Goal: Task Accomplishment & Management: Use online tool/utility

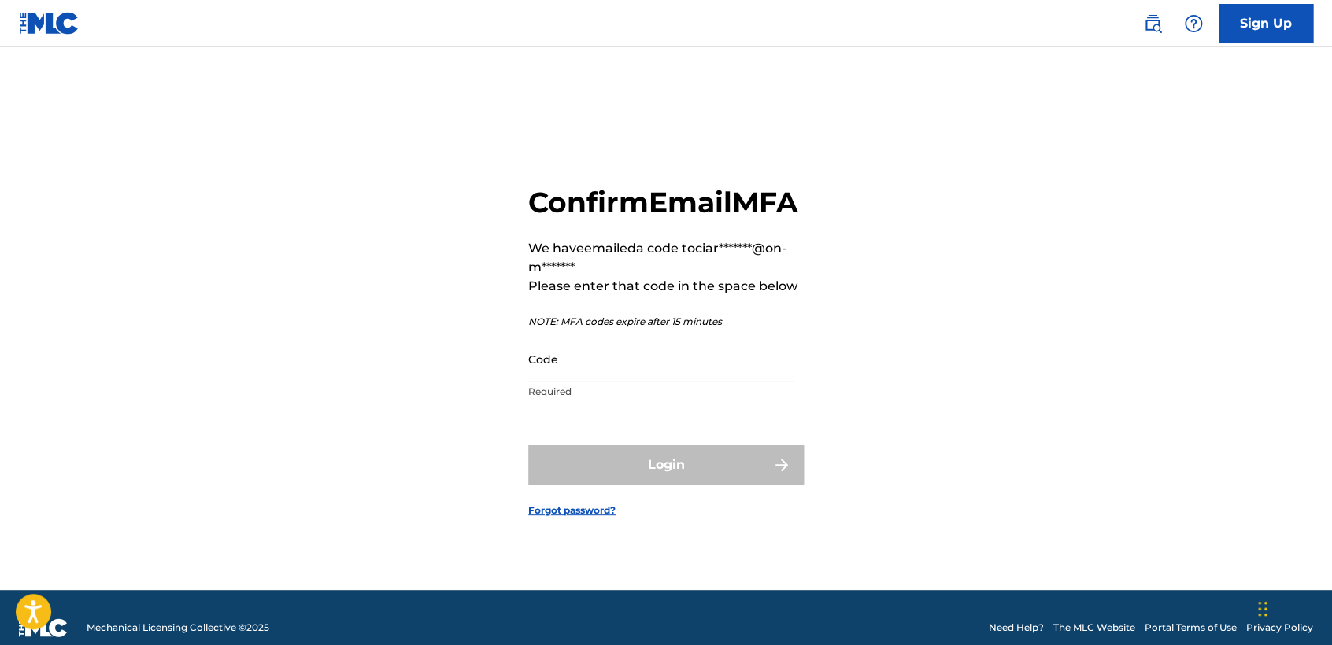
drag, startPoint x: 753, startPoint y: 381, endPoint x: 762, endPoint y: 375, distance: 10.9
click at [754, 381] on input "Code" at bounding box center [661, 359] width 266 height 45
paste input "130870"
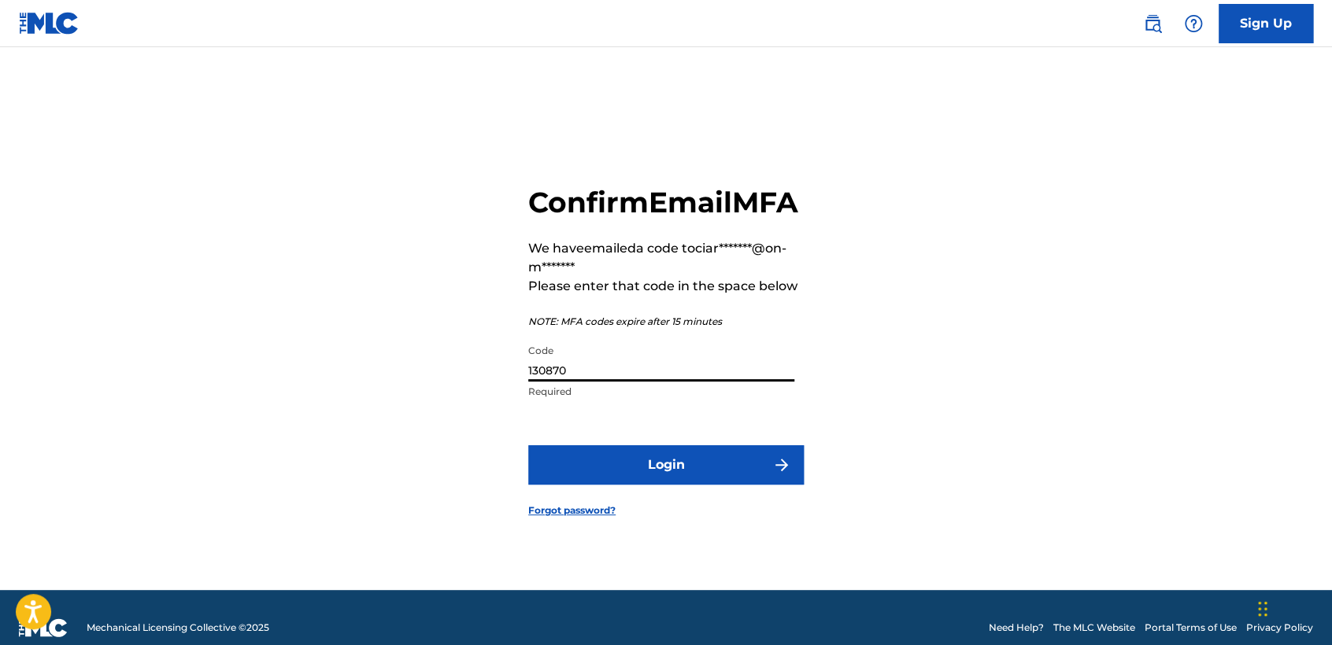
type input "130870"
click at [679, 471] on button "Login" at bounding box center [666, 465] width 276 height 39
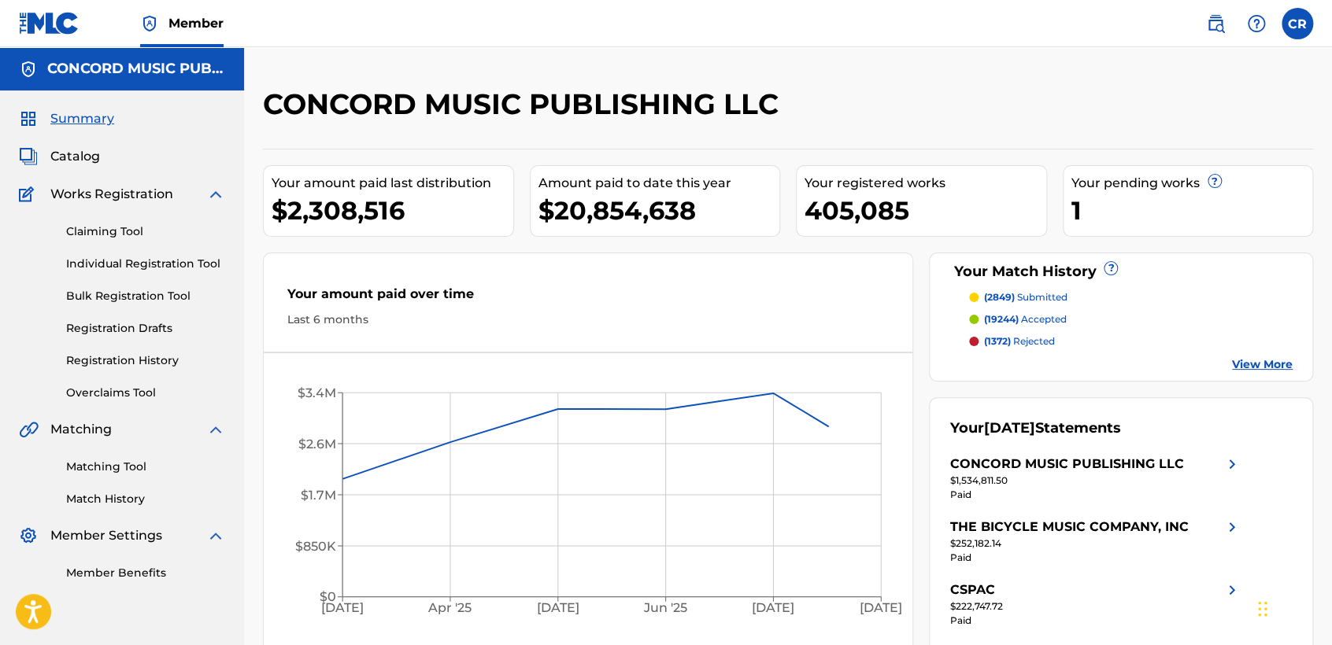
click at [87, 475] on div "Matching Tool Match History" at bounding box center [122, 473] width 206 height 68
click at [119, 471] on link "Matching Tool" at bounding box center [145, 467] width 159 height 17
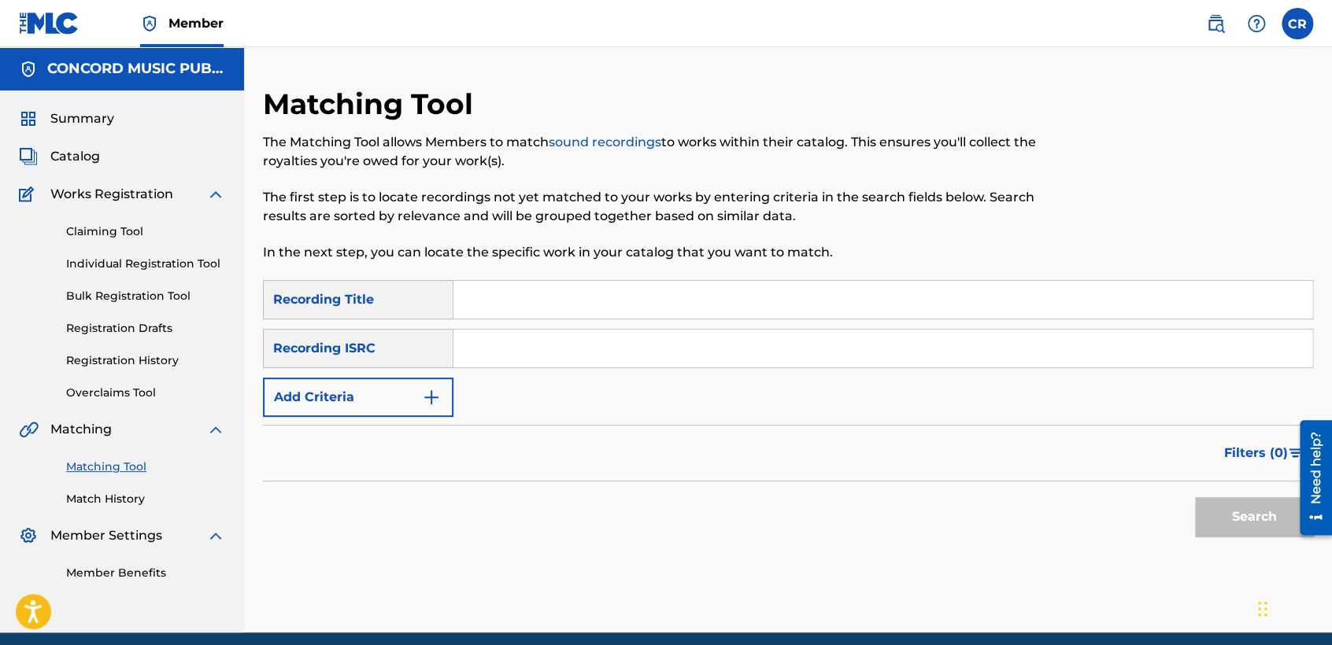
click at [547, 358] on input "Search Form" at bounding box center [882, 349] width 859 height 38
paste input "DEY470915474"
type input "DEY470915474"
click at [739, 320] on div "SearchWithCriteria7ff05ce4-96e9-426e-9584-0cb968f6c725 Recording Title SearchWi…" at bounding box center [788, 348] width 1050 height 137
click at [745, 310] on input "Search Form" at bounding box center [882, 300] width 859 height 38
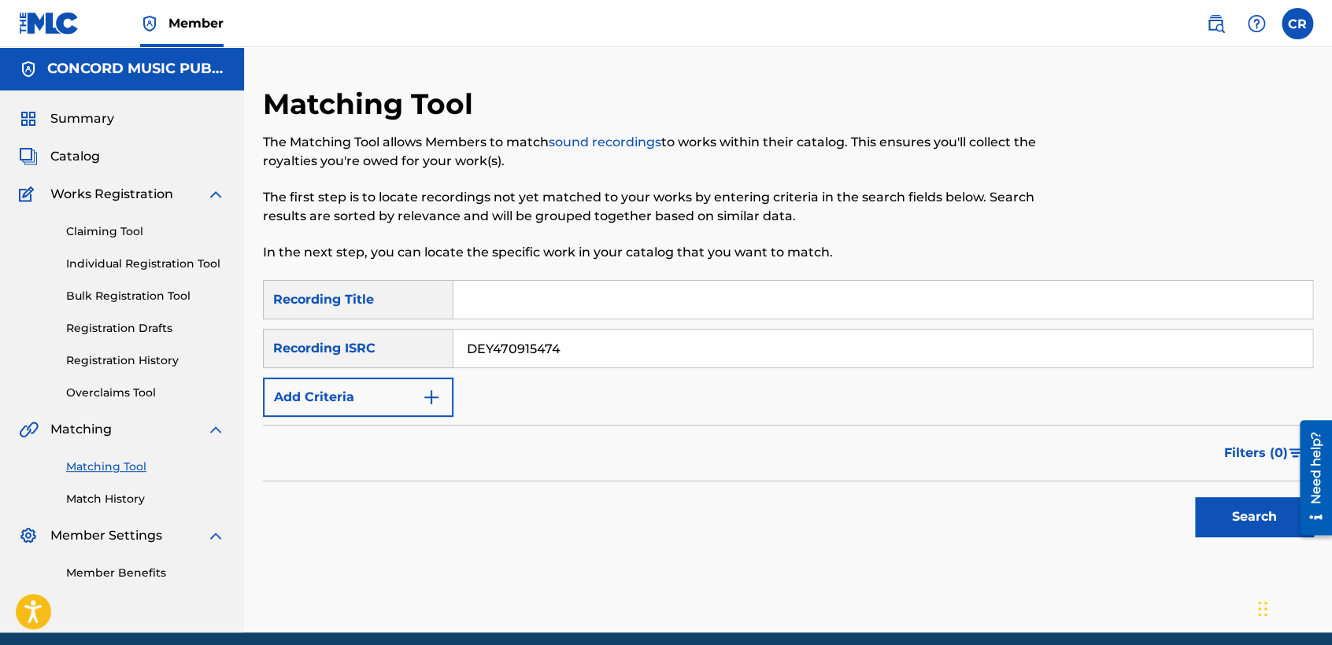
paste input "TONITE"
type input "TONITE"
click at [1256, 502] on button "Search" at bounding box center [1254, 517] width 118 height 39
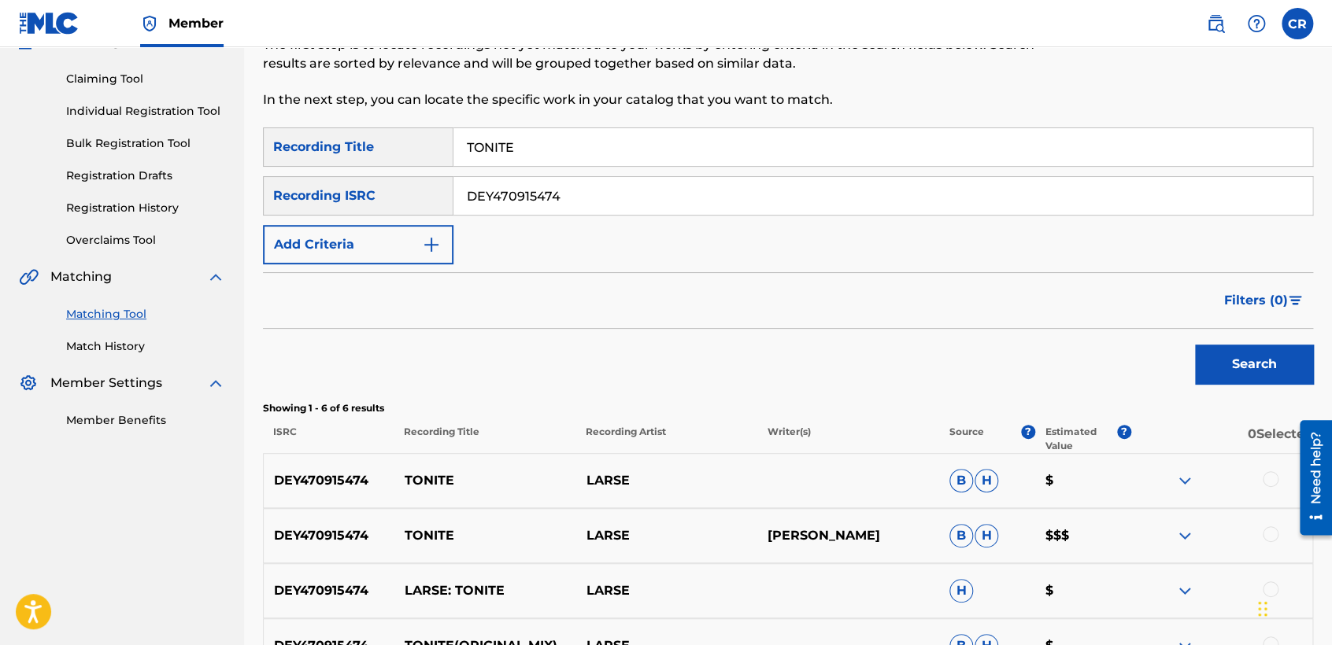
scroll to position [350, 0]
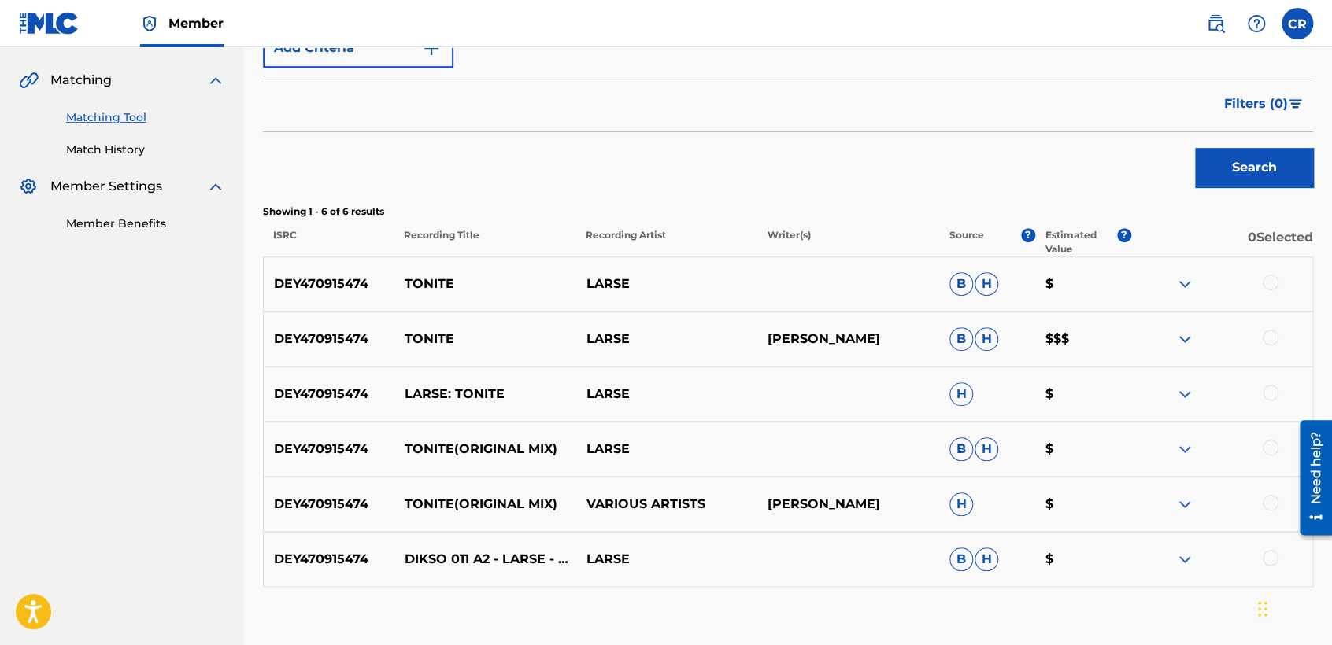
click at [854, 350] on div "DEY470915474 TONITE LARSE LARS BRODHERR B H $$$" at bounding box center [788, 339] width 1050 height 55
copy p "BRODHERR"
click at [1271, 282] on div at bounding box center [1271, 283] width 16 height 16
click at [1269, 337] on div at bounding box center [1271, 338] width 16 height 16
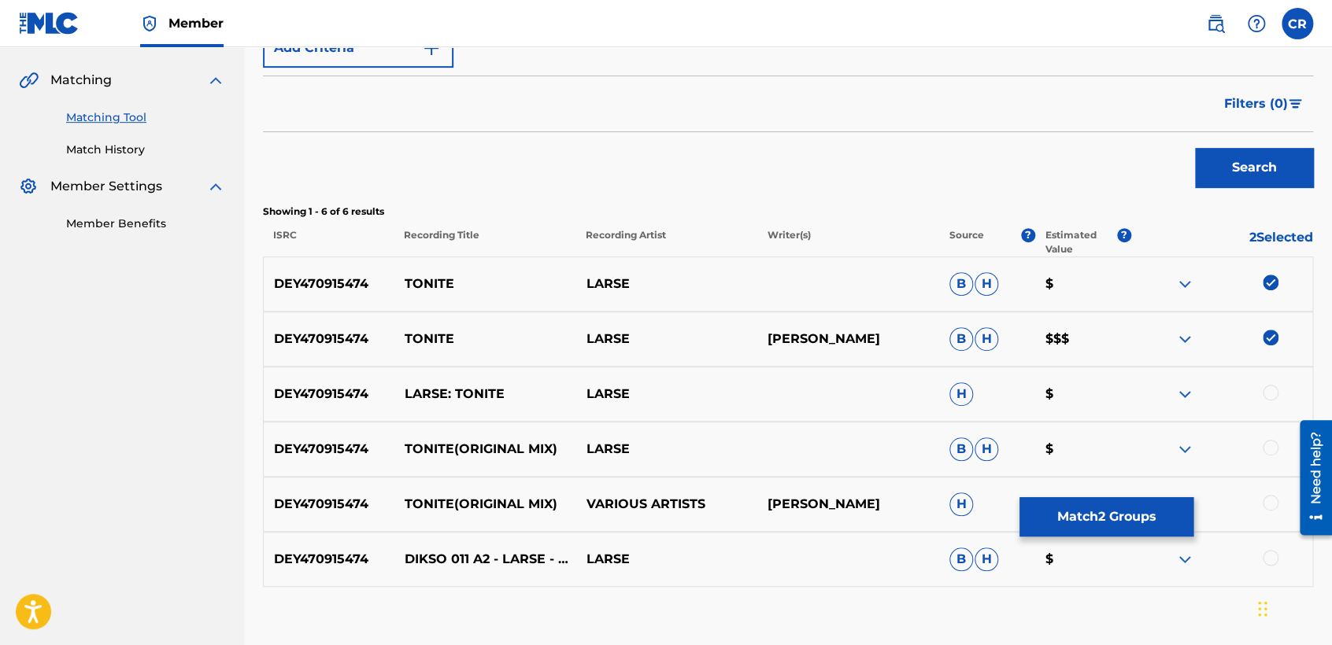
click at [1269, 391] on div at bounding box center [1271, 393] width 16 height 16
click at [1266, 450] on div at bounding box center [1271, 448] width 16 height 16
click at [1266, 510] on div at bounding box center [1221, 504] width 182 height 19
click at [1278, 499] on div at bounding box center [1221, 504] width 182 height 19
drag, startPoint x: 1271, startPoint y: 501, endPoint x: 1271, endPoint y: 538, distance: 37.0
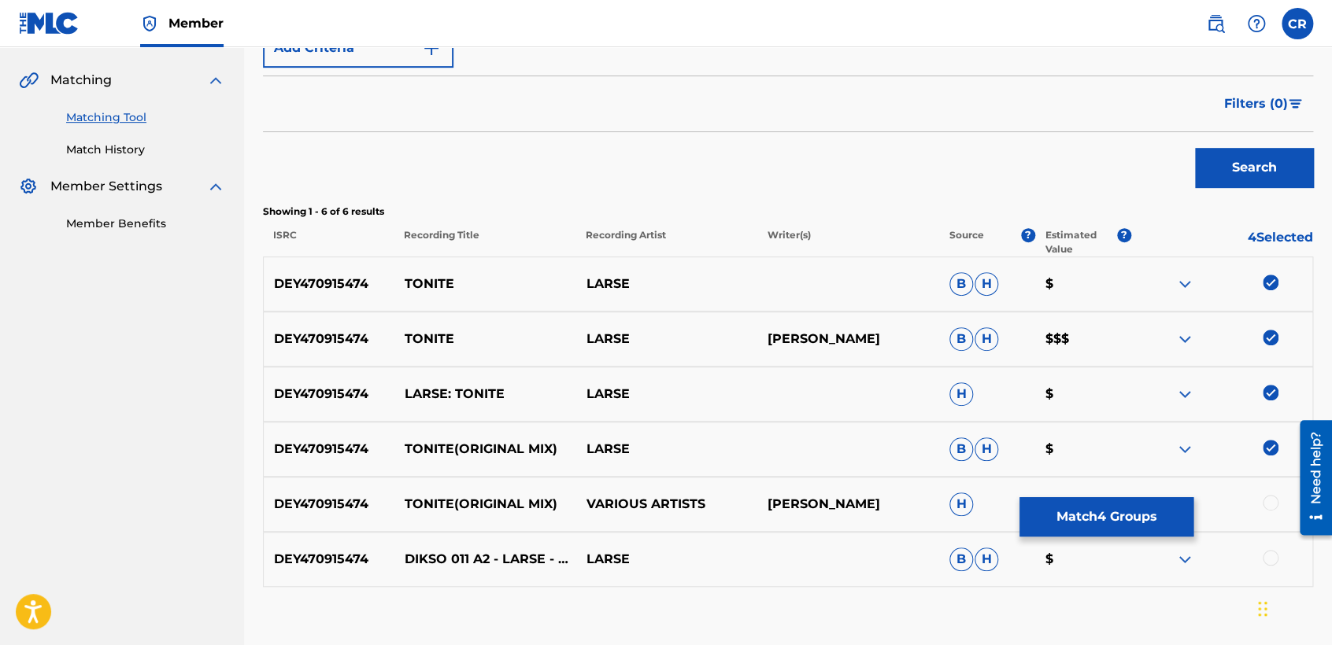
click at [1271, 502] on div at bounding box center [1271, 503] width 16 height 16
click at [1276, 561] on div at bounding box center [1271, 558] width 16 height 16
click at [1174, 535] on button "Match 6 Groups" at bounding box center [1106, 517] width 174 height 39
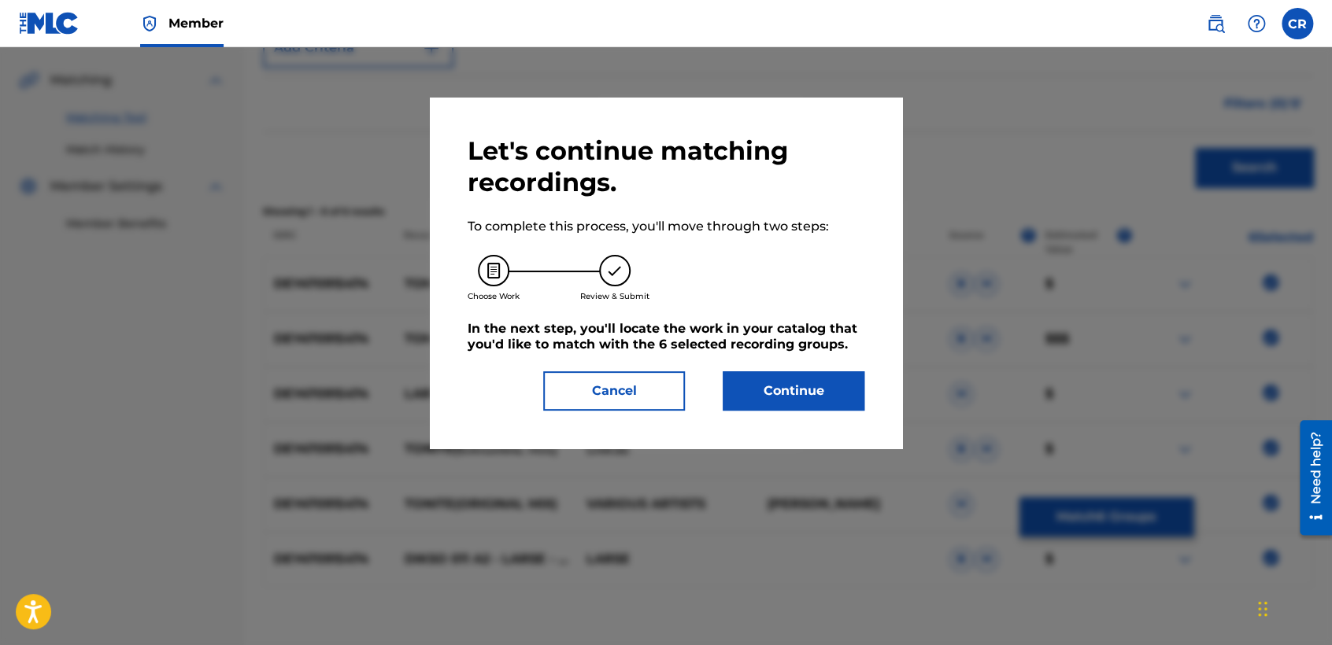
click at [801, 396] on button "Continue" at bounding box center [794, 391] width 142 height 39
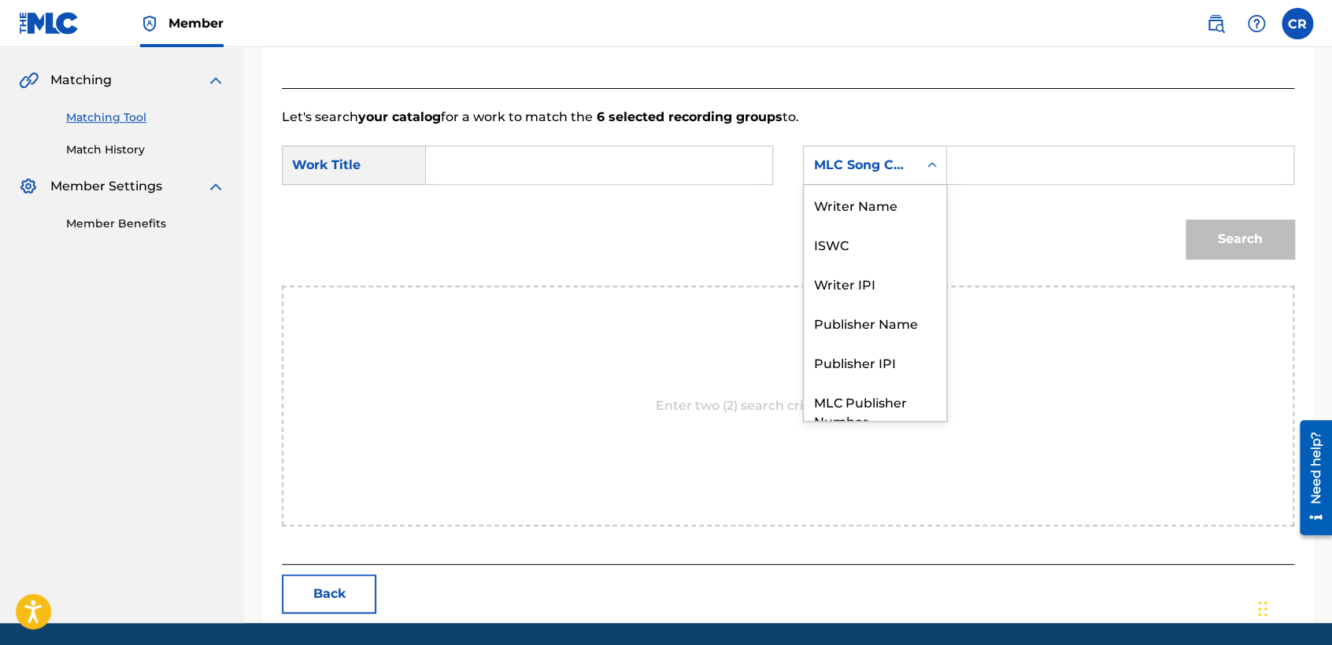
click at [844, 153] on div "MLC Song Code" at bounding box center [861, 165] width 114 height 30
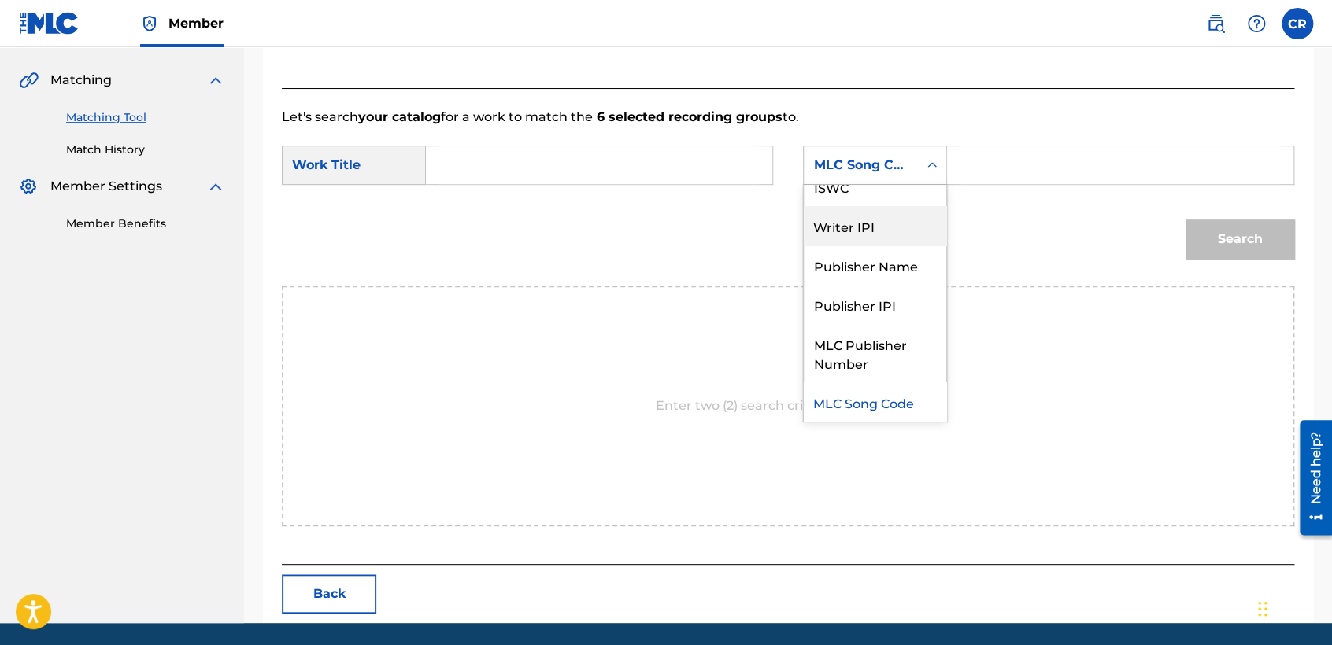
scroll to position [0, 0]
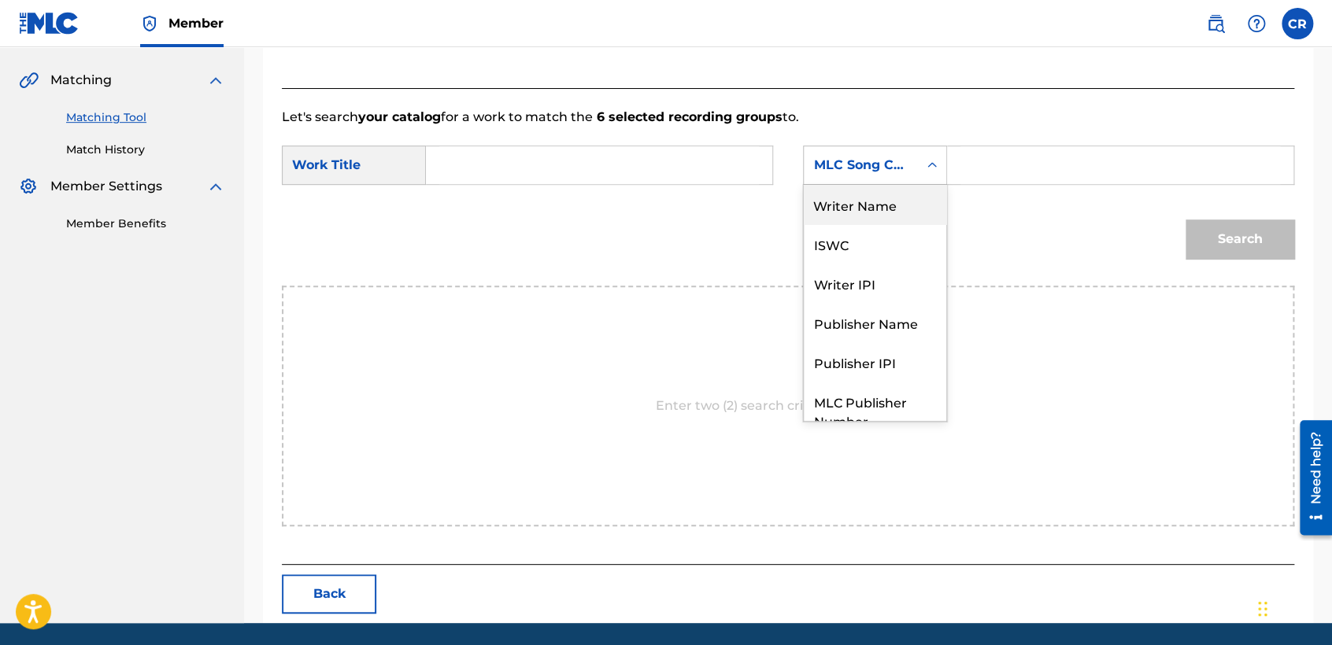
click at [870, 220] on div "Writer Name" at bounding box center [875, 204] width 142 height 39
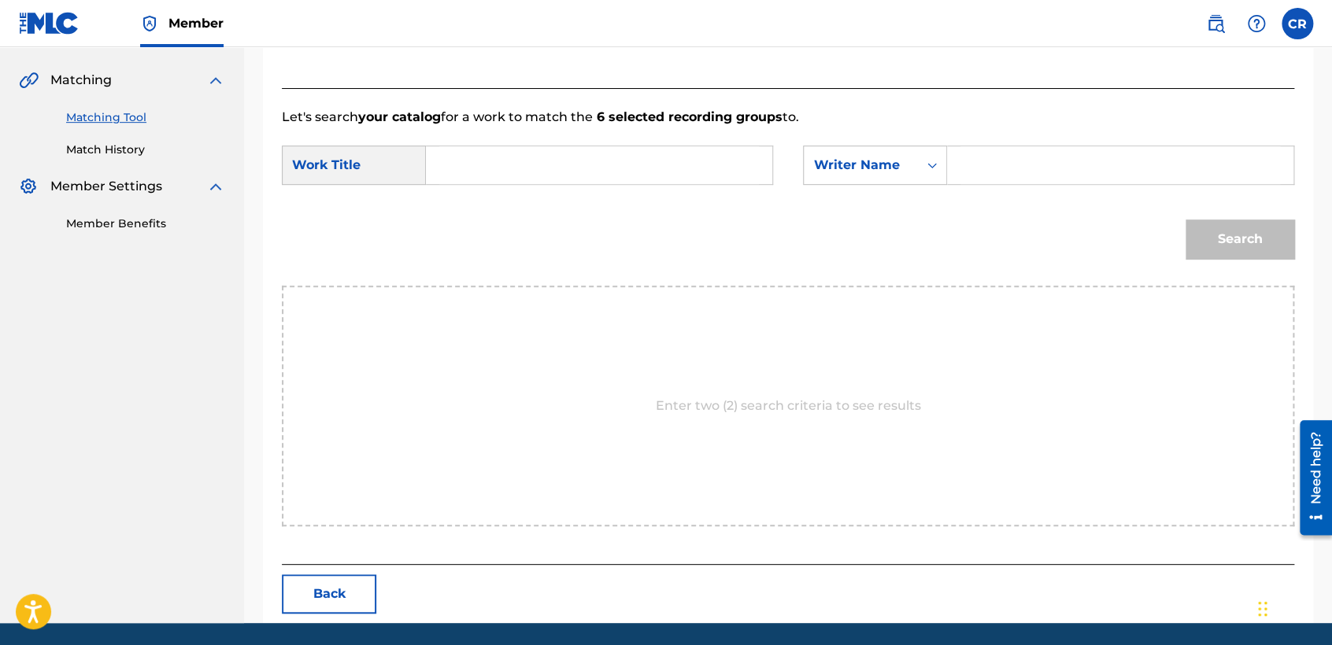
click at [993, 169] on input "Search Form" at bounding box center [1120, 165] width 320 height 38
paste input "BRODHERR"
type input "BRODHERR"
click at [684, 143] on form "SearchWithCriteria17c5d11f-6579-4c65-862f-2ff0e5bbac9c Work Title SearchWithCri…" at bounding box center [788, 206] width 1012 height 159
click at [695, 158] on input "Search Form" at bounding box center [599, 165] width 320 height 38
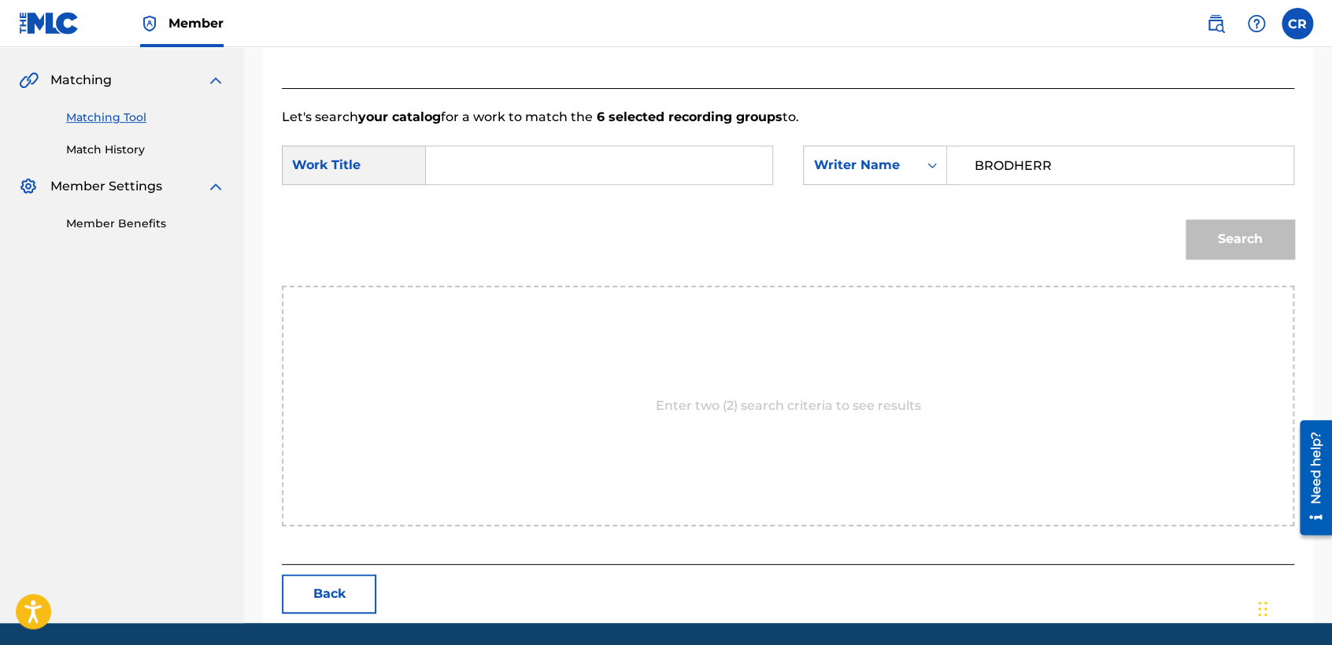
paste input "TONITE"
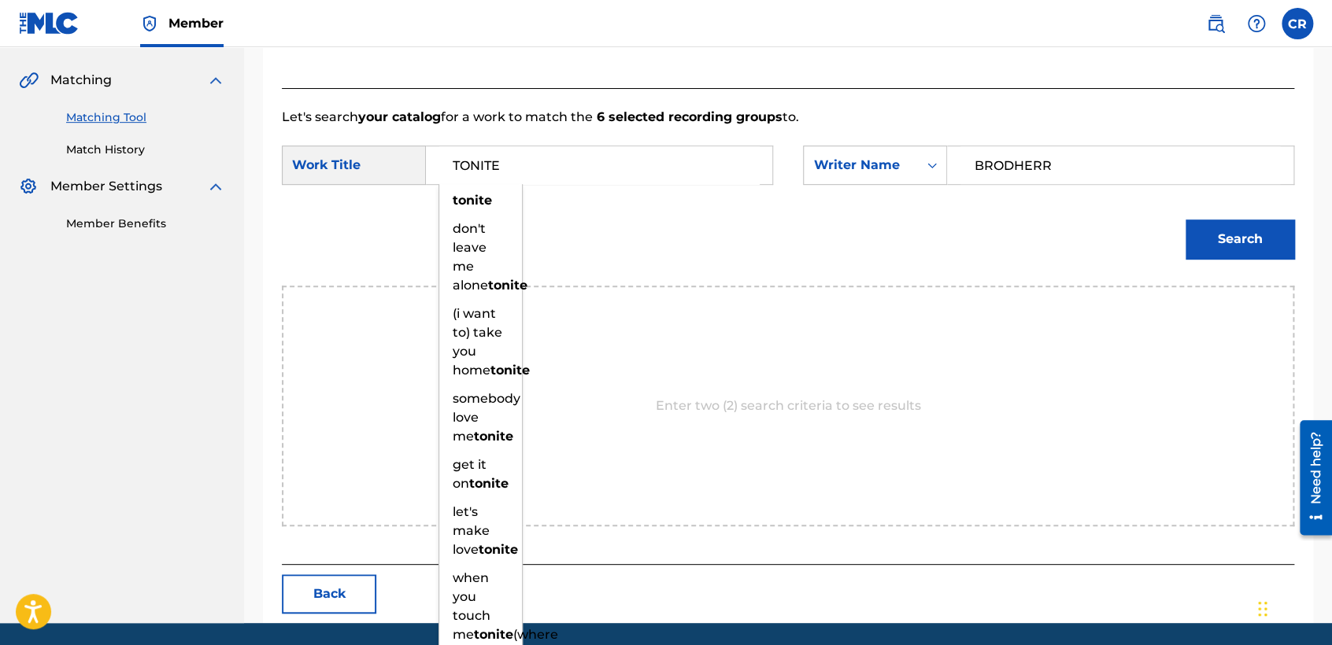
type input "TONITE"
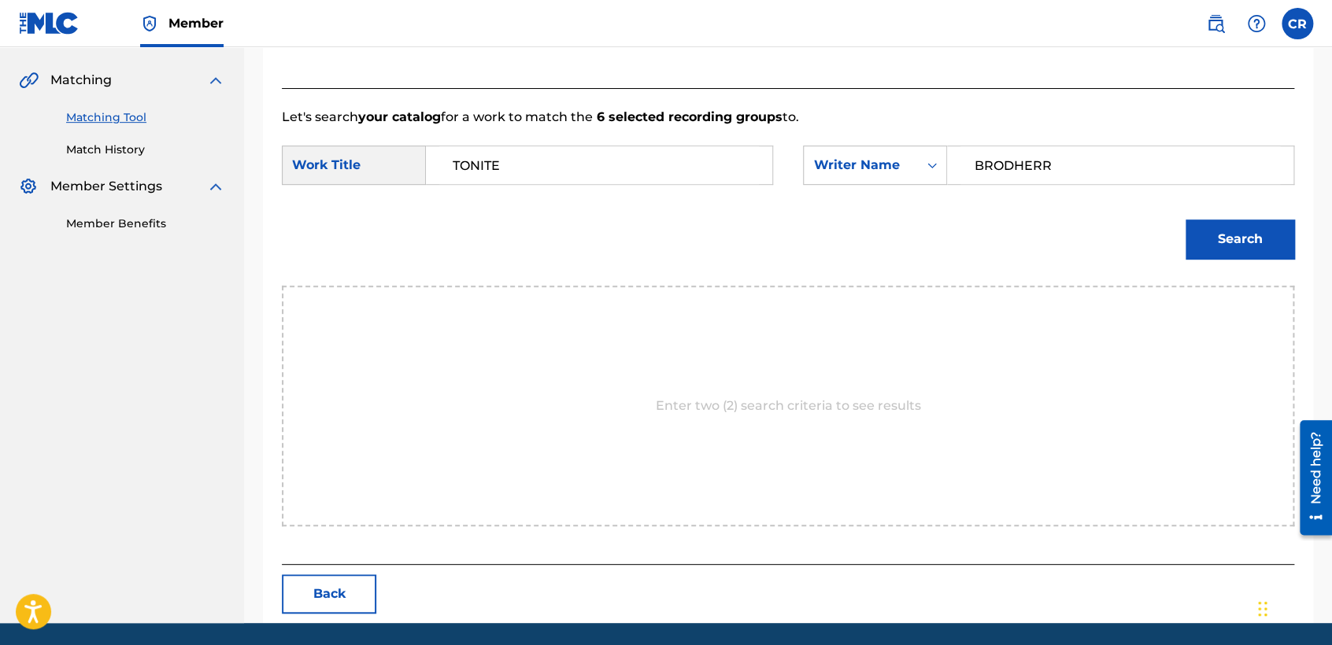
click at [1255, 244] on button "Search" at bounding box center [1240, 239] width 109 height 39
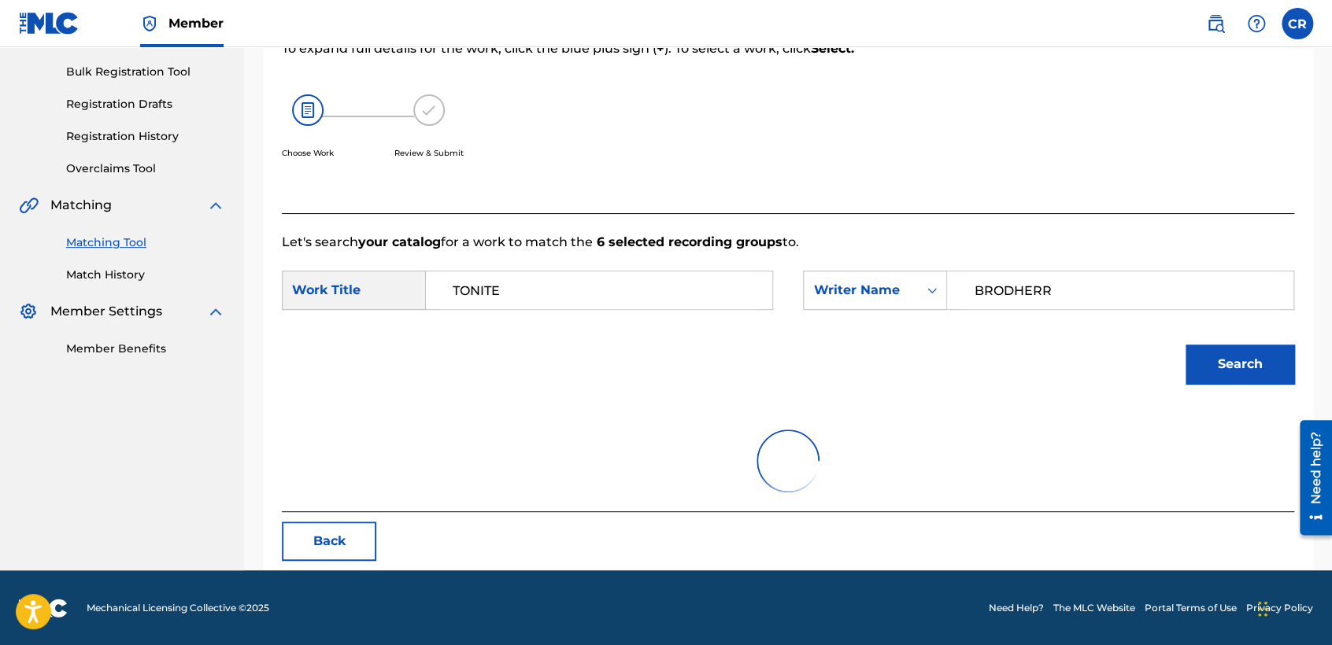
scroll to position [157, 0]
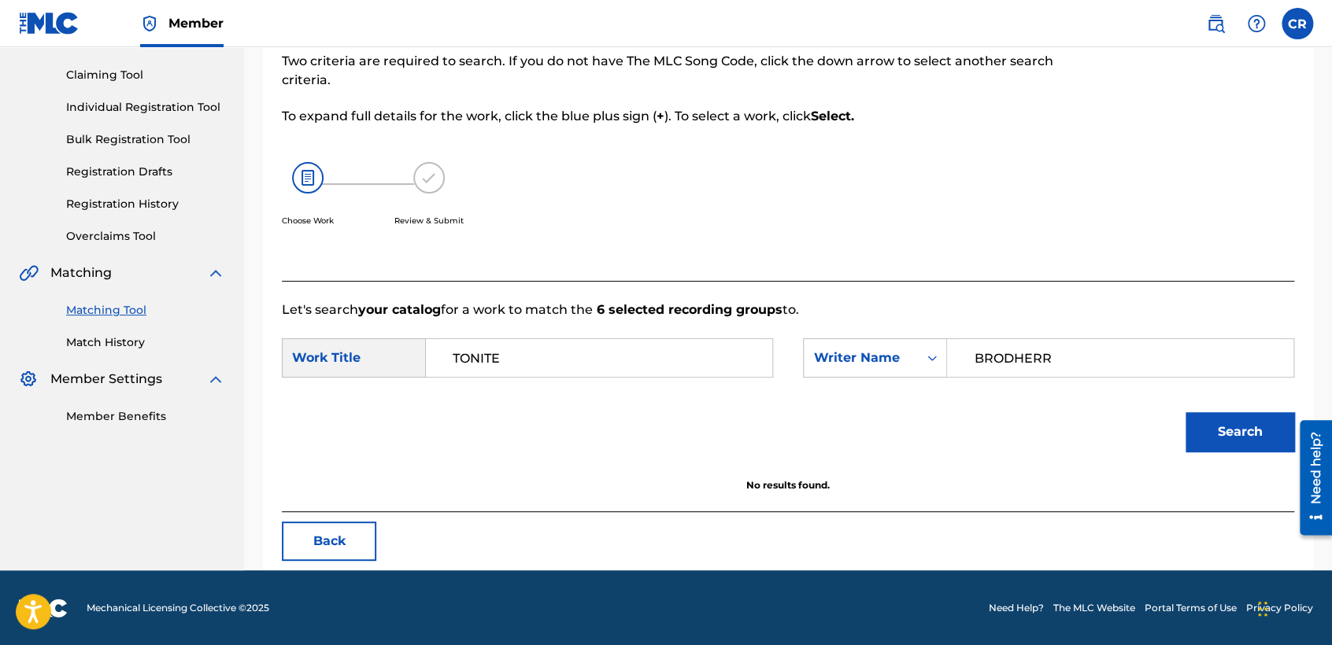
click at [313, 545] on button "Back" at bounding box center [329, 541] width 94 height 39
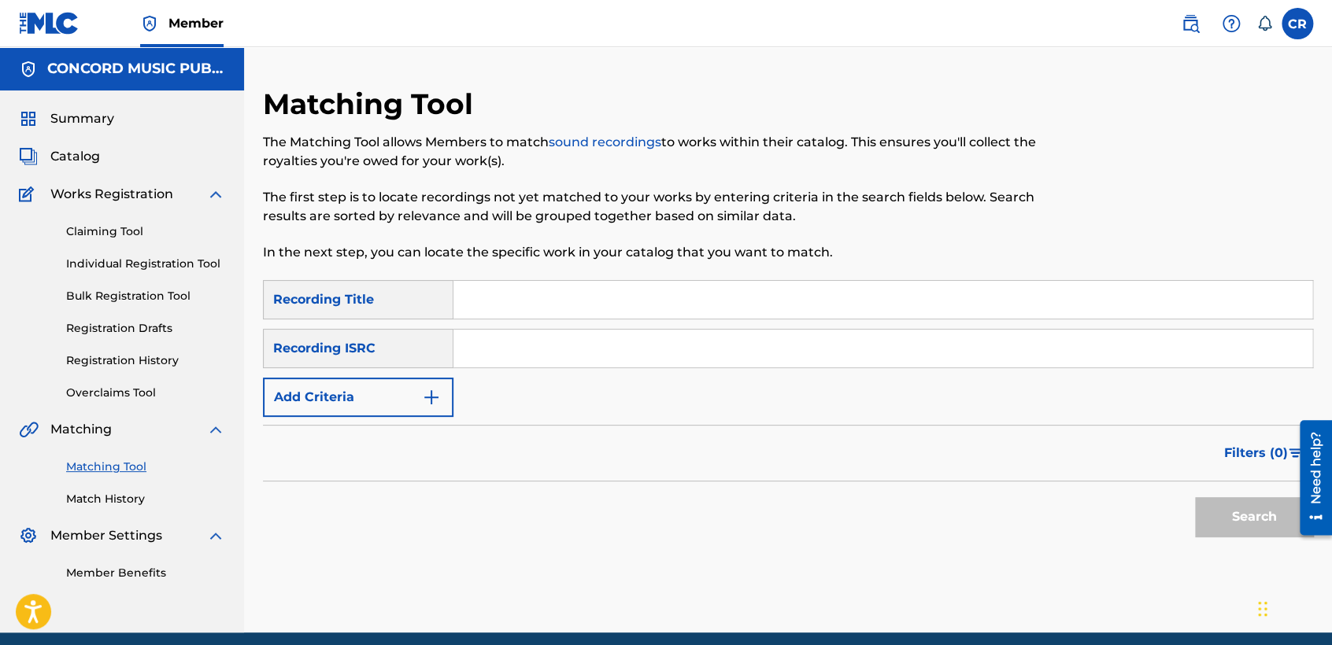
click at [655, 354] on input "Search Form" at bounding box center [882, 349] width 859 height 38
paste input "CH6542184897"
type input "CH6542184897"
click at [815, 324] on div "SearchWithCriteria122f42aa-67f2-4230-a95e-f6d92ff7399c Recording Title SearchWi…" at bounding box center [788, 348] width 1050 height 137
click at [818, 319] on div "Search Form" at bounding box center [883, 299] width 860 height 39
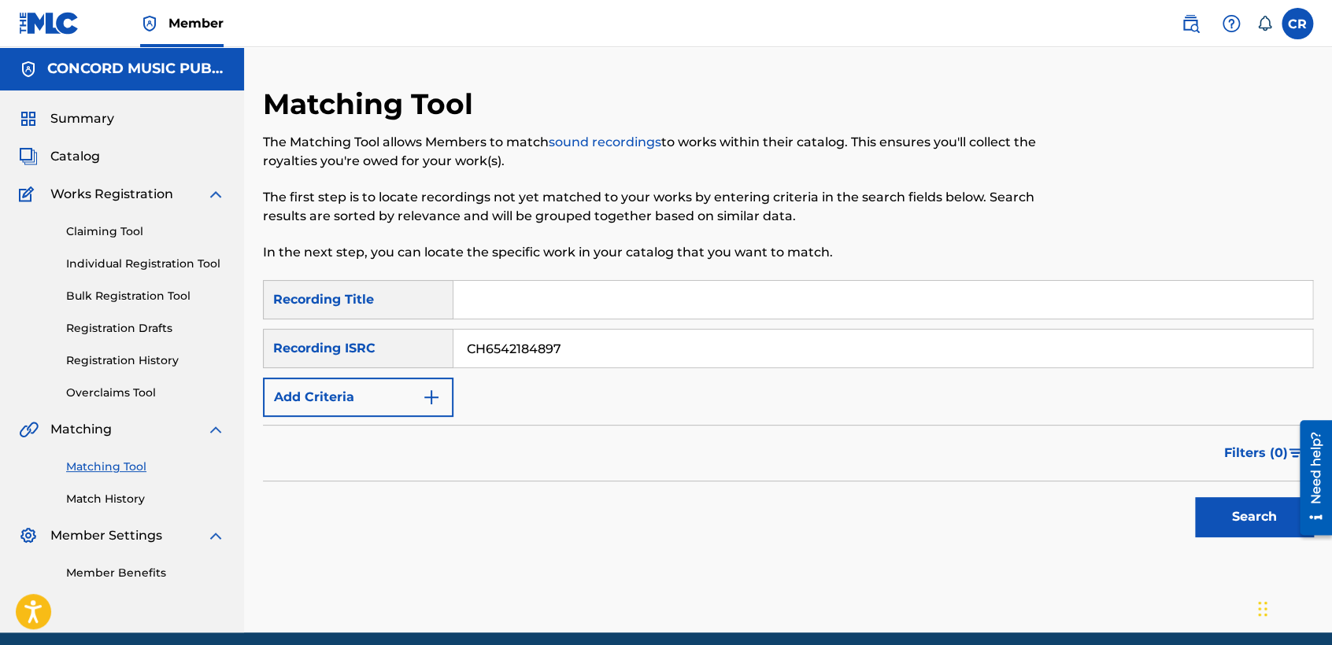
drag, startPoint x: 850, startPoint y: 269, endPoint x: 858, endPoint y: 300, distance: 31.7
click at [849, 269] on div "Matching Tool The Matching Tool allows Members to match sound recordings to wor…" at bounding box center [667, 184] width 808 height 194
click at [859, 301] on input "Search Form" at bounding box center [882, 300] width 859 height 38
click at [1220, 518] on button "Search" at bounding box center [1254, 517] width 118 height 39
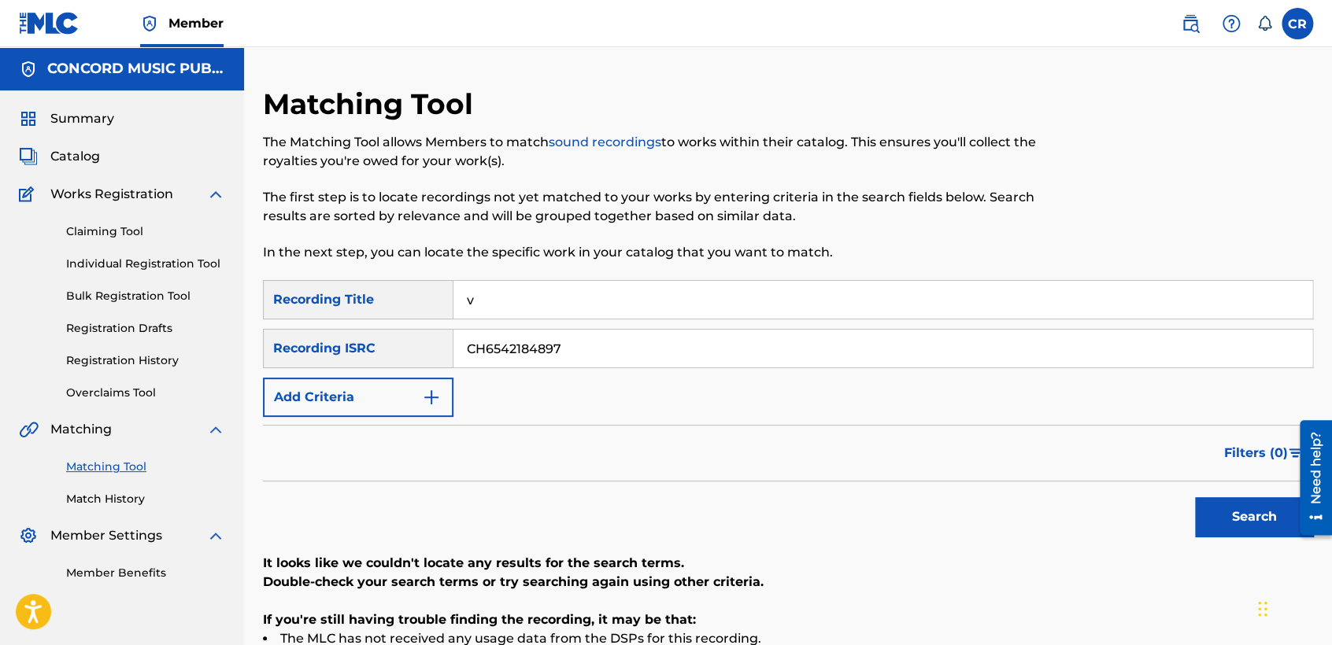
click at [768, 318] on input "v" at bounding box center [882, 300] width 859 height 38
paste input "SHALLOW"
type input "SHALLOW"
click at [1233, 507] on button "Search" at bounding box center [1254, 517] width 118 height 39
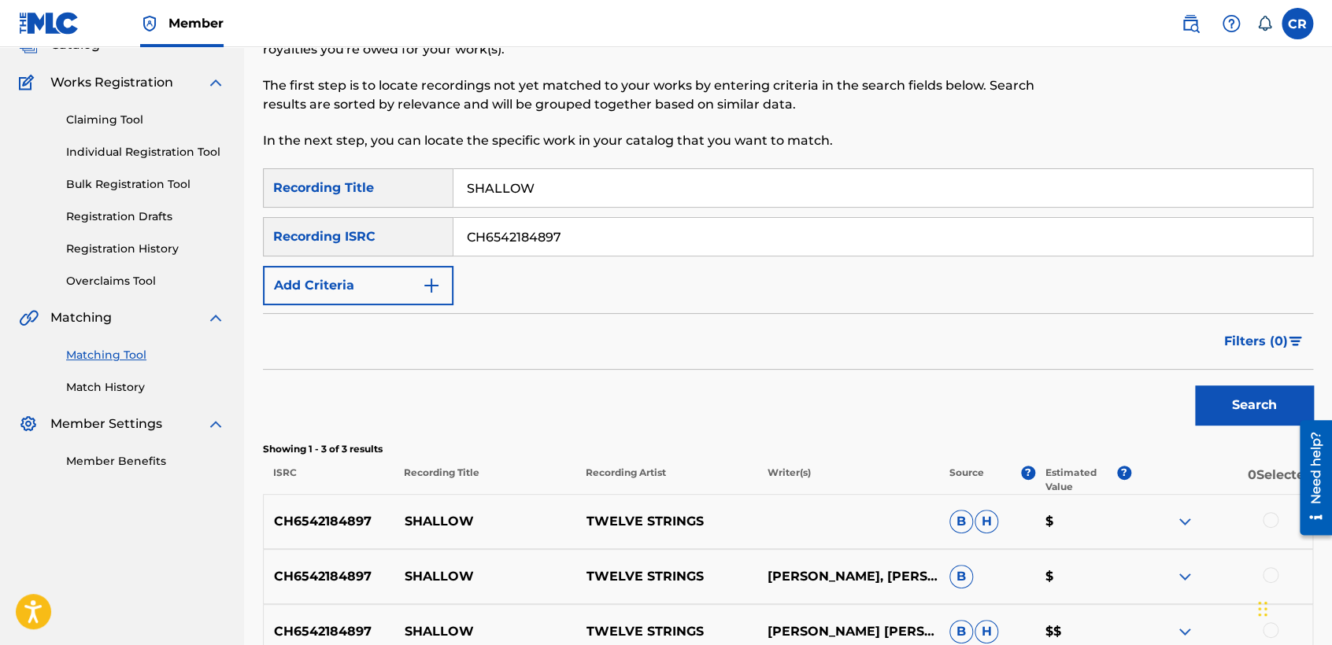
scroll to position [262, 0]
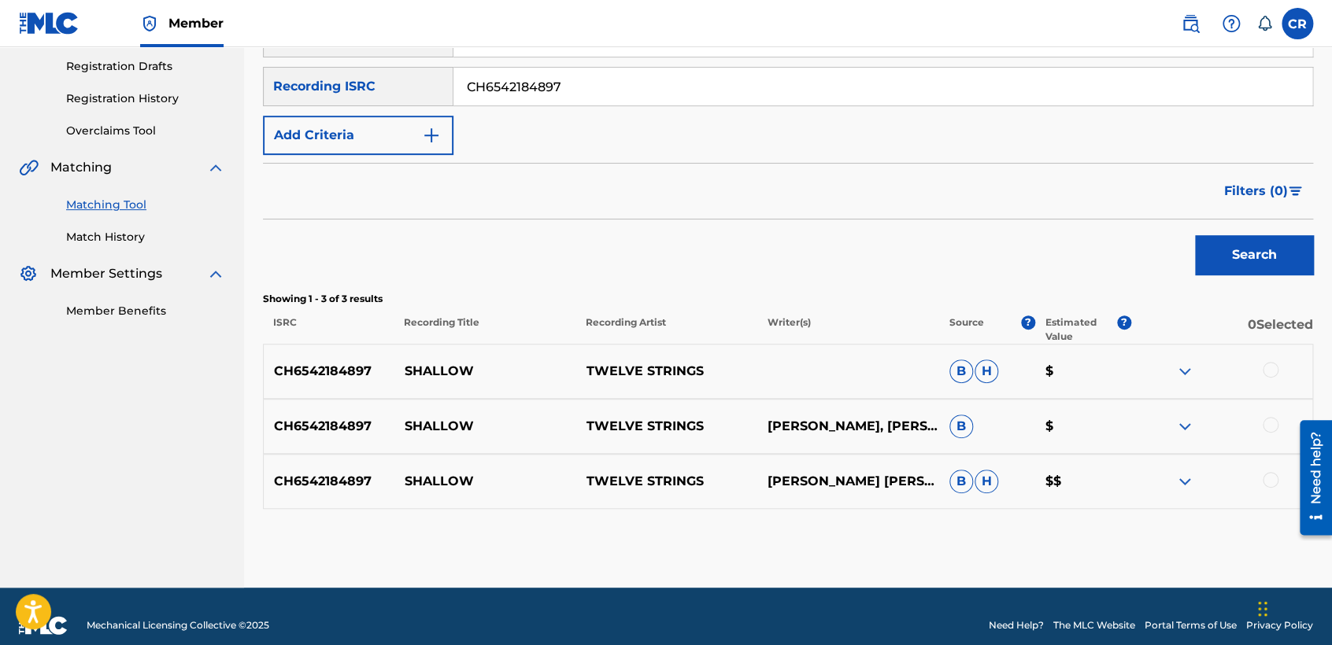
click at [843, 417] on p "BRADLEY COOPER, STEFANI JOANNE ANGELINA GERMANOTTA" at bounding box center [848, 426] width 182 height 19
copy p "COOPER"
click at [1278, 368] on div at bounding box center [1221, 371] width 182 height 19
click at [1274, 373] on div at bounding box center [1271, 370] width 16 height 16
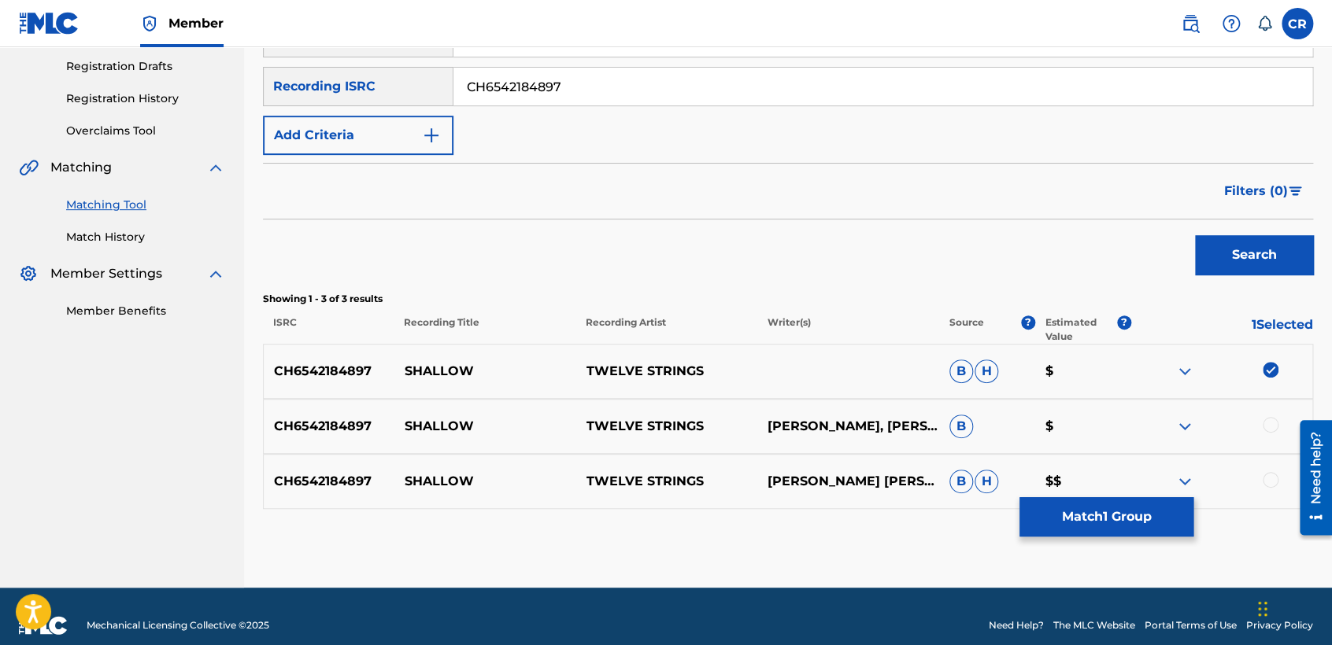
click at [1269, 431] on div at bounding box center [1271, 425] width 16 height 16
click at [1264, 479] on div at bounding box center [1271, 480] width 16 height 16
click at [1099, 537] on button "Match 3 Groups" at bounding box center [1106, 517] width 174 height 39
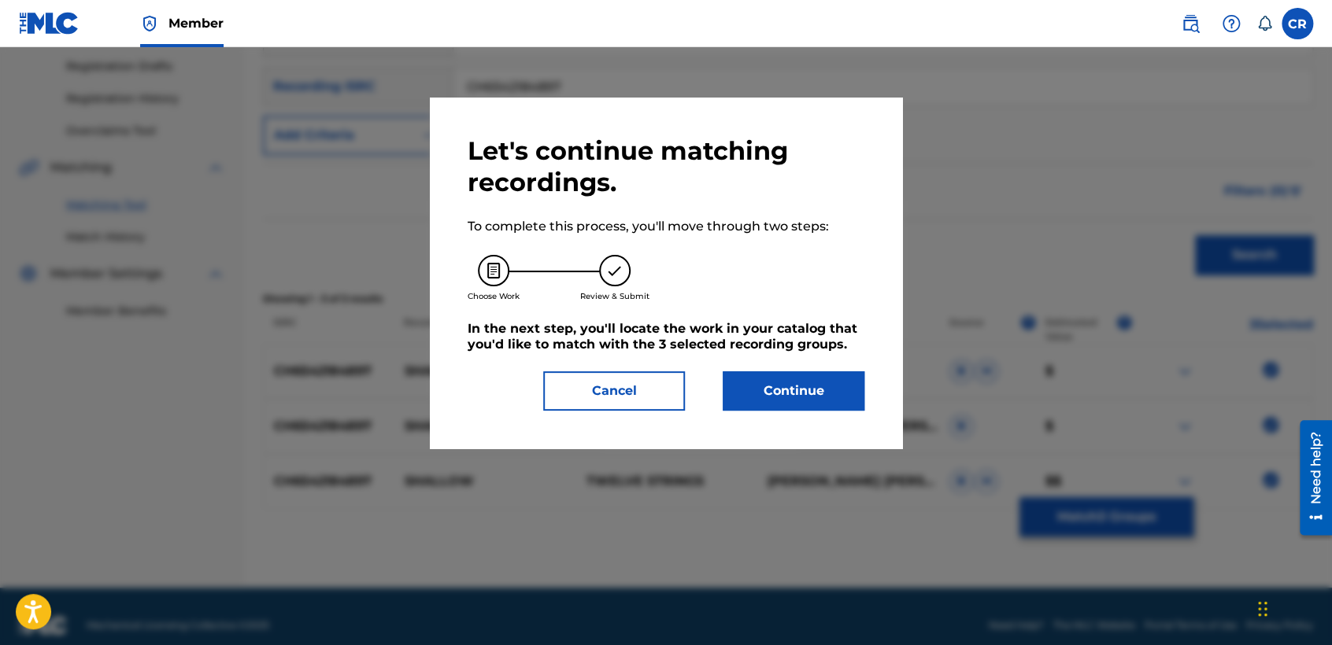
click at [808, 408] on button "Continue" at bounding box center [794, 391] width 142 height 39
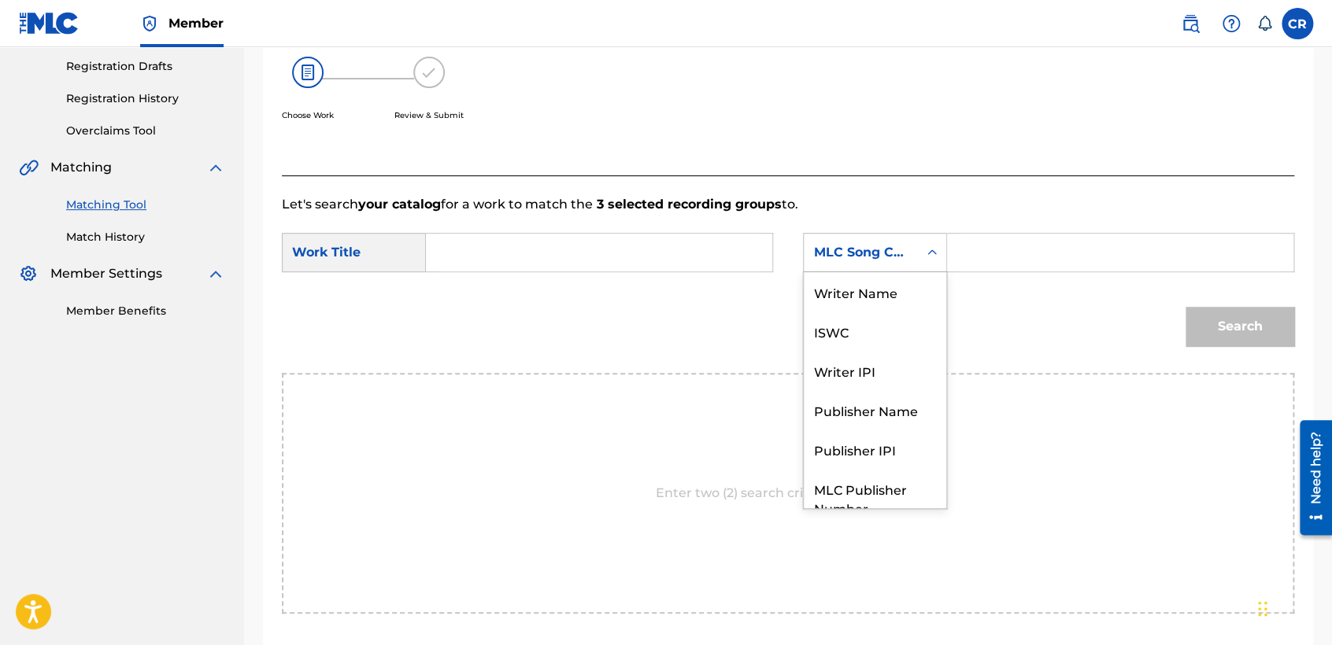
click at [871, 250] on div "MLC Song Code" at bounding box center [860, 252] width 95 height 19
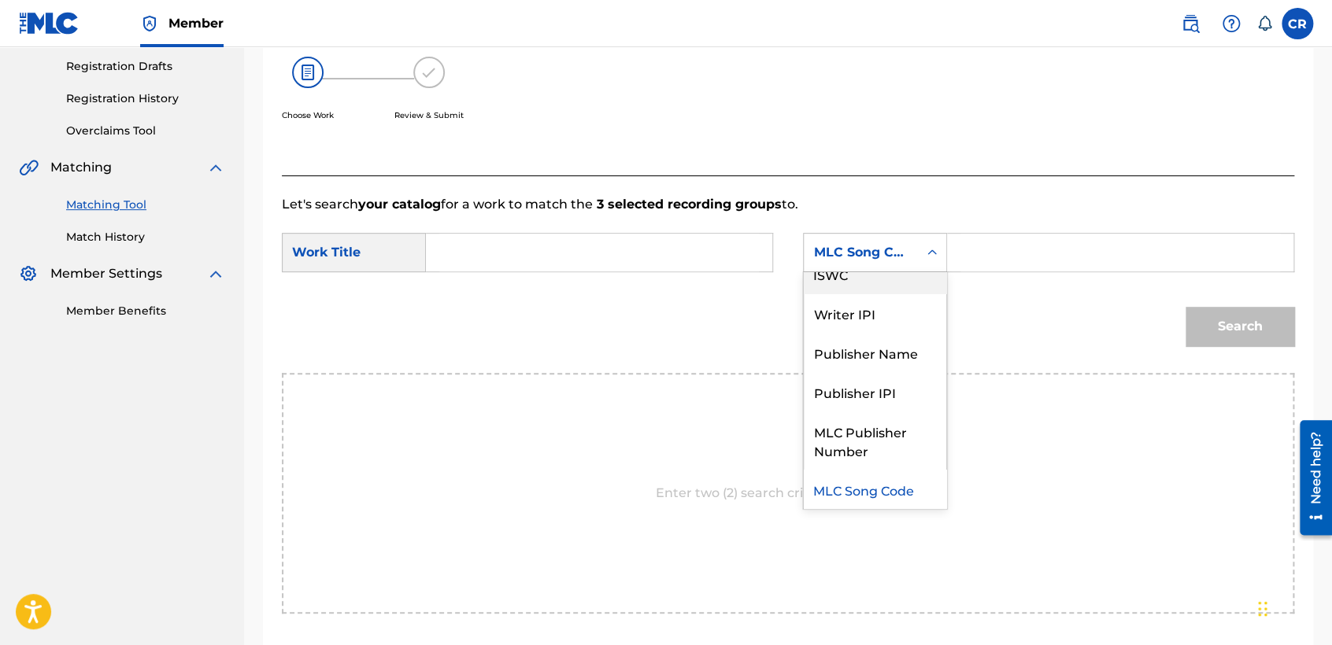
scroll to position [0, 0]
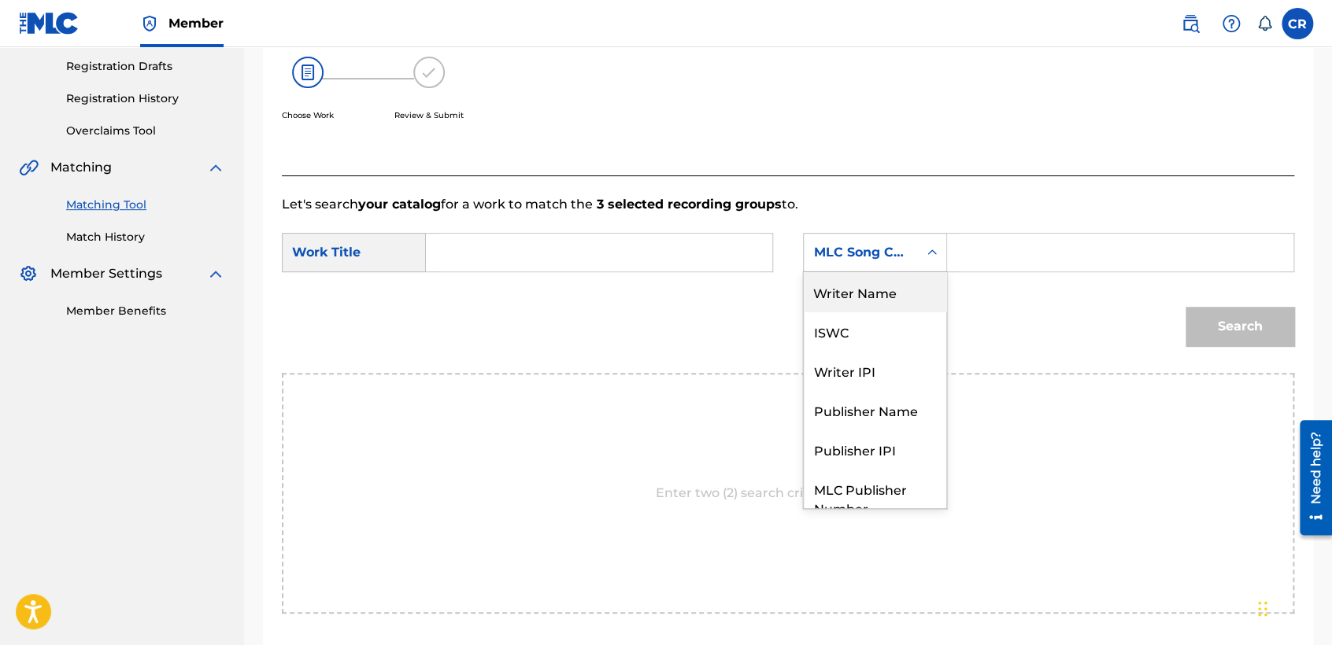
drag, startPoint x: 876, startPoint y: 305, endPoint x: 920, endPoint y: 289, distance: 46.8
click at [877, 304] on div "Writer Name" at bounding box center [875, 291] width 142 height 39
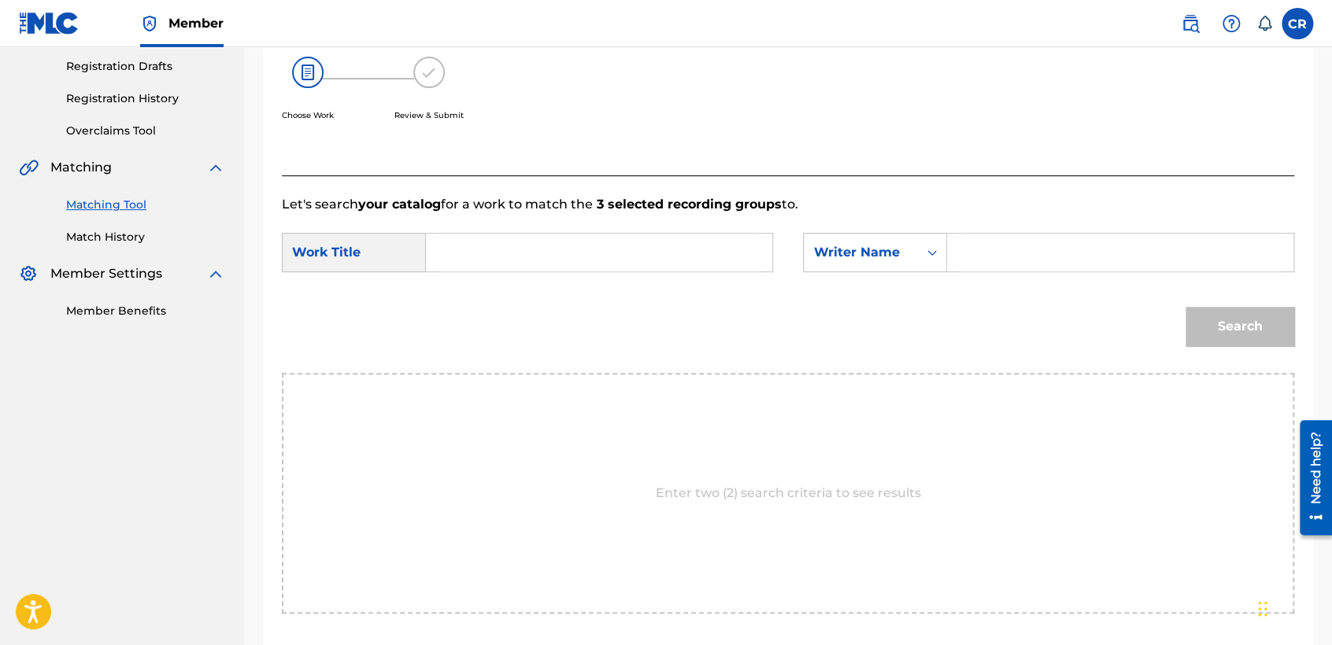
click at [1038, 247] on input "Search Form" at bounding box center [1120, 253] width 320 height 38
paste input "COOPER"
type input "COOPER"
click at [630, 273] on div "SearchWithCriteriadc613a99-f1bd-4b15-8dfe-58155562e4f8 Work Title SearchWithCri…" at bounding box center [788, 257] width 1012 height 49
click at [636, 263] on input "Search Form" at bounding box center [599, 253] width 320 height 38
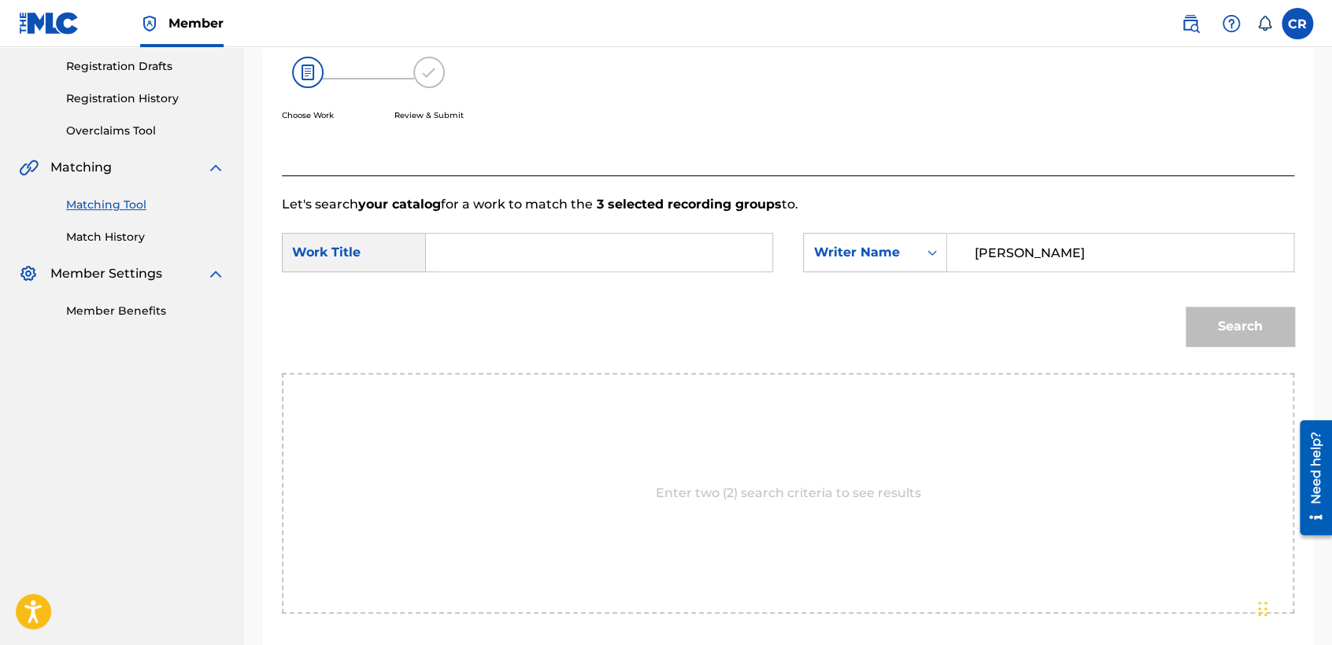
paste input "SHALLOW"
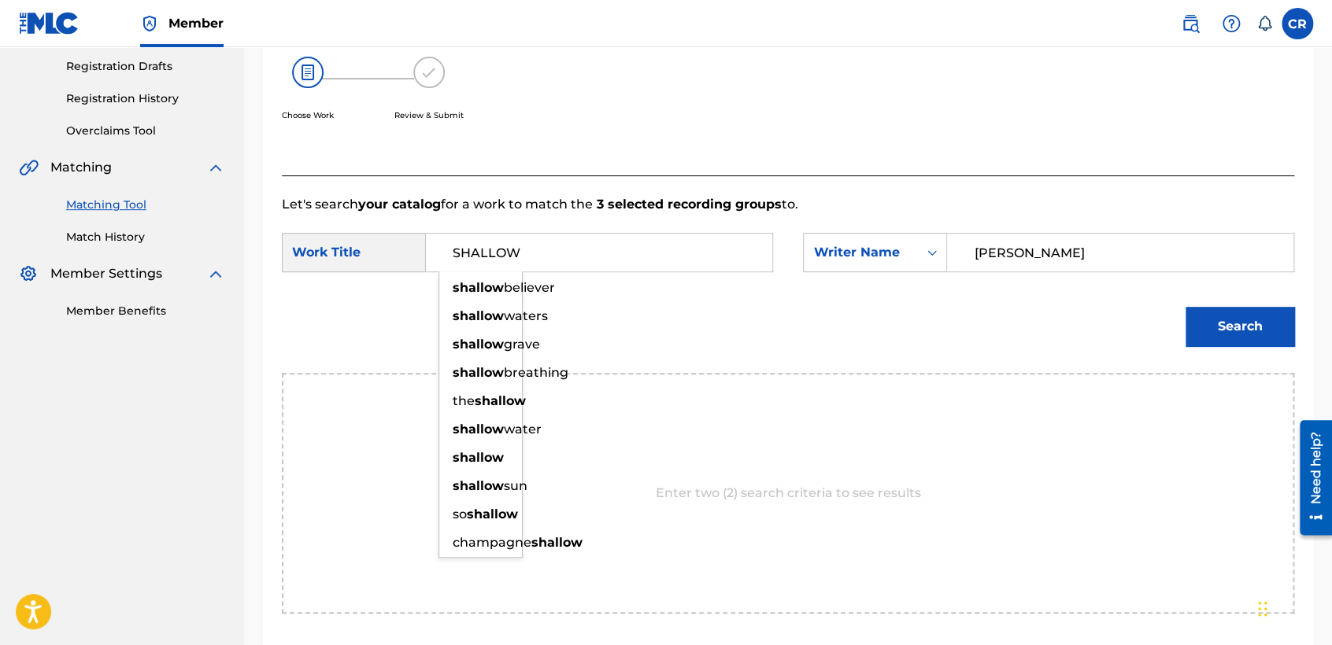
type input "SHALLOW"
click at [1211, 327] on button "Search" at bounding box center [1240, 326] width 109 height 39
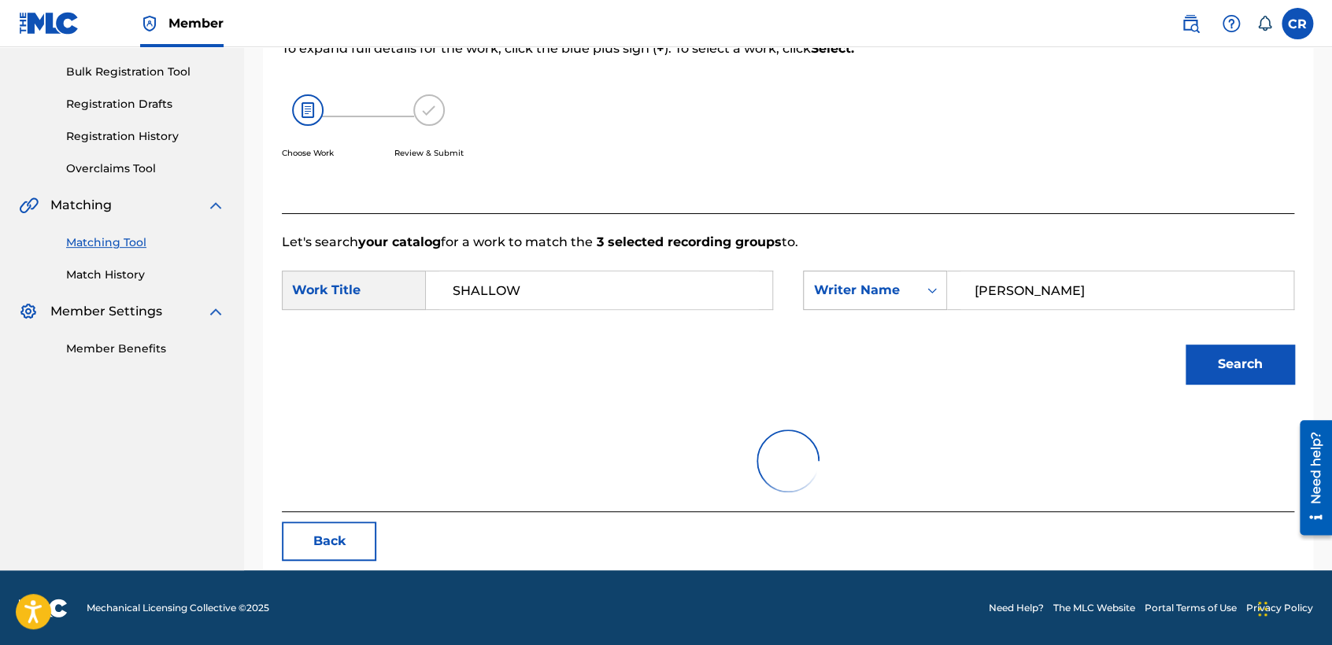
scroll to position [157, 0]
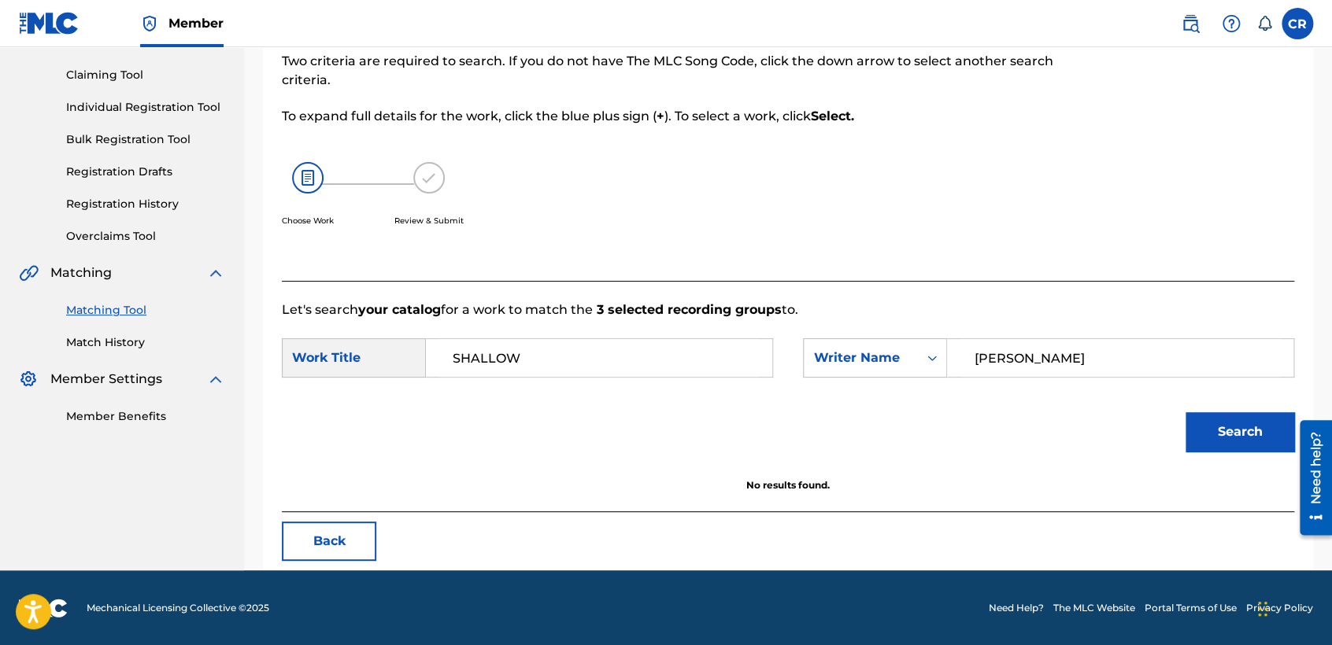
click at [305, 546] on button "Back" at bounding box center [329, 541] width 94 height 39
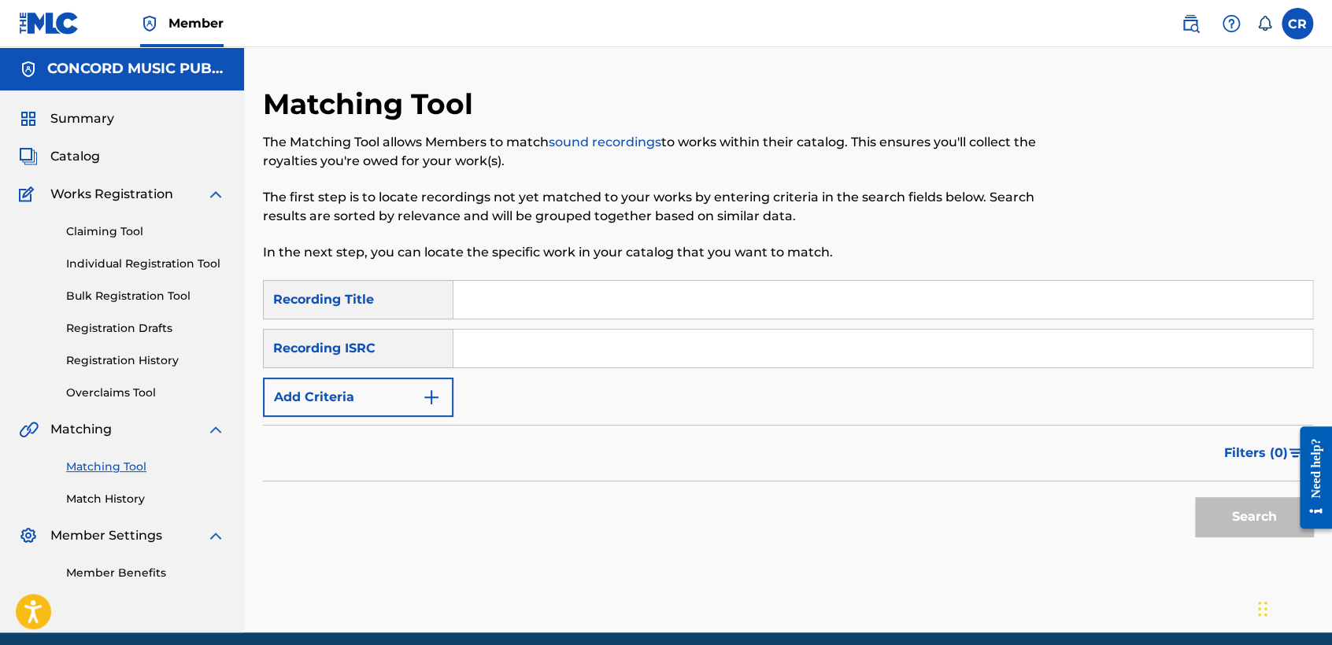
click at [659, 337] on input "Search Form" at bounding box center [882, 349] width 859 height 38
paste input "USX9P0710335"
type input "USX9P0710335"
click at [698, 279] on div "Matching Tool The Matching Tool allows Members to match sound recordings to wor…" at bounding box center [667, 184] width 808 height 194
paste input "THE MUSICAL PRIEST"
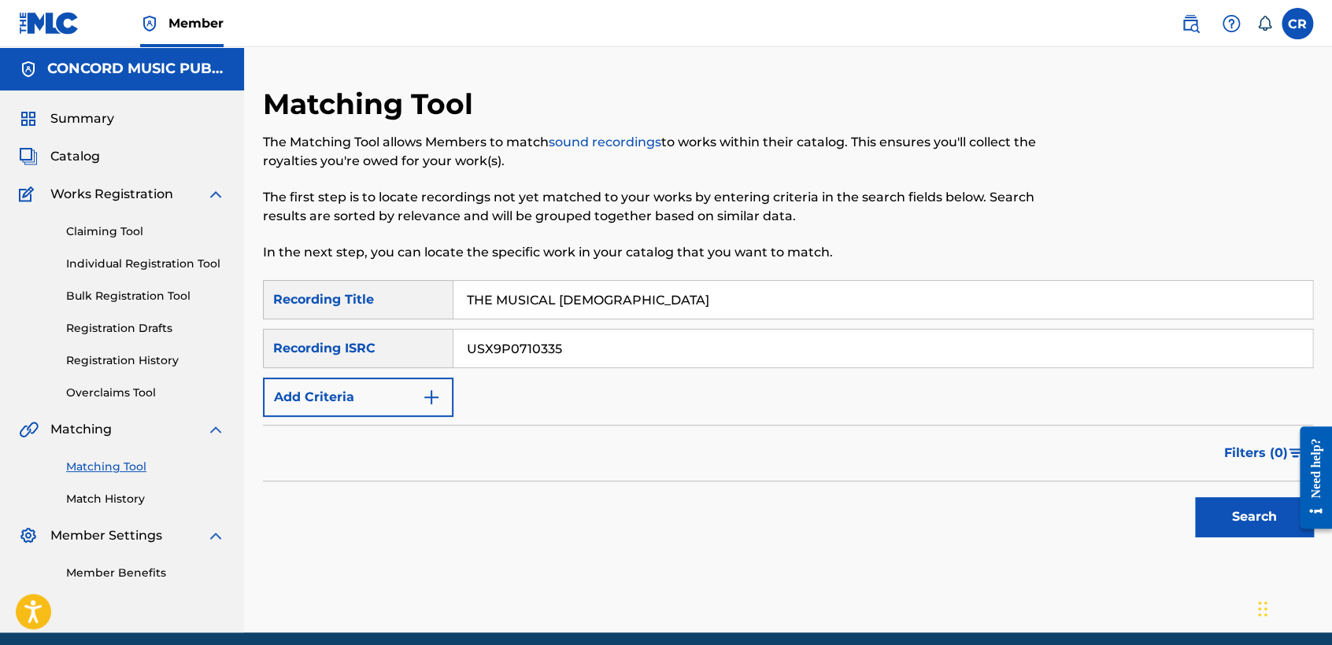
click at [735, 309] on input "THE MUSICAL PRIEST" at bounding box center [882, 300] width 859 height 38
type input "THE MUSICAL PRIEST"
click at [1219, 515] on button "Search" at bounding box center [1254, 517] width 118 height 39
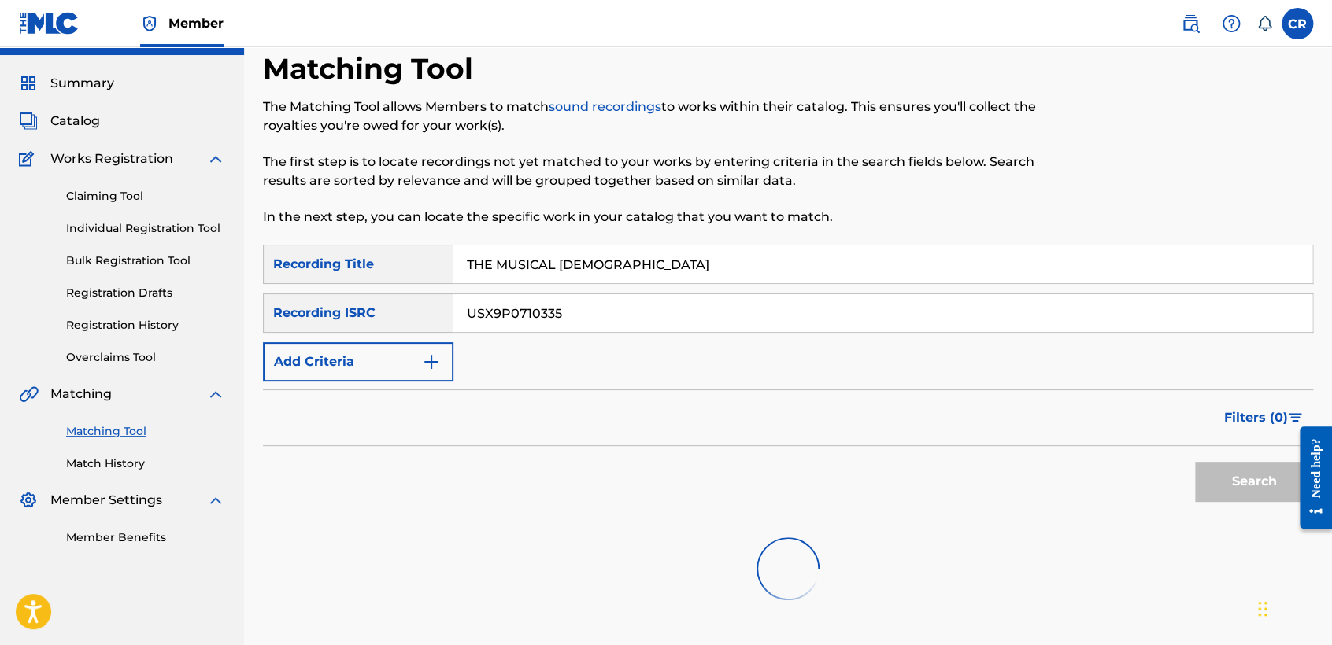
scroll to position [163, 0]
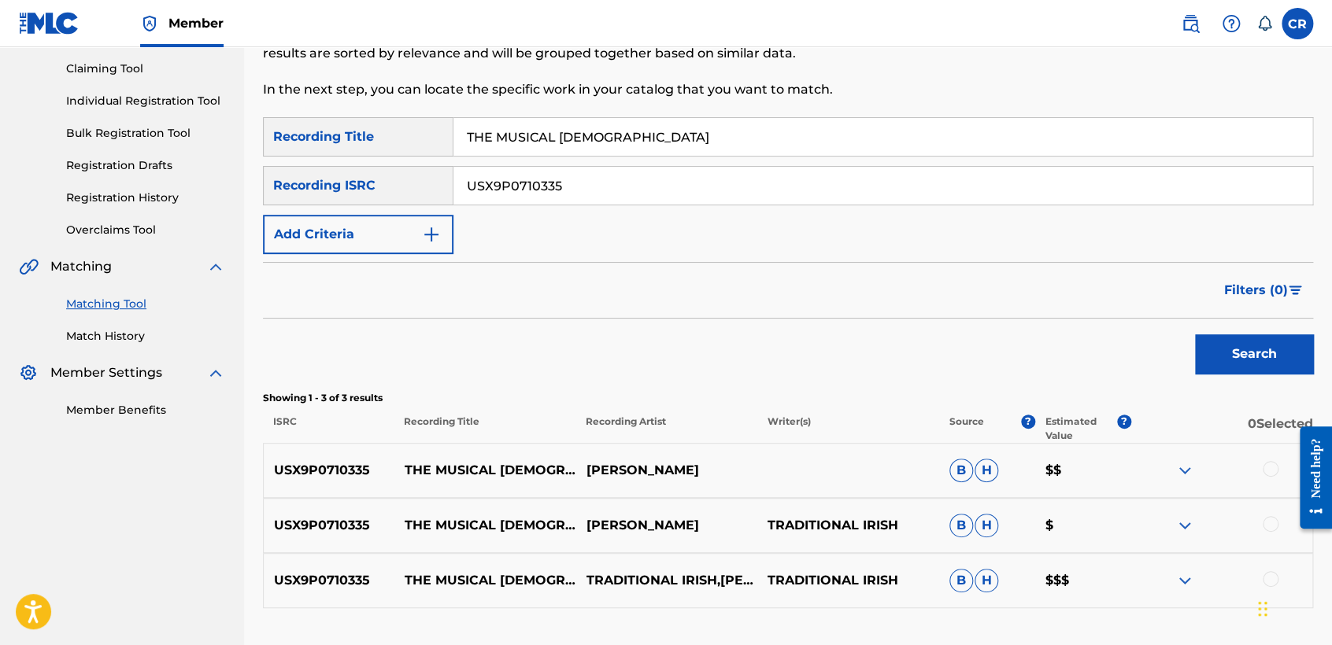
click at [732, 192] on input "USX9P0710335" at bounding box center [882, 186] width 859 height 38
paste input "A2P08471"
type input "USA2P0847135"
click at [775, 146] on input "THE MUSICAL PRIEST" at bounding box center [882, 137] width 859 height 38
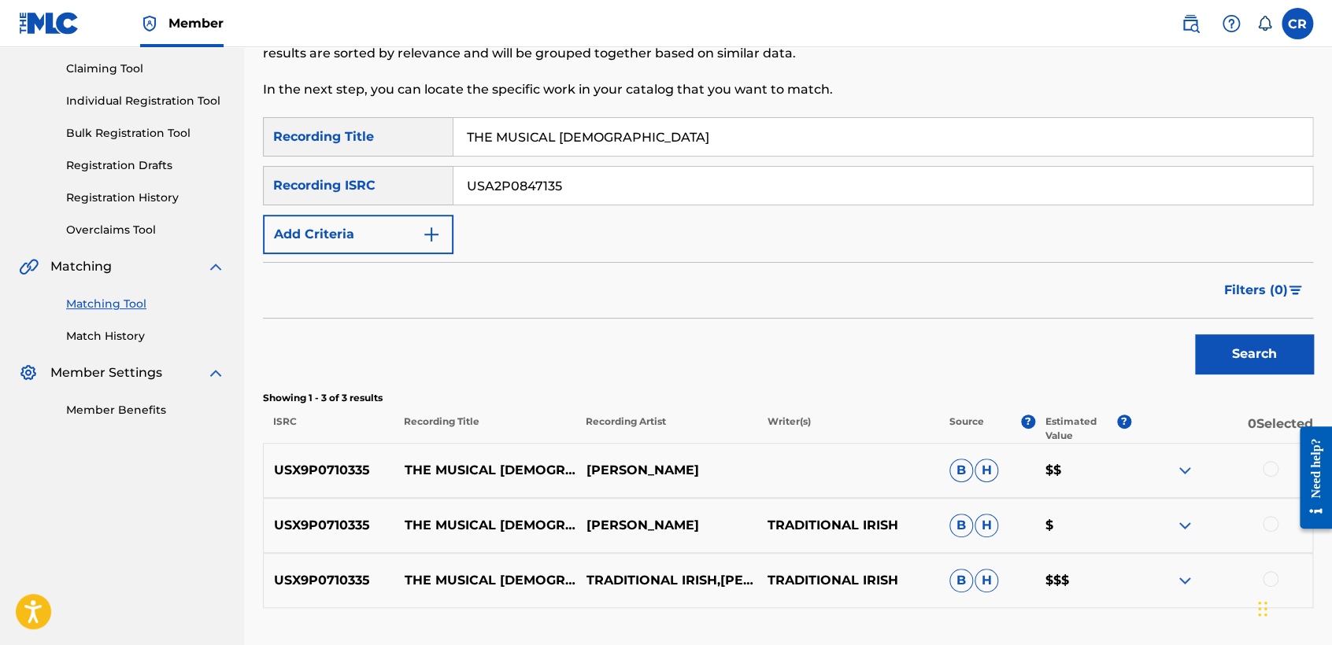
click at [775, 146] on input "THE MUSICAL PRIEST" at bounding box center [882, 137] width 859 height 38
paste input "RUSSIAN LULLABY"
type input "RUSSIAN LULLABY"
drag, startPoint x: 1211, startPoint y: 346, endPoint x: 1203, endPoint y: 335, distance: 13.4
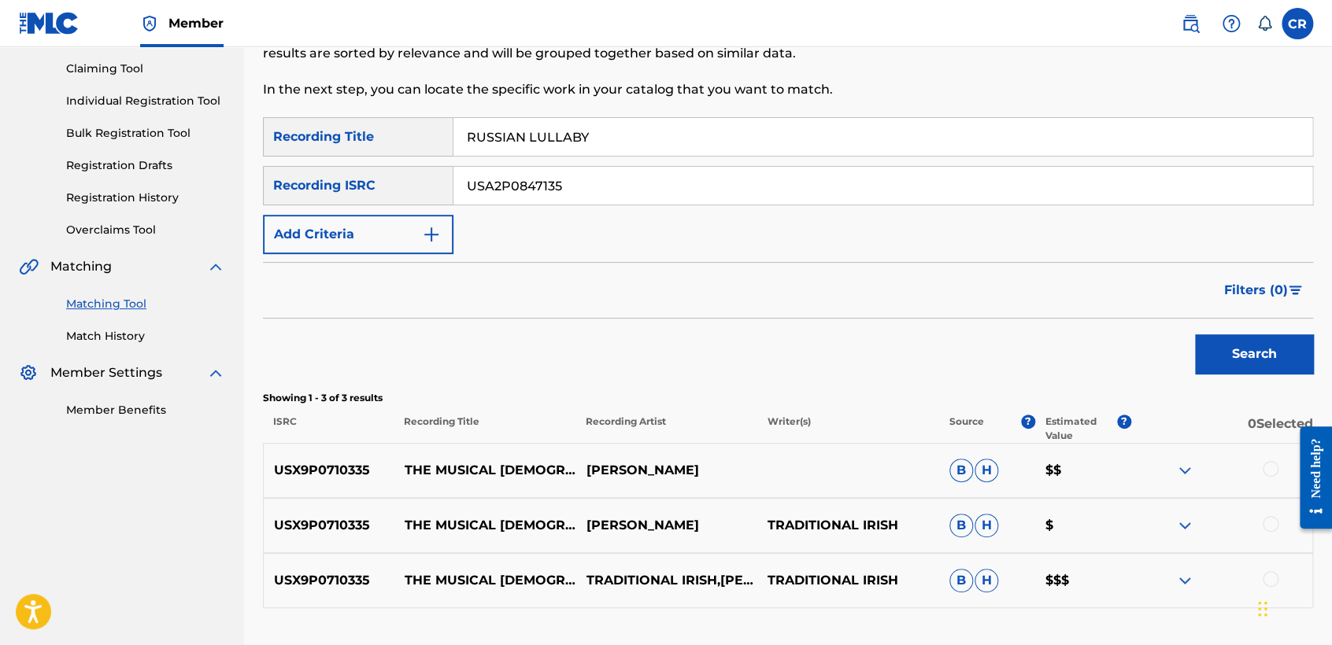
click at [1211, 345] on button "Search" at bounding box center [1254, 354] width 118 height 39
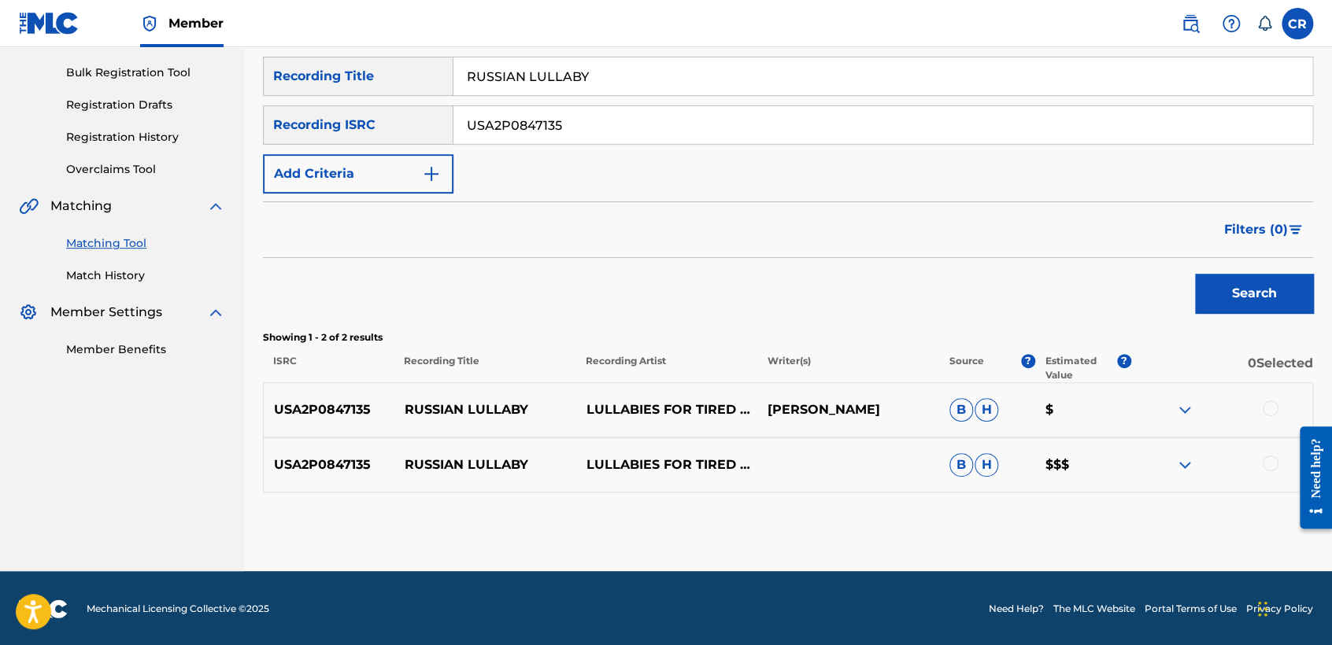
scroll to position [224, 0]
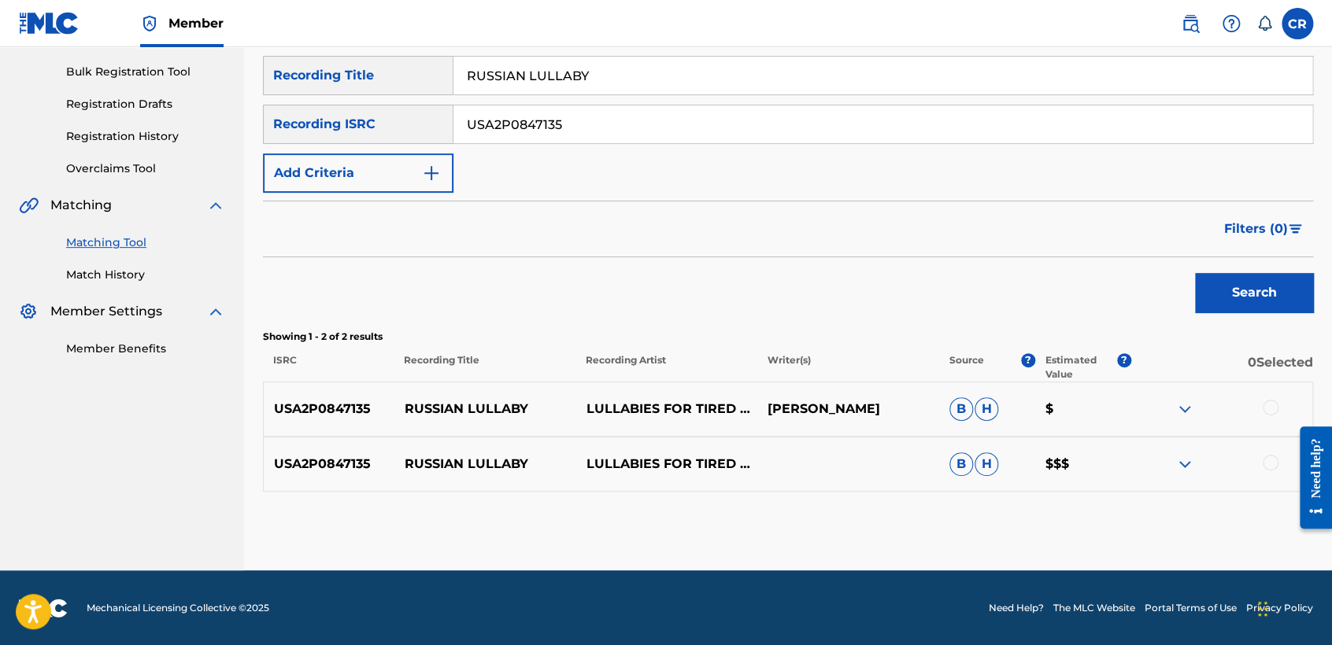
click at [875, 402] on p "MARIA MAROLDA" at bounding box center [848, 409] width 182 height 19
copy p "MAROLDA"
click at [1274, 406] on div at bounding box center [1271, 408] width 16 height 16
click at [1266, 453] on div "USA2P0847135 RUSSIAN LULLABY LULLABIES FOR TIRED ANGELS B H $$$" at bounding box center [788, 464] width 1050 height 55
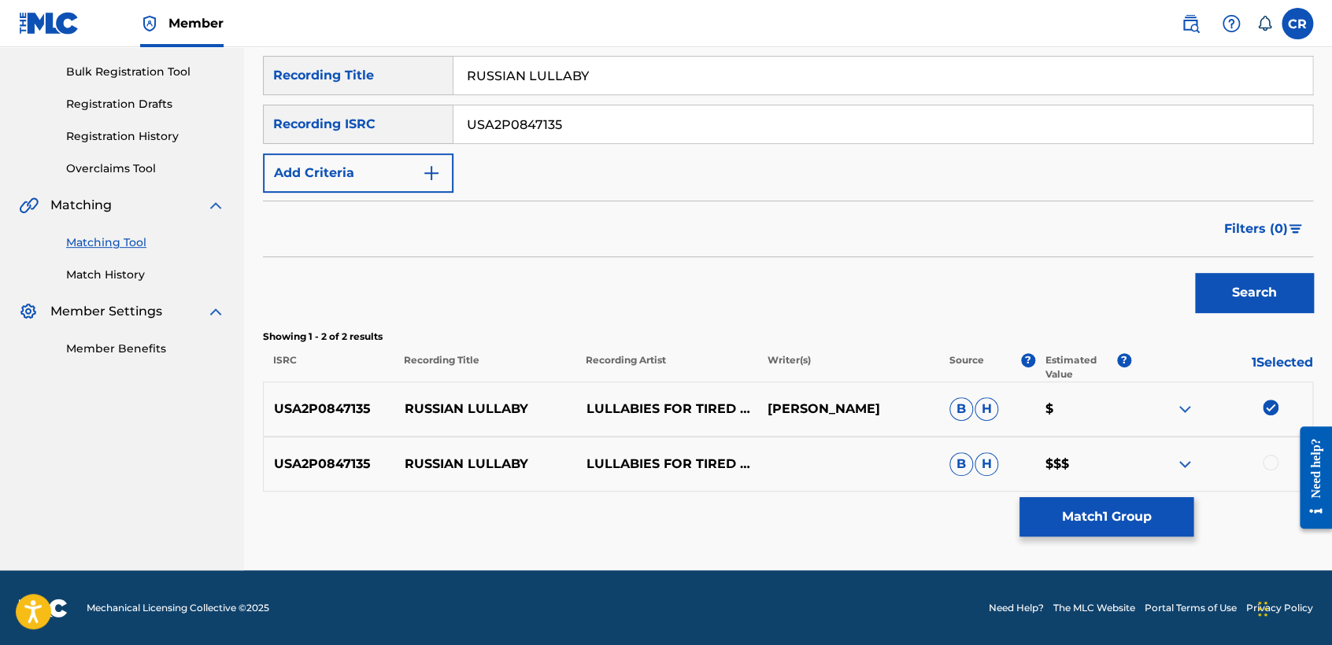
click at [1267, 460] on div at bounding box center [1271, 463] width 16 height 16
click at [1177, 504] on button "Match 2 Groups" at bounding box center [1106, 517] width 174 height 39
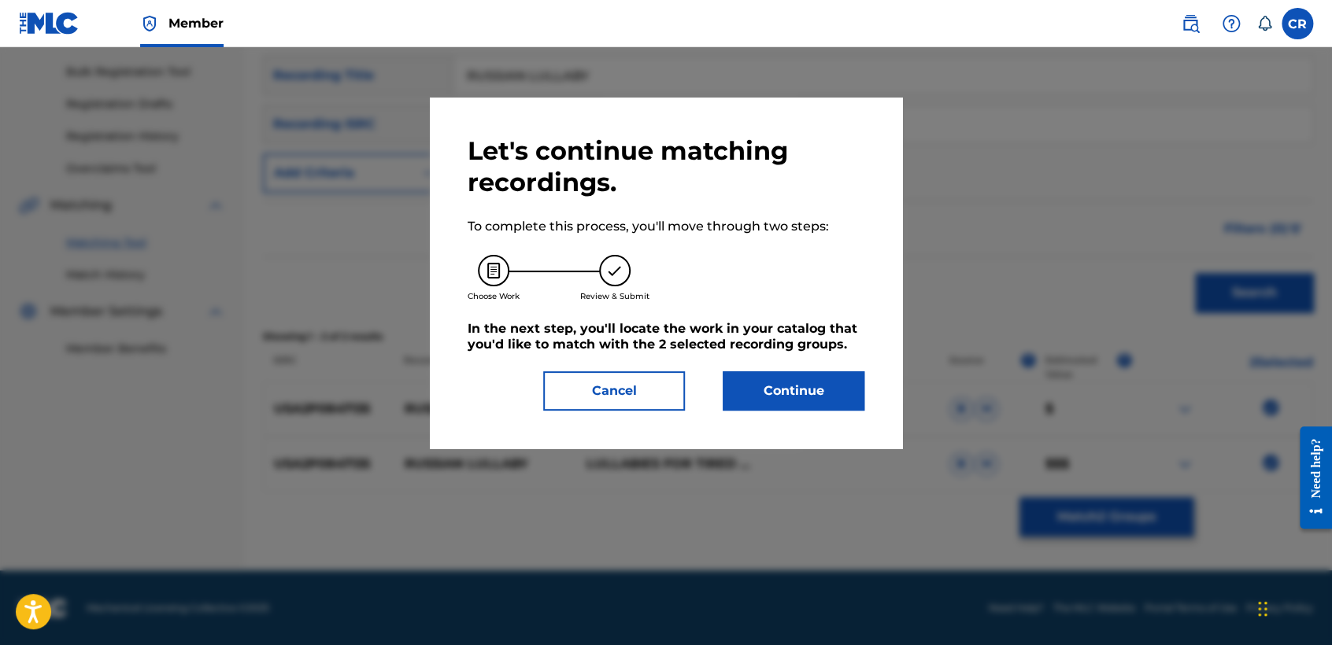
click at [822, 401] on button "Continue" at bounding box center [794, 391] width 142 height 39
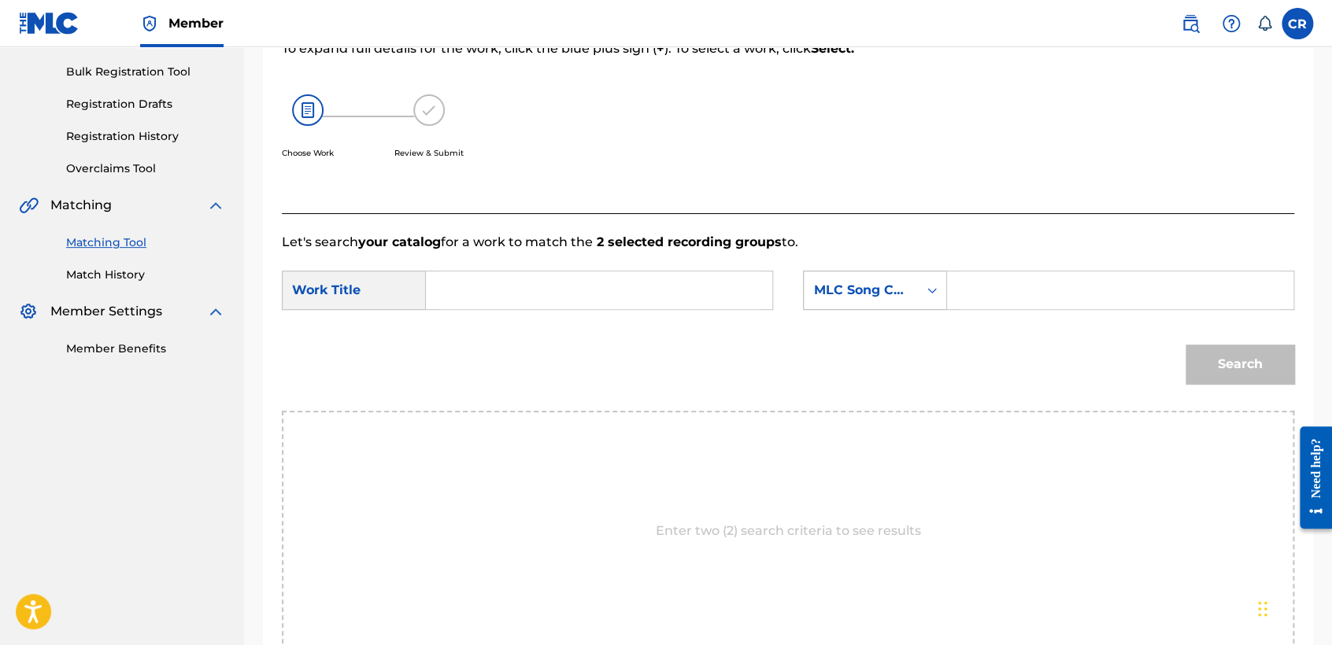
click at [886, 292] on div "MLC Song Code" at bounding box center [860, 290] width 95 height 19
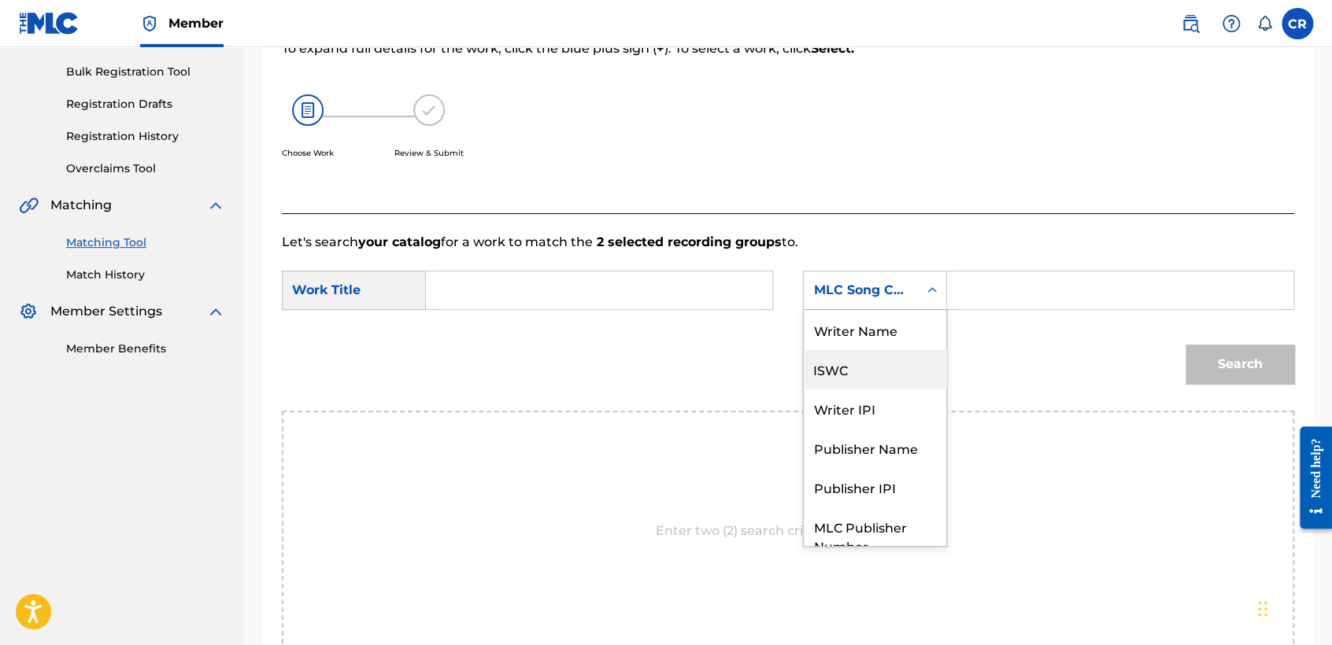
scroll to position [0, 0]
drag, startPoint x: 884, startPoint y: 307, endPoint x: 908, endPoint y: 312, distance: 24.9
click at [884, 320] on div "Writer Name" at bounding box center [875, 329] width 142 height 39
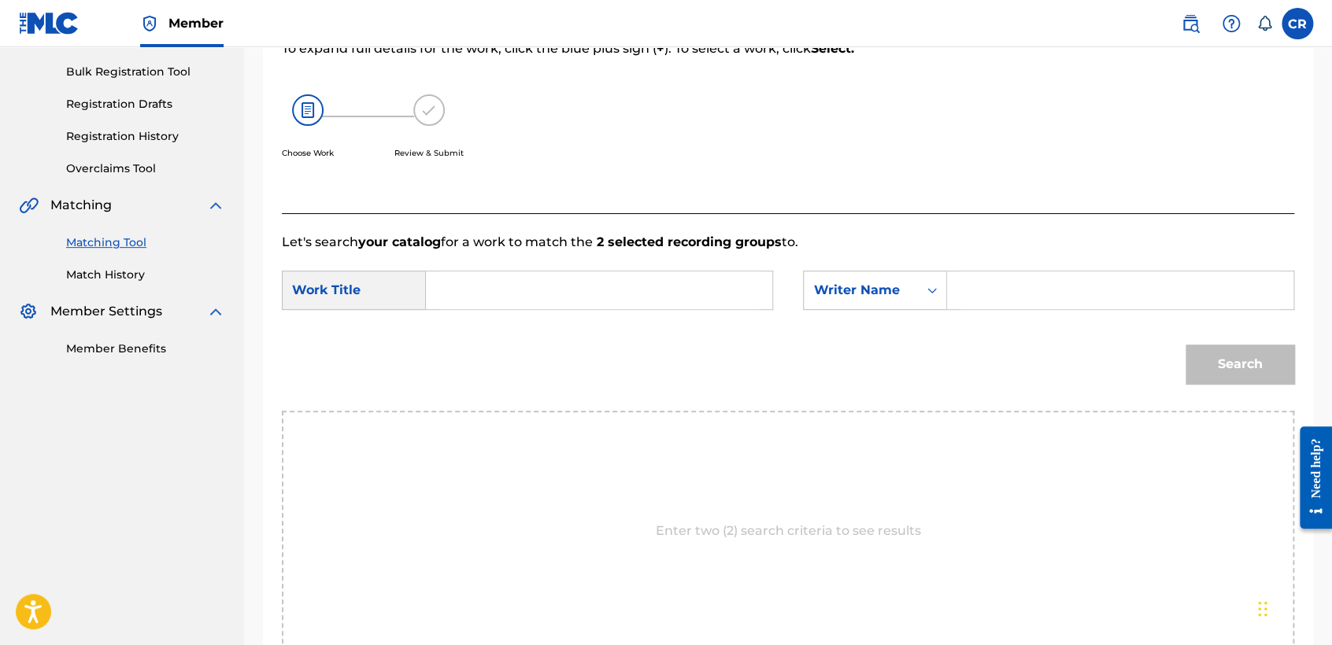
click at [1003, 286] on input "Search Form" at bounding box center [1120, 291] width 320 height 38
paste input "MAROLDA"
type input "MAROLDA"
click at [648, 310] on div "SearchWithCriteria9d8152ac-eb29-4c1b-8bf2-8113ff6e7516 Work Title SearchWithCri…" at bounding box center [788, 295] width 1012 height 49
click at [674, 293] on input "Search Form" at bounding box center [599, 291] width 320 height 38
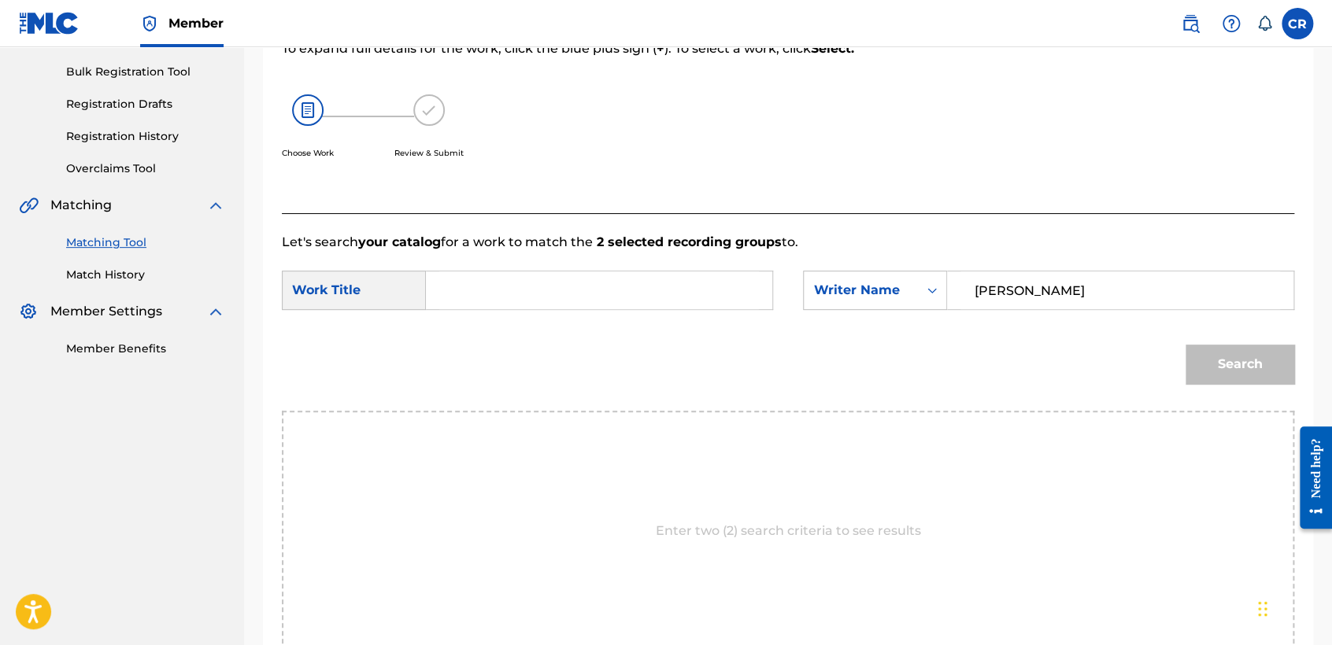
paste input "RUSSIAN LULLABY"
type input "RUSSIAN LULLABY"
click at [1274, 375] on button "Search" at bounding box center [1240, 364] width 109 height 39
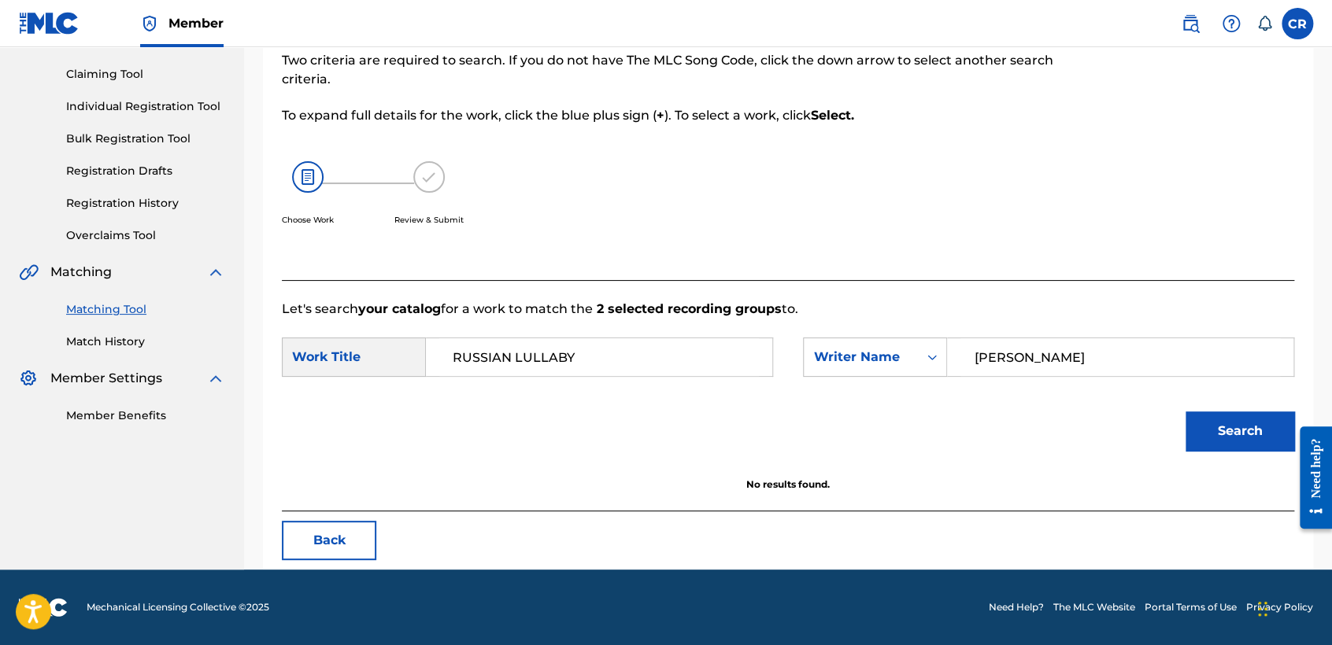
scroll to position [157, 0]
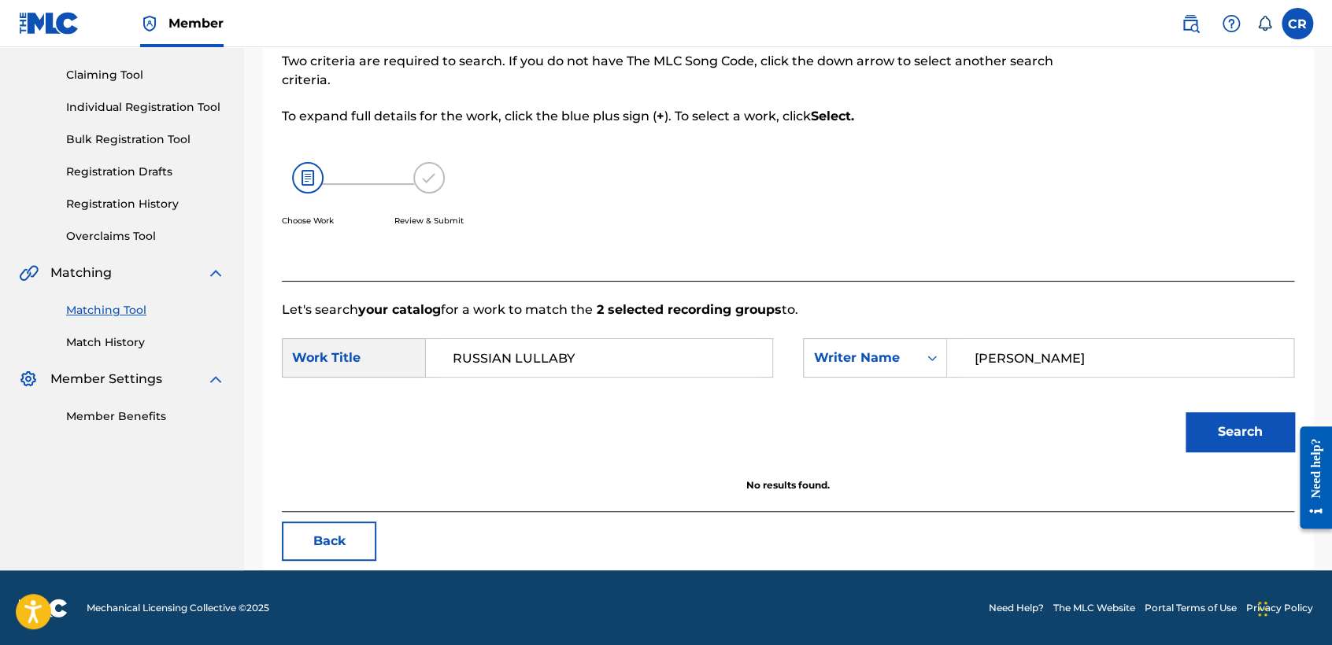
click at [370, 537] on button "Back" at bounding box center [329, 541] width 94 height 39
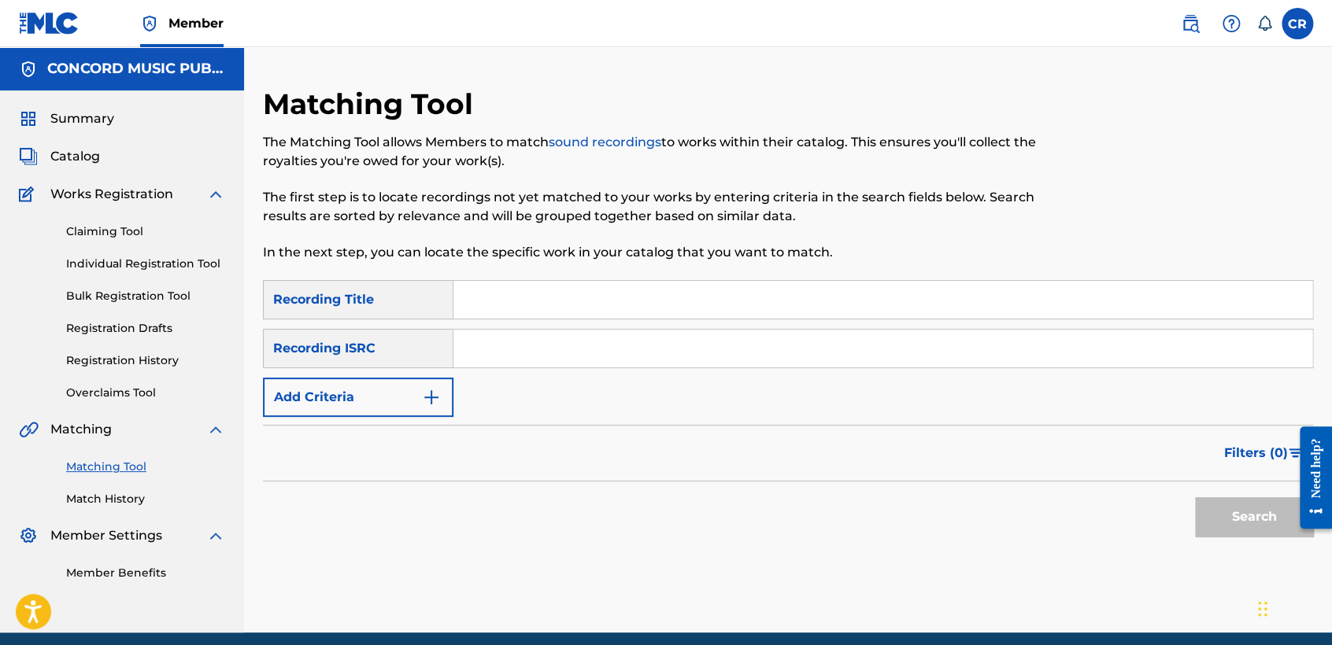
click at [707, 361] on input "Search Form" at bounding box center [882, 349] width 859 height 38
paste input "QM9AA1676508"
type input "QM9AA1676508"
click at [711, 314] on input "Search Form" at bounding box center [882, 300] width 859 height 38
paste input "BAILA"
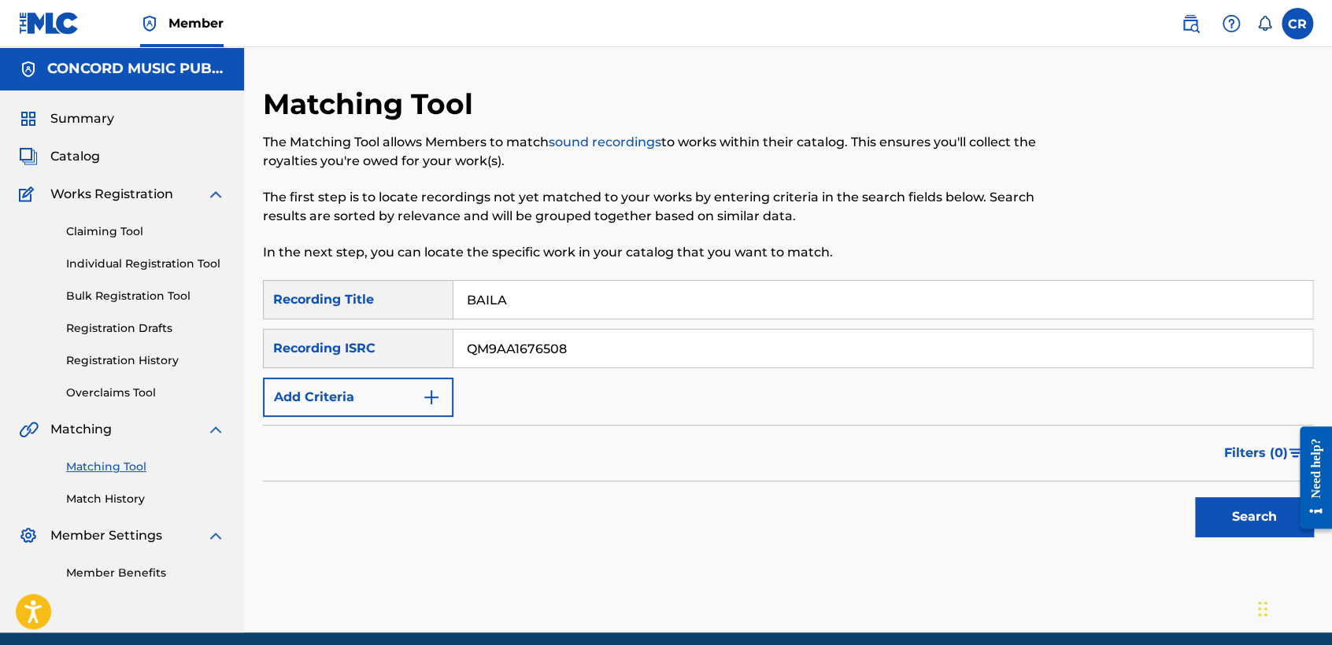
type input "BAILA"
click at [1226, 506] on button "Search" at bounding box center [1254, 517] width 118 height 39
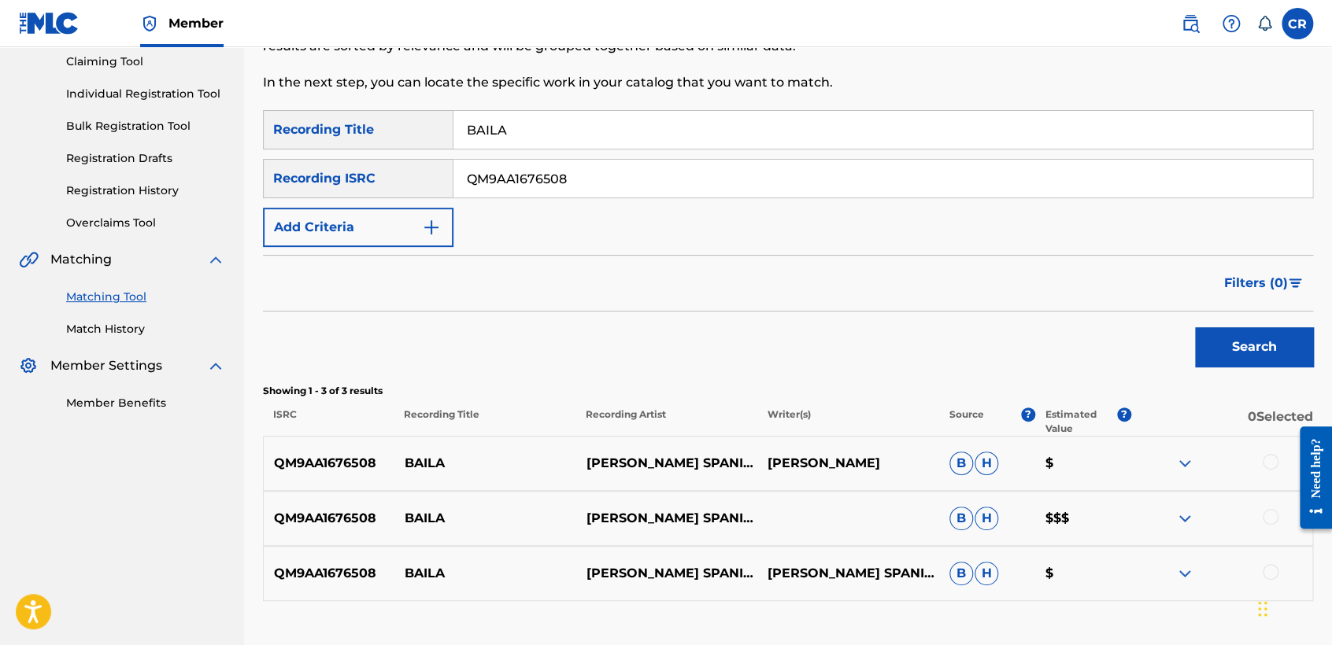
scroll to position [279, 0]
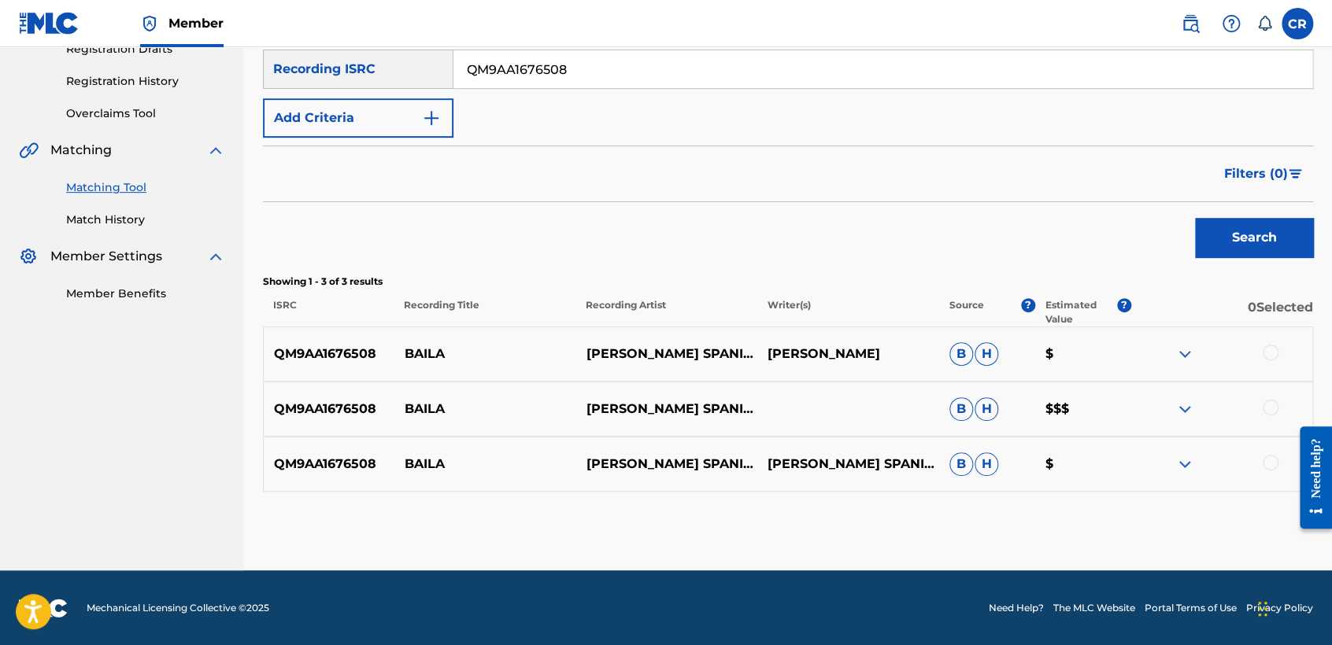
click at [875, 352] on p "DENNIS ELOY FERMIN" at bounding box center [848, 354] width 182 height 19
copy p "FERMIN"
click at [1267, 353] on div at bounding box center [1271, 353] width 16 height 16
click at [1267, 403] on div at bounding box center [1271, 408] width 16 height 16
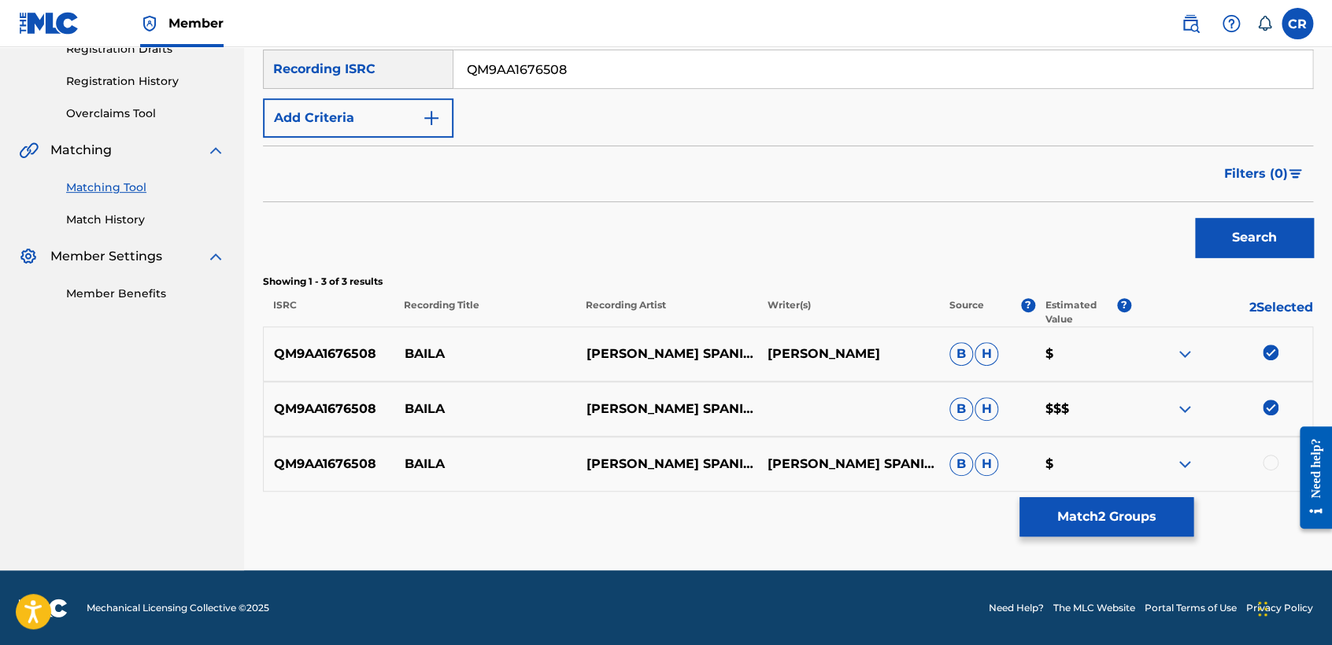
click at [1271, 467] on div at bounding box center [1271, 463] width 16 height 16
click at [1131, 505] on button "Match 3 Groups" at bounding box center [1106, 517] width 174 height 39
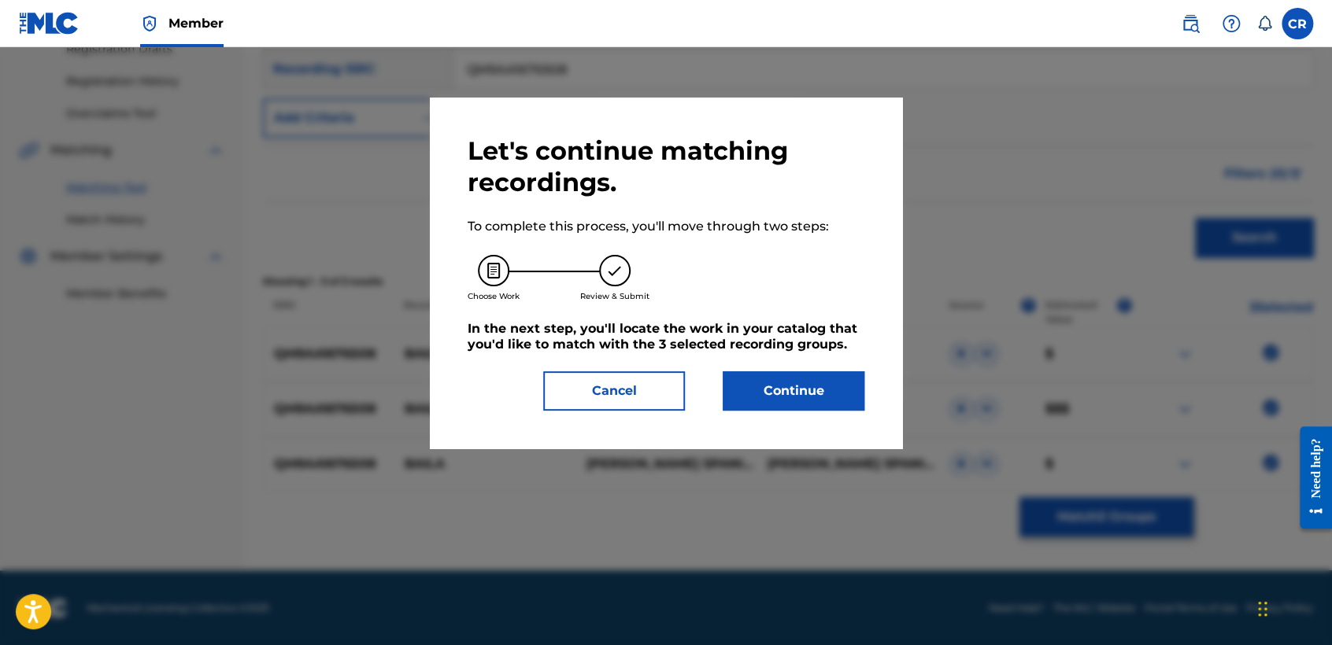
click at [860, 419] on div "Let's continue matching recordings. To complete this process, you'll move throu…" at bounding box center [666, 273] width 472 height 351
click at [845, 405] on button "Continue" at bounding box center [794, 391] width 142 height 39
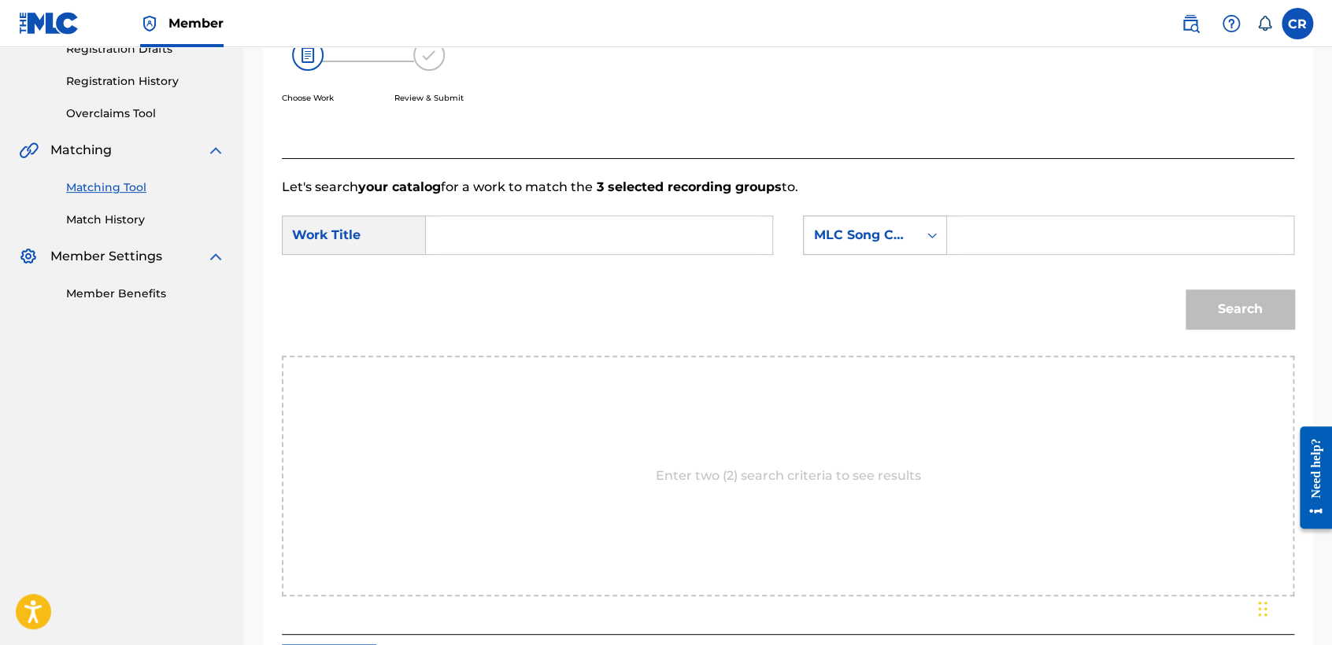
click at [934, 231] on icon "Search Form" at bounding box center [932, 235] width 16 height 16
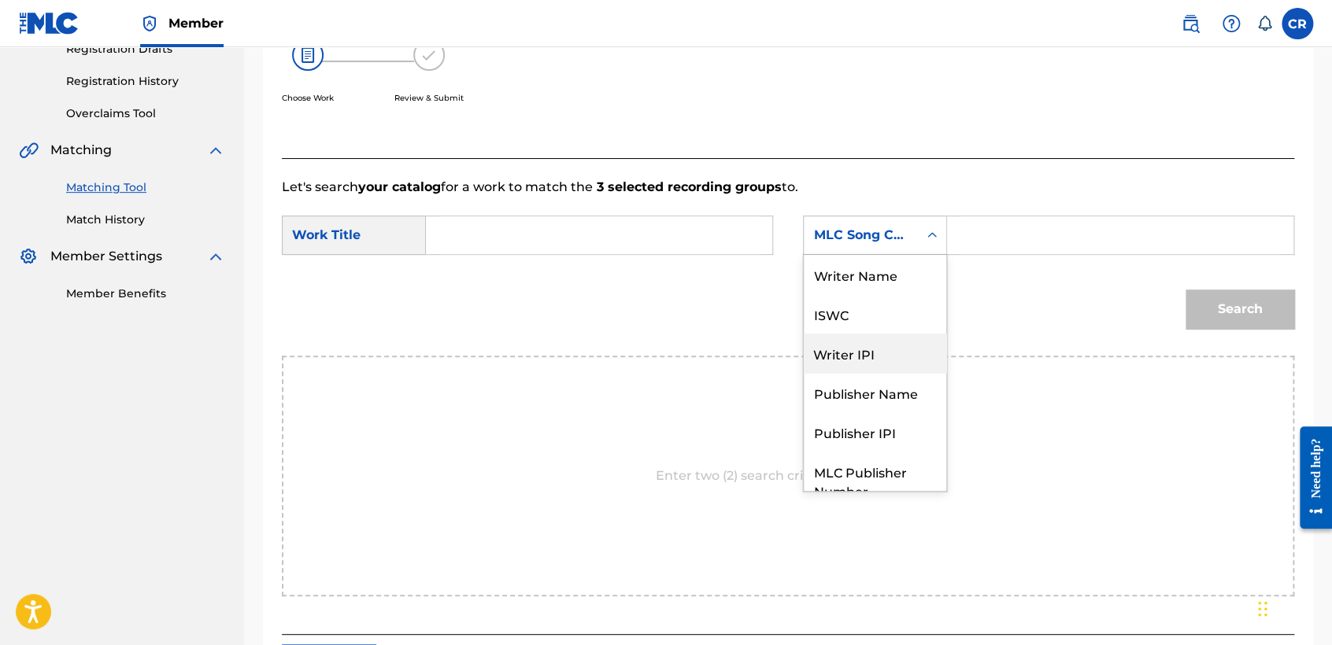
scroll to position [0, 0]
drag, startPoint x: 877, startPoint y: 298, endPoint x: 885, endPoint y: 279, distance: 20.5
click at [885, 279] on div "Writer Name ISWC Writer IPI Publisher Name Publisher IPI MLC Publisher Number M…" at bounding box center [875, 373] width 142 height 236
click at [885, 279] on div "Writer Name" at bounding box center [875, 274] width 142 height 39
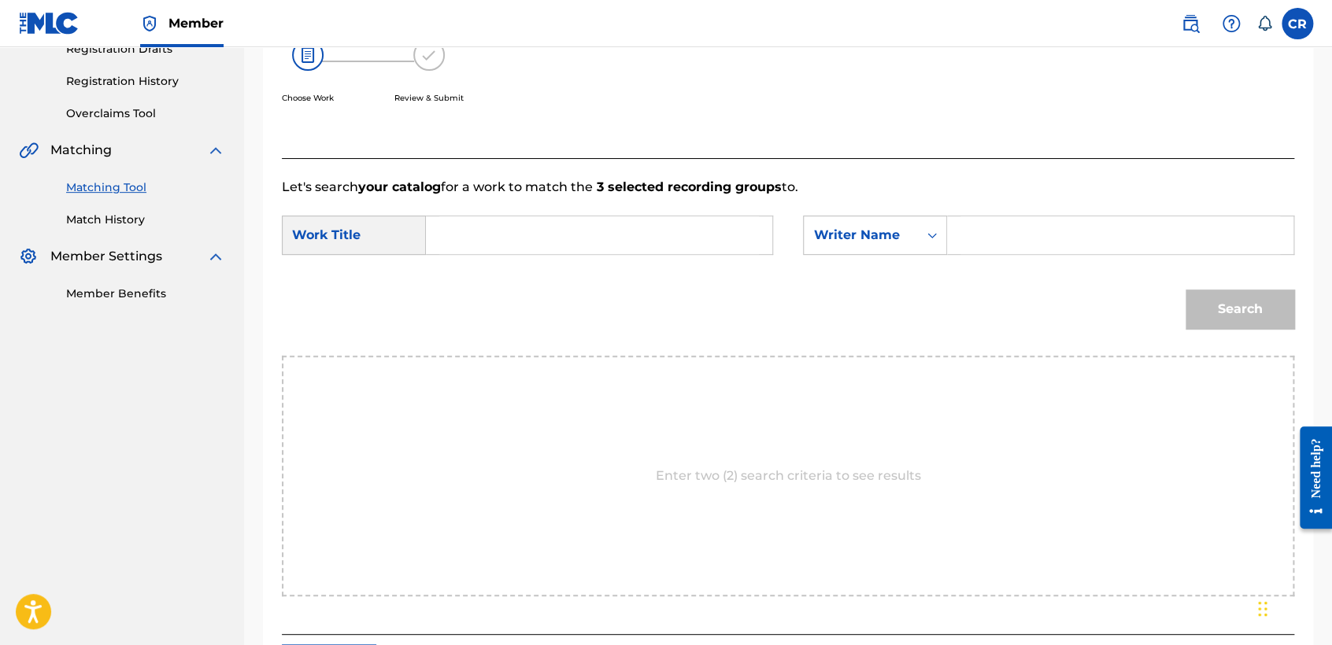
click at [989, 227] on input "Search Form" at bounding box center [1120, 235] width 320 height 38
paste input "FERMIN"
type input "FERMIN"
click at [731, 242] on input "Search Form" at bounding box center [599, 235] width 320 height 38
paste input "BAILA"
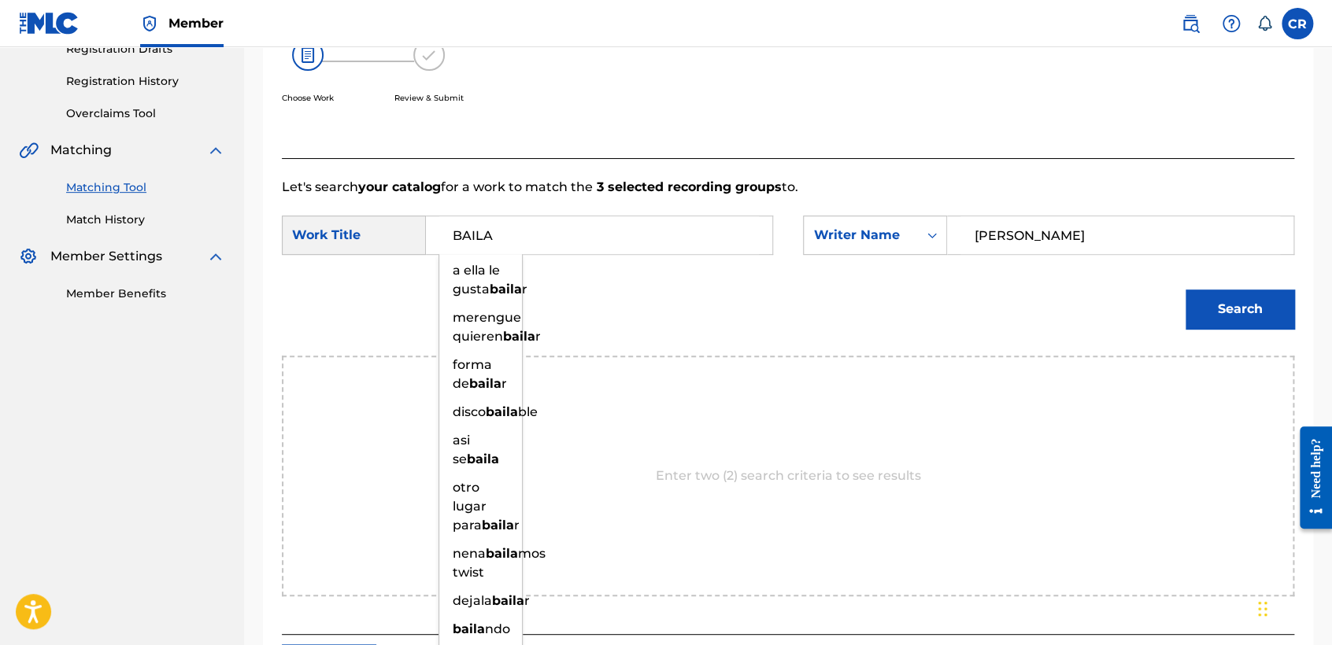
type input "BAILA"
click at [1196, 294] on button "Search" at bounding box center [1240, 309] width 109 height 39
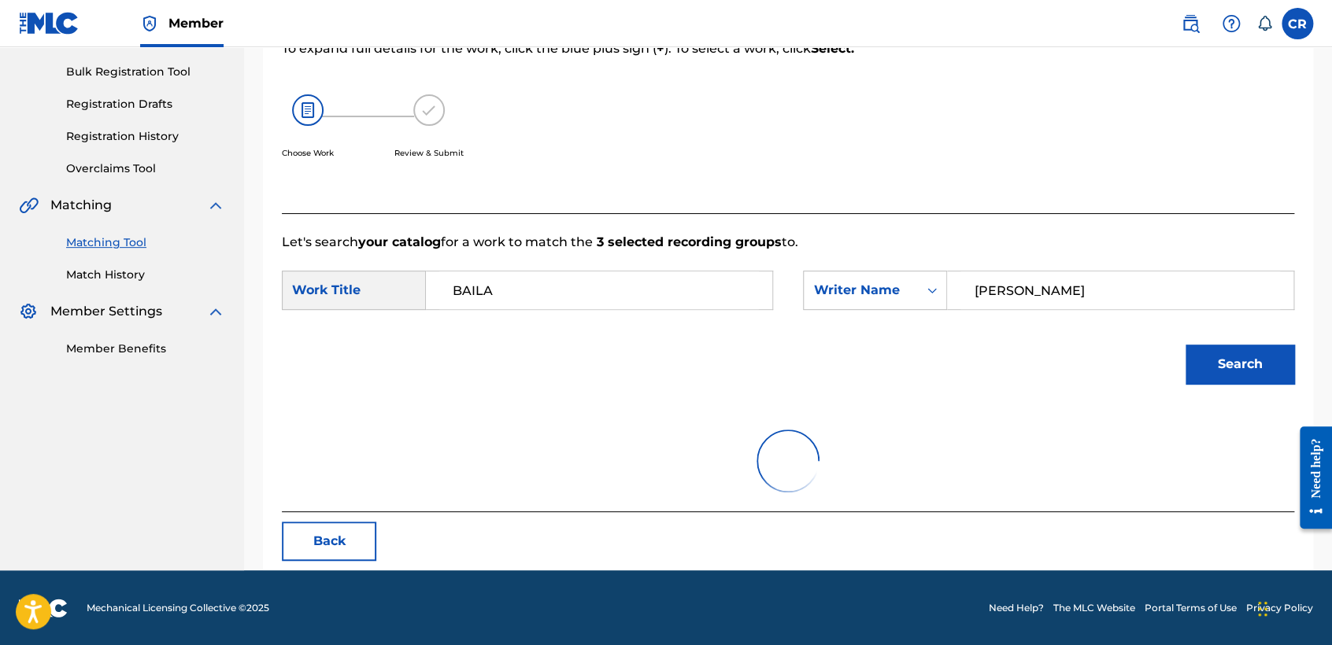
scroll to position [157, 0]
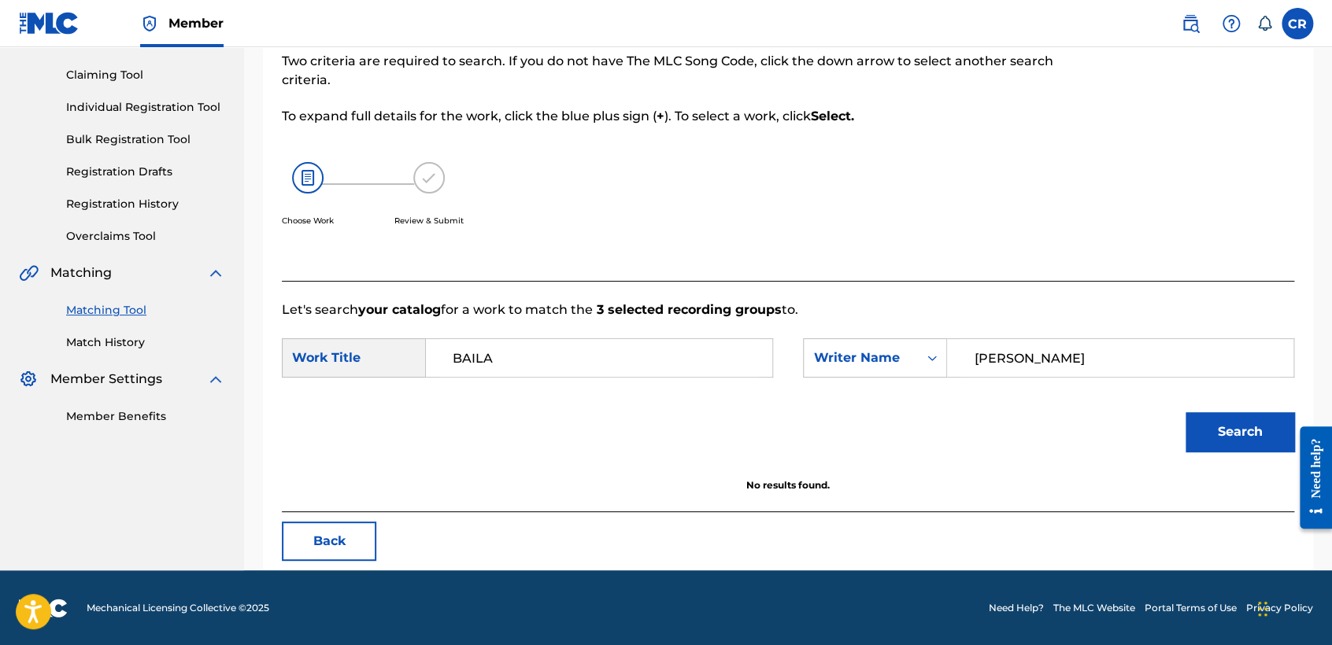
click at [348, 547] on button "Back" at bounding box center [329, 541] width 94 height 39
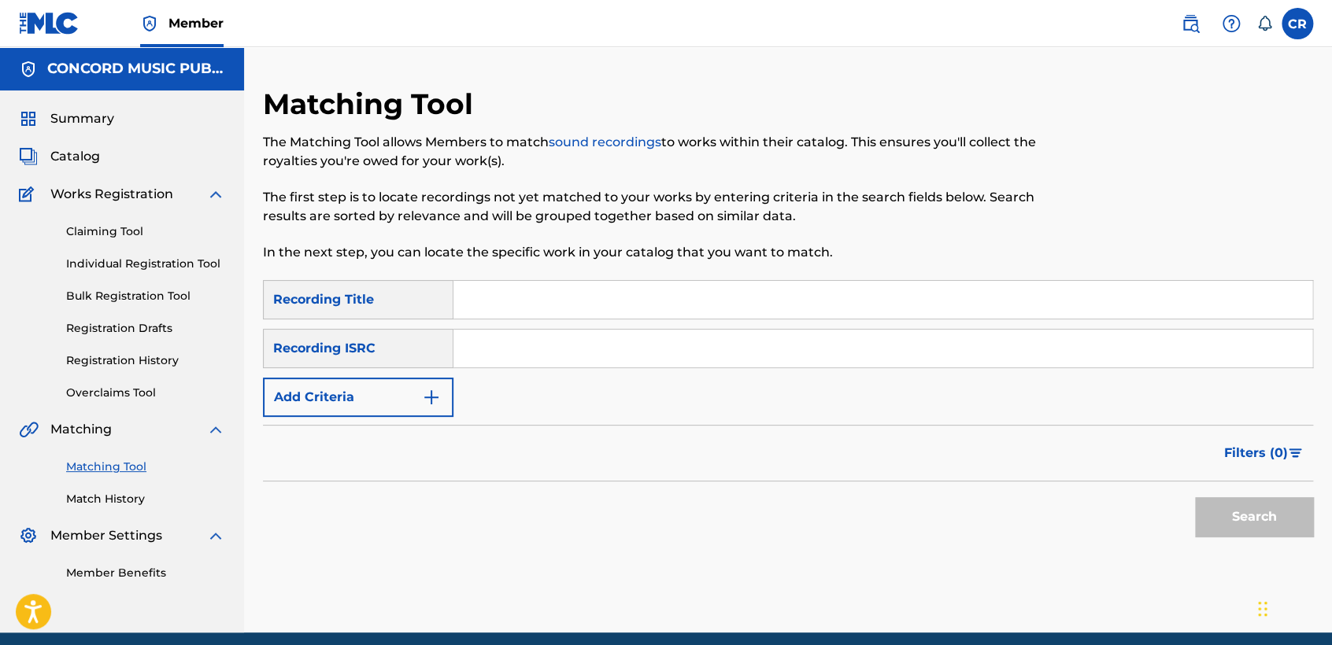
click at [606, 345] on input "Search Form" at bounding box center [882, 349] width 859 height 38
paste input "QM9AA1676508"
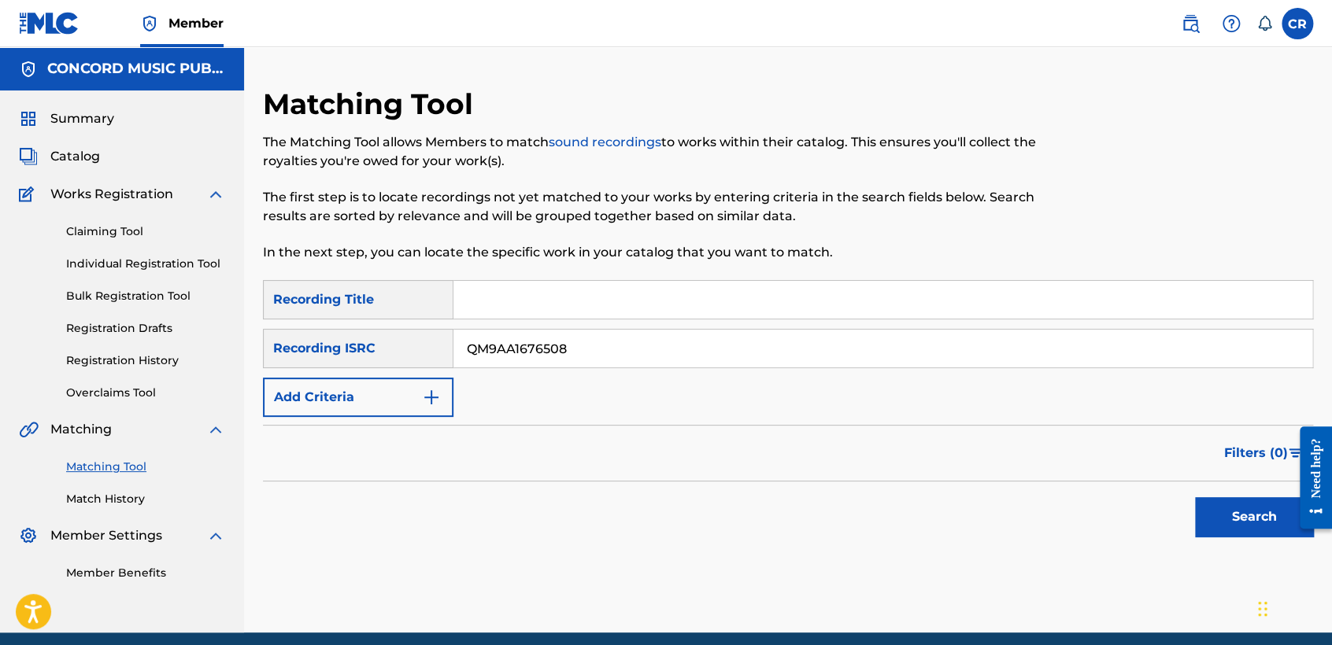
type input "QM9AA1676508"
click at [811, 297] on input "Search Form" at bounding box center [882, 300] width 859 height 38
paste input "BAILA"
type input "BAILA"
drag, startPoint x: 1251, startPoint y: 522, endPoint x: 1215, endPoint y: 525, distance: 35.6
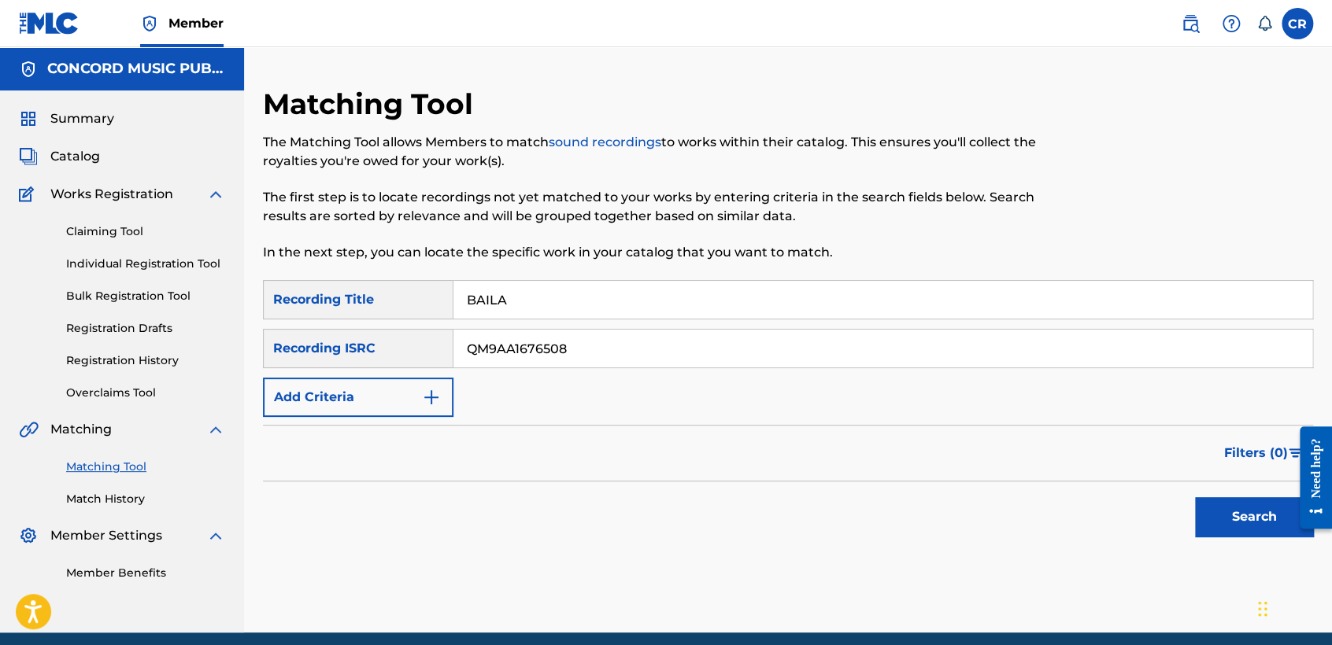
click at [1250, 521] on button "Search" at bounding box center [1254, 517] width 118 height 39
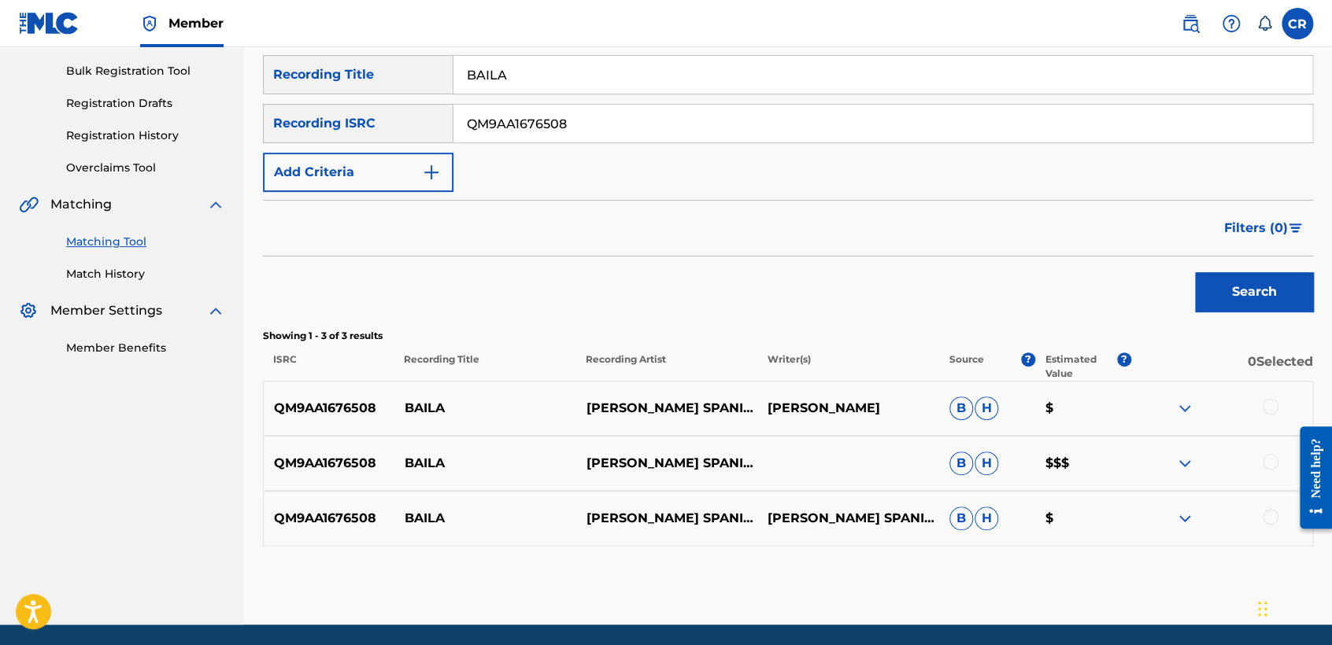
scroll to position [279, 0]
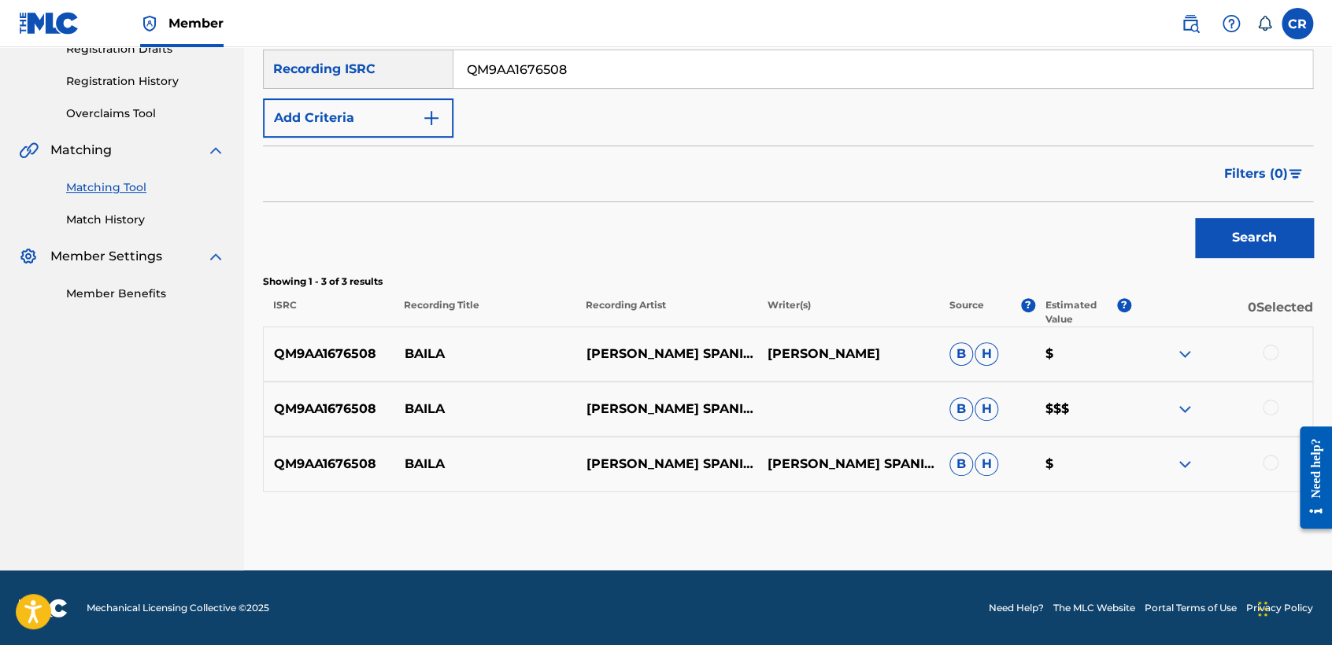
click at [620, 83] on input "QM9AA1676508" at bounding box center [882, 69] width 859 height 38
paste input "6N21518612"
type input "QM6N21518612"
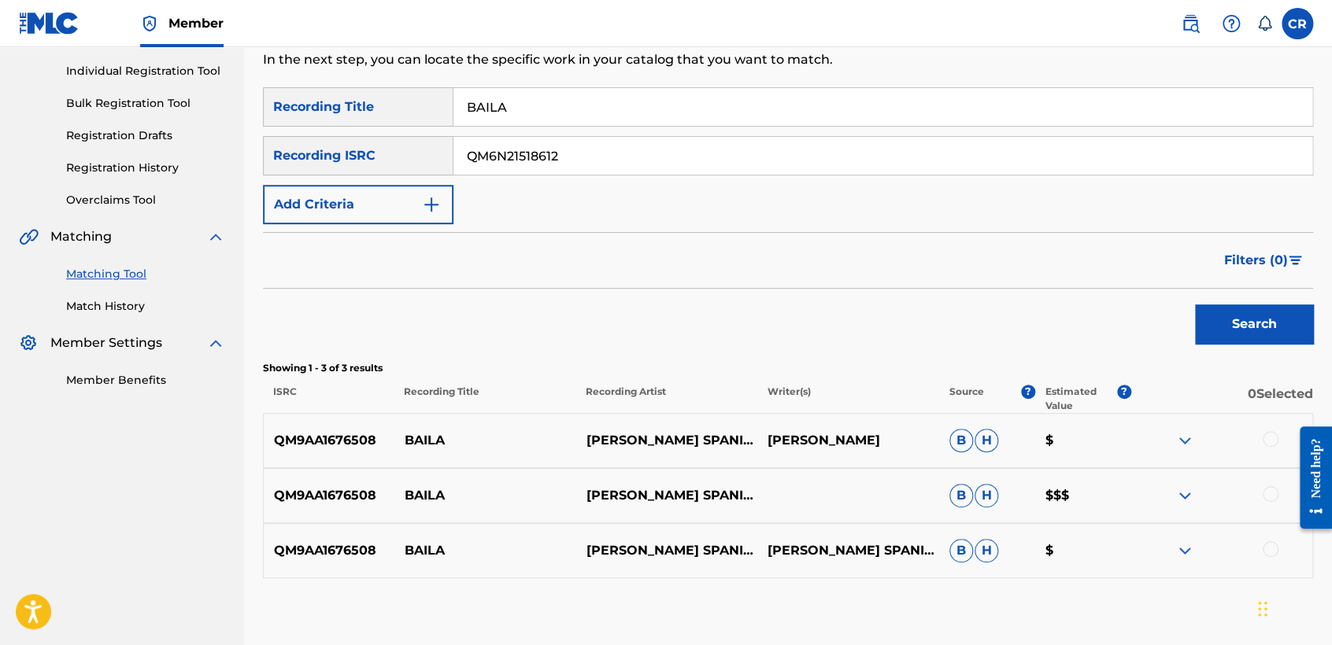
scroll to position [192, 0]
click at [707, 104] on input "BAILA" at bounding box center [882, 108] width 859 height 38
paste input "ZE"
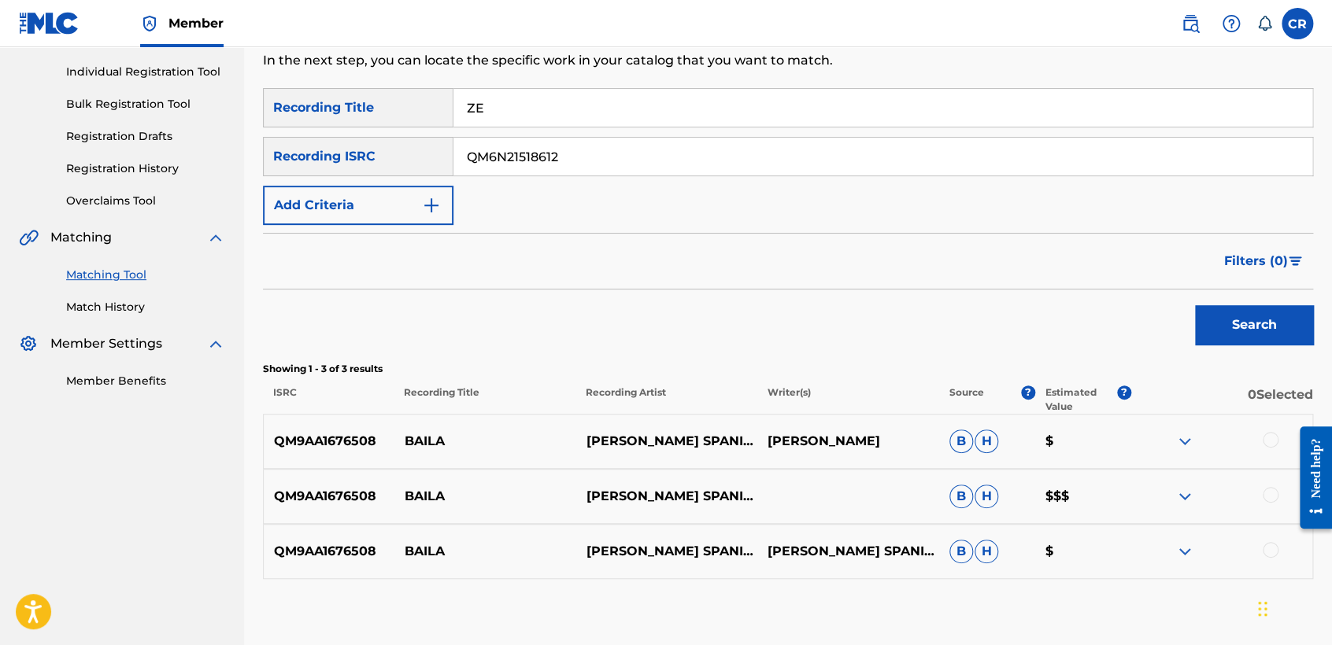
type input "ZE"
click at [1221, 312] on button "Search" at bounding box center [1254, 324] width 118 height 39
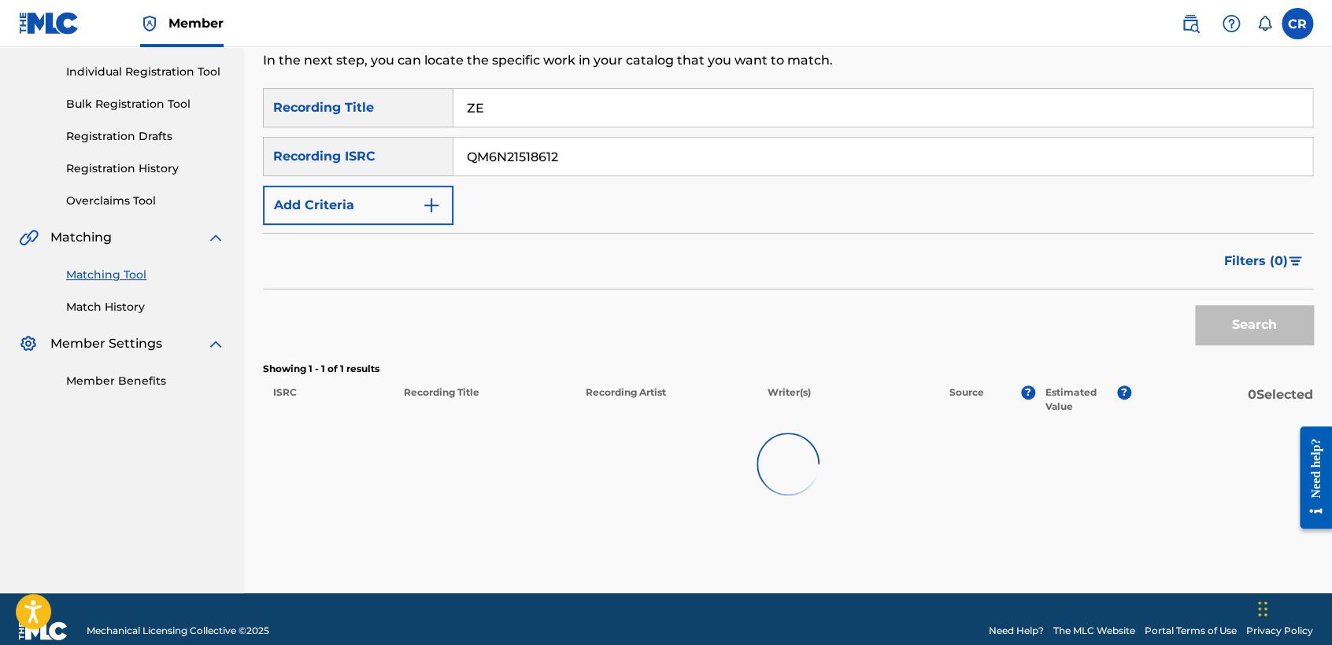
scroll to position [169, 0]
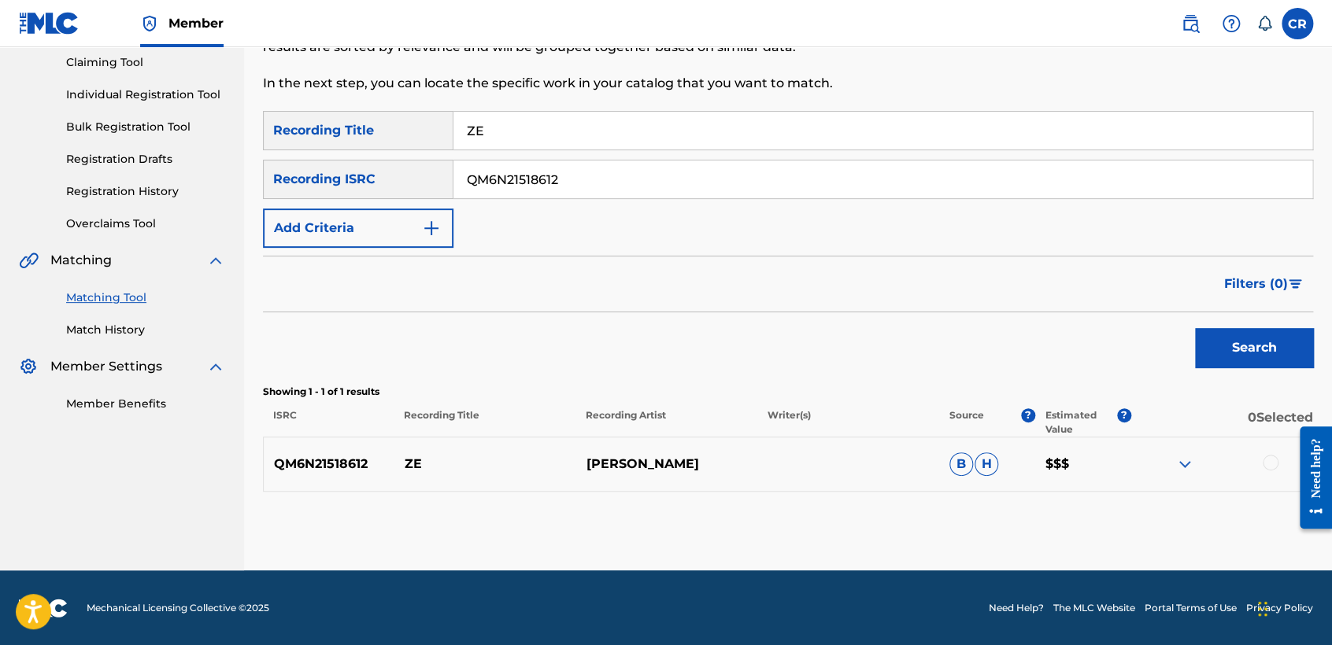
click at [687, 469] on p "[PERSON_NAME]" at bounding box center [666, 464] width 182 height 19
copy p "WEAVE"
click at [1267, 465] on div at bounding box center [1271, 463] width 16 height 16
click at [1115, 535] on button "Match 1 Group" at bounding box center [1106, 517] width 174 height 39
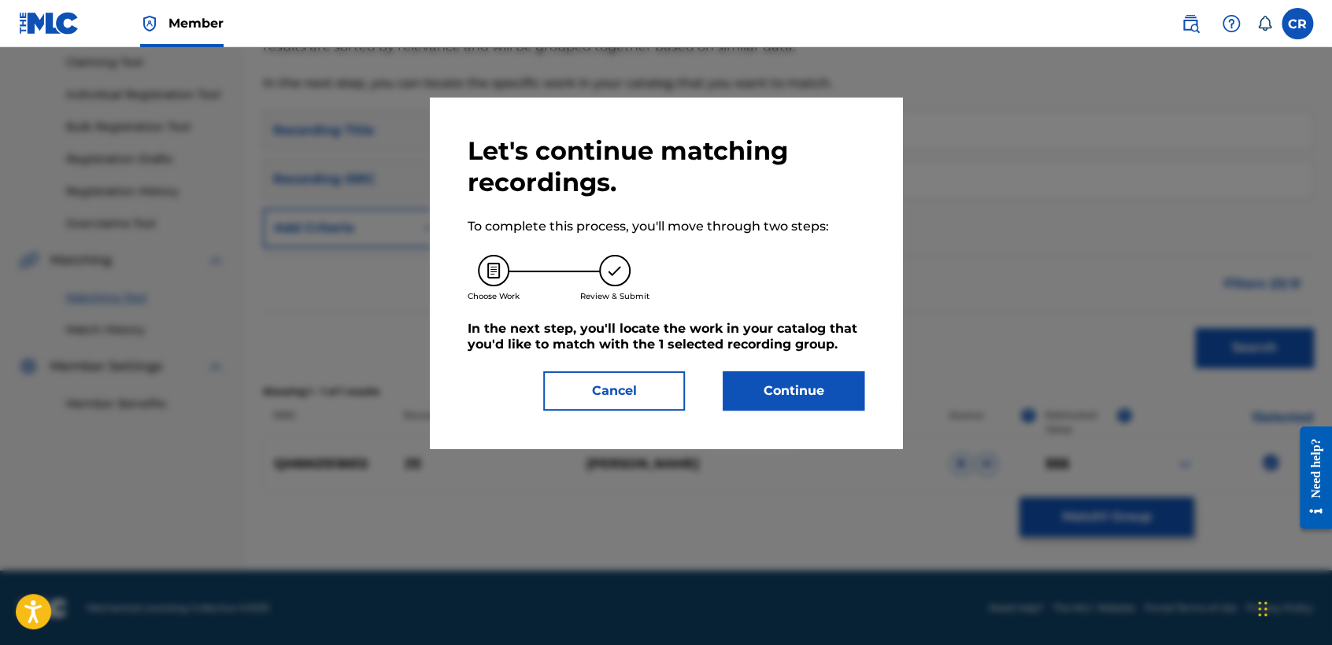
click at [821, 393] on button "Continue" at bounding box center [794, 391] width 142 height 39
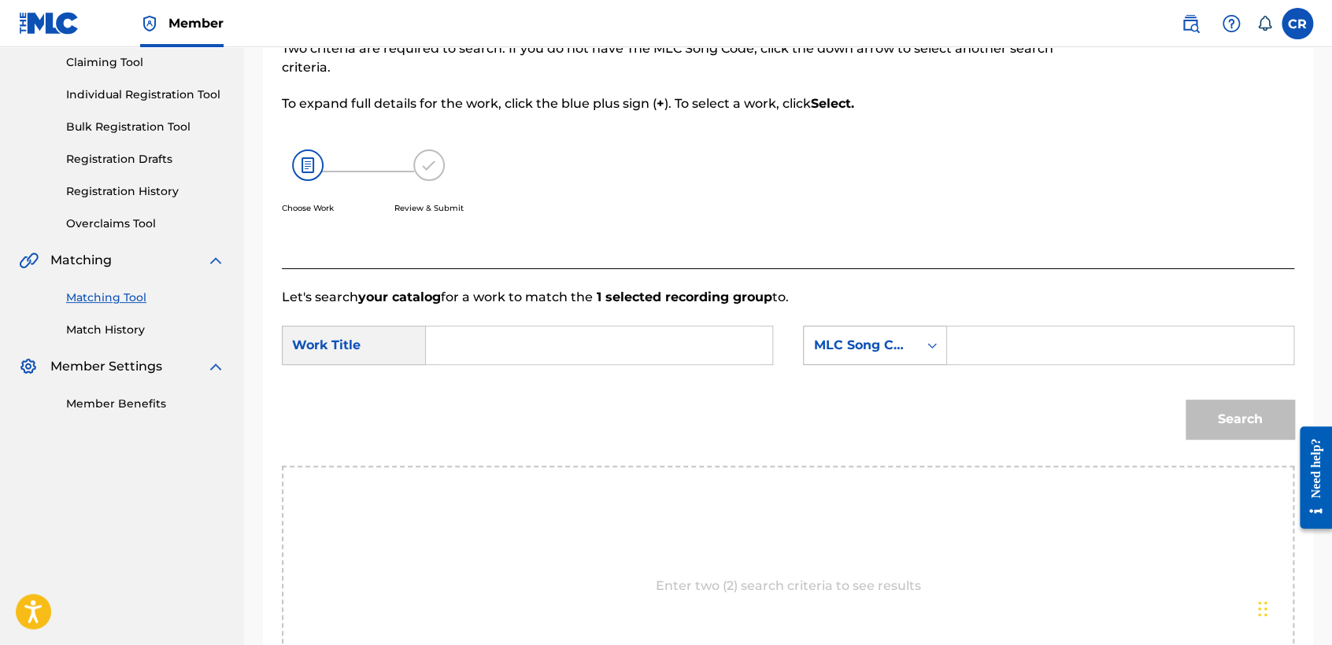
click at [897, 334] on div "MLC Song Code" at bounding box center [861, 346] width 114 height 30
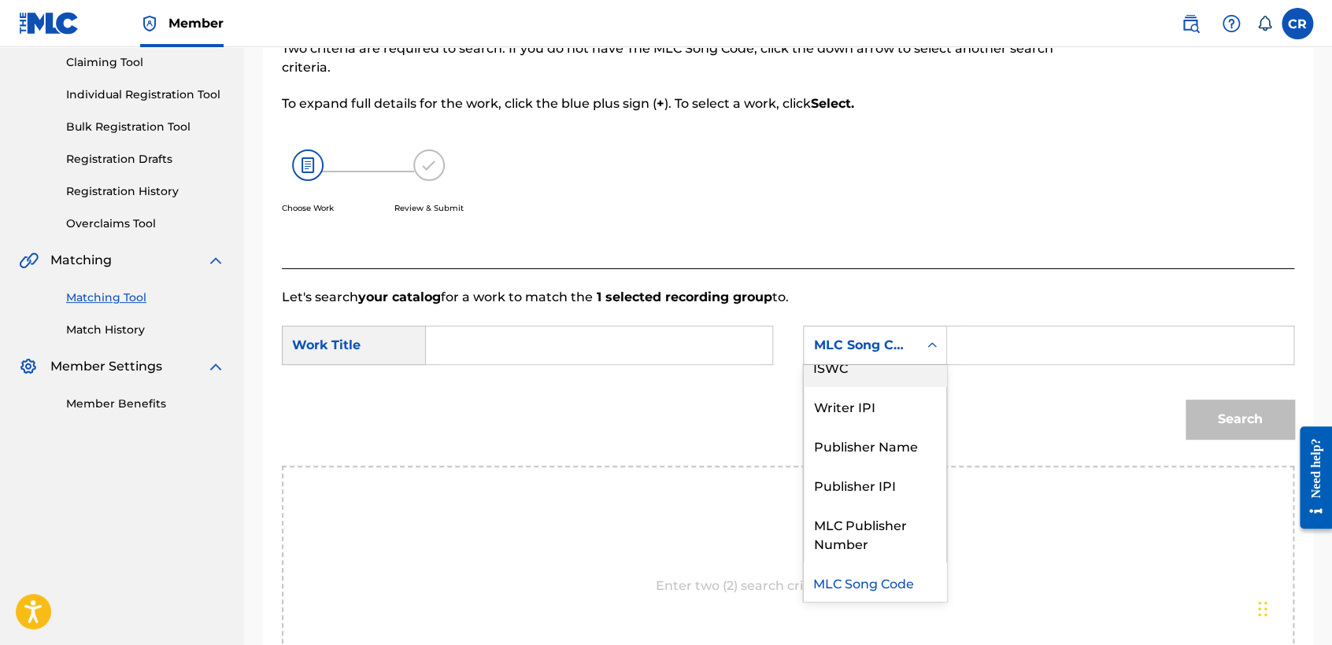
scroll to position [0, 0]
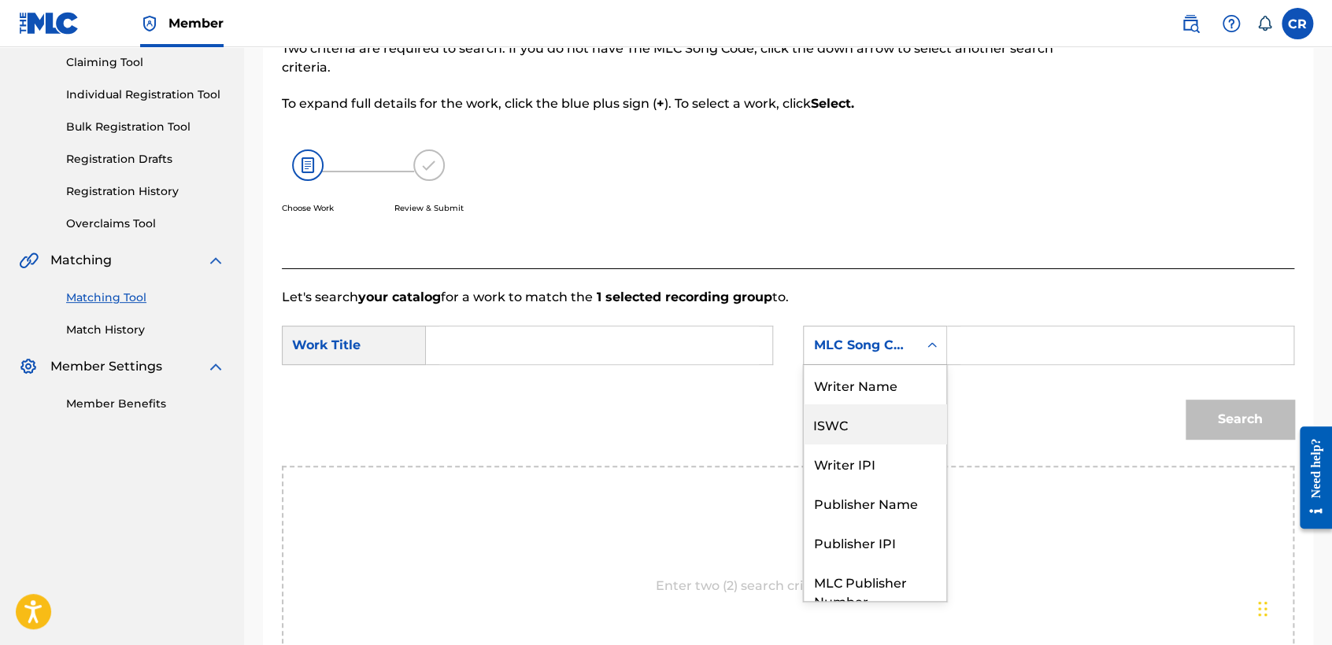
drag, startPoint x: 901, startPoint y: 406, endPoint x: 915, endPoint y: 387, distance: 24.3
click at [902, 405] on div "ISWC" at bounding box center [875, 424] width 142 height 39
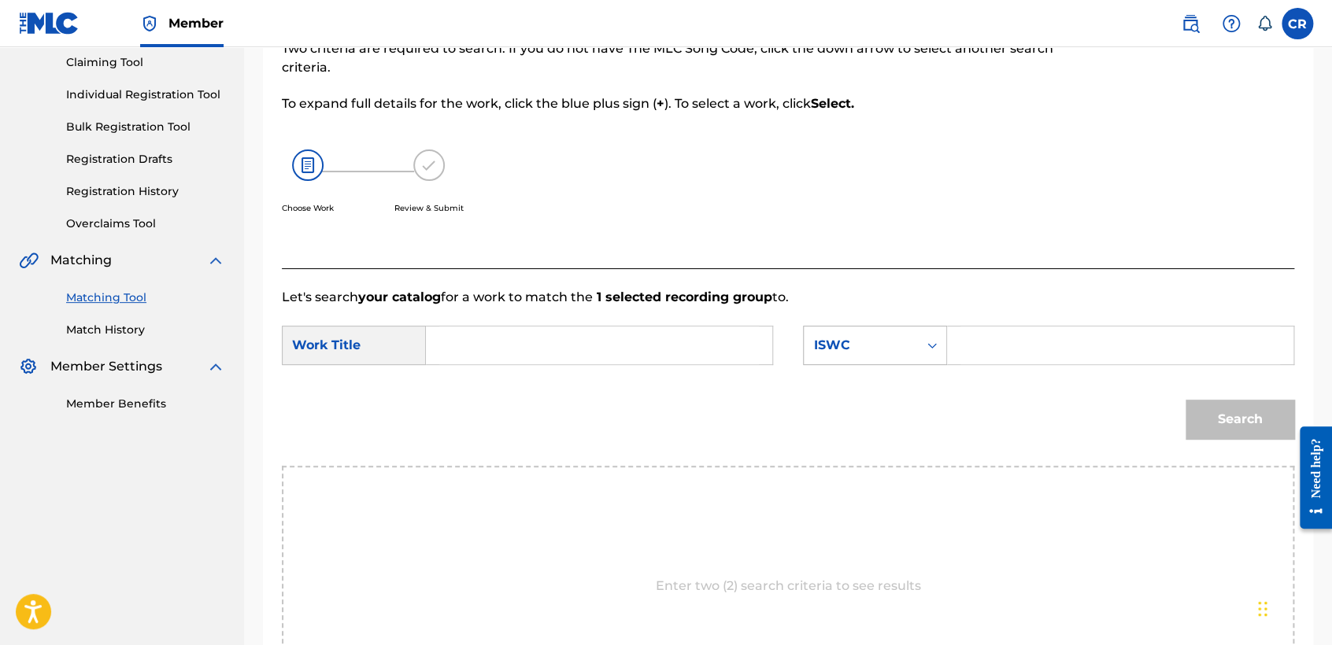
click at [919, 353] on div "Search Form" at bounding box center [932, 345] width 28 height 28
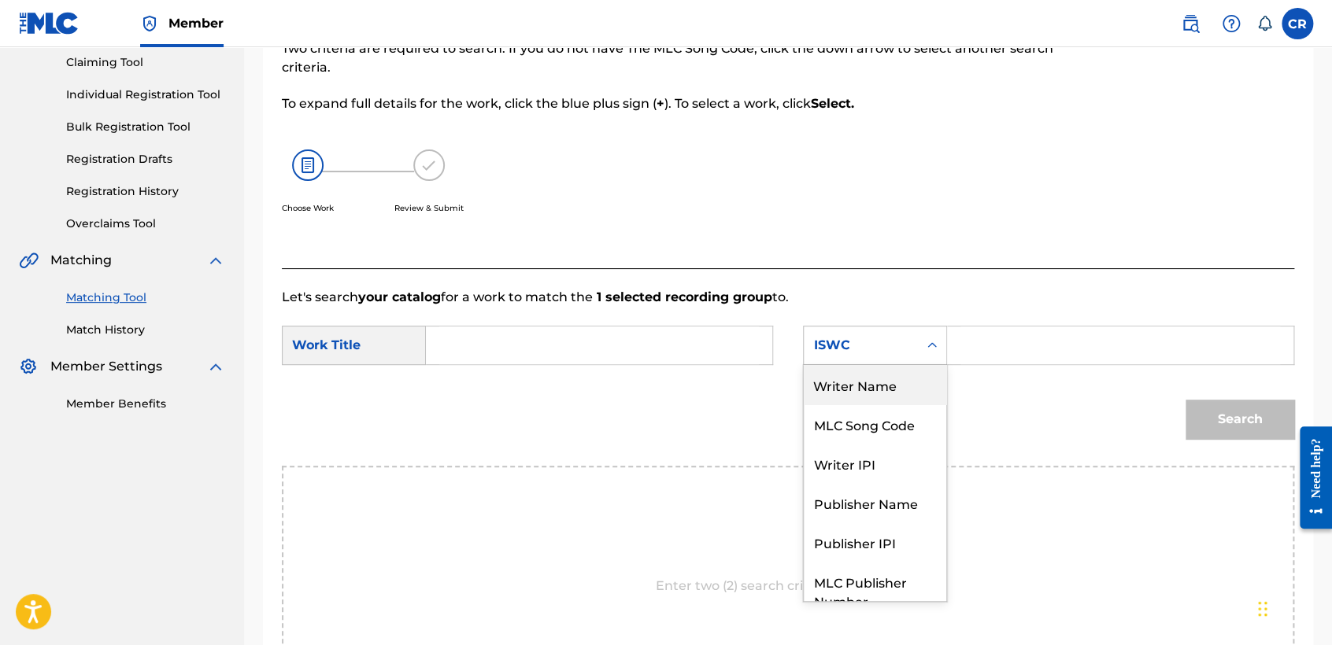
drag, startPoint x: 886, startPoint y: 390, endPoint x: 892, endPoint y: 383, distance: 9.0
click at [889, 387] on div "Writer Name" at bounding box center [875, 384] width 142 height 39
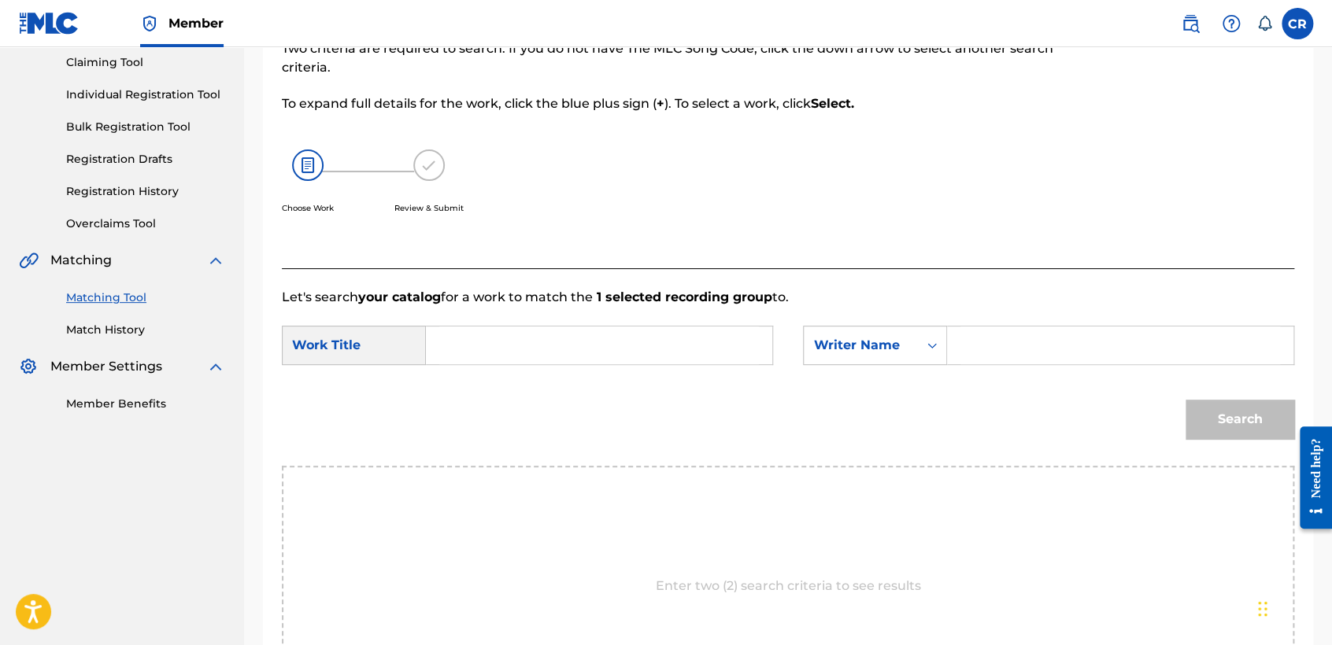
click at [999, 347] on input "Search Form" at bounding box center [1120, 346] width 320 height 38
paste input "WEAVE"
type input "WEAVE"
click at [697, 338] on input "Search Form" at bounding box center [599, 346] width 320 height 38
paste input "ZE"
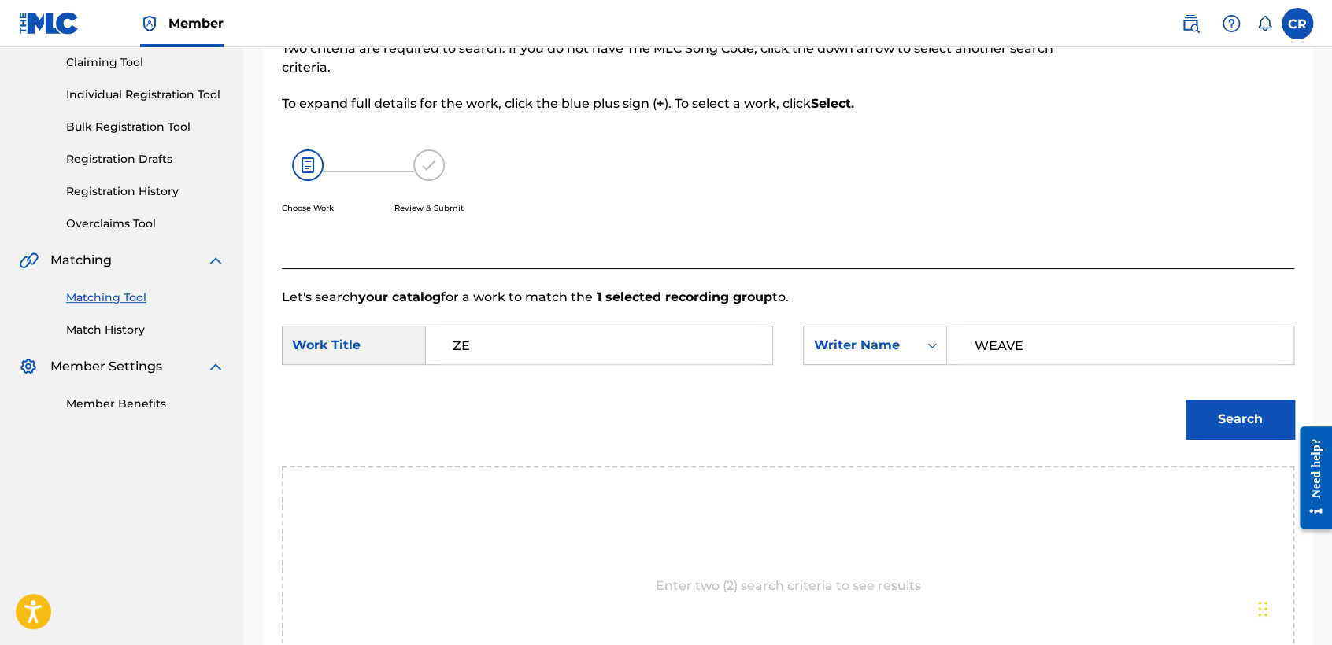
type input "ZE"
click at [1241, 410] on button "Search" at bounding box center [1240, 419] width 109 height 39
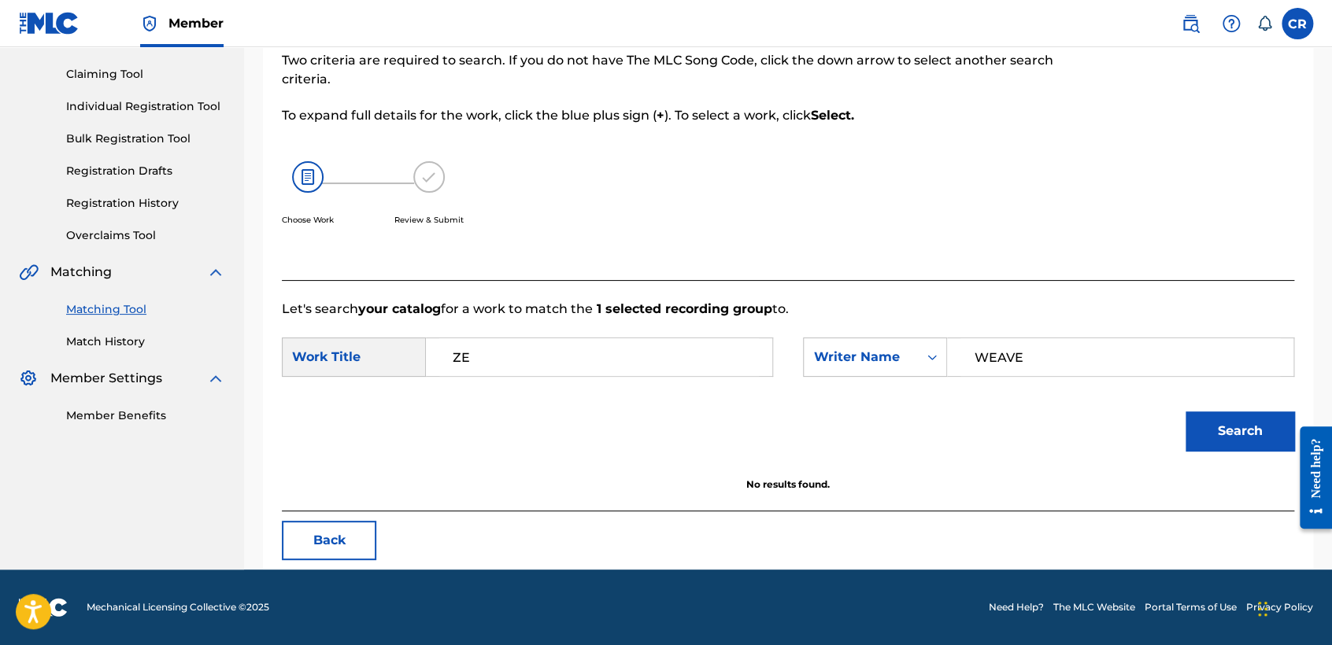
scroll to position [157, 0]
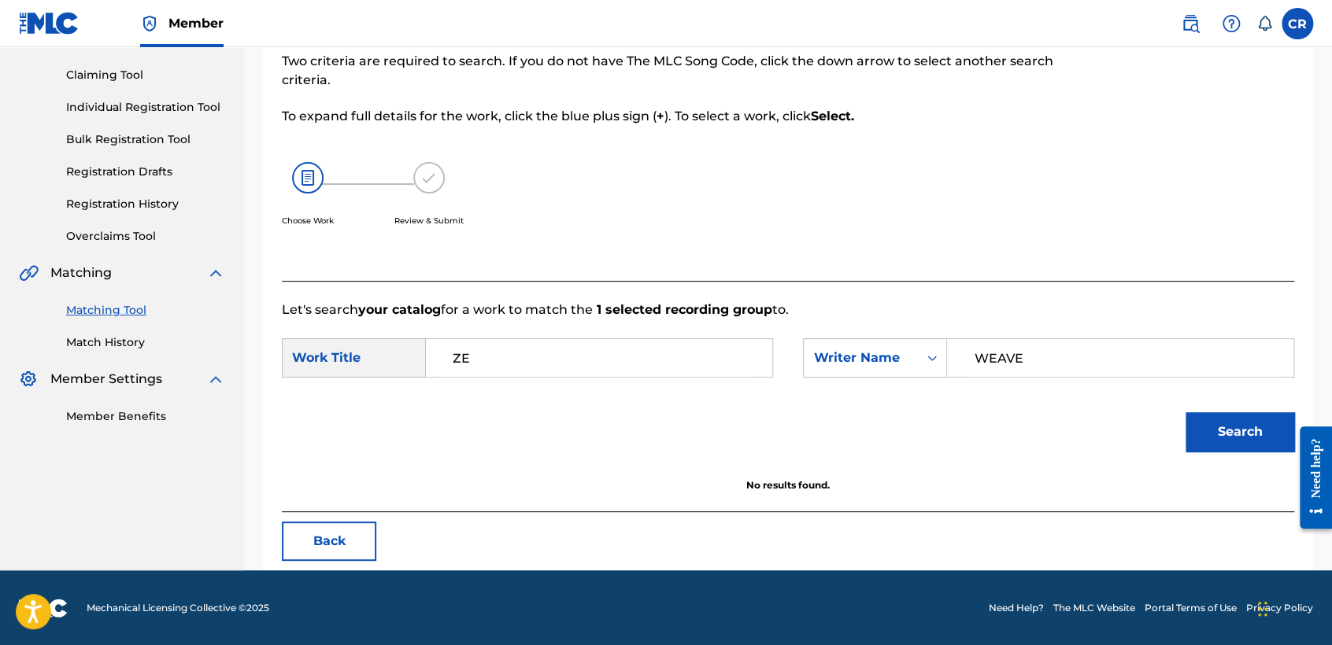
drag, startPoint x: 347, startPoint y: 531, endPoint x: 360, endPoint y: 527, distance: 13.2
click at [360, 527] on button "Back" at bounding box center [329, 541] width 94 height 39
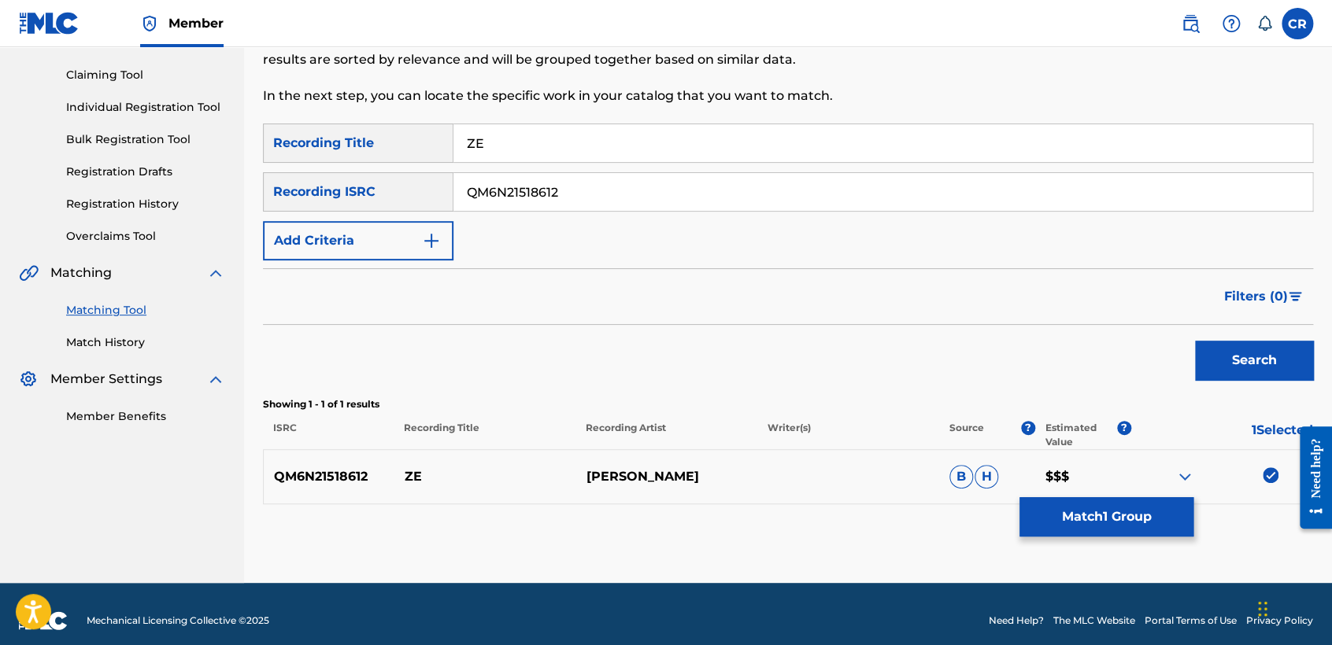
drag, startPoint x: 1274, startPoint y: 479, endPoint x: 1252, endPoint y: 483, distance: 22.4
click at [1272, 478] on img at bounding box center [1271, 476] width 16 height 16
click at [672, 202] on input "QM6N21518612" at bounding box center [882, 192] width 859 height 38
paste input "FR2X41506006"
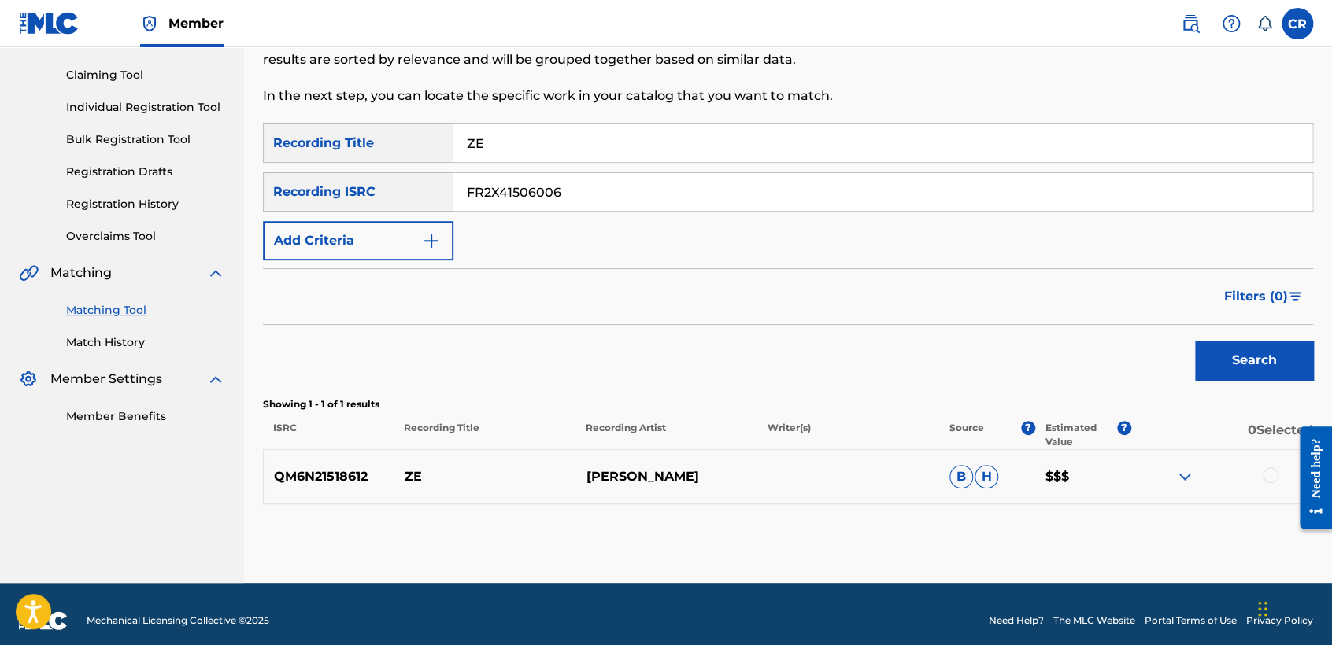
type input "FR2X41506006"
click at [768, 135] on input "ZE" at bounding box center [882, 143] width 859 height 38
paste input "SOY PRISIONERO"
type input "SOY PRISIONERO"
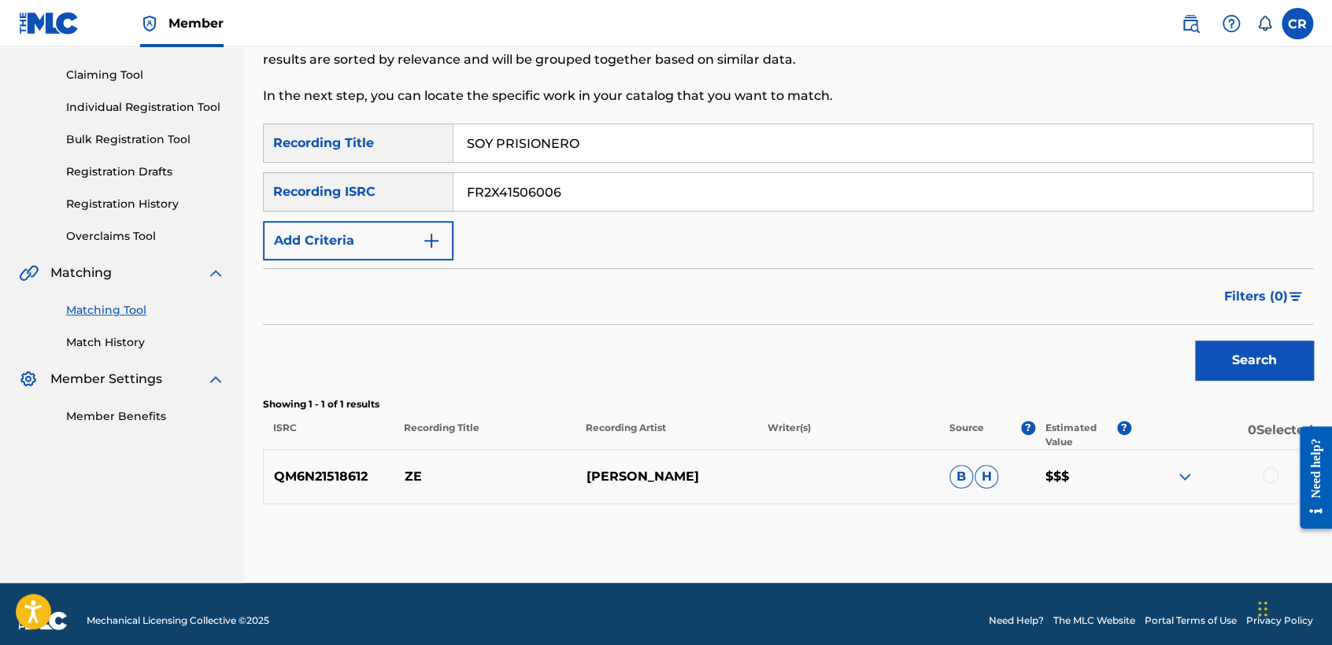
click at [1241, 371] on button "Search" at bounding box center [1254, 360] width 118 height 39
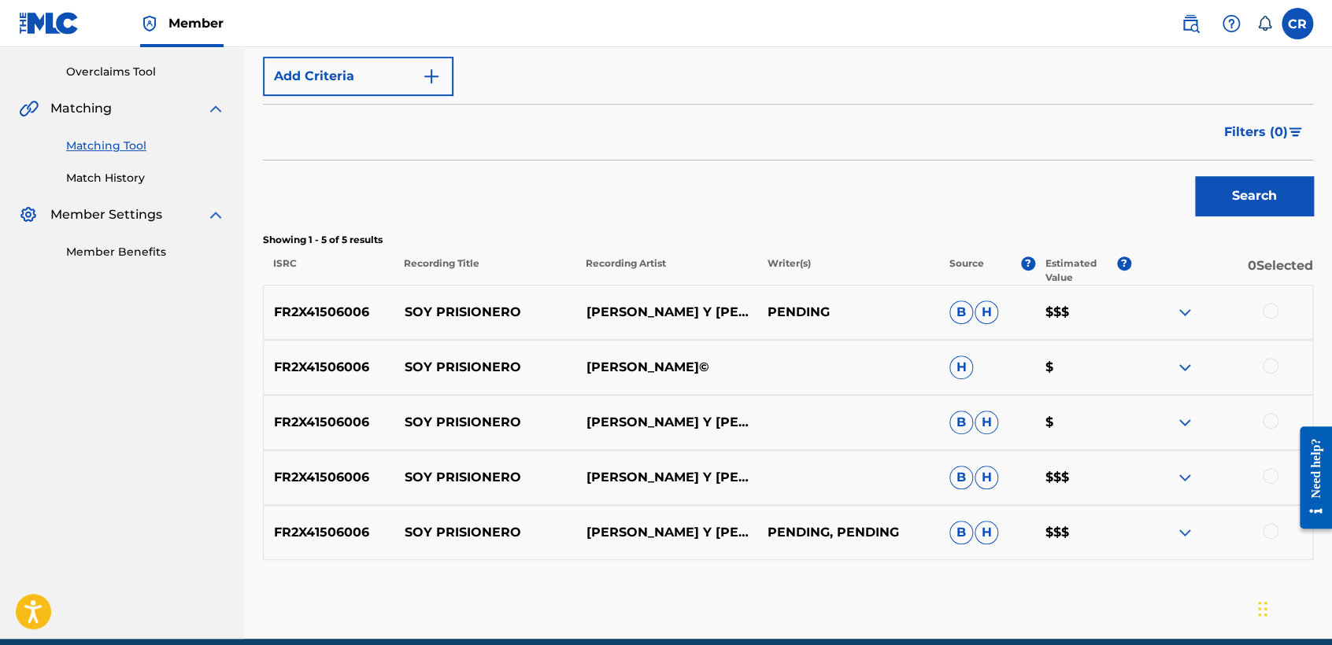
scroll to position [331, 0]
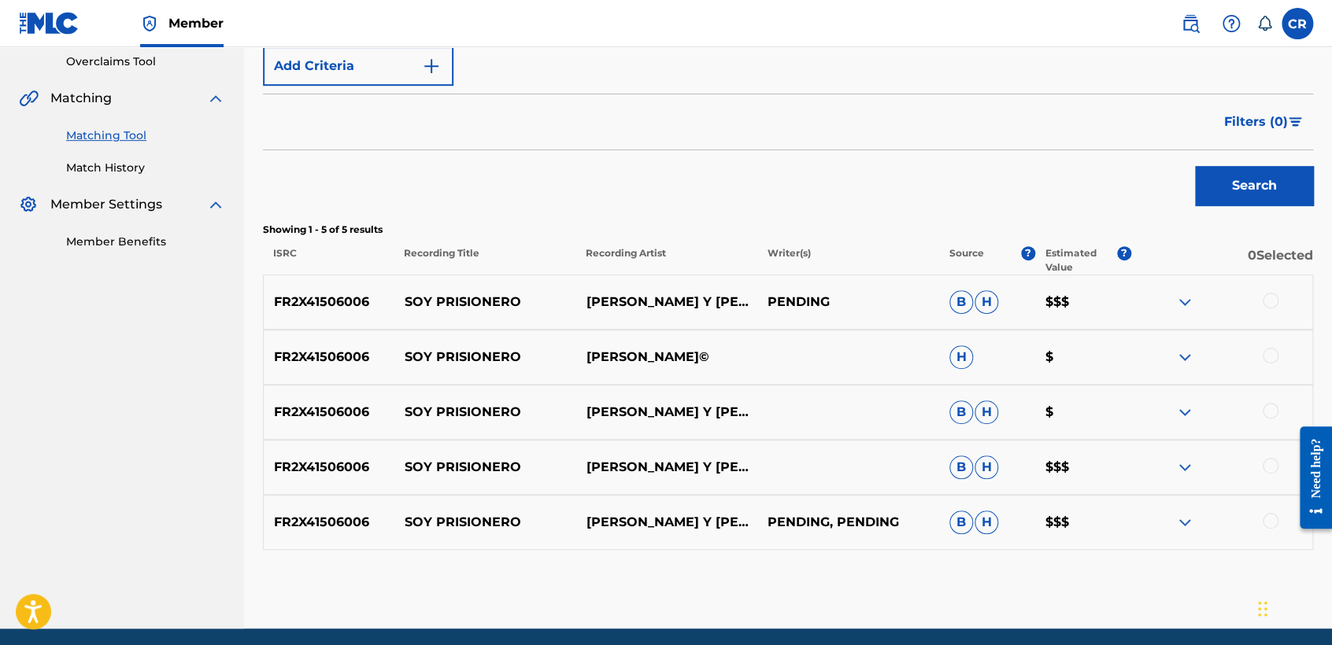
click at [673, 298] on p "CARLOS Y JOSÉ" at bounding box center [666, 302] width 182 height 19
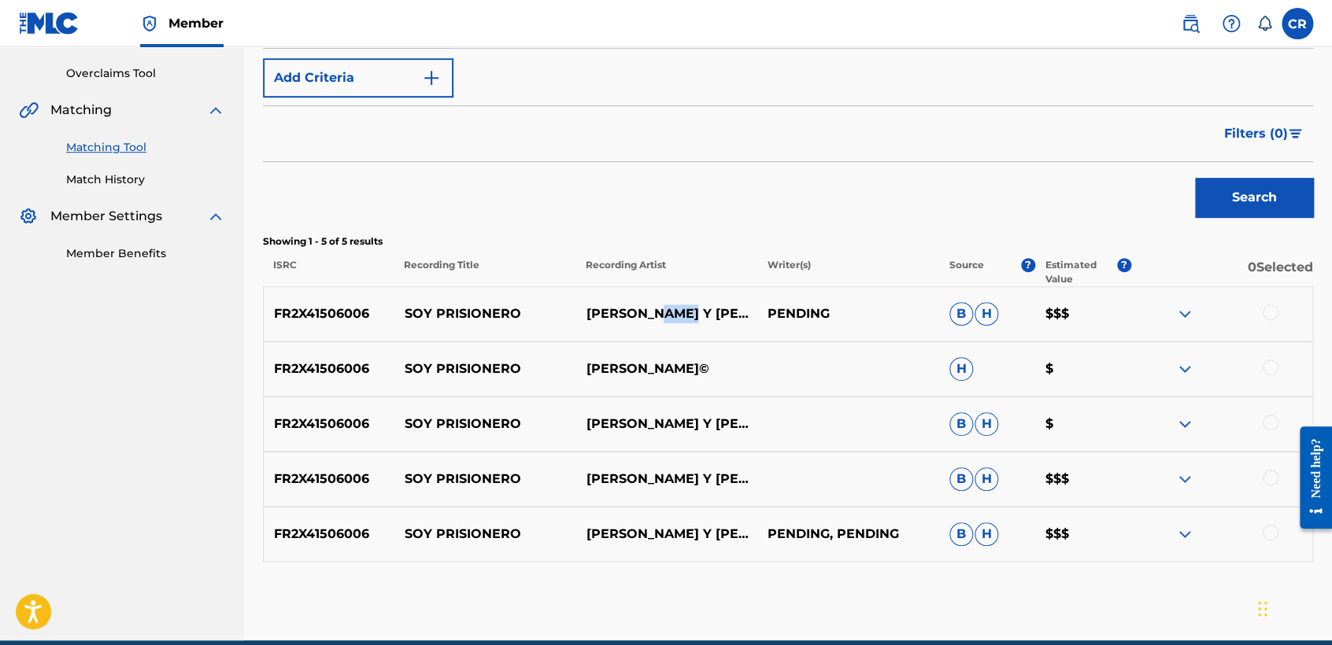
scroll to position [244, 0]
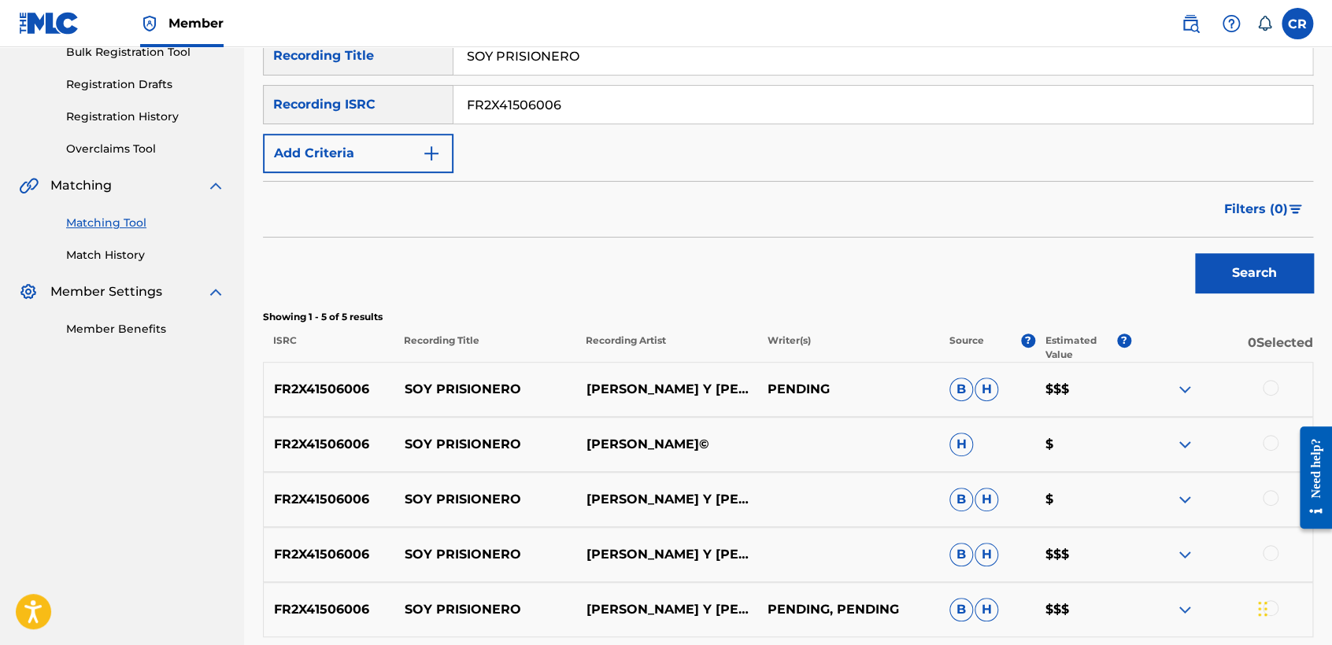
click at [680, 124] on div "SearchWithCriteria7b257119-39ad-49f8-b15c-befa33ff8b22 Recording Title SOY PRIS…" at bounding box center [788, 104] width 1050 height 137
click at [678, 110] on input "FR2X41506006" at bounding box center [882, 105] width 859 height 38
paste input "QZFJG2100152"
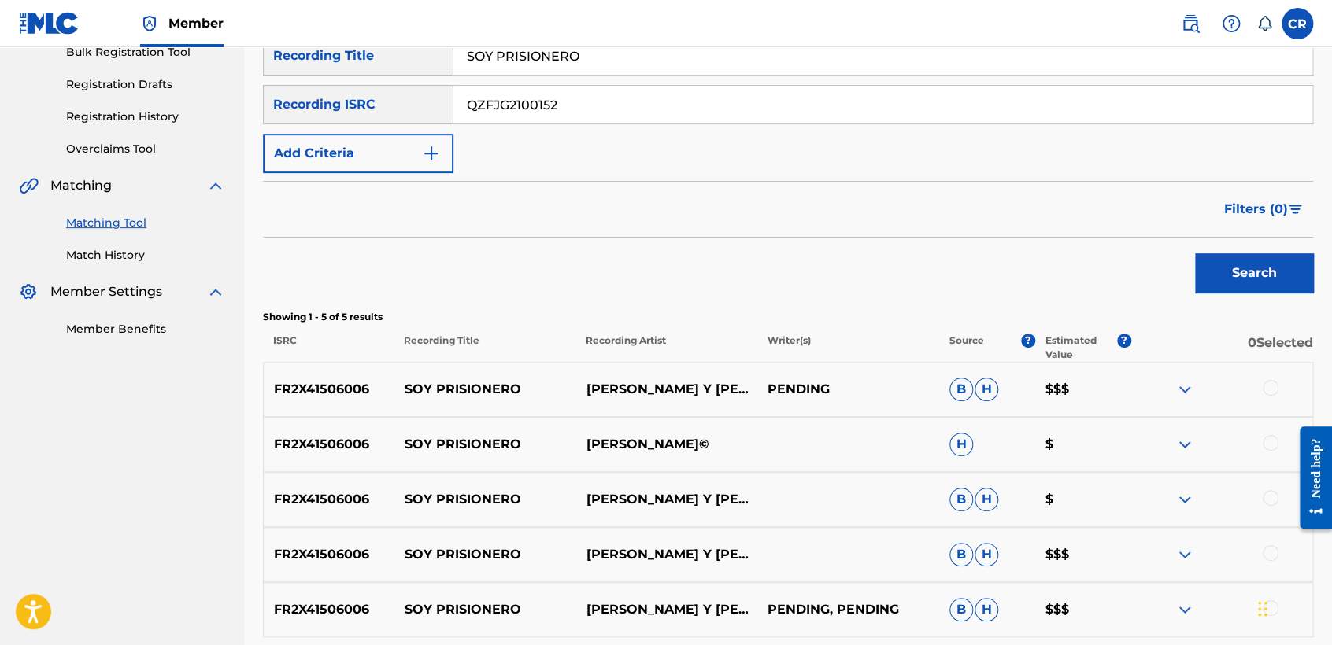
type input "QZFJG2100152"
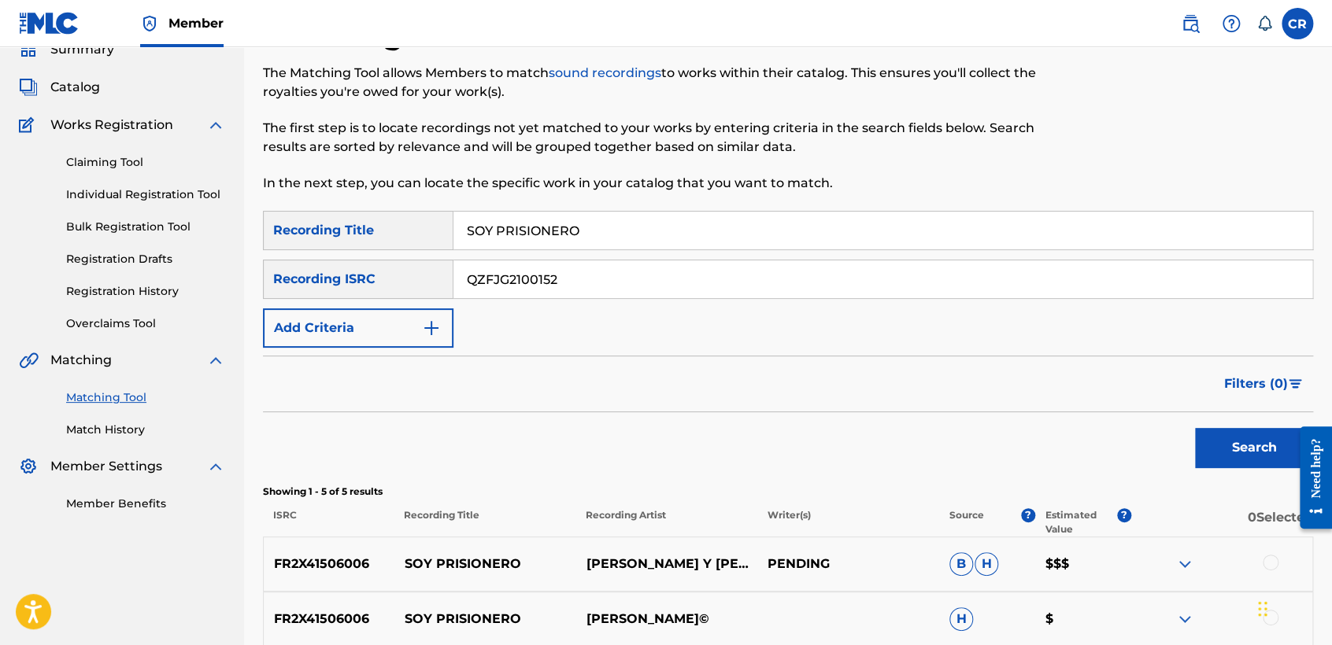
click at [731, 217] on input "SOY PRISIONERO" at bounding box center [882, 231] width 859 height 38
paste input "BABYSITTER"
type input "BABYSITTER"
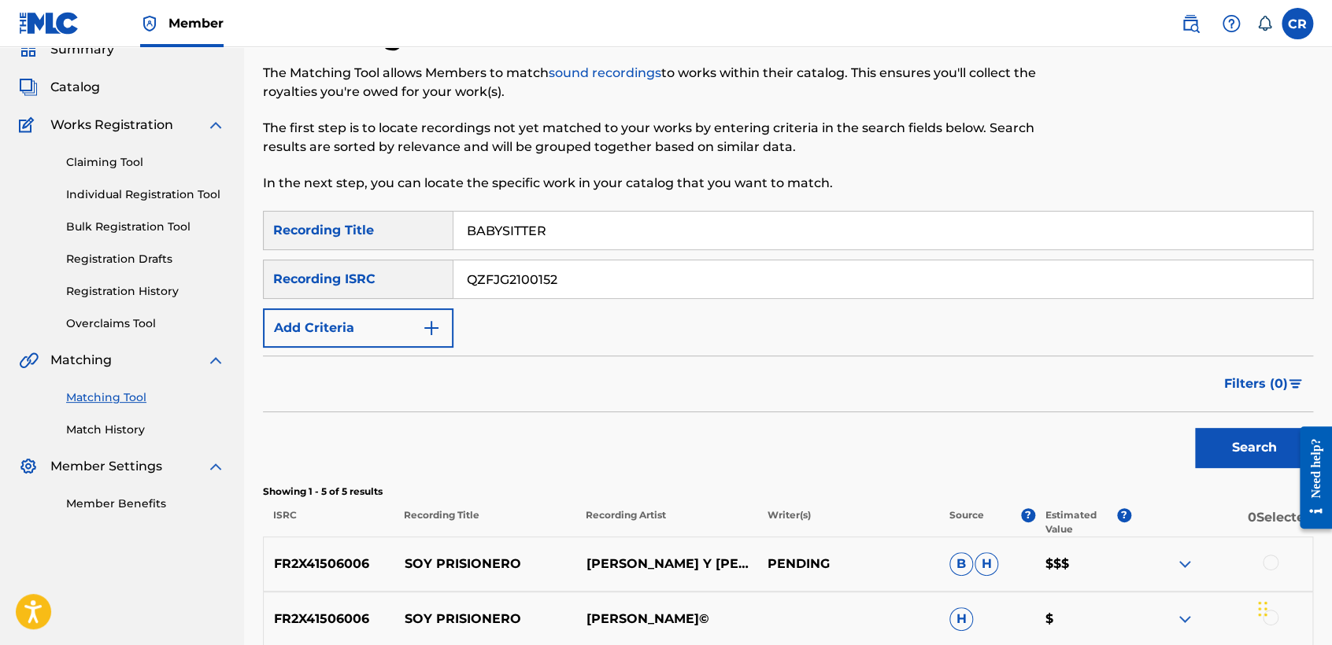
click at [1215, 436] on button "Search" at bounding box center [1254, 447] width 118 height 39
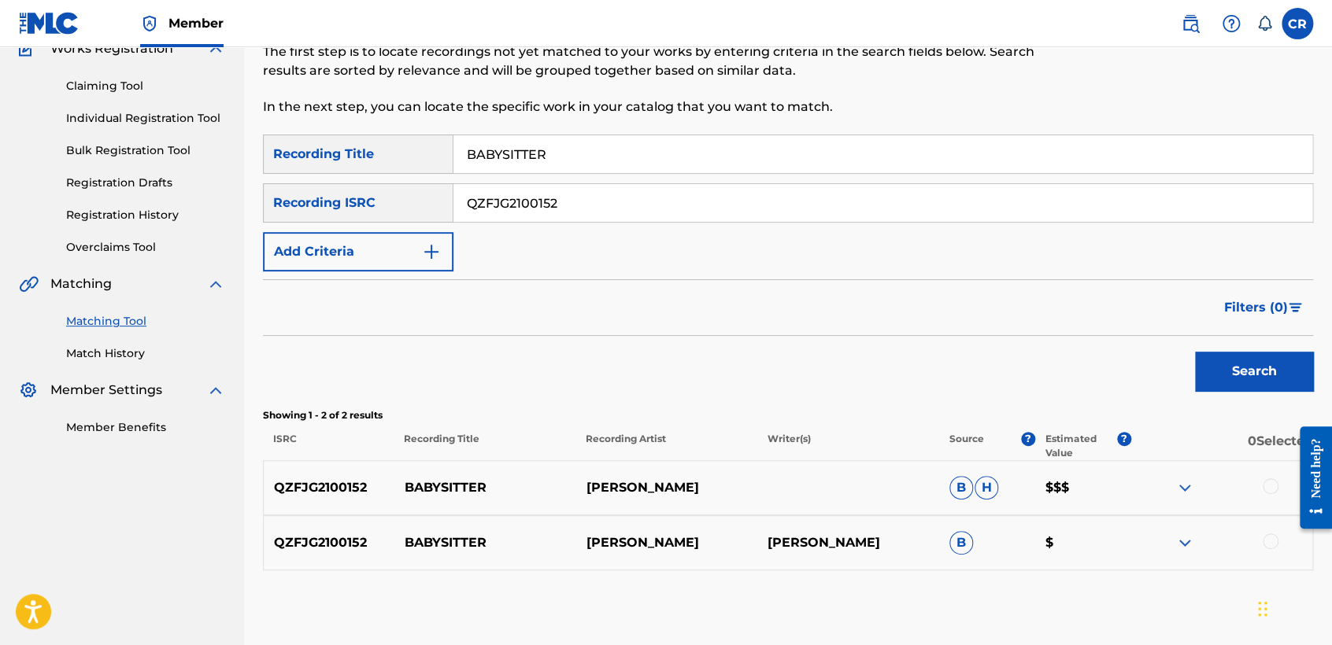
scroll to position [224, 0]
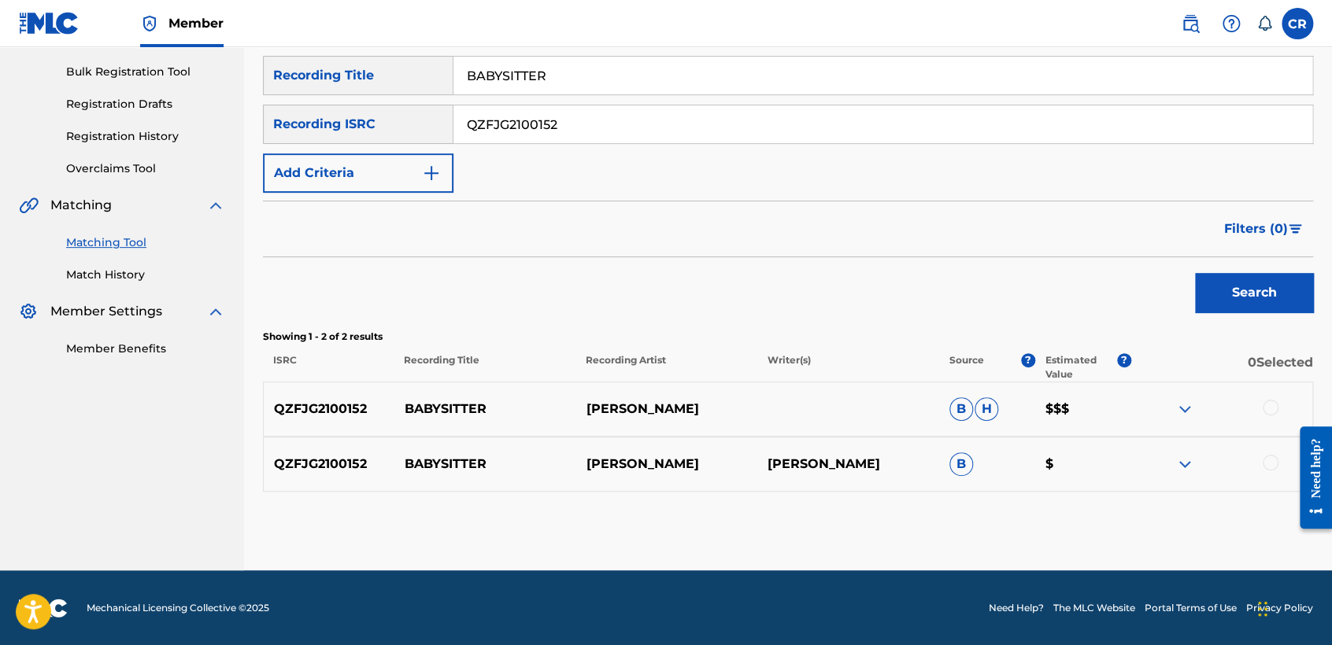
click at [856, 460] on p "GERALD KELLY" at bounding box center [848, 464] width 182 height 19
copy p "KELLY"
click at [1270, 410] on div at bounding box center [1271, 408] width 16 height 16
click at [1274, 463] on div at bounding box center [1271, 463] width 16 height 16
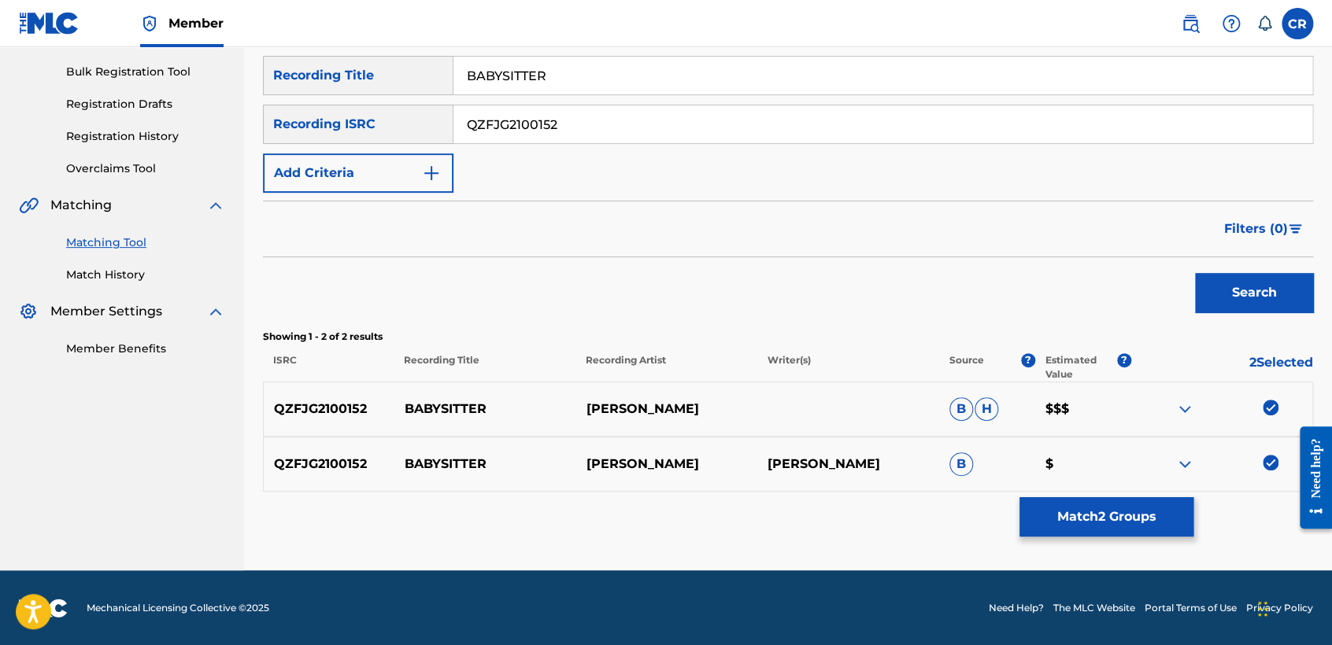
click at [1132, 520] on button "Match 2 Groups" at bounding box center [1106, 517] width 174 height 39
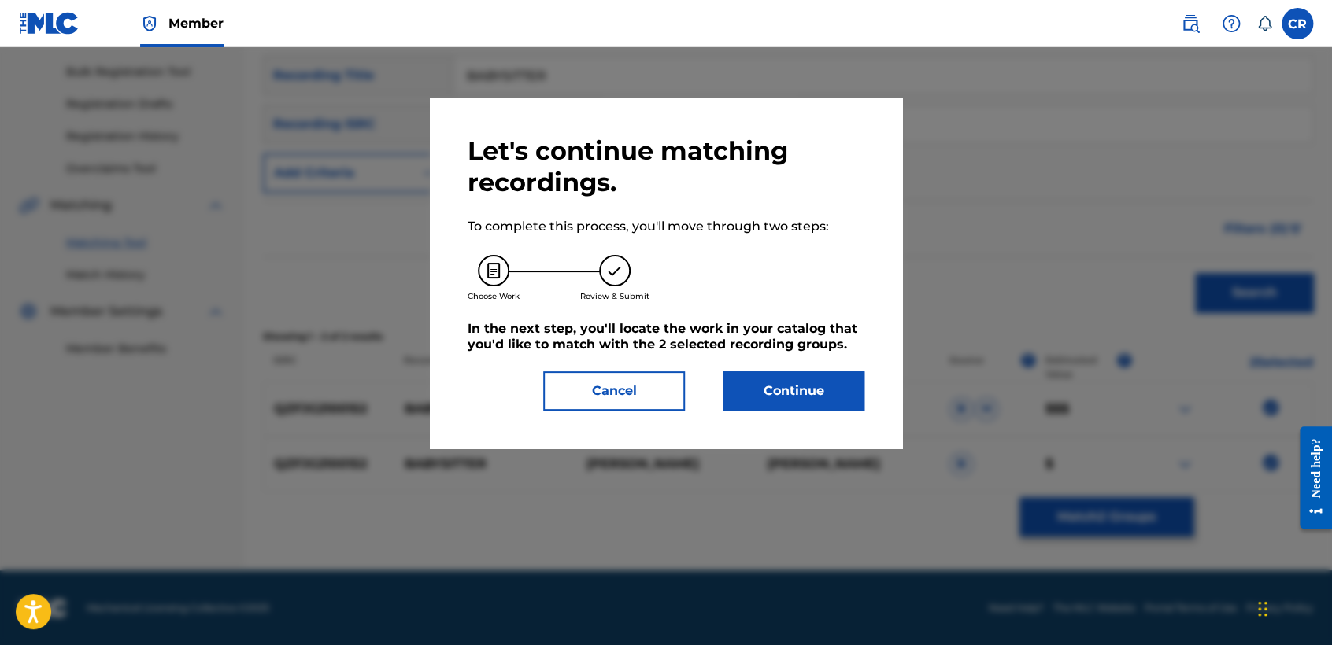
click at [777, 405] on button "Continue" at bounding box center [794, 391] width 142 height 39
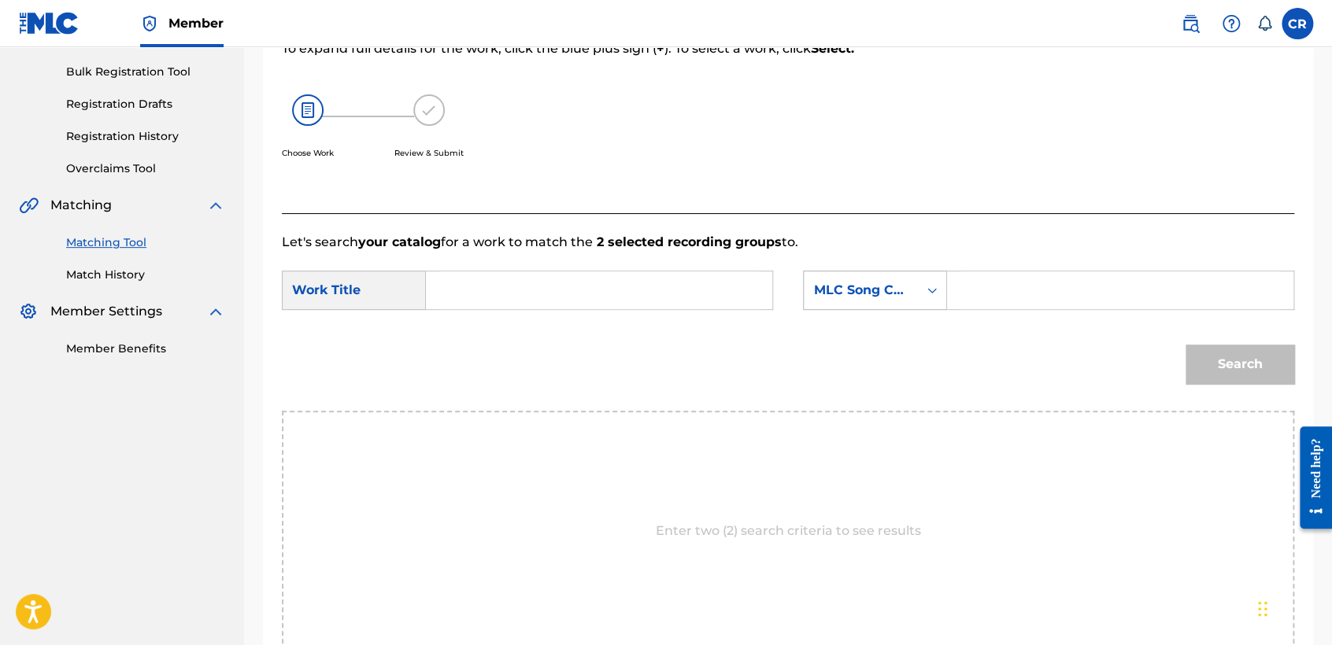
click at [896, 276] on div "MLC Song Code" at bounding box center [861, 291] width 114 height 30
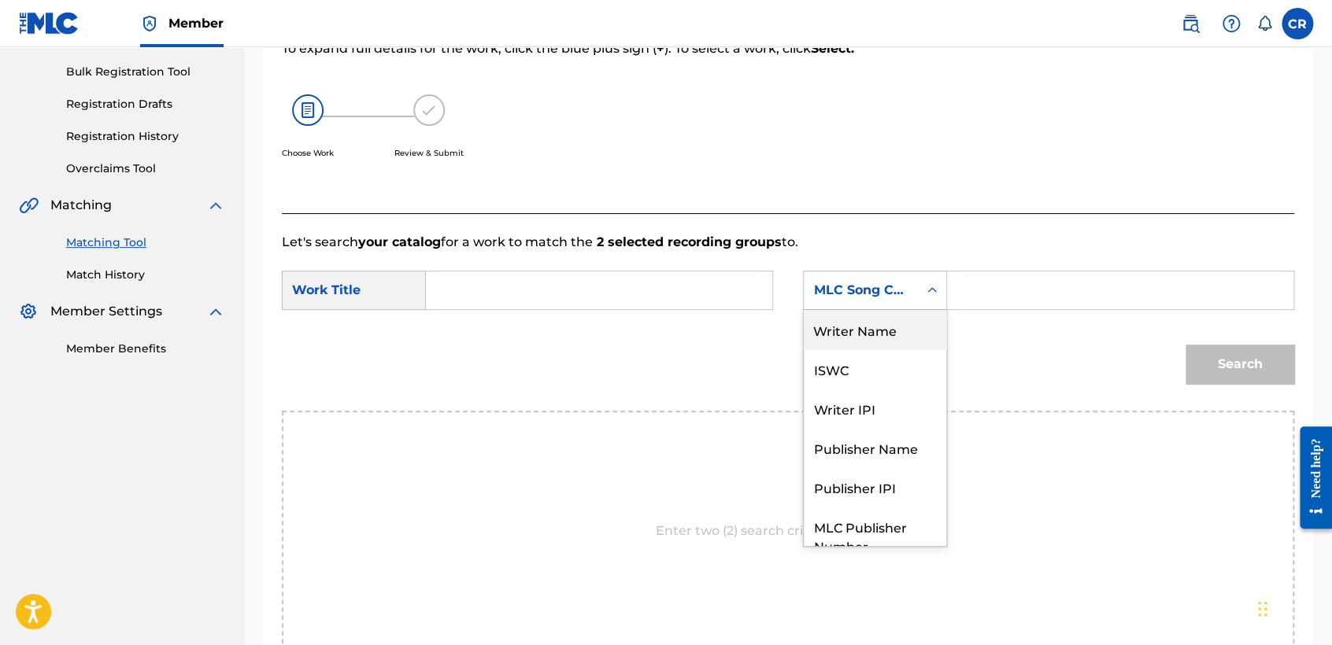
drag, startPoint x: 868, startPoint y: 335, endPoint x: 960, endPoint y: 313, distance: 94.1
click at [875, 335] on div "Writer Name" at bounding box center [875, 329] width 142 height 39
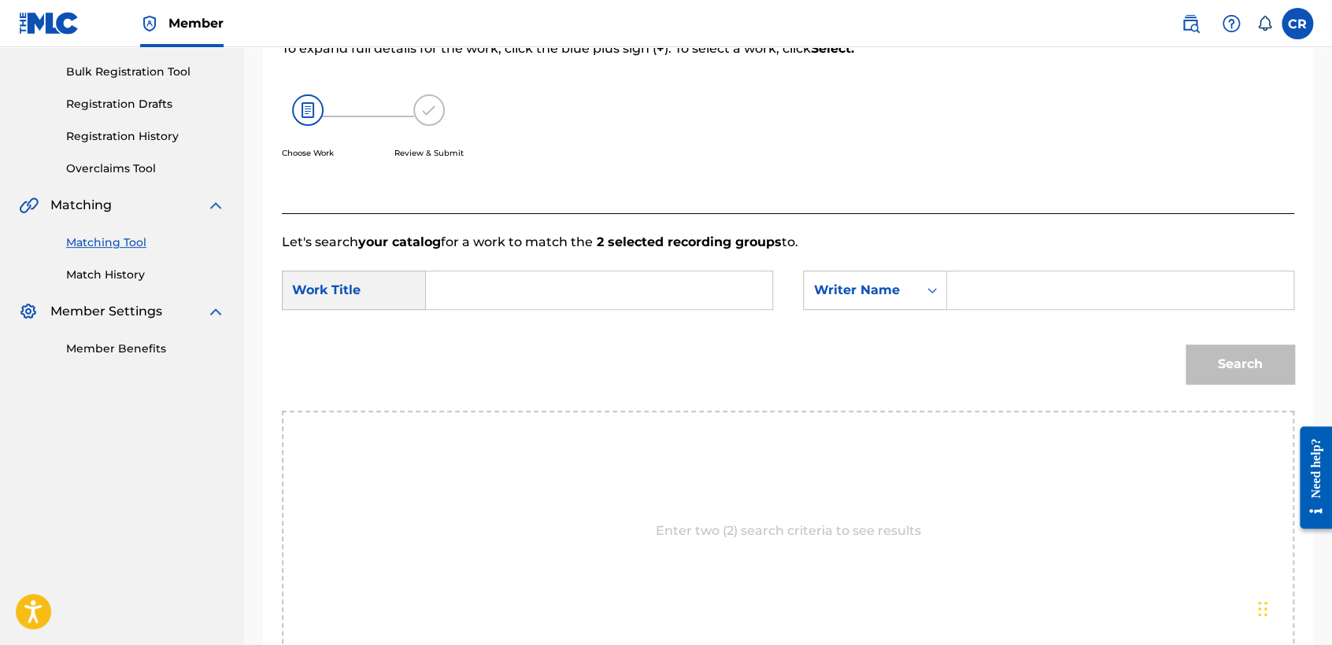
click at [1044, 299] on input "Search Form" at bounding box center [1120, 291] width 320 height 38
type input "KELLY"
click at [718, 308] on input "Search Form" at bounding box center [599, 291] width 320 height 38
paste input "BABYSITTER"
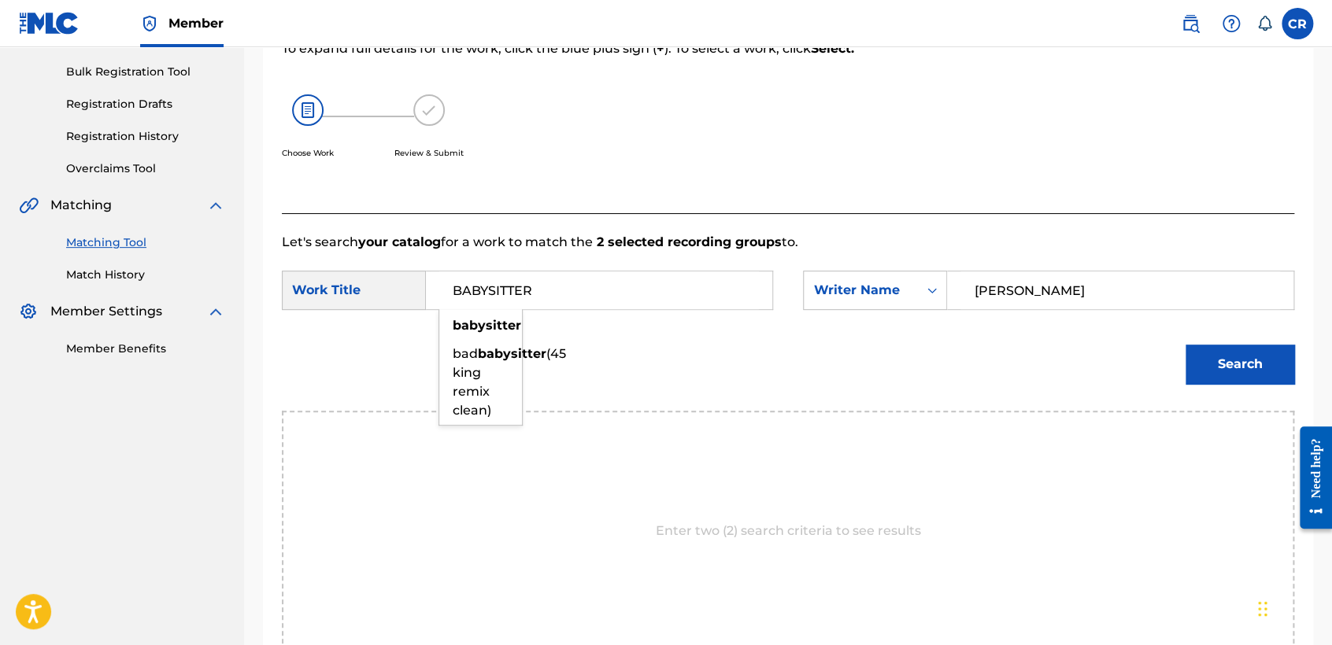
type input "BABYSITTER"
click at [1228, 370] on button "Search" at bounding box center [1240, 364] width 109 height 39
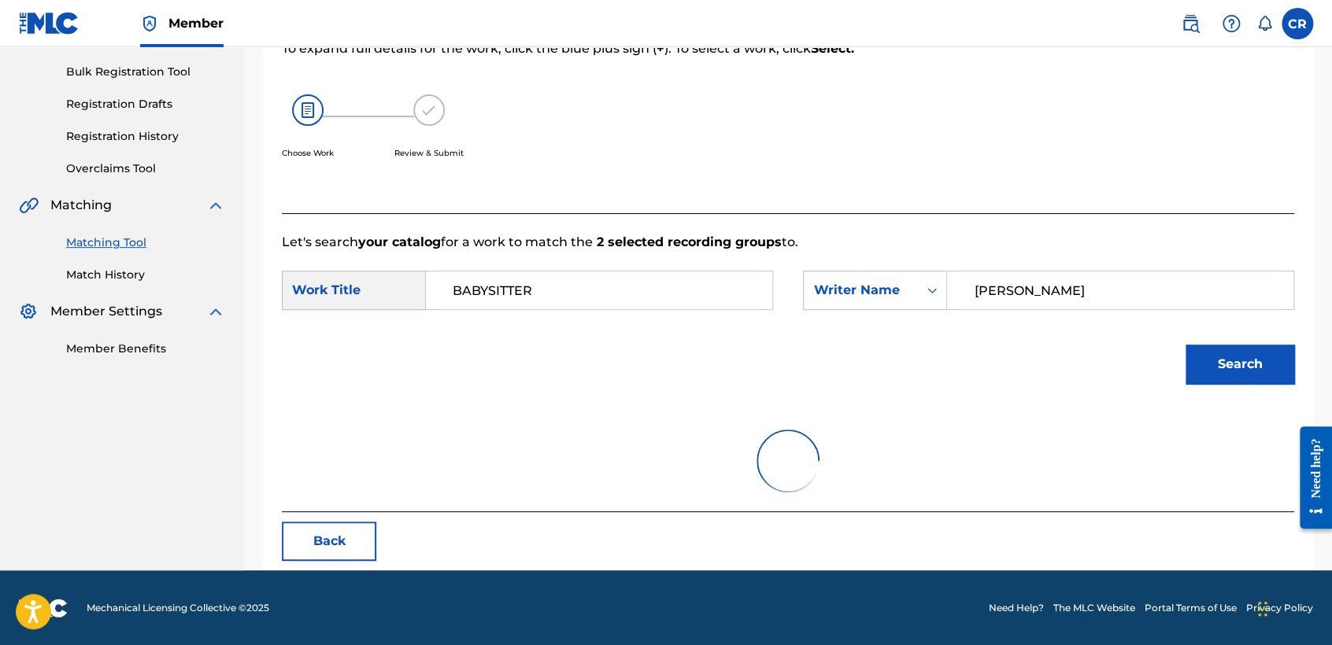
scroll to position [157, 0]
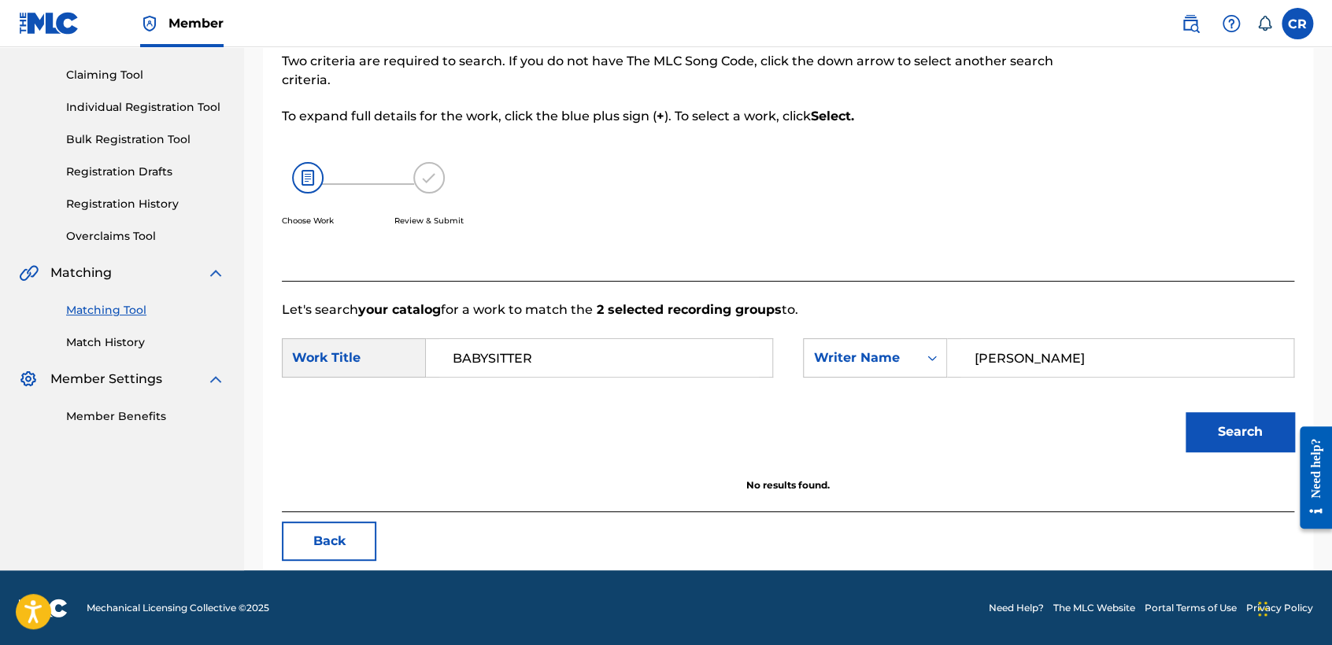
click at [323, 526] on button "Back" at bounding box center [329, 541] width 94 height 39
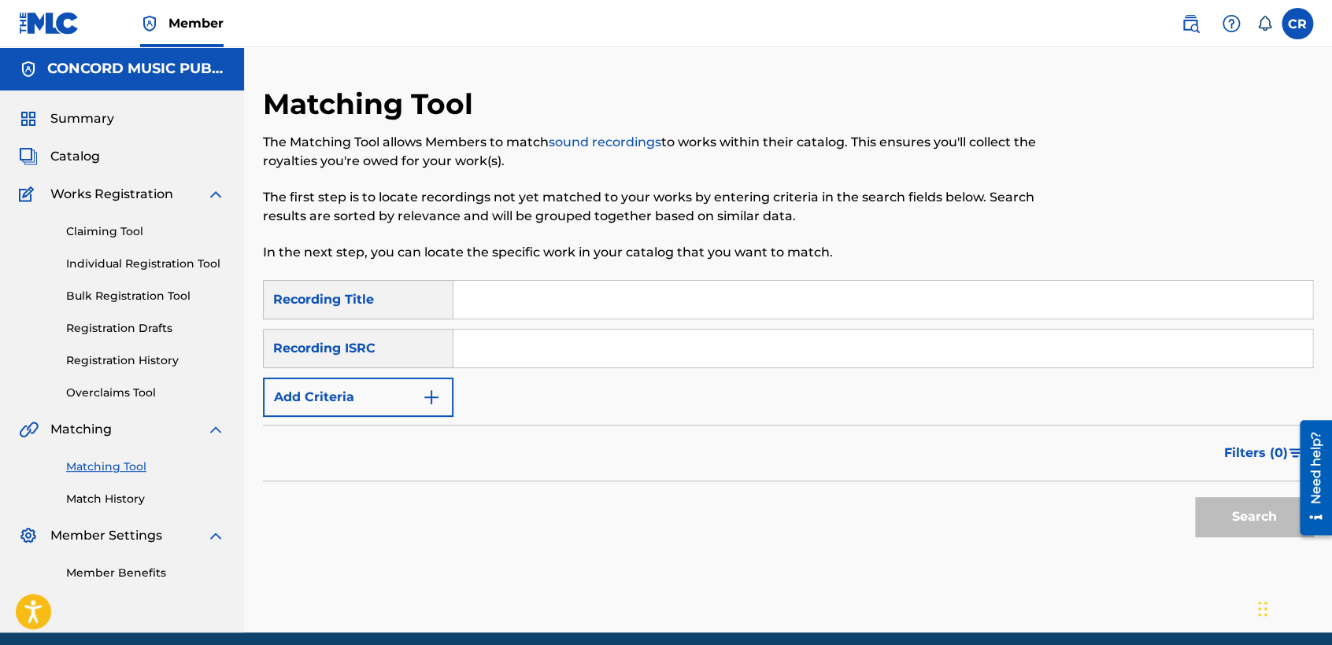
click at [538, 360] on input "Search Form" at bounding box center [882, 349] width 859 height 38
paste input "QM6DC1696907"
type input "QM6DC1696907"
click at [697, 309] on input "Search Form" at bounding box center [882, 300] width 859 height 38
paste input "LA GOLOSA"
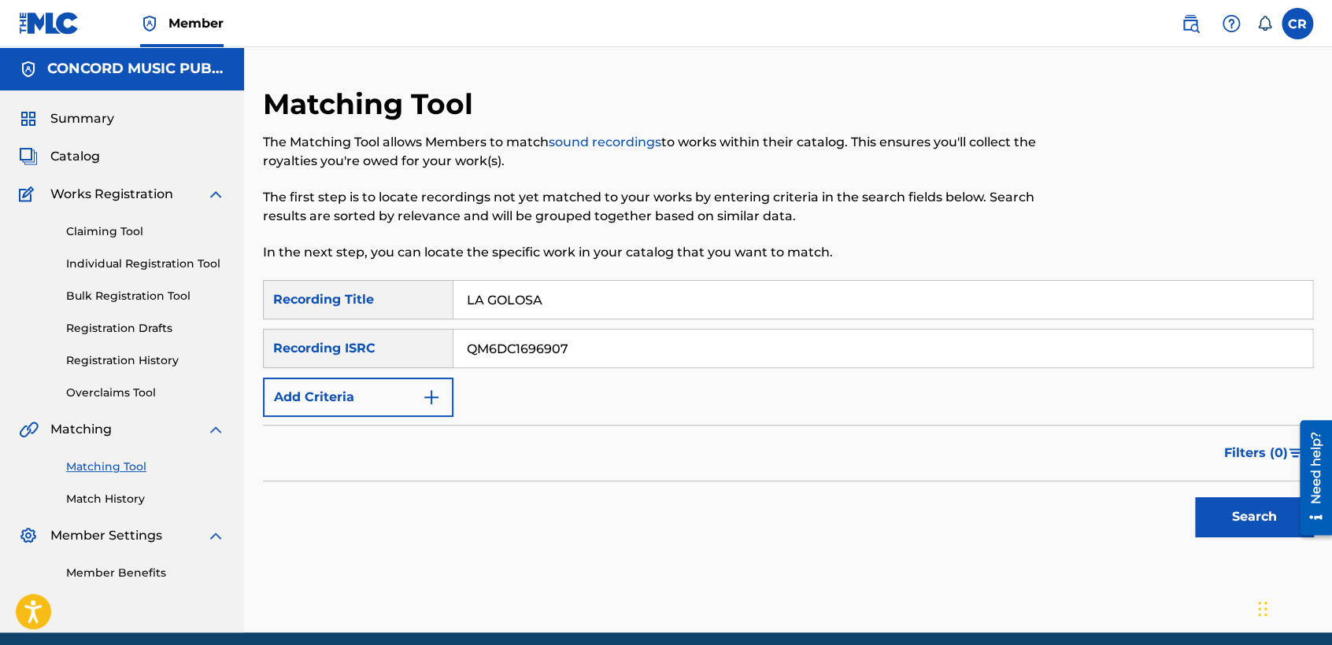
type input "LA GOLOSA"
click at [1237, 526] on button "Search" at bounding box center [1254, 517] width 118 height 39
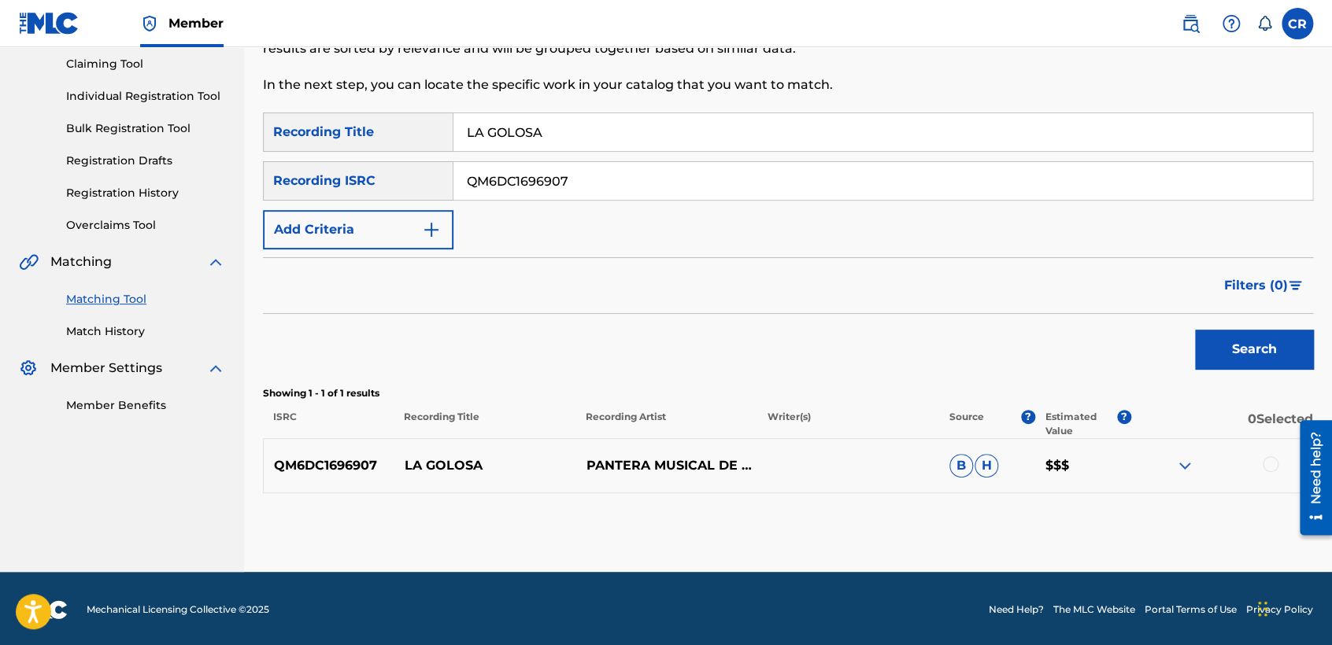
scroll to position [169, 0]
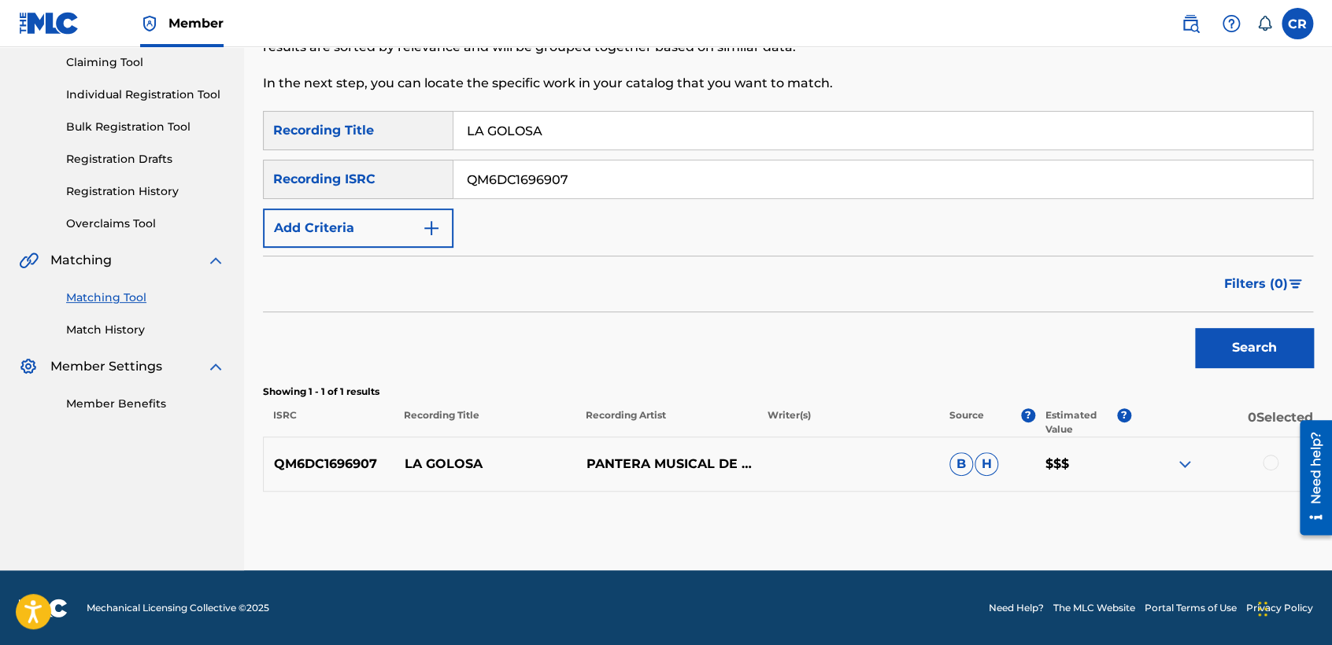
click at [665, 186] on input "QM6DC1696907" at bounding box center [882, 180] width 859 height 38
paste input "PKX1303015"
type input "QMPKX1303015"
click at [730, 150] on div "SearchWithCriteria3c8552f4-3af0-4d51-bac1-695d730474d4 Recording Title LA GOLOS…" at bounding box center [788, 179] width 1050 height 137
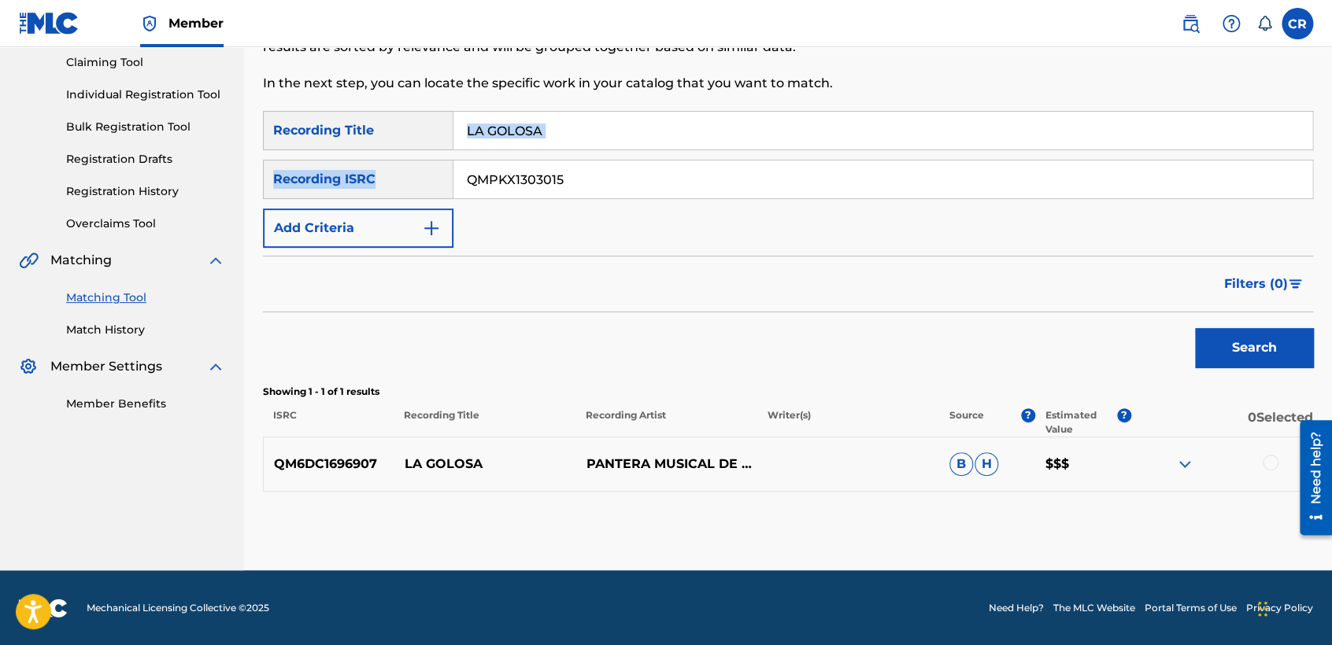
click at [731, 135] on input "LA GOLOSA" at bounding box center [882, 131] width 859 height 38
paste input "ET ME IN"
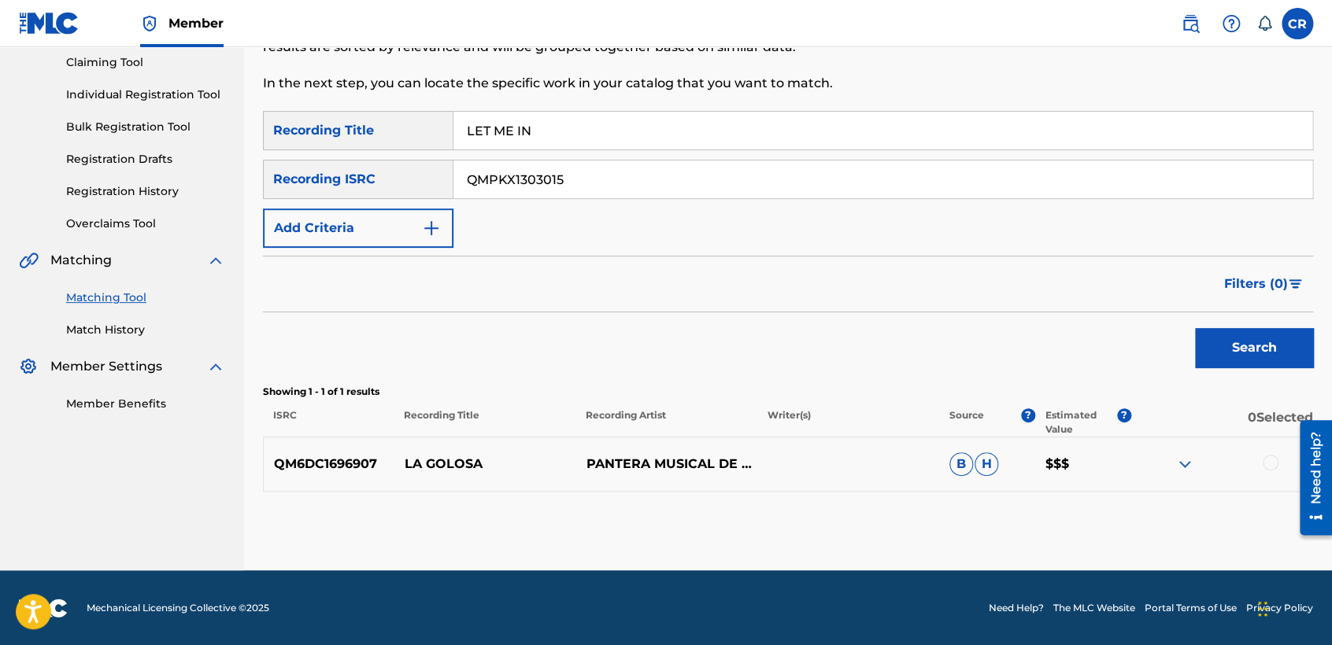
type input "LET ME IN"
click at [1255, 356] on button "Search" at bounding box center [1254, 347] width 118 height 39
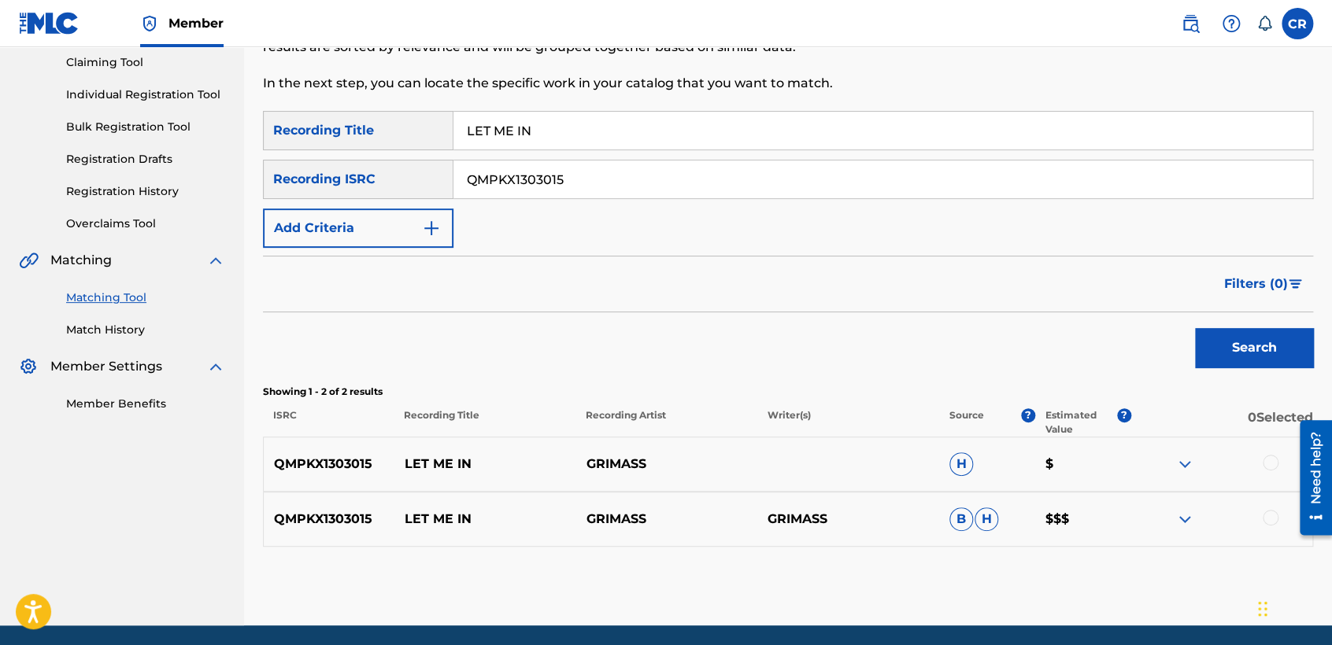
click at [542, 165] on input "QMPKX1303015" at bounding box center [882, 180] width 859 height 38
paste input "USZBG1112361"
click at [542, 165] on input "QMPKX1303USZBG1112361015" at bounding box center [882, 180] width 859 height 38
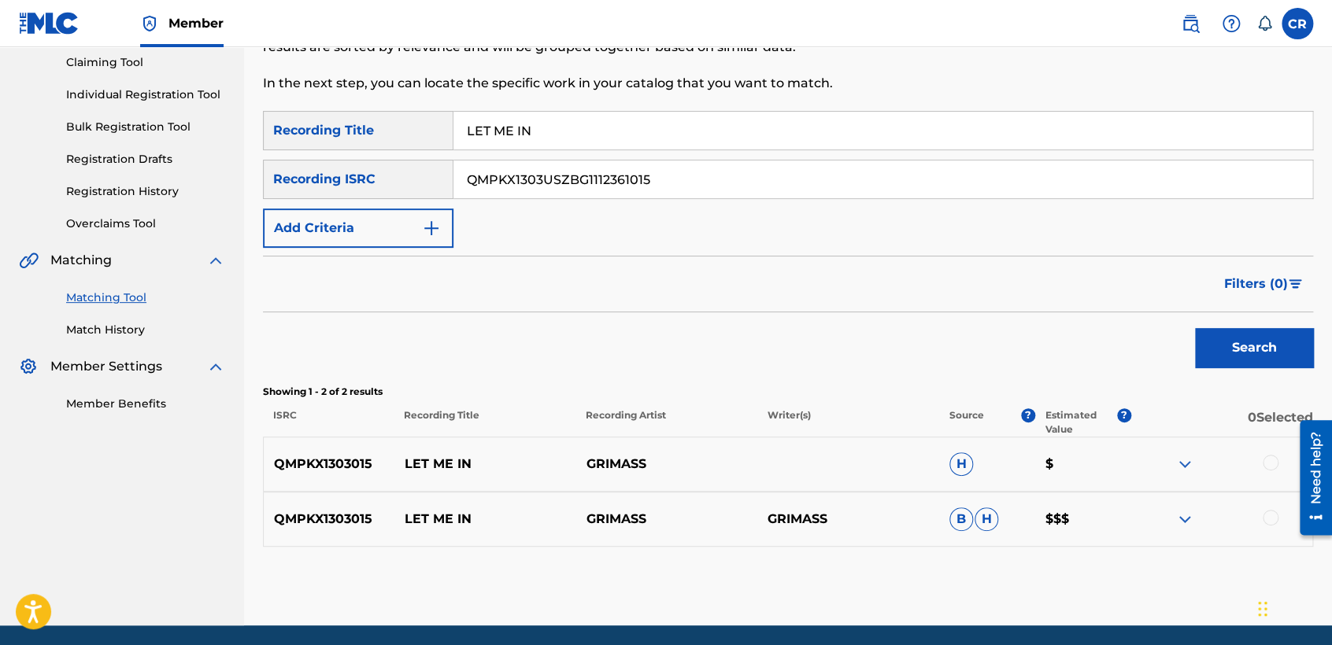
click at [542, 165] on input "QMPKX1303USZBG1112361015" at bounding box center [882, 180] width 859 height 38
paste input "USZBG1112361"
type input "USZBG1112361"
click at [737, 141] on input "LET ME IN" at bounding box center [882, 131] width 859 height 38
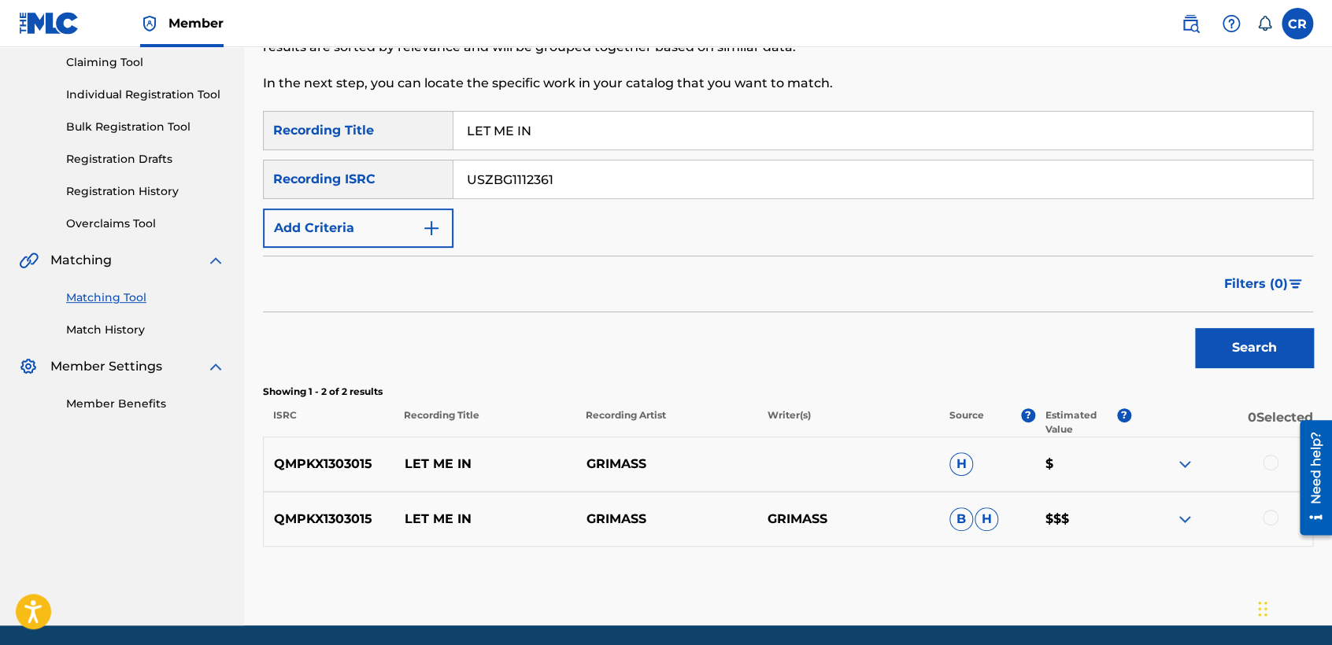
click at [737, 141] on input "LET ME IN" at bounding box center [882, 131] width 859 height 38
paste input "OS [PERSON_NAME]"
type input "LOS [PERSON_NAME]"
click at [1243, 335] on button "Search" at bounding box center [1254, 347] width 118 height 39
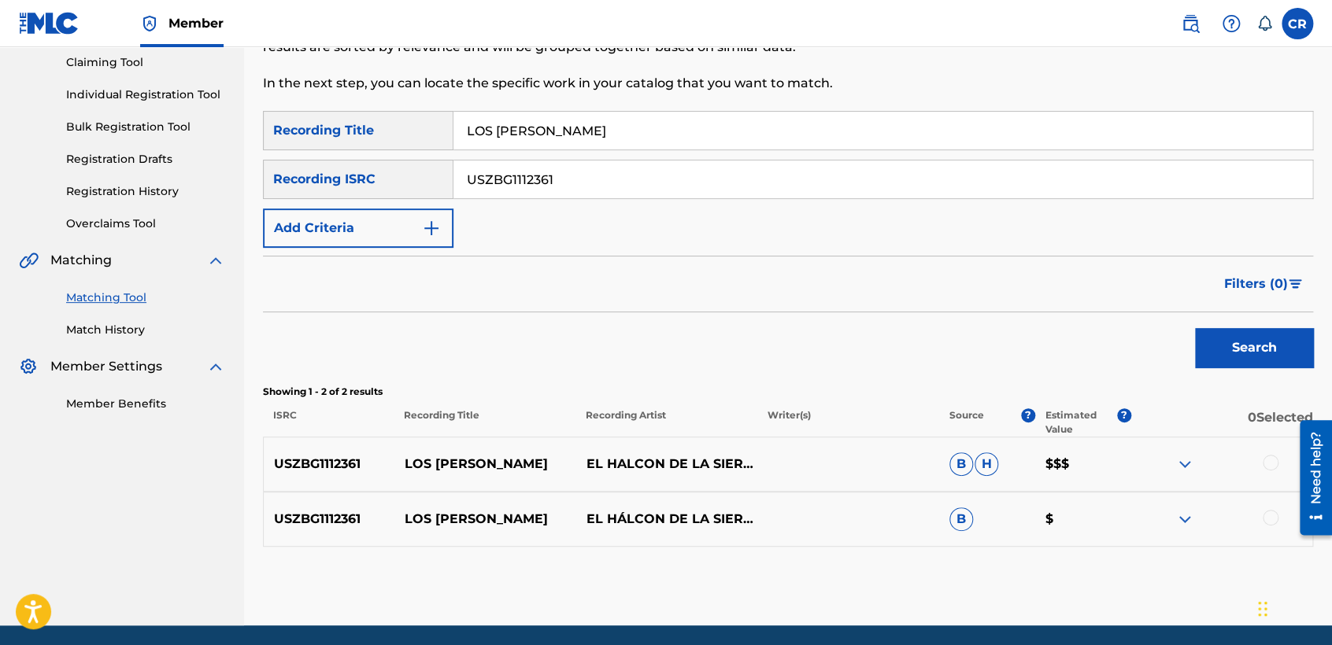
click at [653, 192] on input "USZBG1112361" at bounding box center [882, 180] width 859 height 38
paste input "TCACE1551682"
type input "TCACE1551682"
click at [703, 134] on input "LOS MENDOZA" at bounding box center [882, 131] width 859 height 38
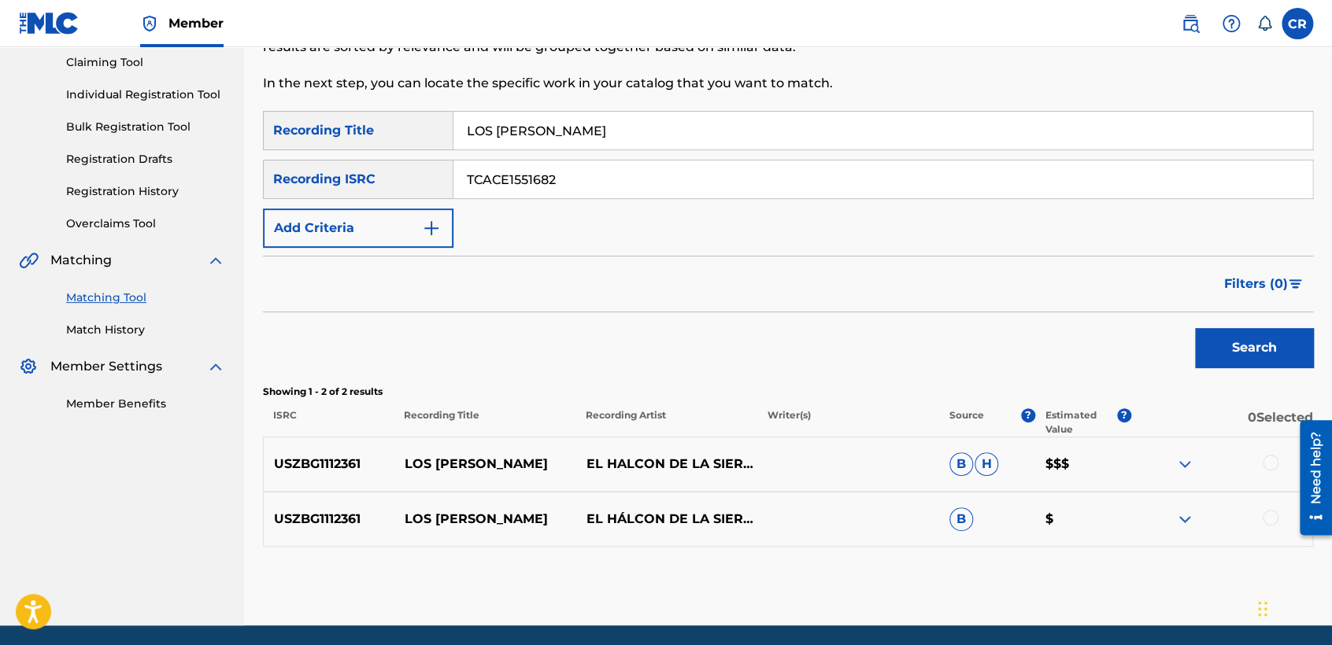
click at [703, 134] on input "LOS MENDOZA" at bounding box center [882, 131] width 859 height 38
paste input "RIDE OR DIE"
type input "RIDE OR DIE"
click at [1273, 348] on button "Search" at bounding box center [1254, 347] width 118 height 39
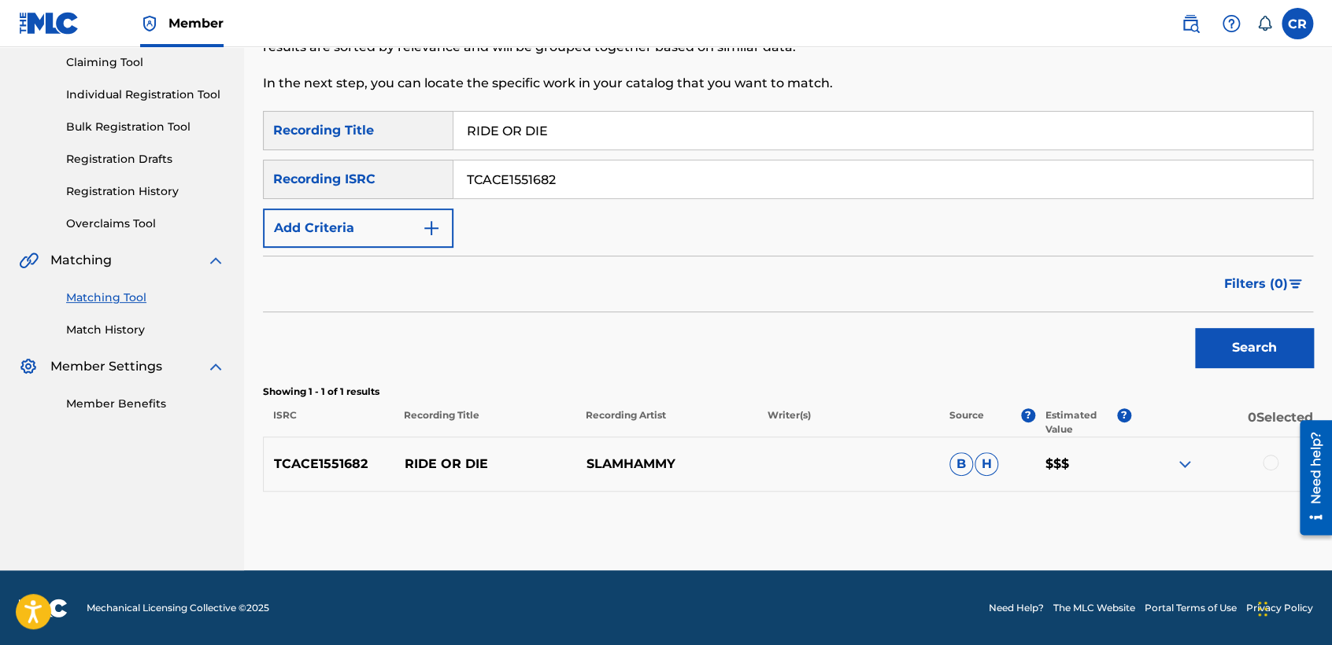
drag, startPoint x: 609, startPoint y: 209, endPoint x: 606, endPoint y: 186, distance: 23.0
click at [609, 204] on div "SearchWithCriteria3c8552f4-3af0-4d51-bac1-695d730474d4 Recording Title RIDE OR …" at bounding box center [788, 179] width 1050 height 137
click at [606, 183] on input "TCACE1551682" at bounding box center [882, 180] width 859 height 38
paste input "QZK6G2150147"
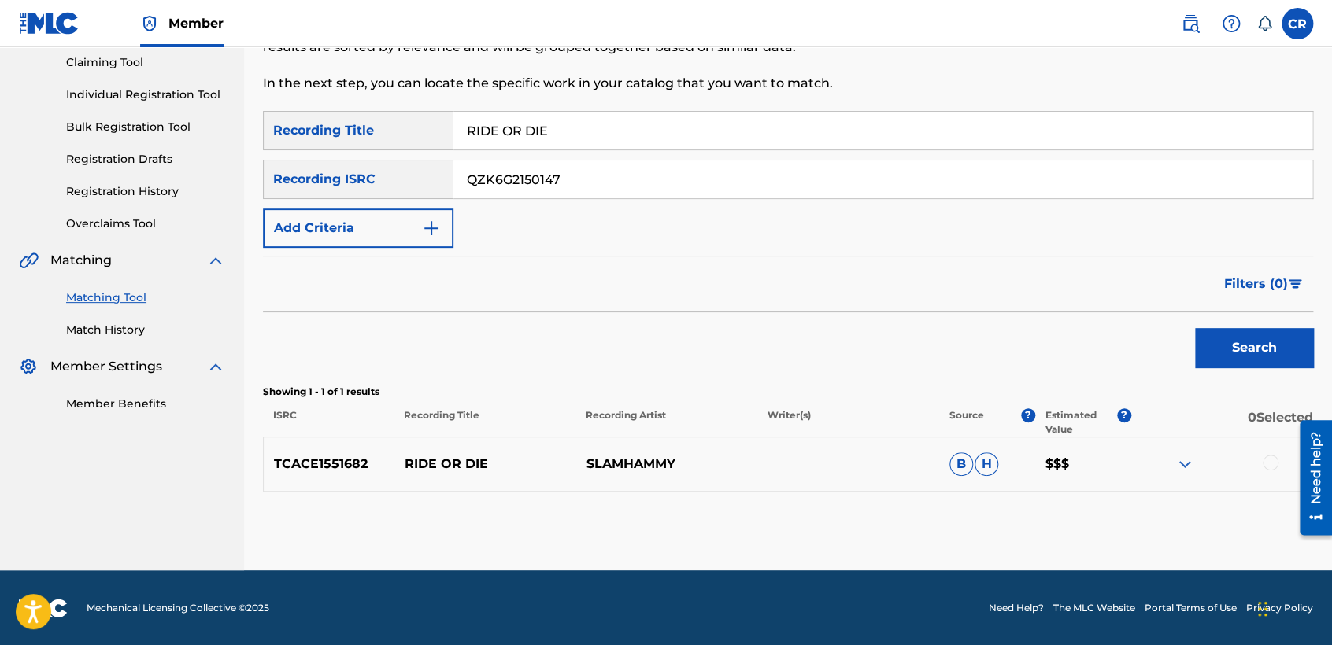
type input "QZK6G2150147"
click at [728, 127] on input "RIDE OR DIE" at bounding box center [882, 131] width 859 height 38
paste input "STAY (FEAT. JVZEL) (FEMALE VERSION)"
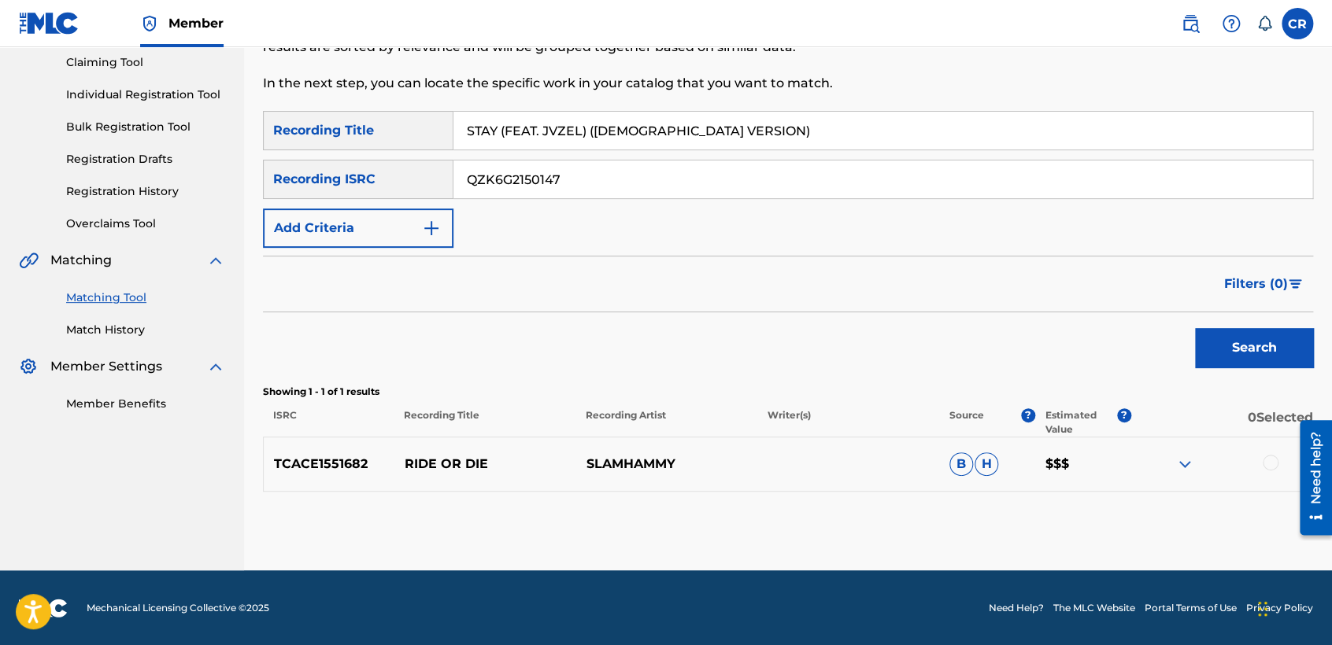
type input "STAY (FEAT. JVZEL) (FEMALE VERSION)"
drag, startPoint x: 1256, startPoint y: 360, endPoint x: 1248, endPoint y: 362, distance: 8.2
click at [1253, 362] on button "Search" at bounding box center [1254, 347] width 118 height 39
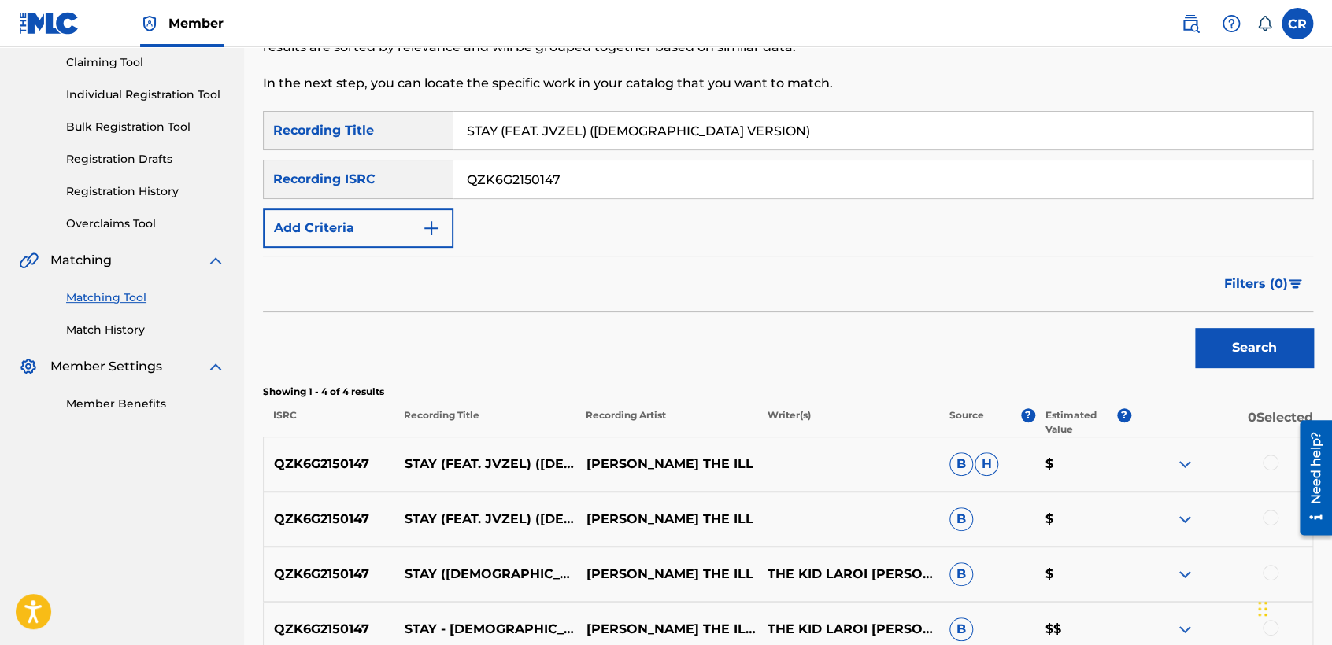
scroll to position [335, 0]
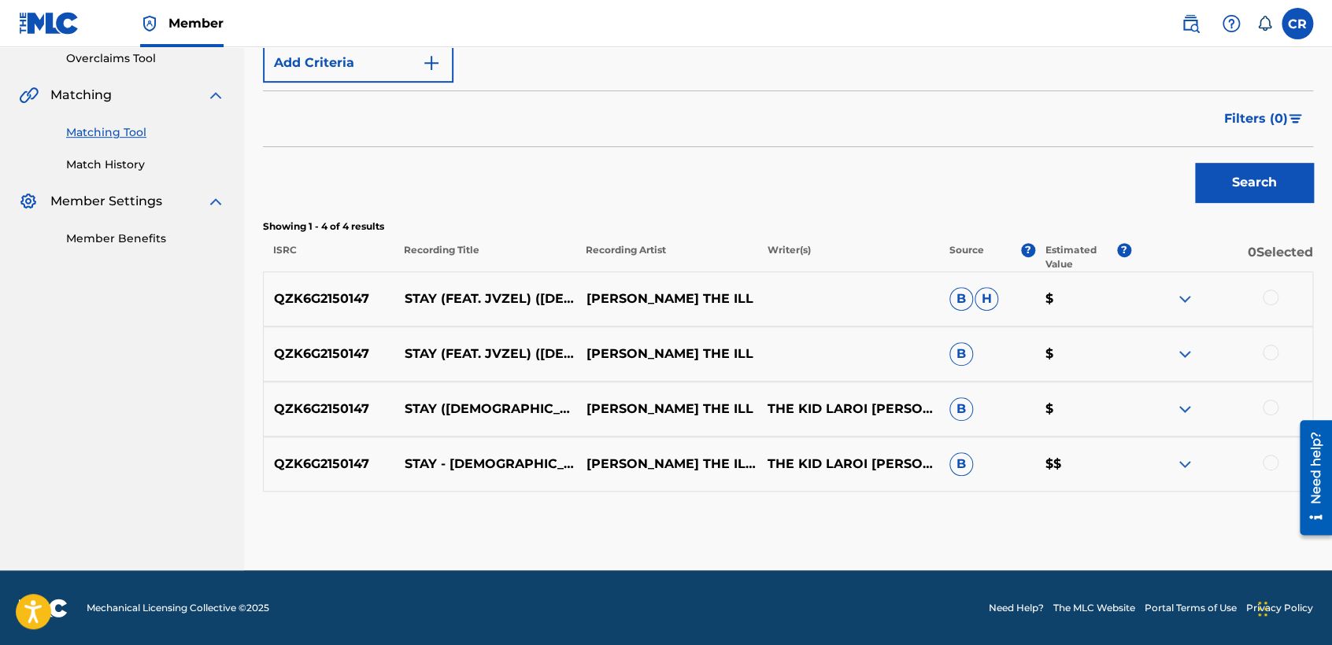
click at [806, 419] on p "THE KID LAROI JUSTIN BIEBER" at bounding box center [848, 409] width 182 height 19
click at [808, 419] on p "THE KID LAROI JUSTIN BIEBER" at bounding box center [848, 409] width 182 height 19
copy p "BIEBER"
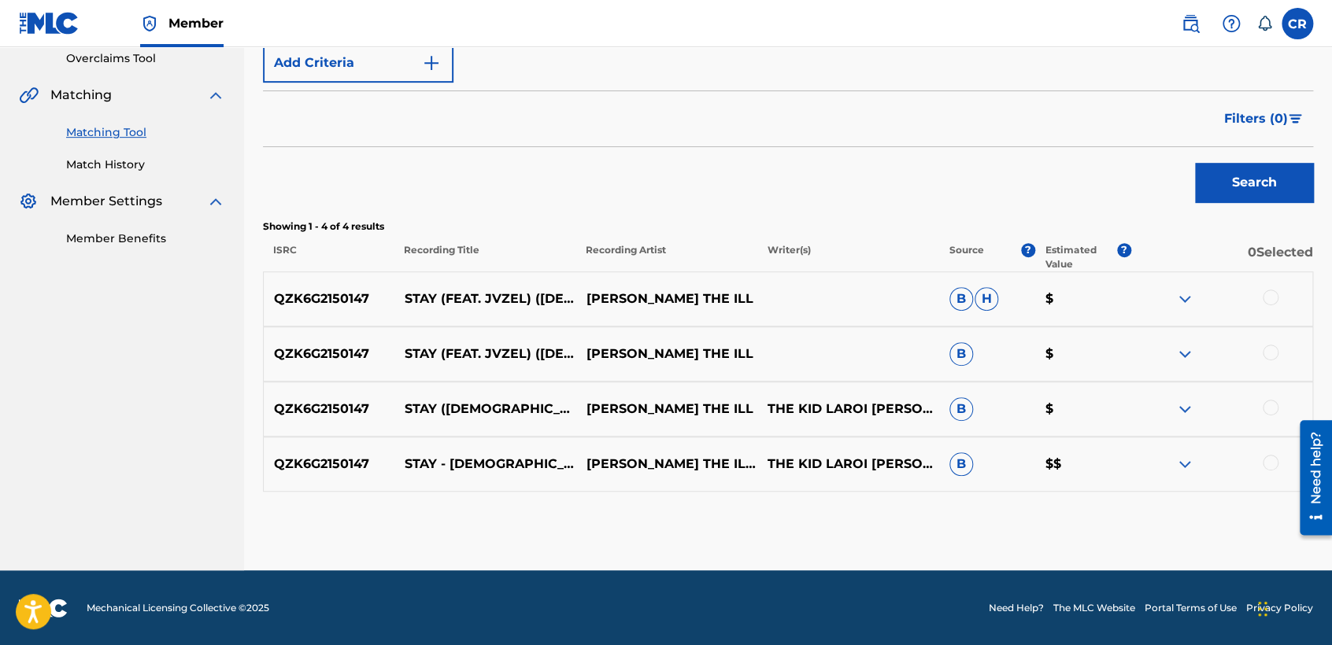
click at [1268, 298] on div at bounding box center [1271, 298] width 16 height 16
click at [1267, 353] on div at bounding box center [1271, 353] width 16 height 16
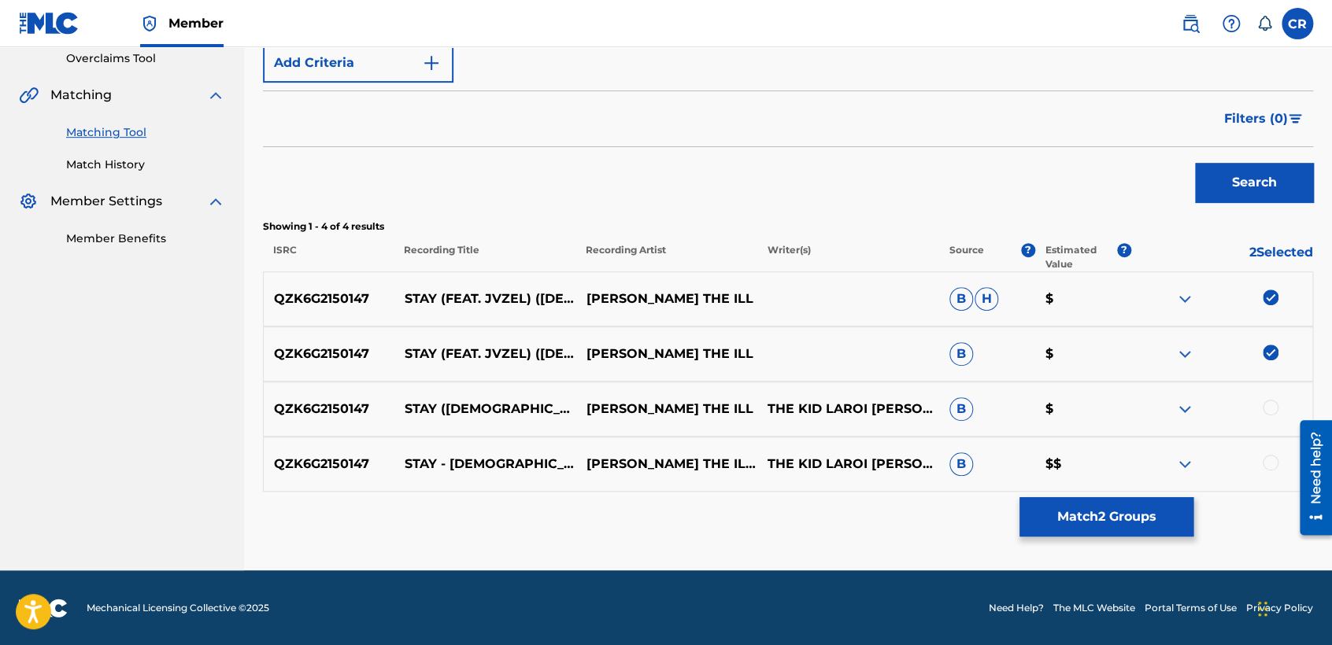
click at [1274, 401] on div at bounding box center [1271, 408] width 16 height 16
click at [1271, 461] on div at bounding box center [1271, 463] width 16 height 16
click at [1100, 520] on button "Match 4 Groups" at bounding box center [1106, 517] width 174 height 39
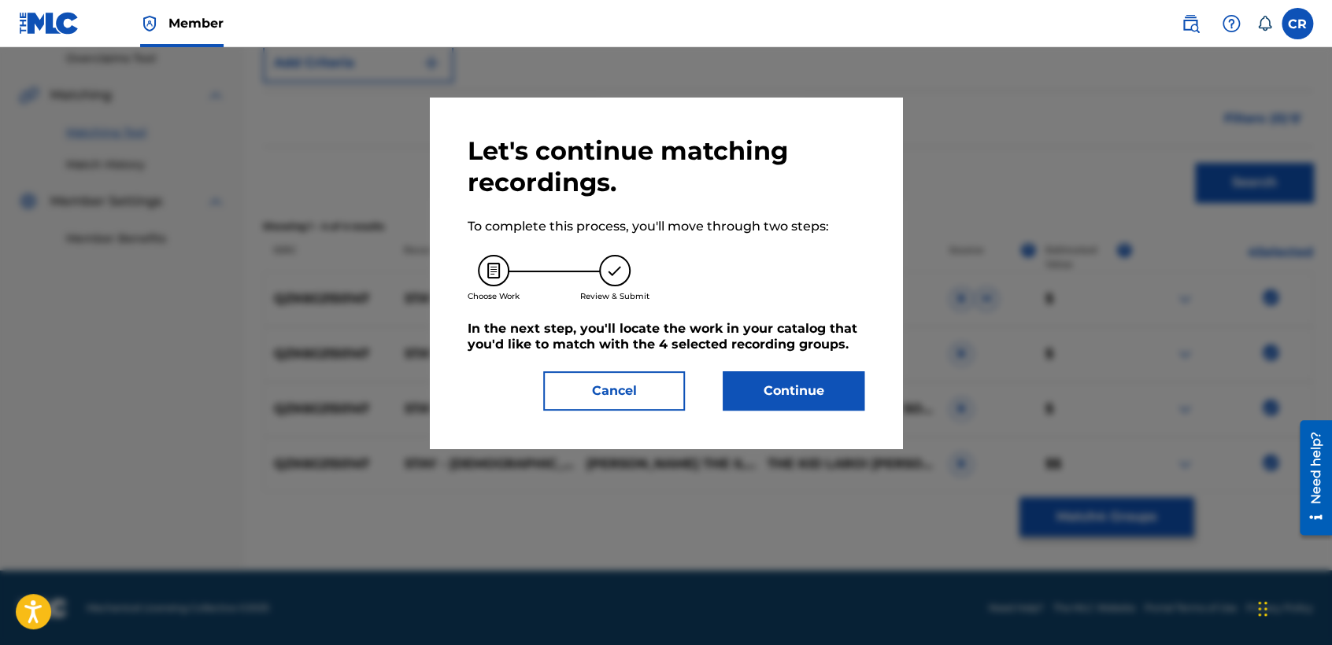
click at [793, 388] on button "Continue" at bounding box center [794, 391] width 142 height 39
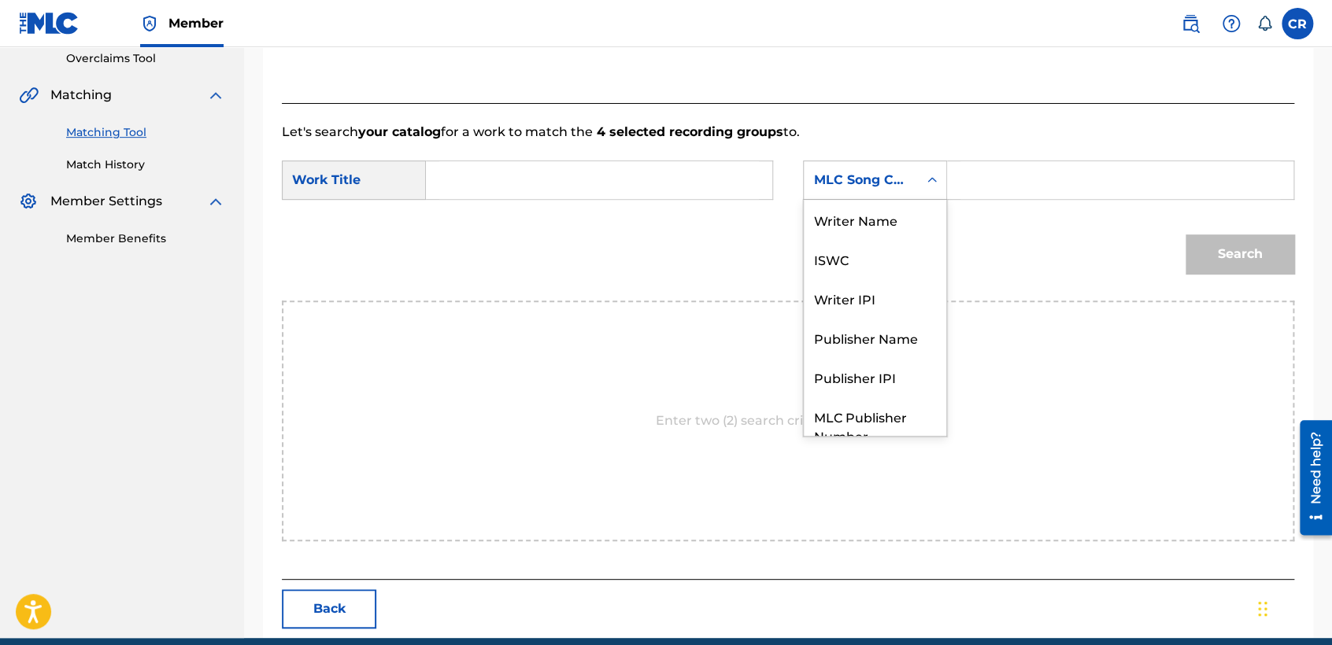
click at [851, 198] on div "MLC Song Code" at bounding box center [875, 180] width 144 height 39
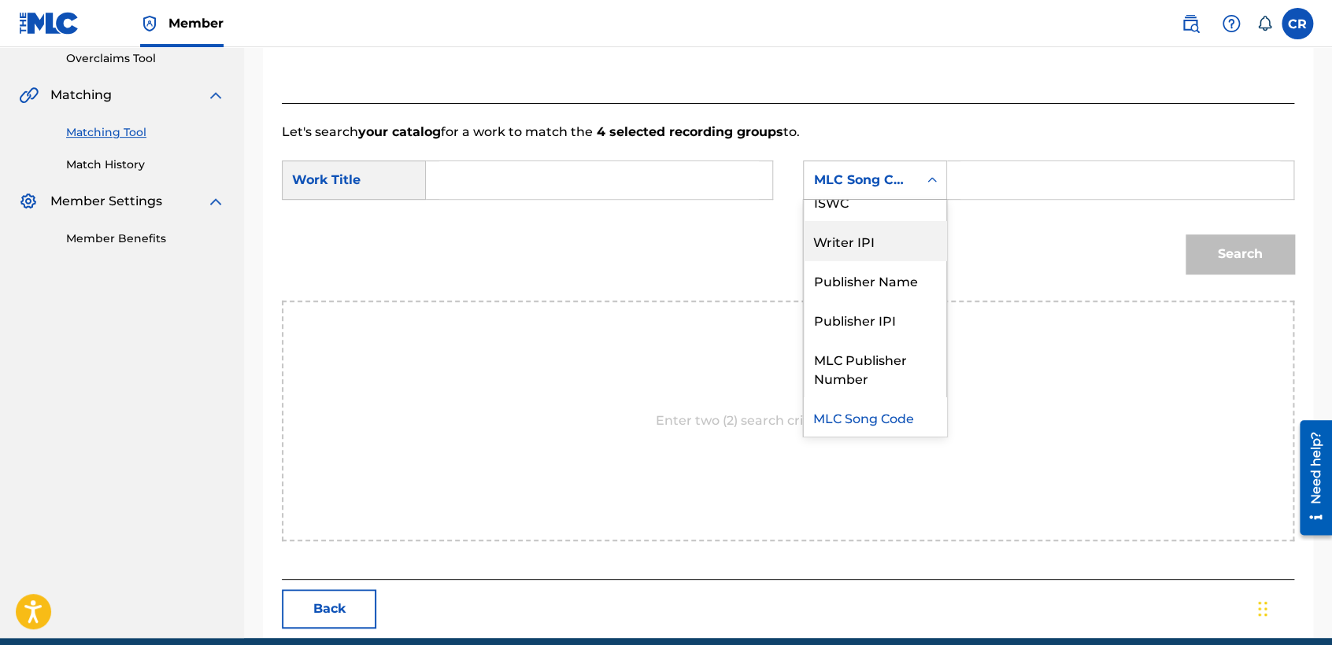
scroll to position [0, 0]
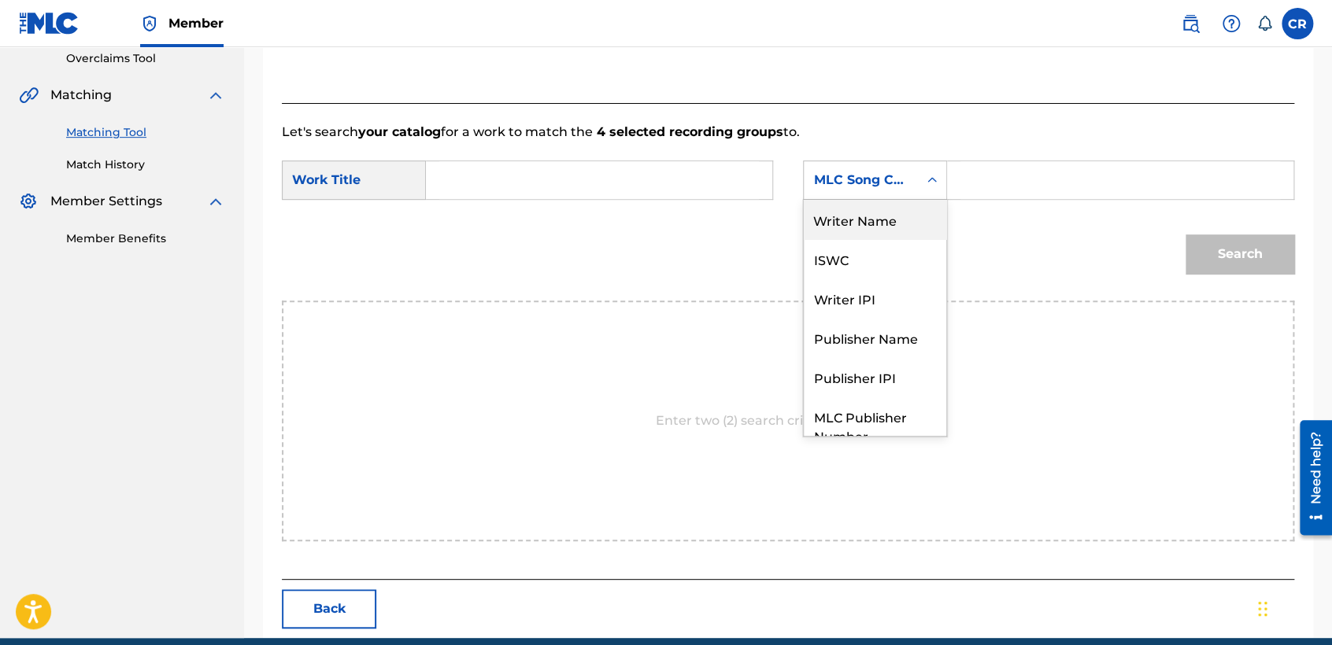
drag, startPoint x: 850, startPoint y: 235, endPoint x: 934, endPoint y: 205, distance: 89.6
click at [852, 235] on div "Writer Name" at bounding box center [875, 219] width 142 height 39
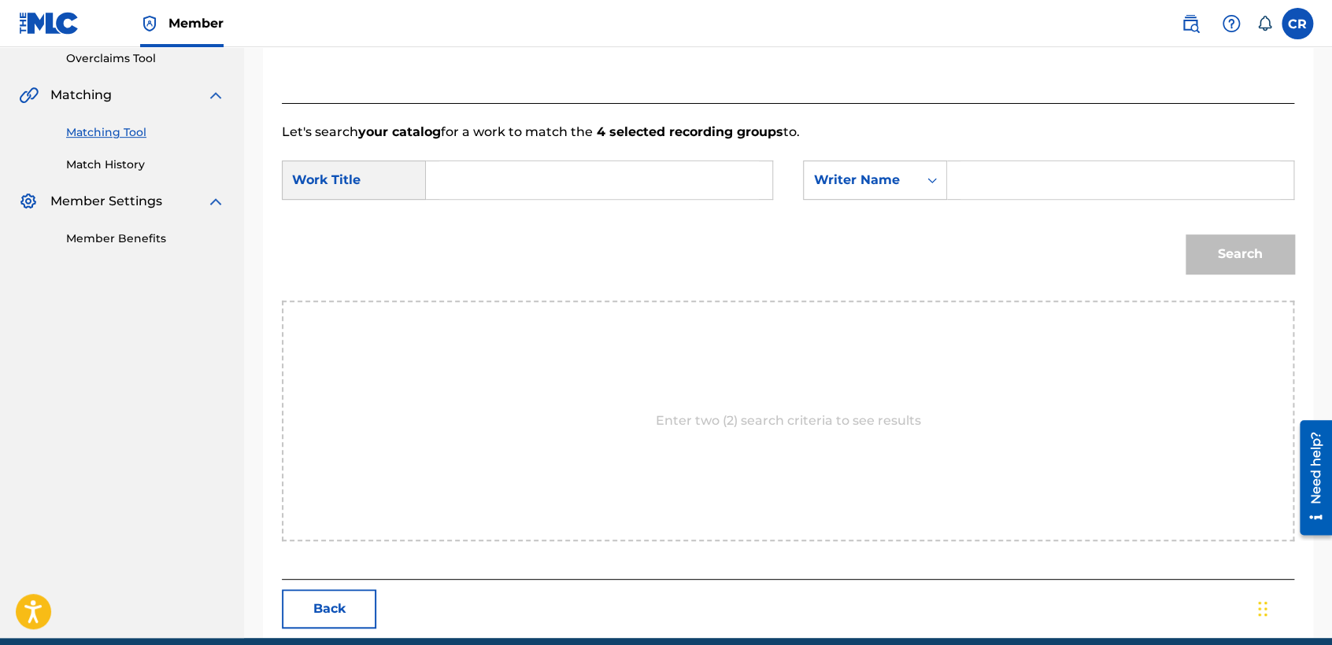
click at [1005, 182] on input "Search Form" at bounding box center [1120, 180] width 320 height 38
paste input "BIEBER"
type input "BIEBER"
click at [680, 206] on div "SearchWithCriteriadb3a6316-9c55-463f-b1d3-8370b83b8ceb Work Title SearchWithCri…" at bounding box center [788, 185] width 1012 height 49
click at [687, 193] on input "Search Form" at bounding box center [599, 180] width 320 height 38
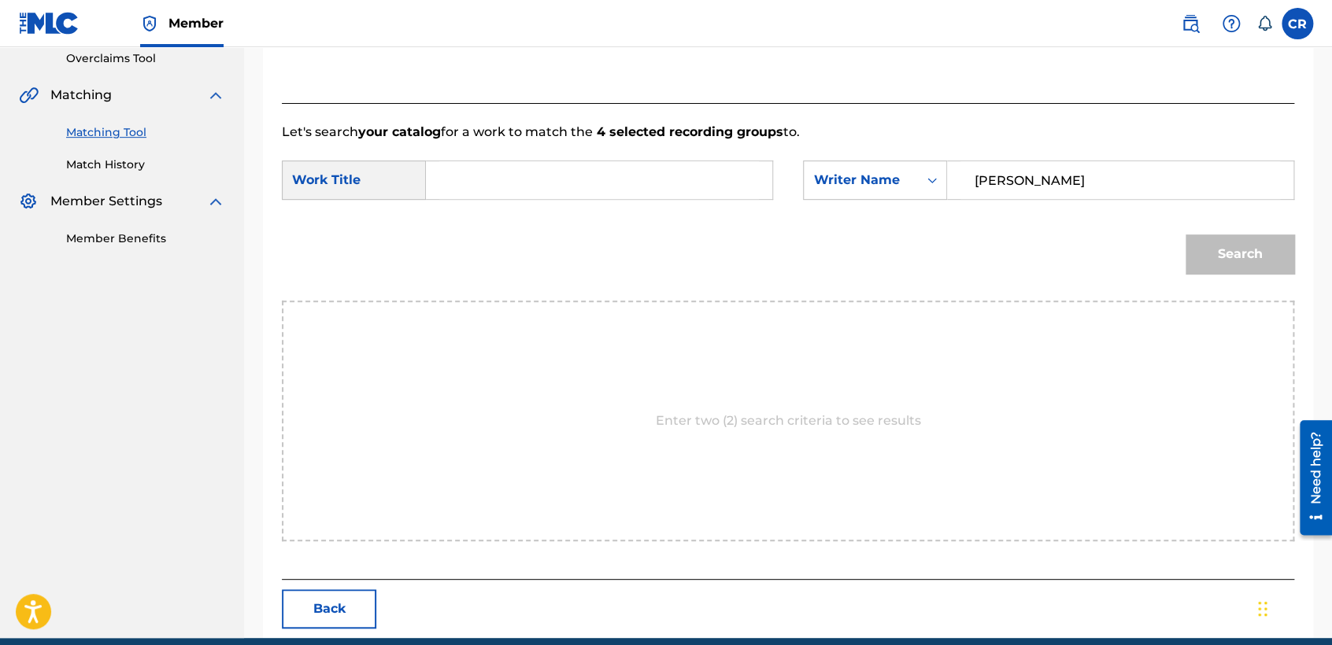
paste input "STAY (FEAT. JVZEL) (FEMALE VERSION)"
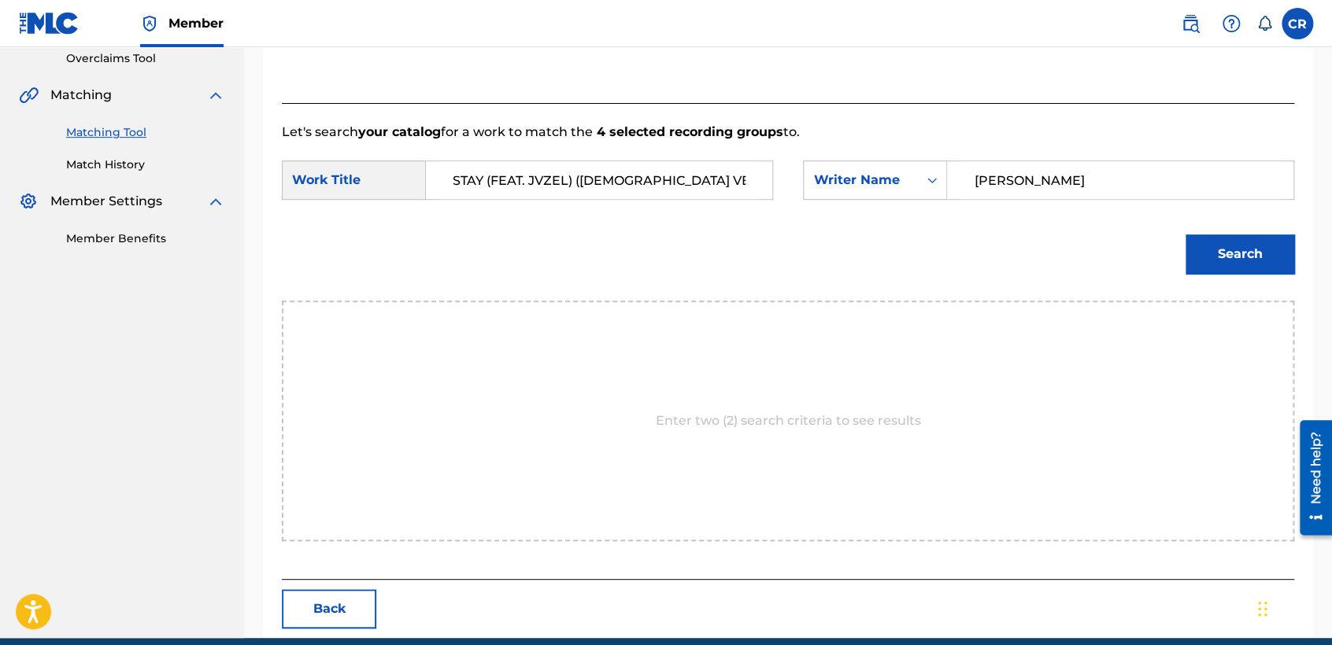
type input "STAY (FEAT. JVZEL) (FEMALE VERSION)"
click at [1186, 241] on button "Search" at bounding box center [1240, 254] width 109 height 39
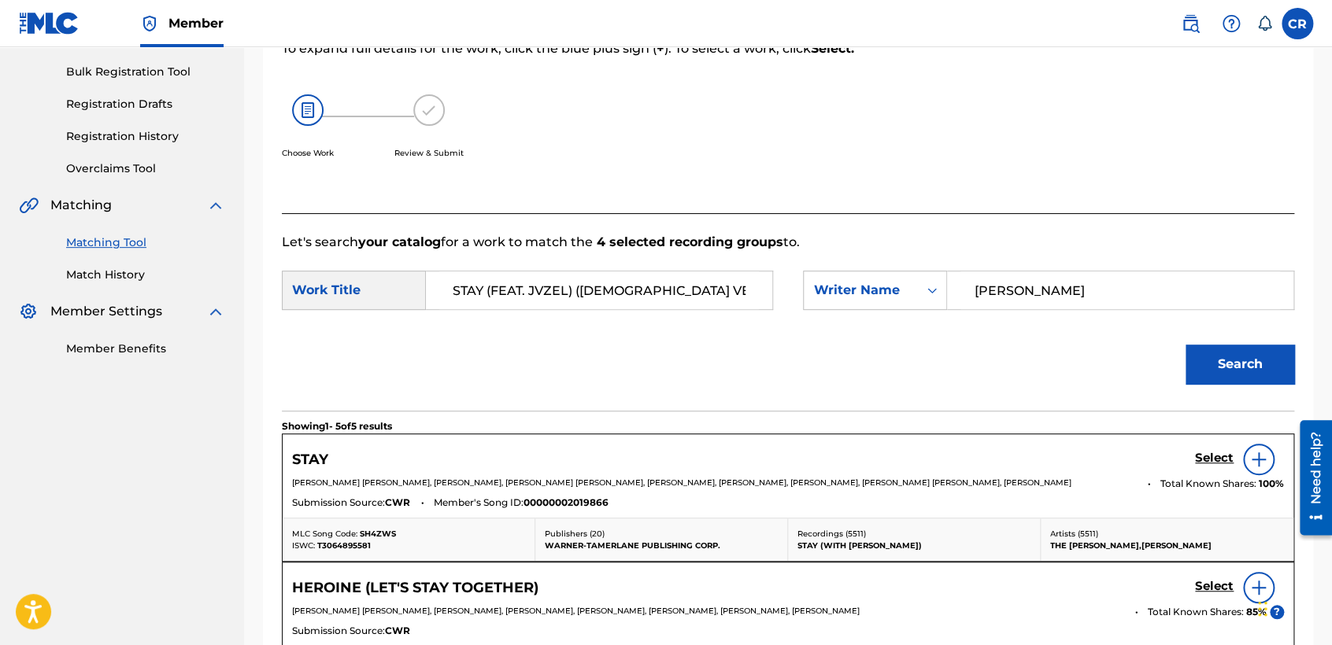
scroll to position [335, 0]
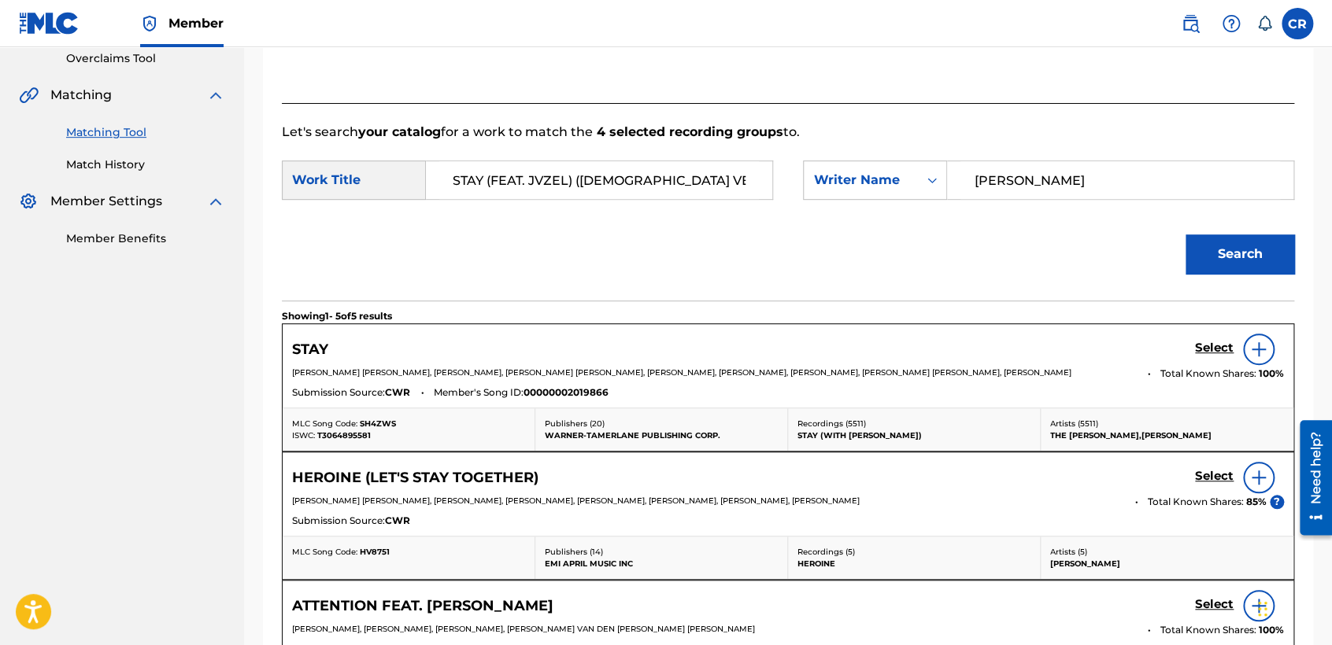
click at [1230, 357] on div "Select" at bounding box center [1239, 349] width 89 height 31
click at [1218, 354] on h5 "Select" at bounding box center [1214, 348] width 39 height 15
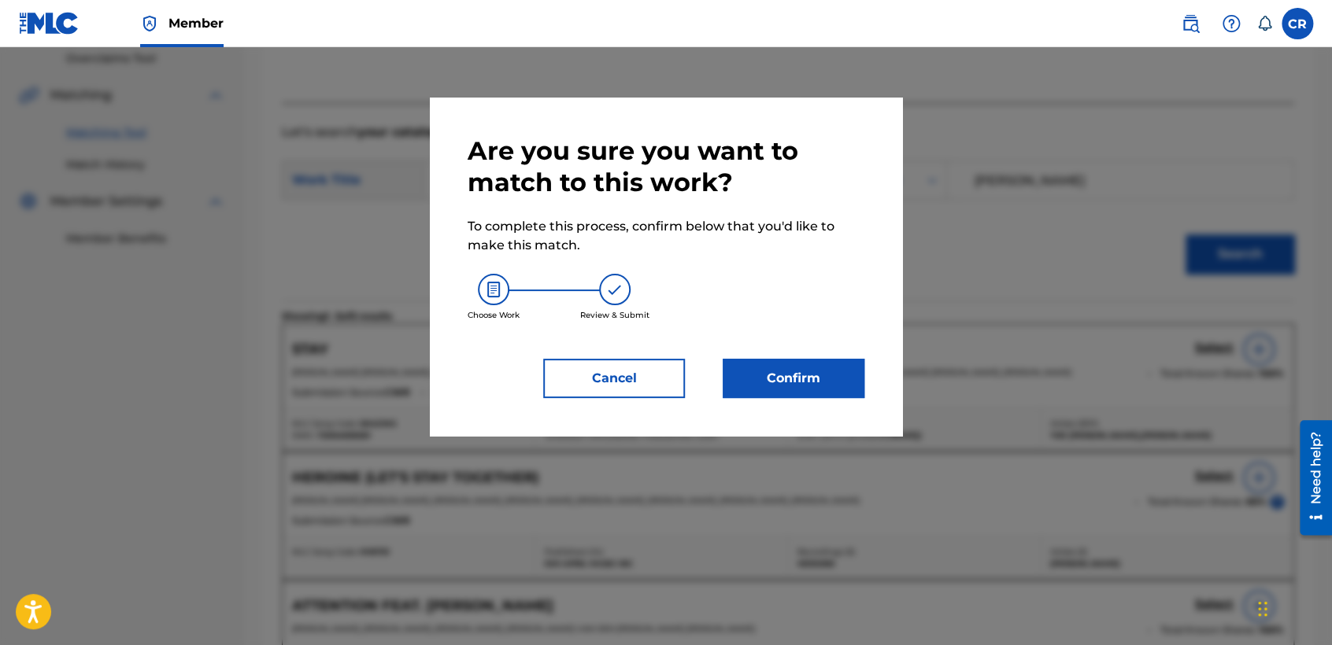
click at [830, 359] on button "Confirm" at bounding box center [794, 378] width 142 height 39
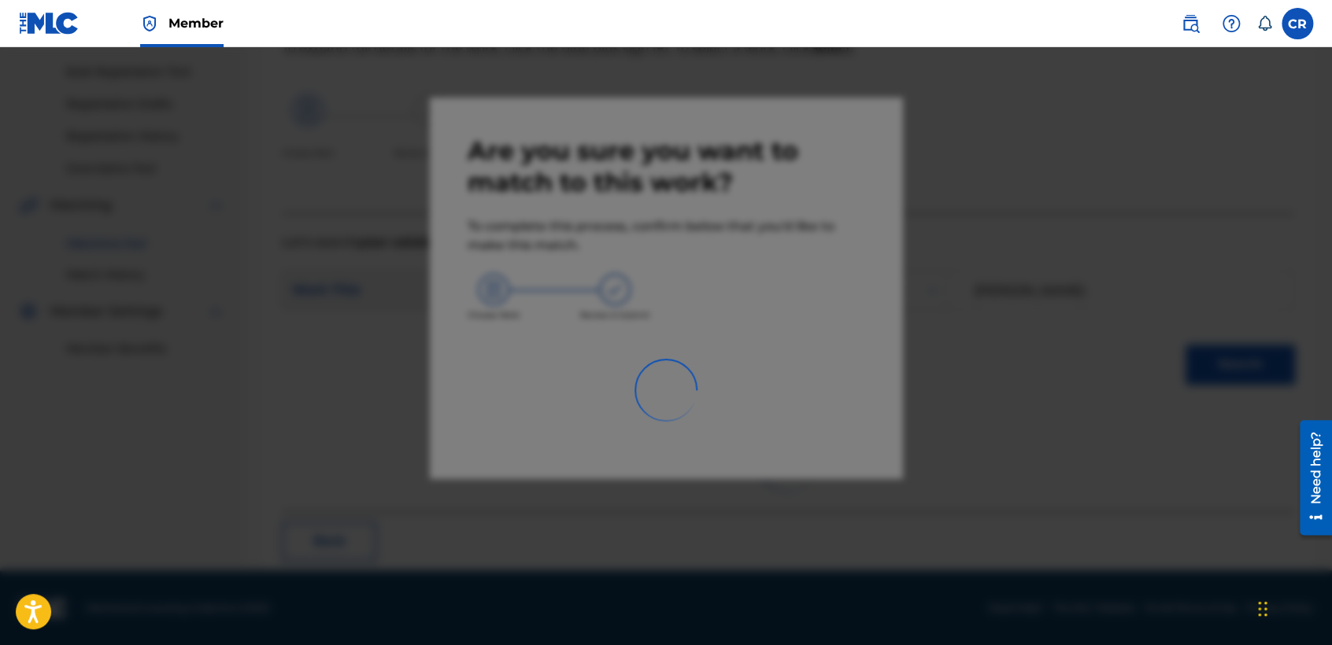
scroll to position [59, 0]
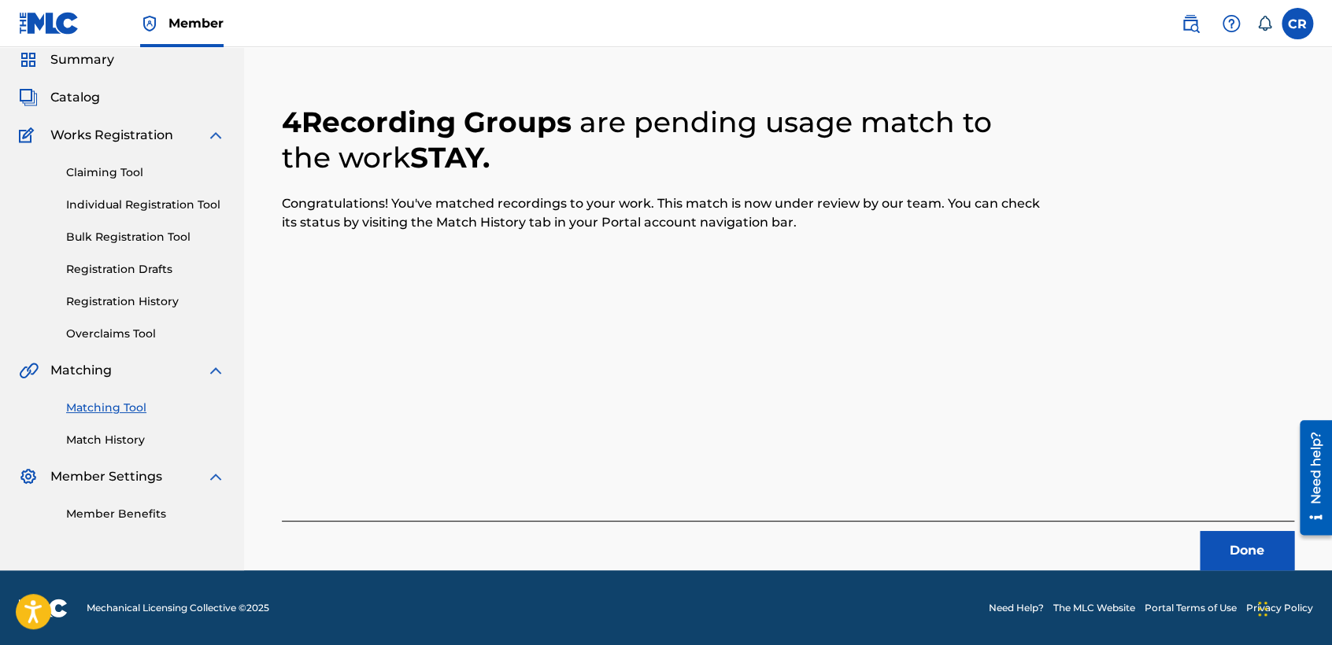
click at [1243, 550] on button "Done" at bounding box center [1247, 550] width 94 height 39
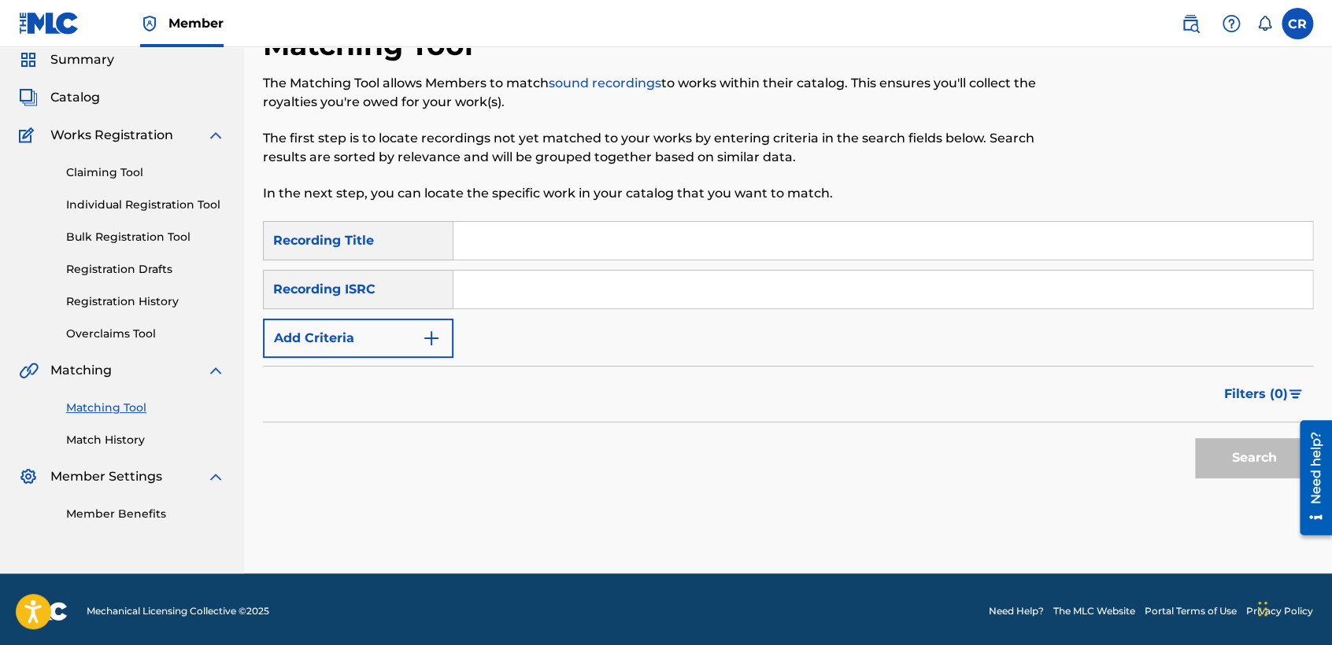
click at [864, 586] on html "Accessibility Screen-Reader Guide, Feedback, and Issue Reporting | New window M…" at bounding box center [666, 263] width 1332 height 645
click at [625, 302] on input "Search Form" at bounding box center [882, 290] width 859 height 38
paste input "DEF058904484"
click at [642, 287] on input "DEF058904484" at bounding box center [882, 290] width 859 height 38
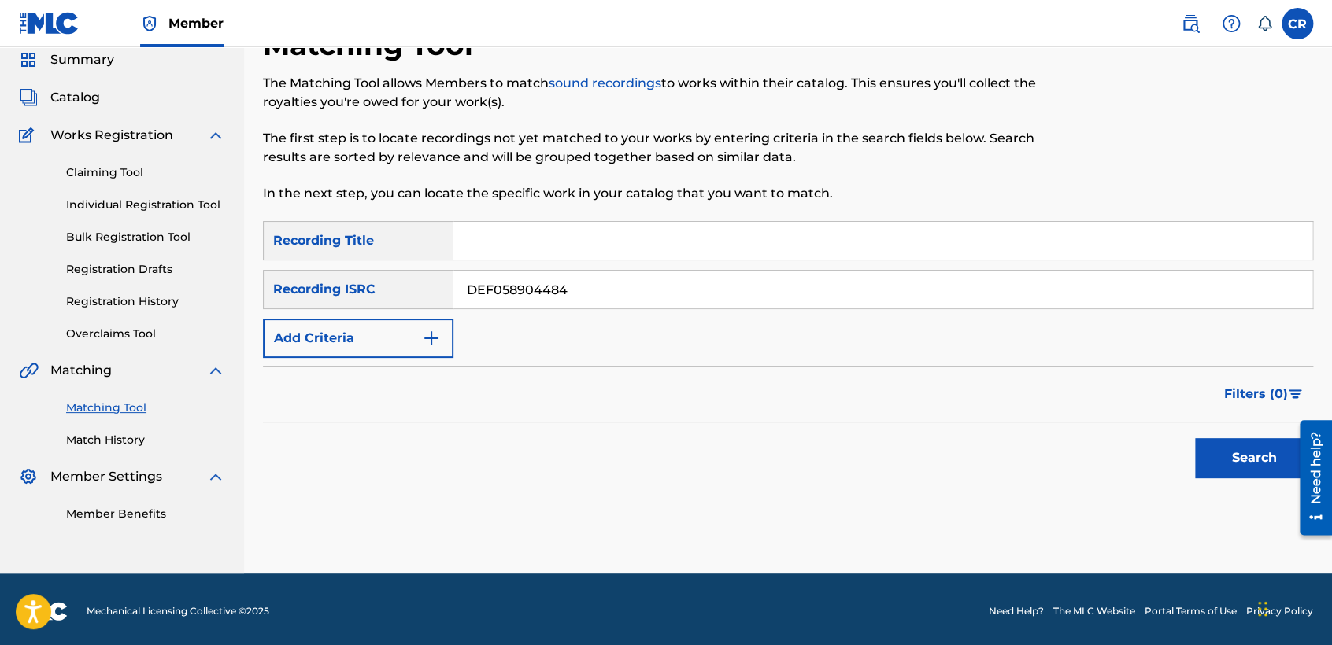
paste input "QMPKX1721599"
type input "QMPKX1721599"
drag, startPoint x: 664, startPoint y: 222, endPoint x: 679, endPoint y: 235, distance: 20.1
click at [664, 222] on input "Search Form" at bounding box center [882, 241] width 859 height 38
paste input "NOT ALONE"
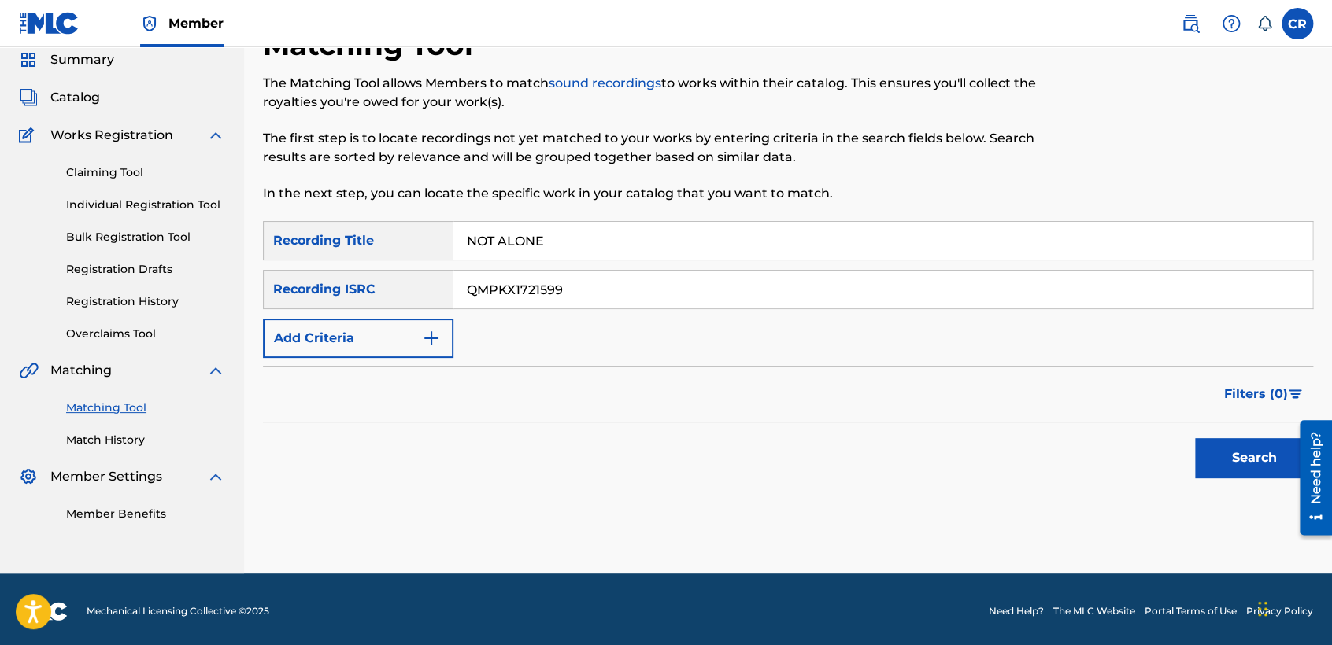
type input "NOT ALONE"
click at [1253, 467] on button "Search" at bounding box center [1254, 457] width 118 height 39
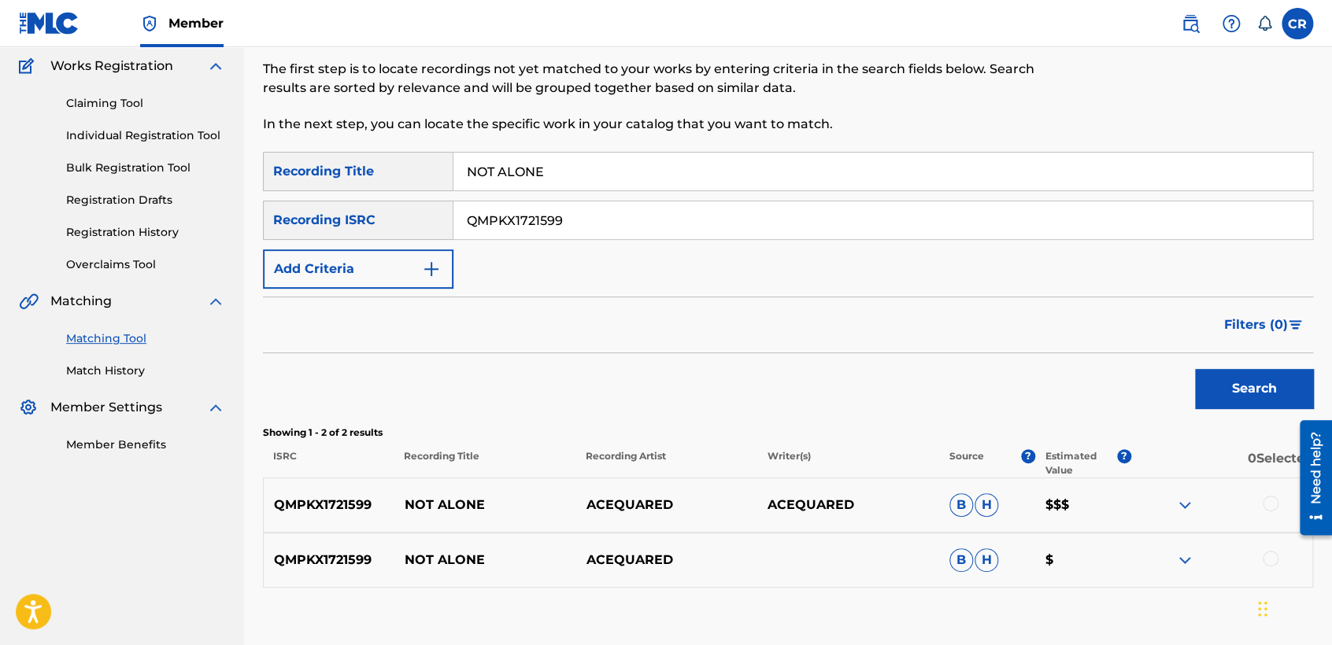
scroll to position [137, 0]
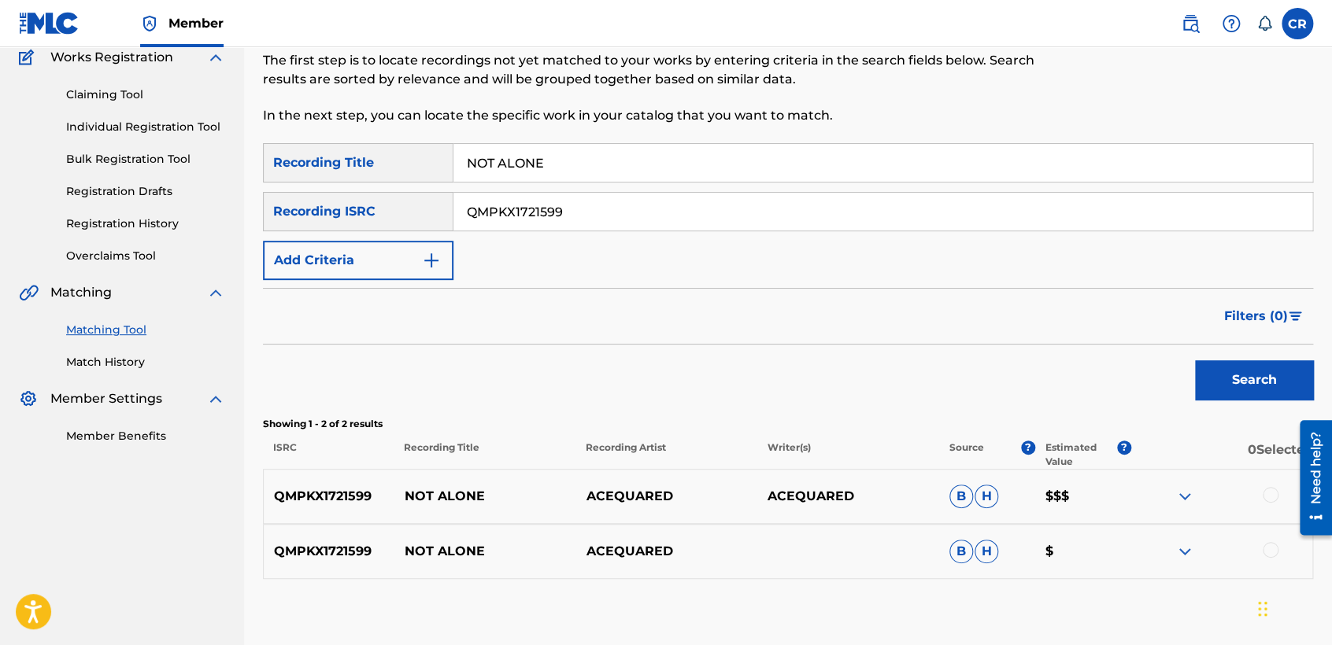
click at [597, 207] on input "QMPKX1721599" at bounding box center [882, 212] width 859 height 38
paste input "FR33T0409206"
type input "FR33T0409206"
click at [736, 166] on input "NOT ALONE" at bounding box center [882, 163] width 859 height 38
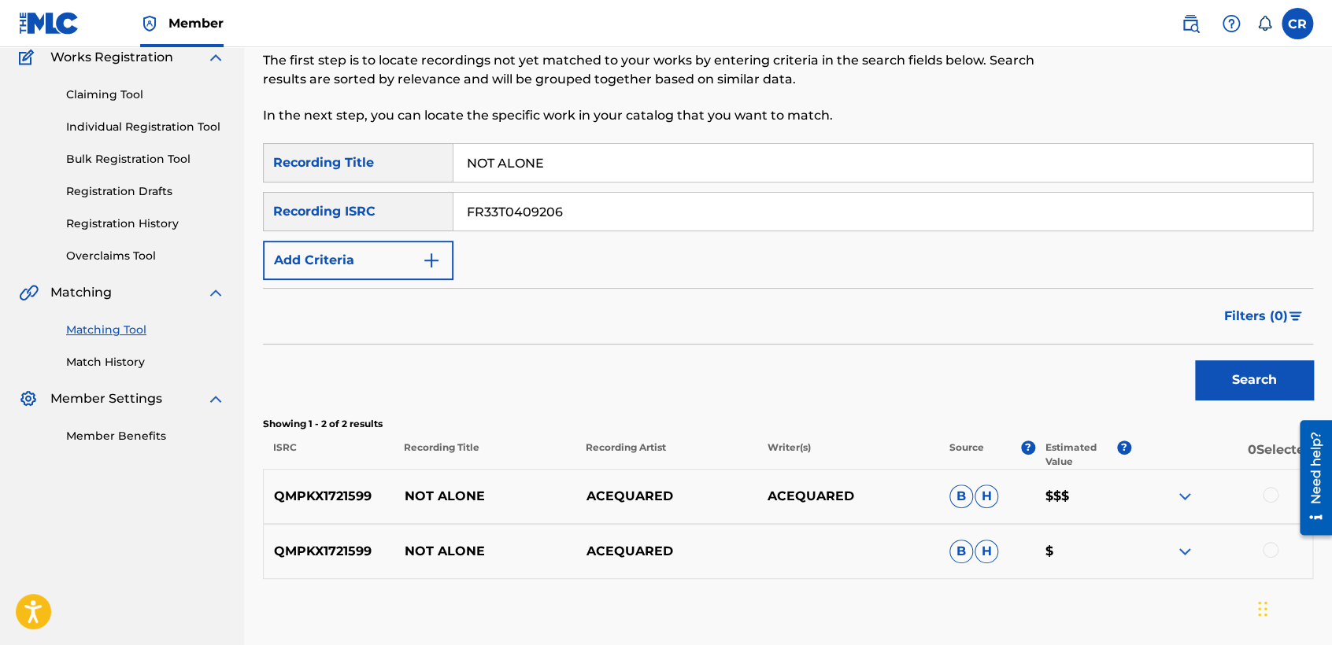
click at [736, 166] on input "NOT ALONE" at bounding box center [882, 163] width 859 height 38
paste input "MOUTH OF MADNESS"
type input "MOUTH OF MADNESS"
click at [1223, 375] on button "Search" at bounding box center [1254, 380] width 118 height 39
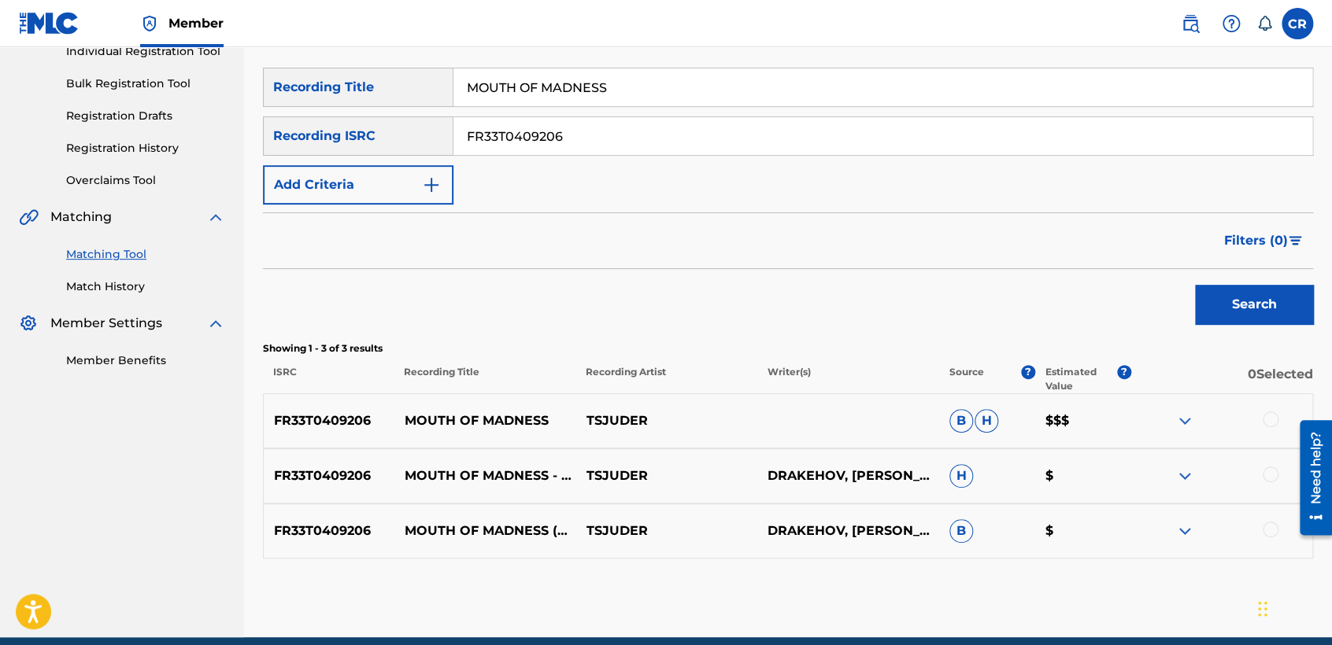
scroll to position [279, 0]
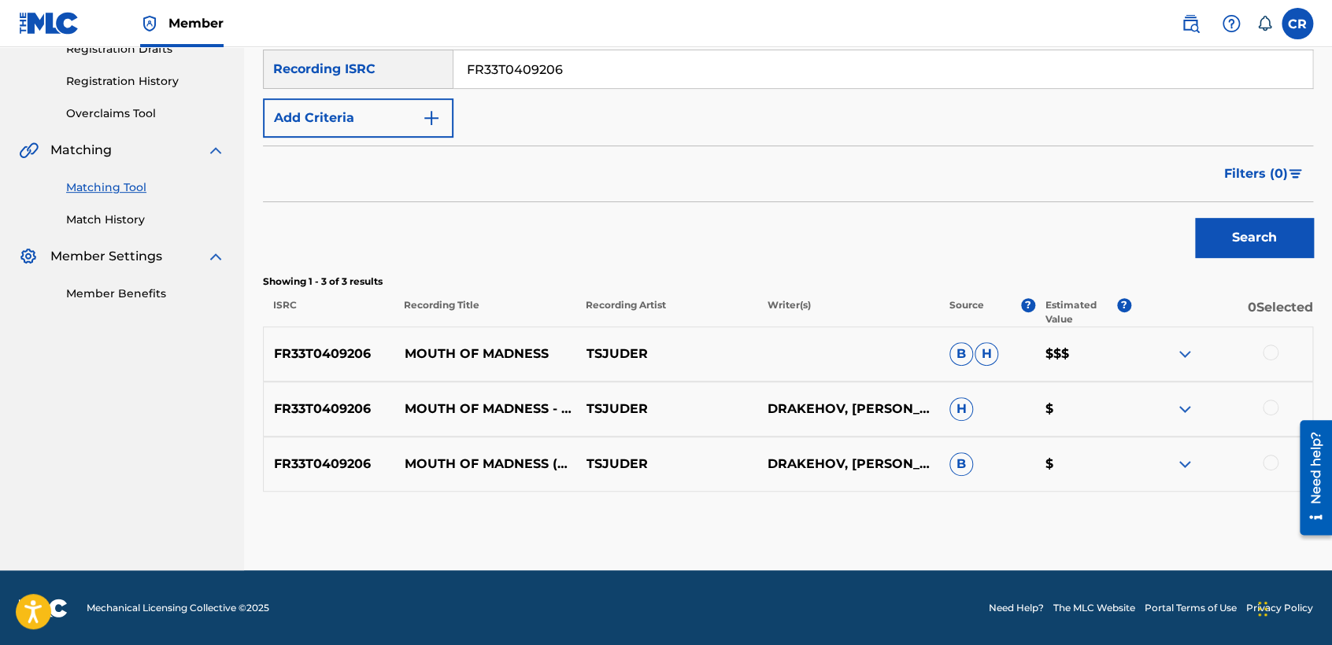
click at [635, 83] on input "FR33T0409206" at bounding box center [882, 69] width 859 height 38
paste input "USAH90510087"
type input "USAH90510087"
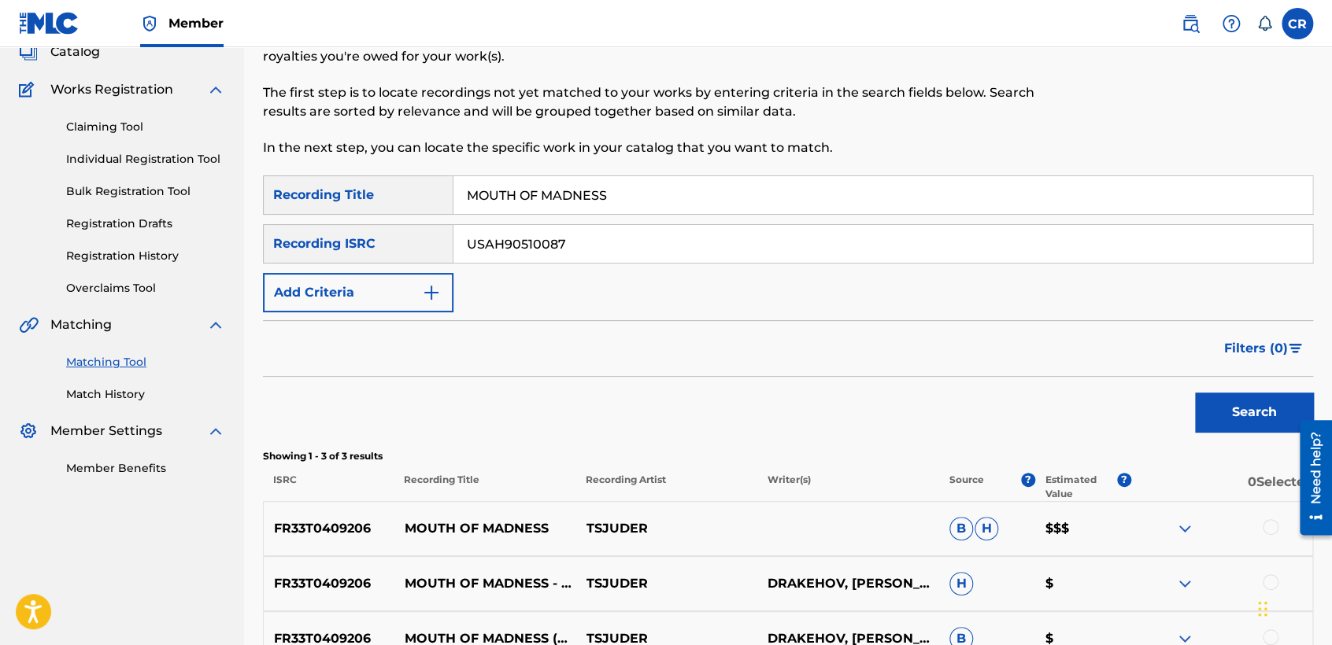
click at [687, 203] on input "MOUTH OF MADNESS" at bounding box center [882, 195] width 859 height 38
click at [686, 203] on input "MOUTH OF MADNESS" at bounding box center [882, 195] width 859 height 38
click at [686, 204] on input "MOUTH OF MADNESS" at bounding box center [882, 195] width 859 height 38
paste input "CUBAN FANTASY"
type input "CUBAN FANTASY"
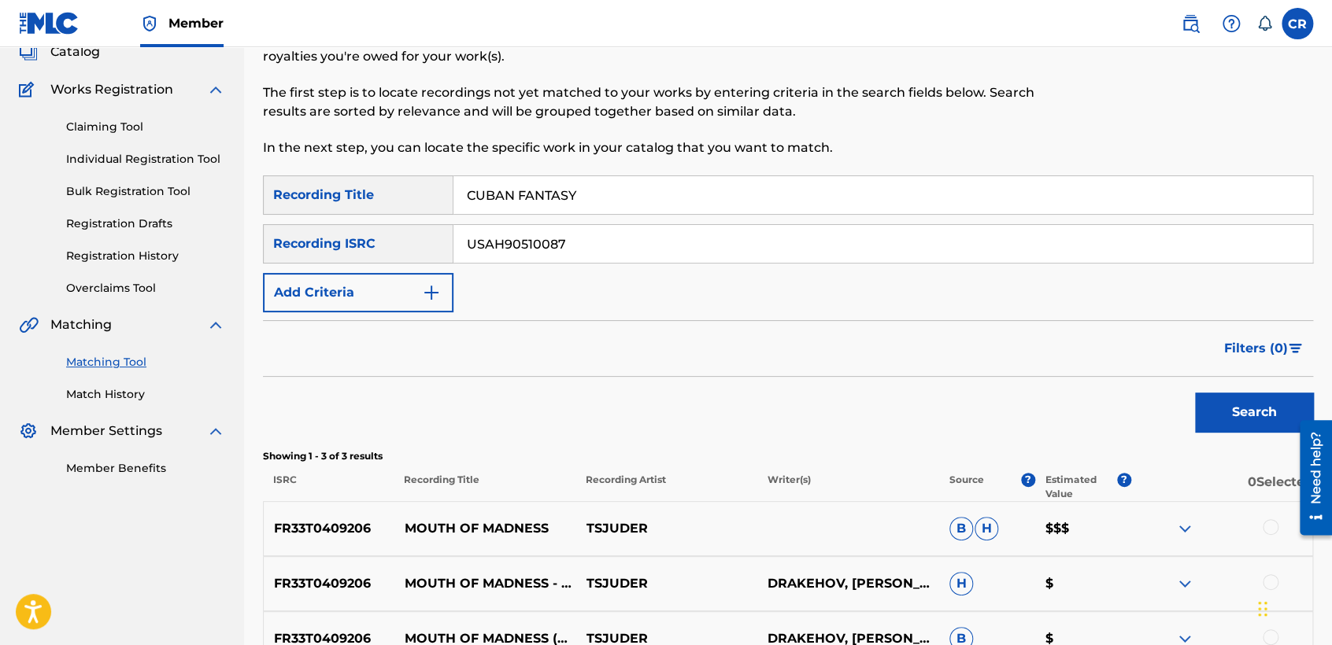
click at [1216, 409] on button "Search" at bounding box center [1254, 412] width 118 height 39
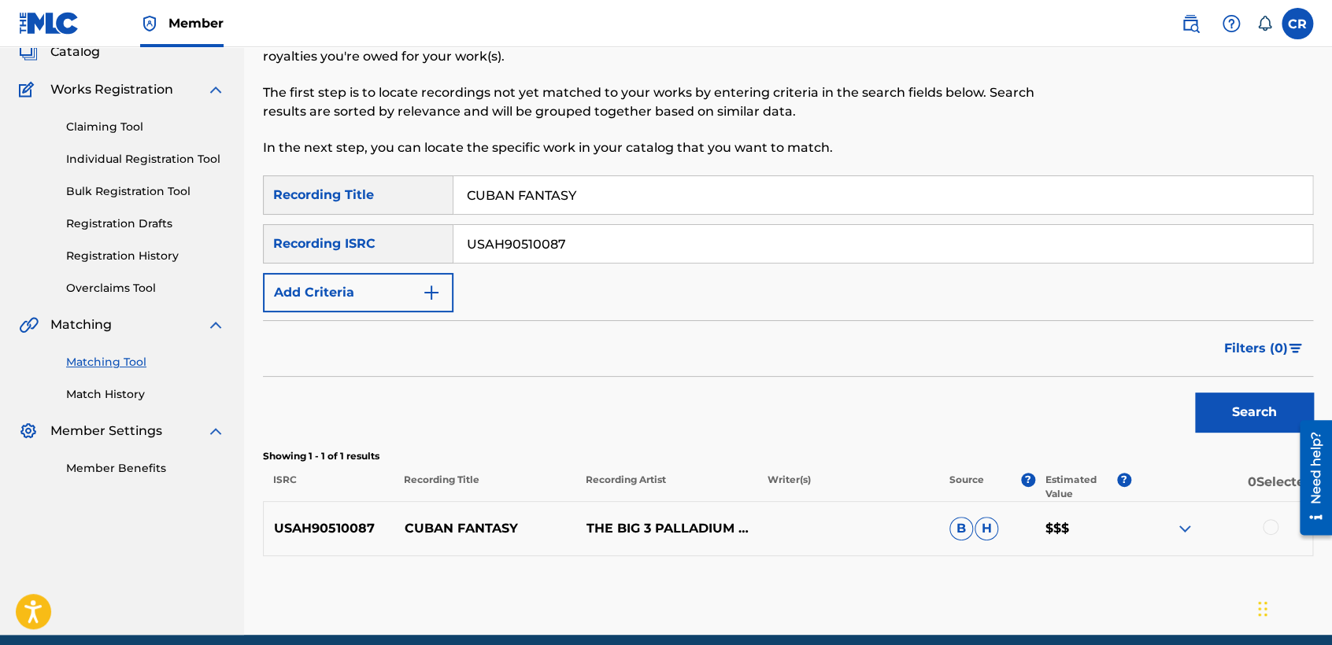
click at [656, 255] on input "USAH90510087" at bounding box center [882, 244] width 859 height 38
paste input "QZK6H2431379"
type input "QZK6H2431379"
click at [743, 189] on input "CUBAN FANTASY" at bounding box center [882, 195] width 859 height 38
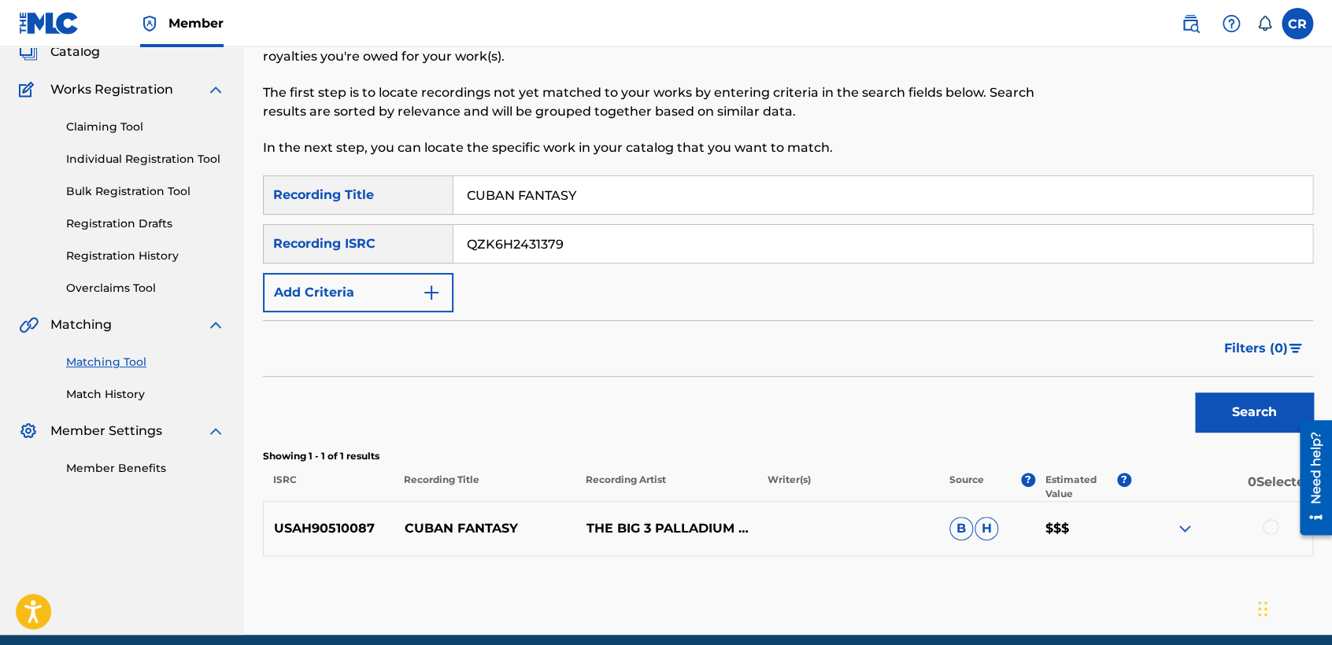
click at [743, 189] on input "CUBAN FANTASY" at bounding box center [882, 195] width 859 height 38
paste input "GONE2LONG"
type input "GONE2LONG"
click at [1253, 387] on div "Search" at bounding box center [1250, 408] width 126 height 63
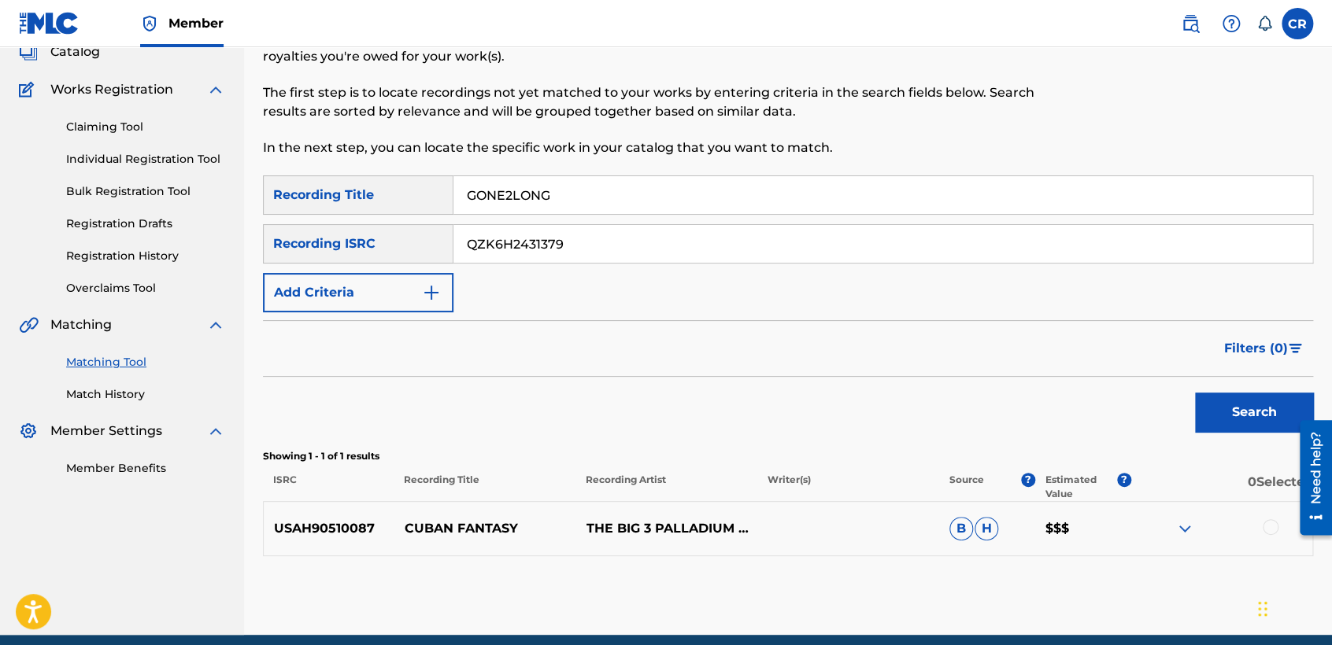
click at [1249, 400] on button "Search" at bounding box center [1254, 412] width 118 height 39
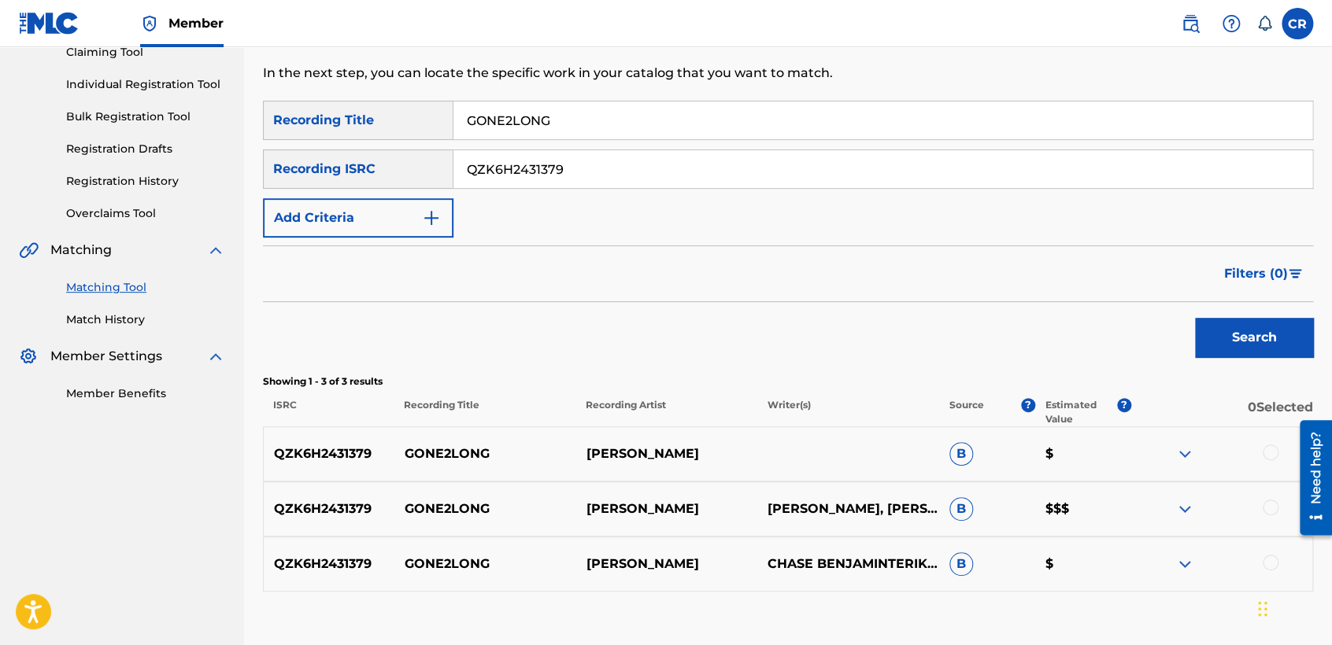
scroll to position [279, 0]
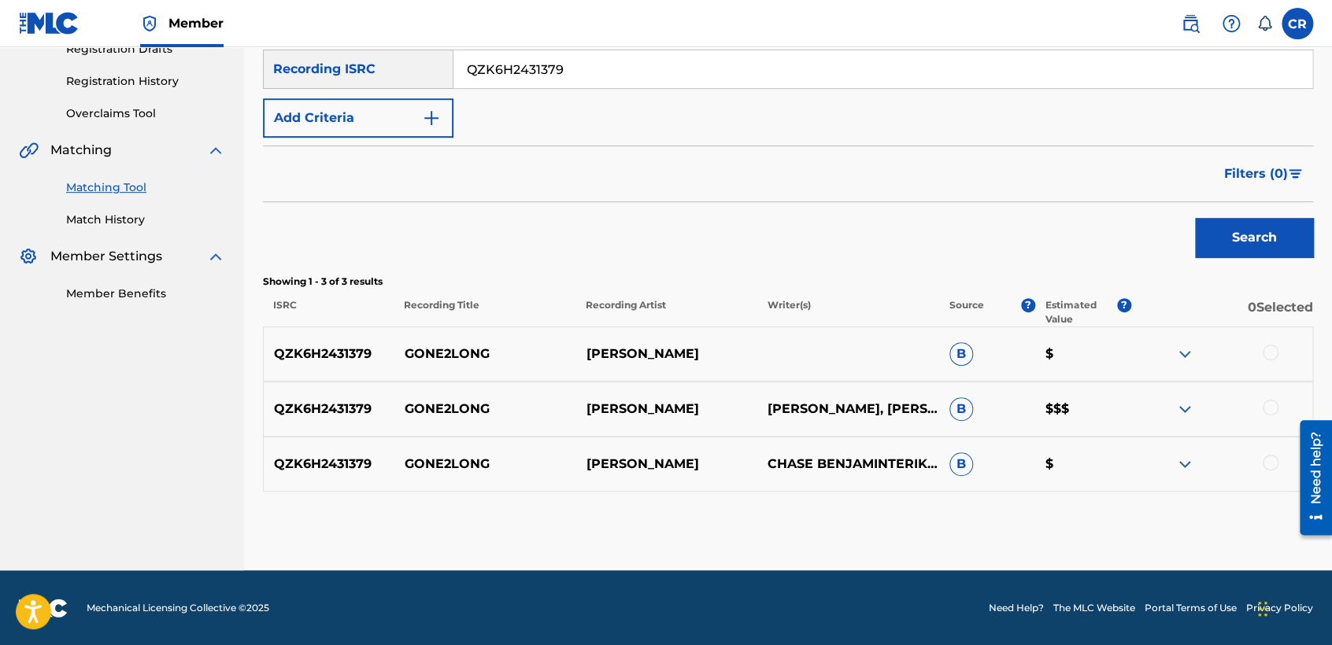
click at [890, 400] on p "ASHTON TRAVIS ELMES, CHASE BENJAMIN, SAINT MINO, TERIKE HENRY" at bounding box center [848, 409] width 182 height 19
copy p "ELMES"
click at [1279, 356] on div at bounding box center [1221, 354] width 182 height 19
click at [1269, 353] on div at bounding box center [1271, 353] width 16 height 16
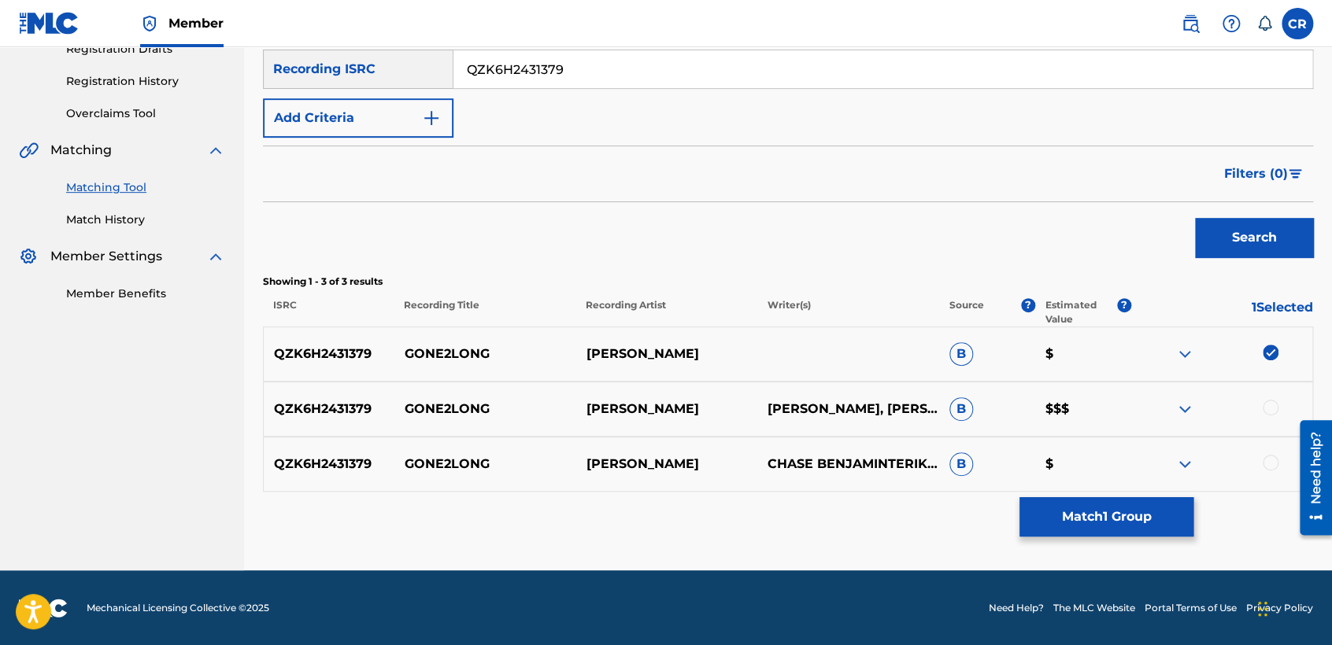
click at [1271, 406] on div at bounding box center [1271, 408] width 16 height 16
click at [1268, 461] on div at bounding box center [1271, 463] width 16 height 16
click at [1067, 513] on button "Match 3 Groups" at bounding box center [1106, 517] width 174 height 39
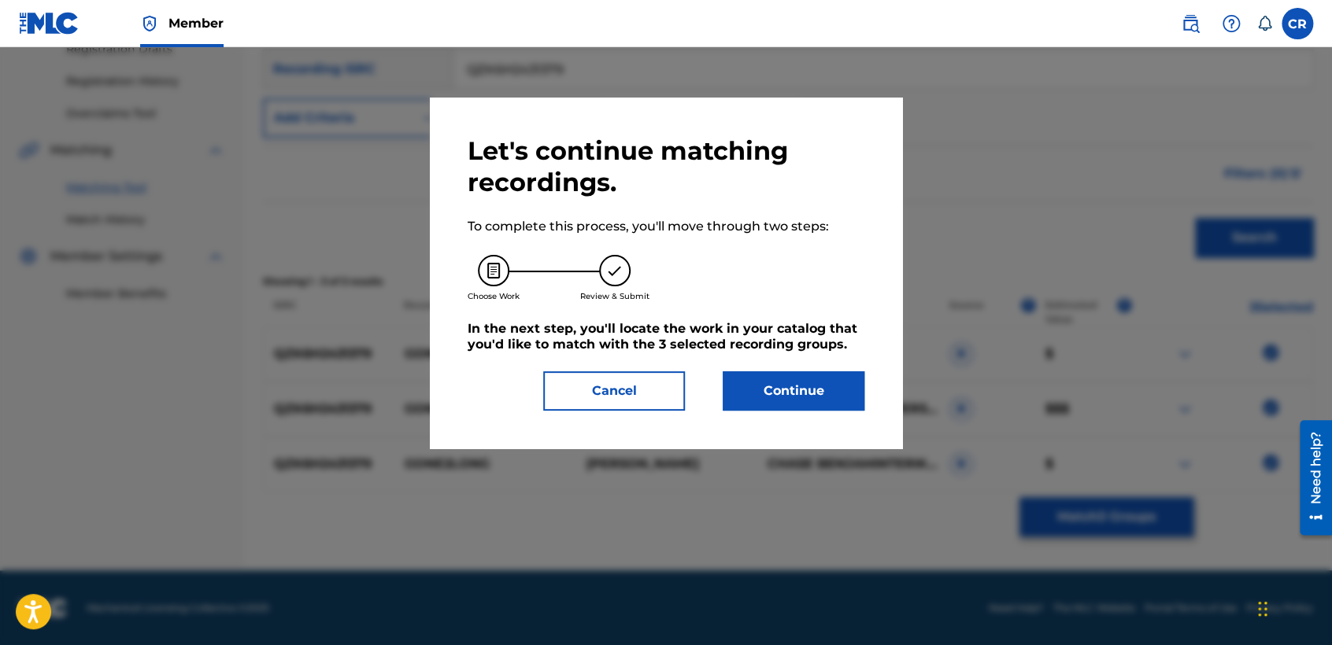
click at [815, 413] on div "Let's continue matching recordings. To complete this process, you'll move throu…" at bounding box center [666, 273] width 472 height 351
click at [814, 394] on button "Continue" at bounding box center [794, 391] width 142 height 39
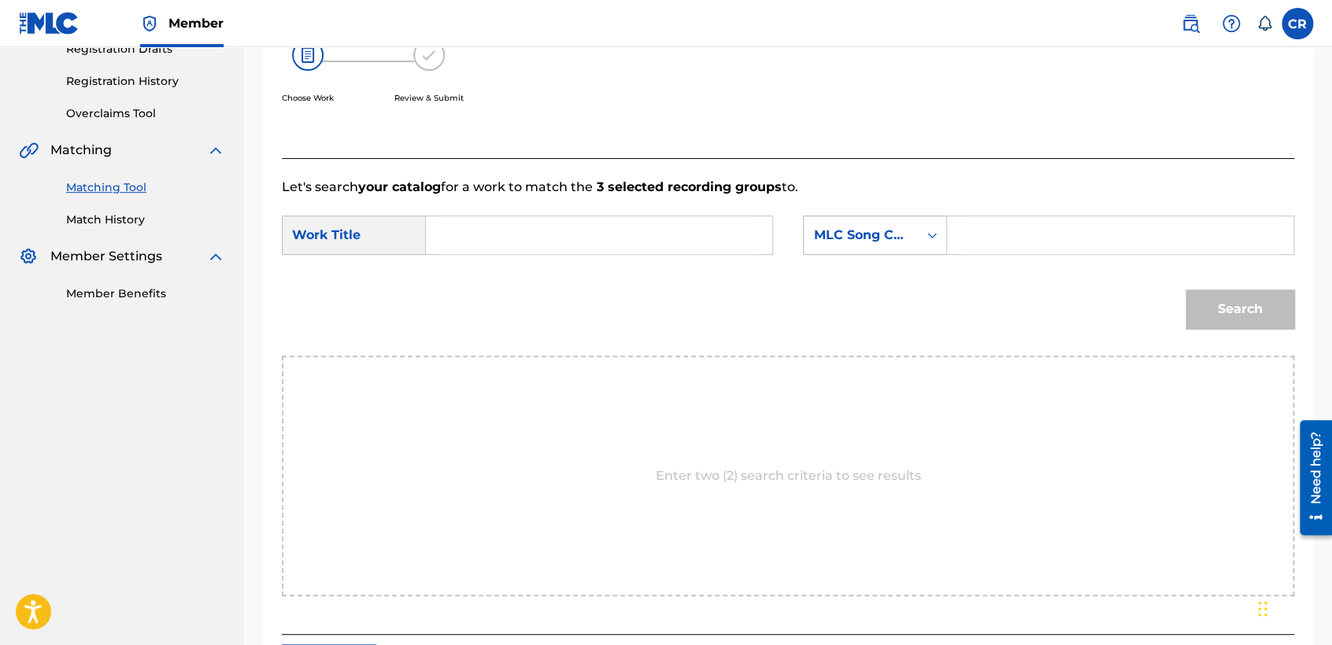
click at [860, 227] on div "MLC Song Code" at bounding box center [860, 235] width 95 height 19
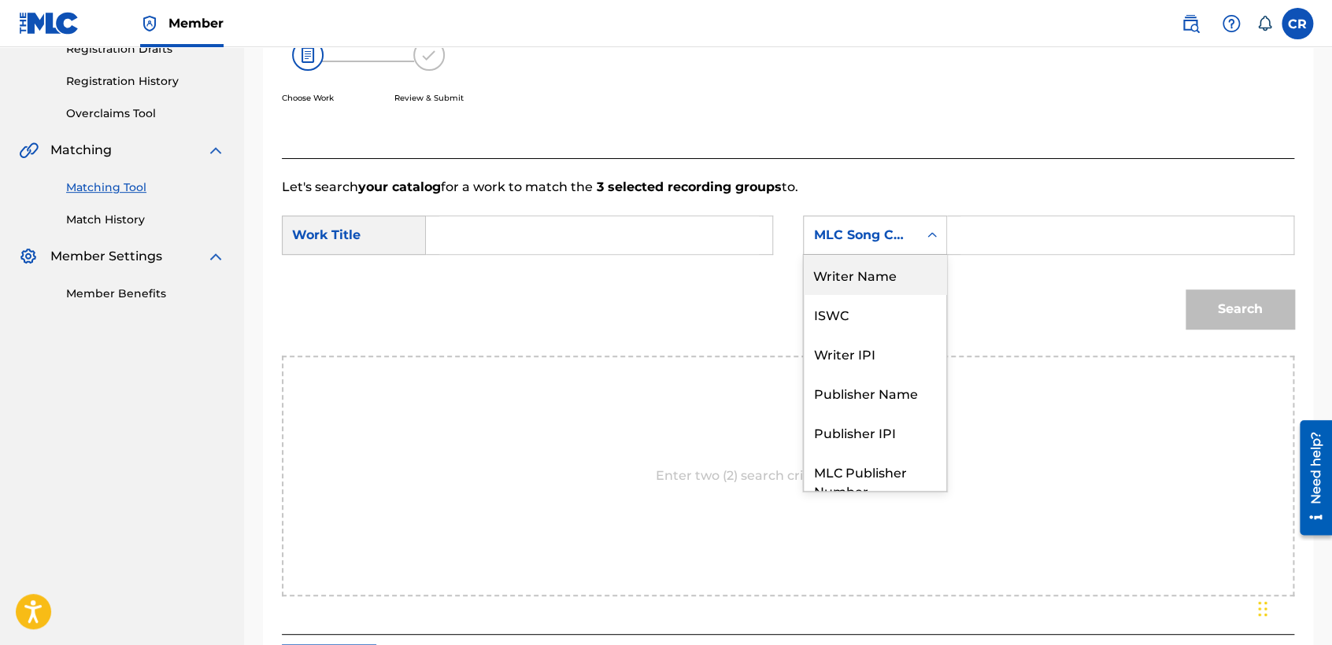
drag, startPoint x: 863, startPoint y: 290, endPoint x: 970, endPoint y: 259, distance: 111.4
click at [914, 276] on div "Writer Name" at bounding box center [875, 274] width 142 height 39
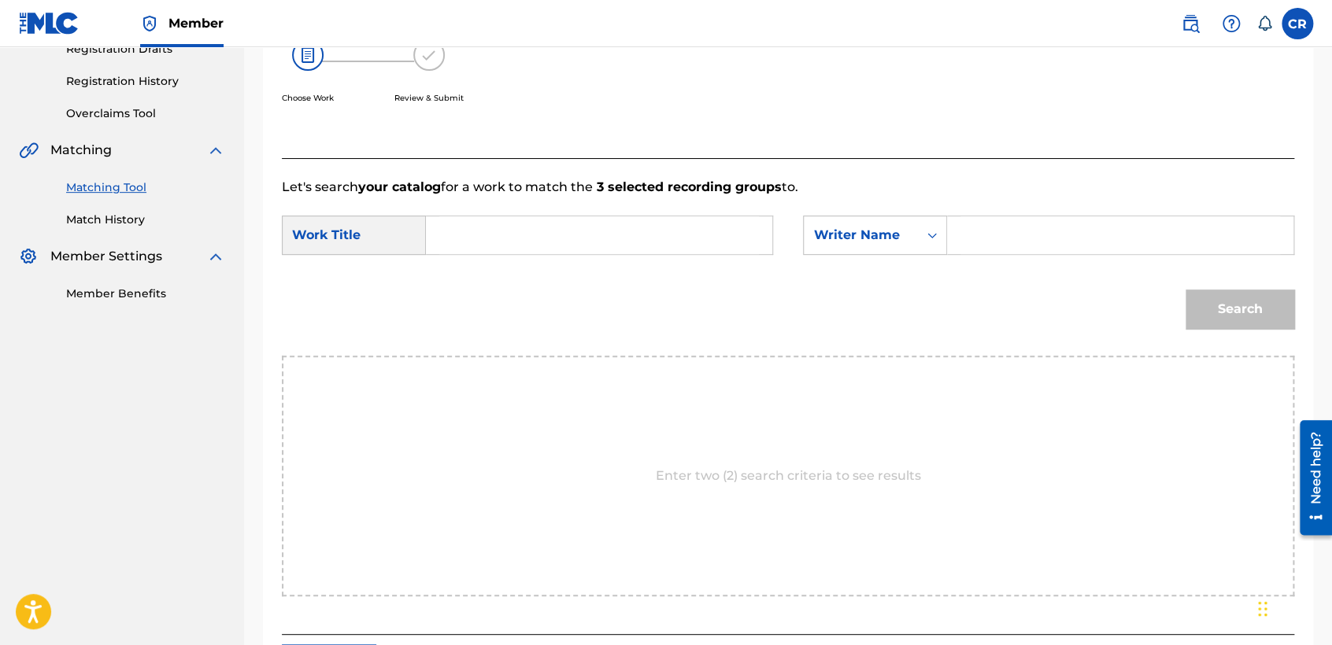
click at [1026, 239] on input "Search Form" at bounding box center [1120, 235] width 320 height 38
type input "ELMES"
click at [663, 235] on input "Search Form" at bounding box center [599, 235] width 320 height 38
paste input "GONE2LONG"
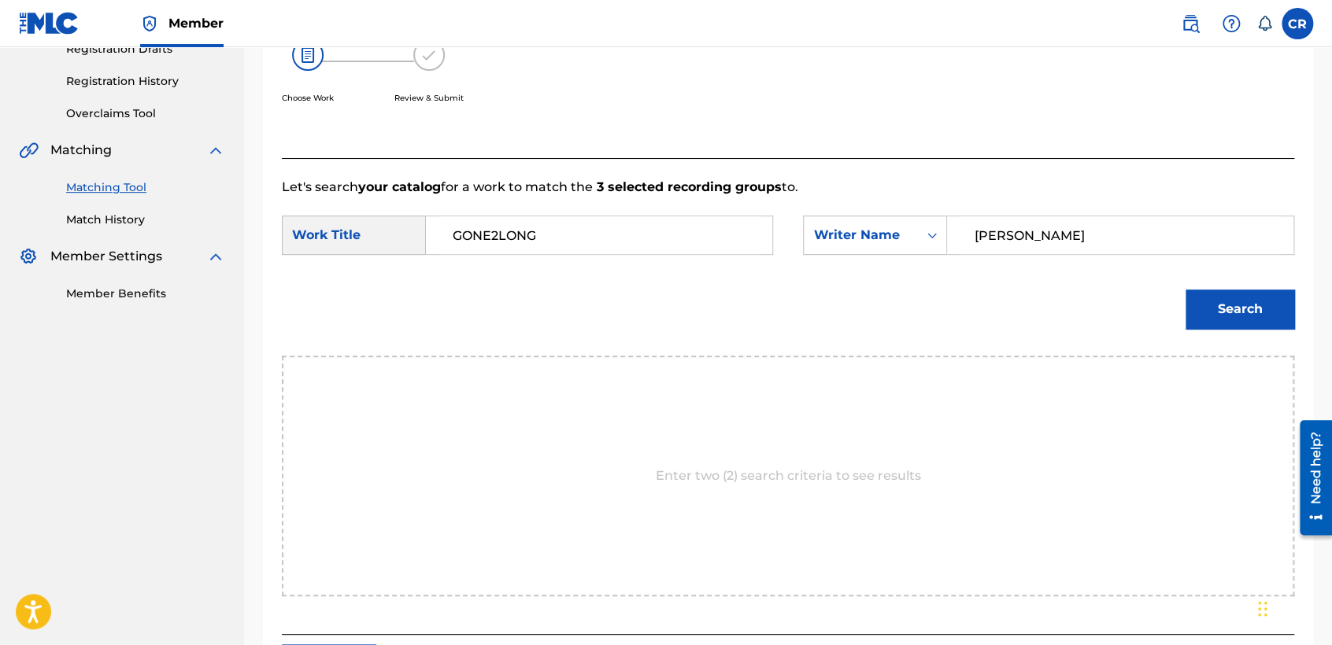
type input "GONE2LONG"
click at [1247, 305] on button "Search" at bounding box center [1240, 309] width 109 height 39
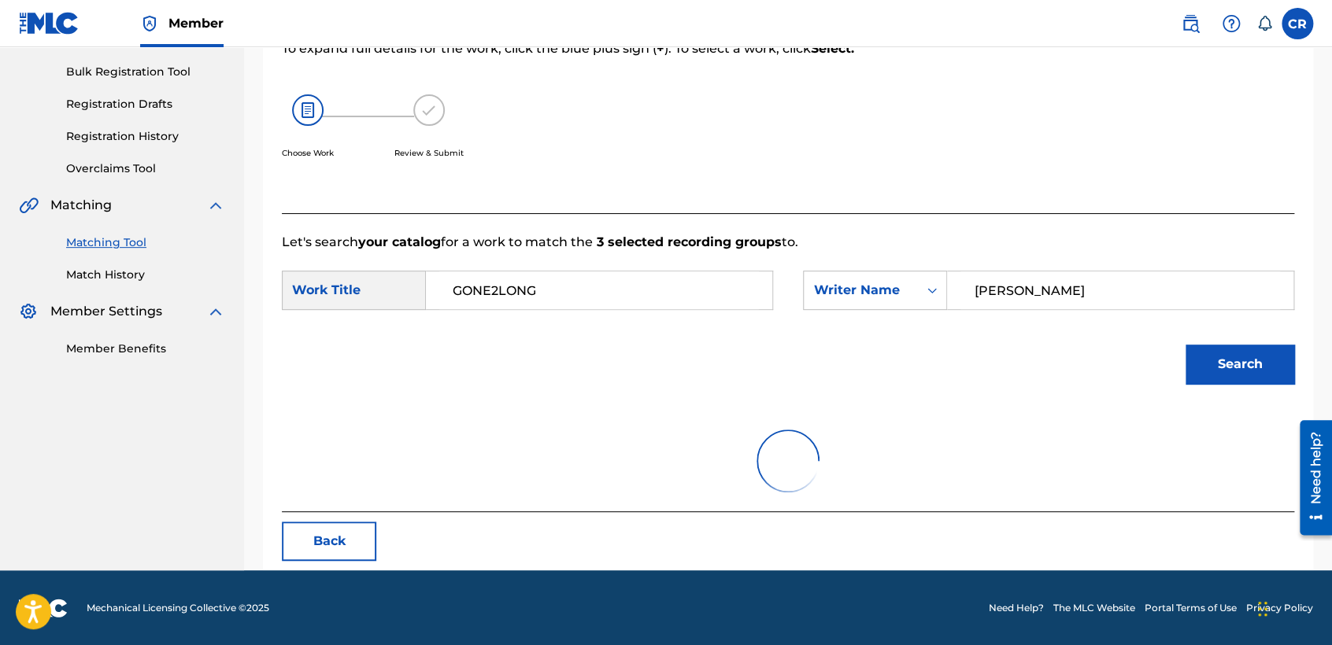
scroll to position [157, 0]
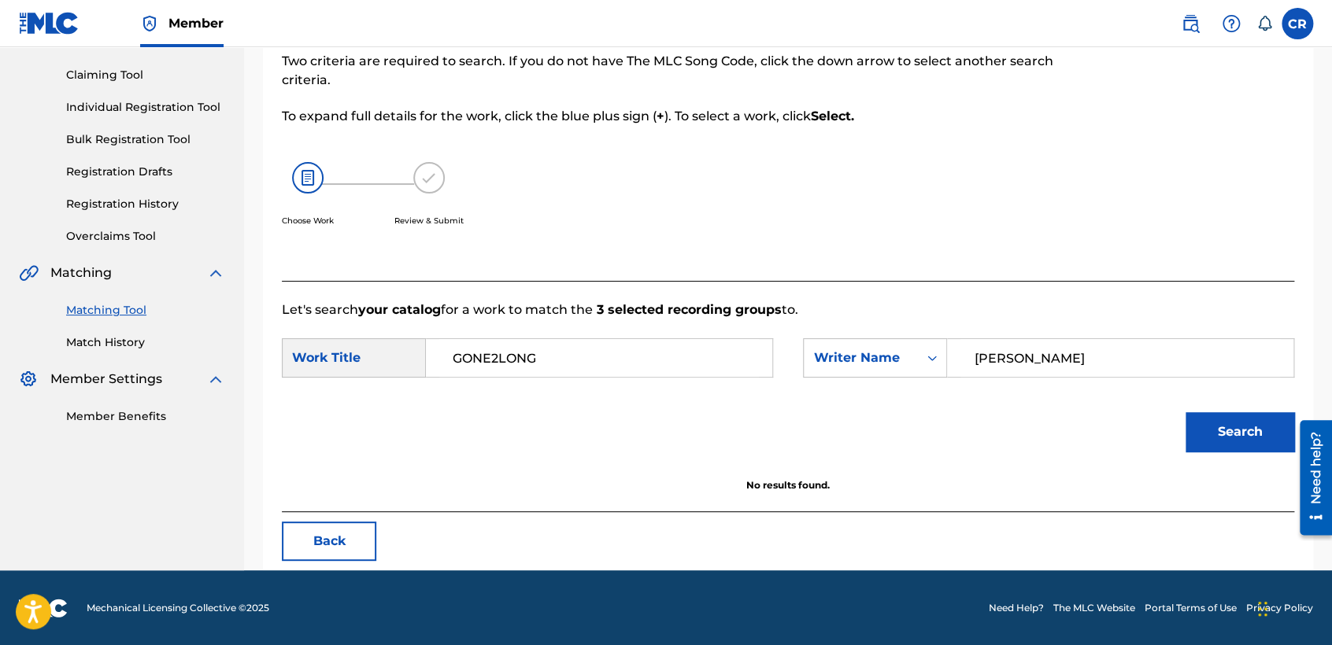
click at [353, 545] on button "Back" at bounding box center [329, 541] width 94 height 39
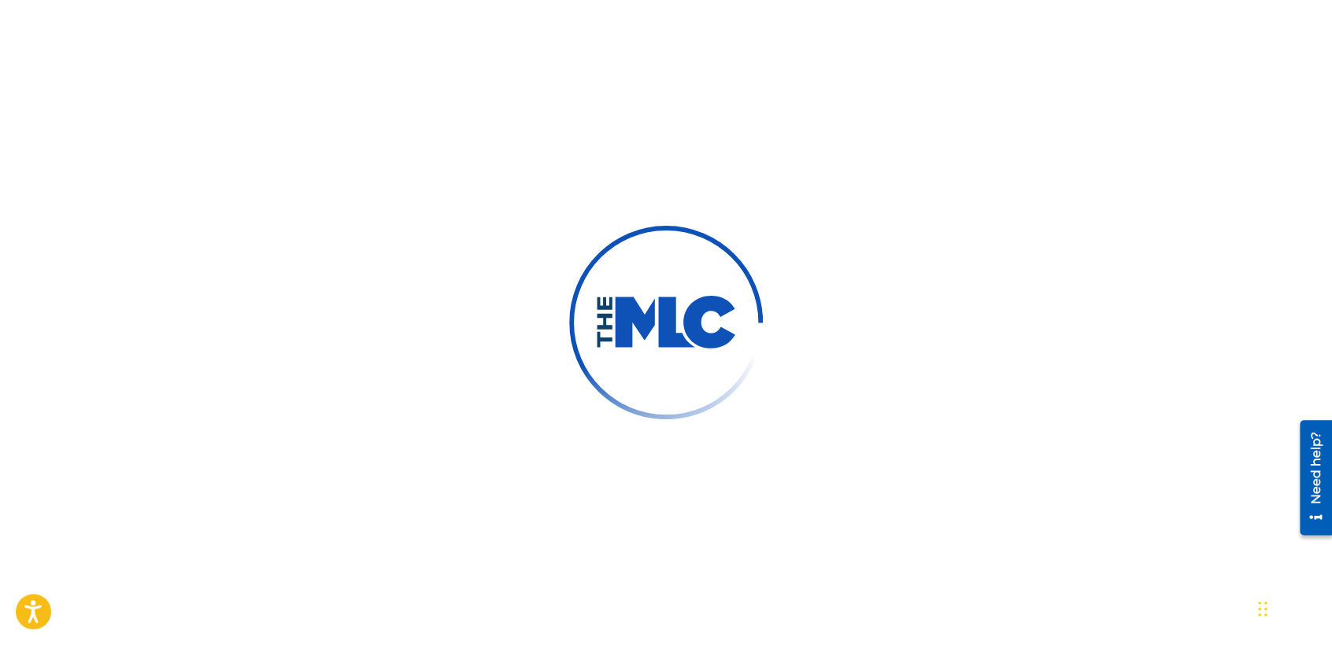
click at [453, 227] on div at bounding box center [666, 322] width 1332 height 645
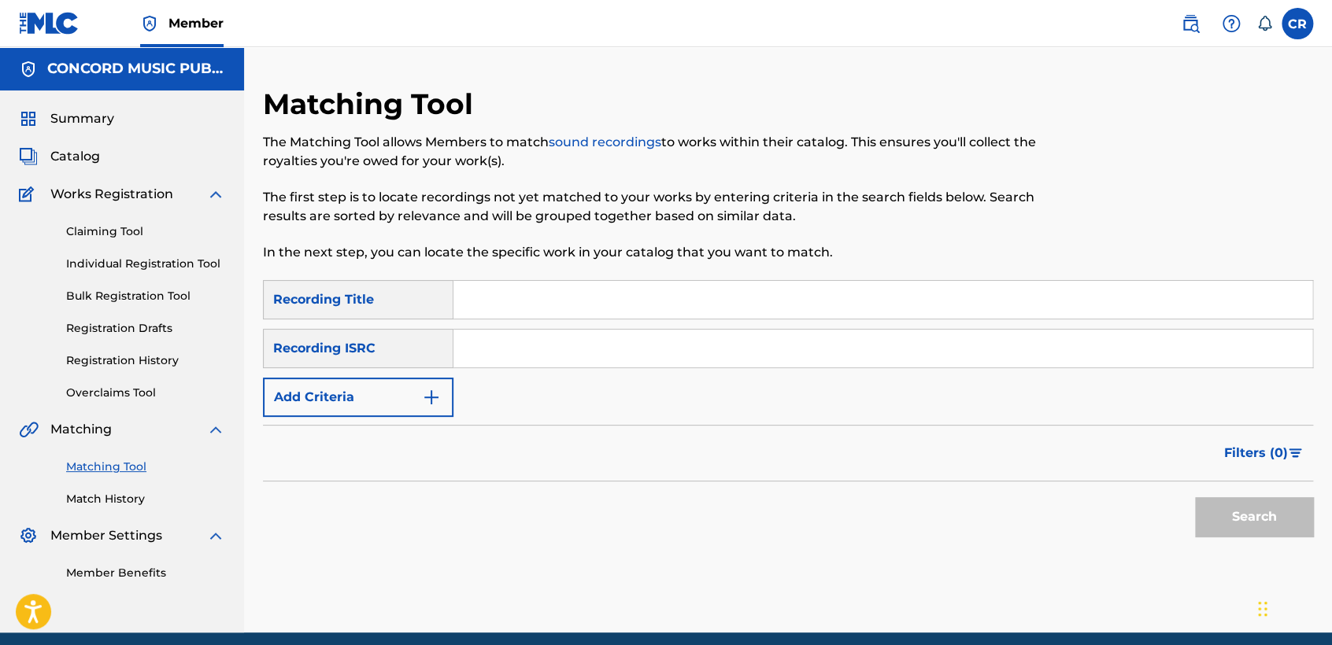
click at [623, 357] on input "Search Form" at bounding box center [882, 349] width 859 height 38
paste input "TCAAR1028566"
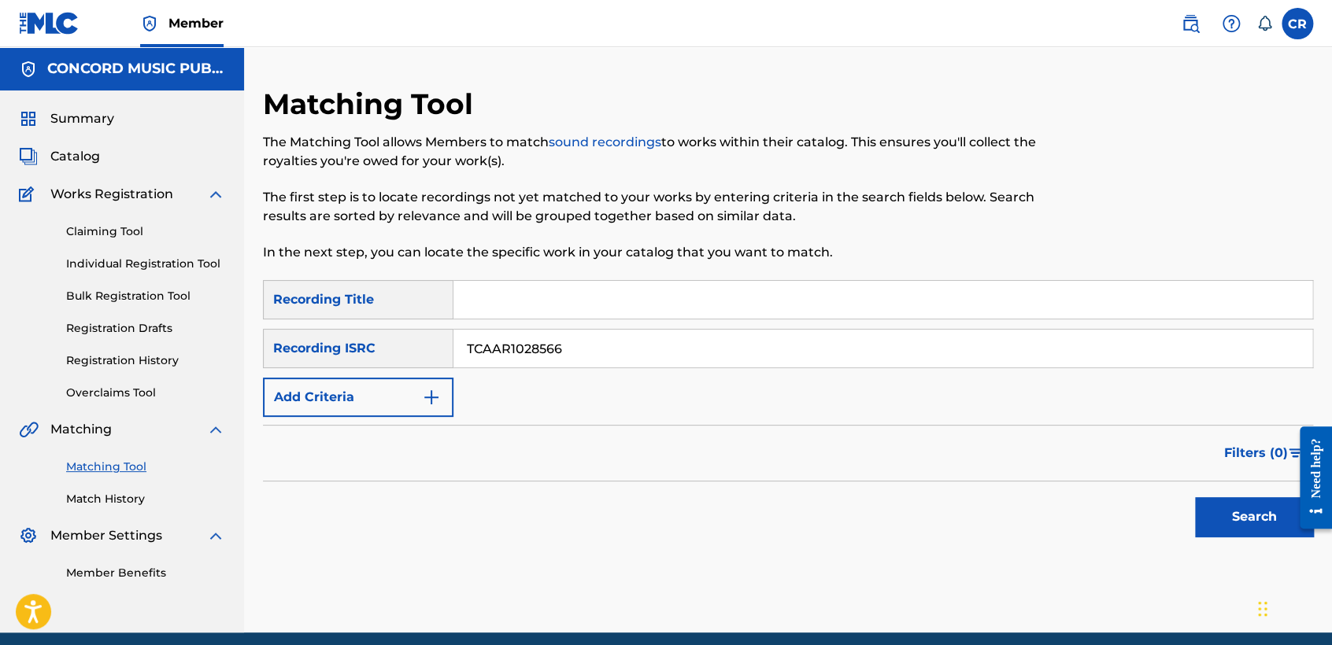
type input "TCAAR1028566"
click at [730, 283] on input "Search Form" at bounding box center [882, 300] width 859 height 38
paste input "CHORALE"
type input "CHORALE"
click at [1203, 530] on button "Search" at bounding box center [1254, 517] width 118 height 39
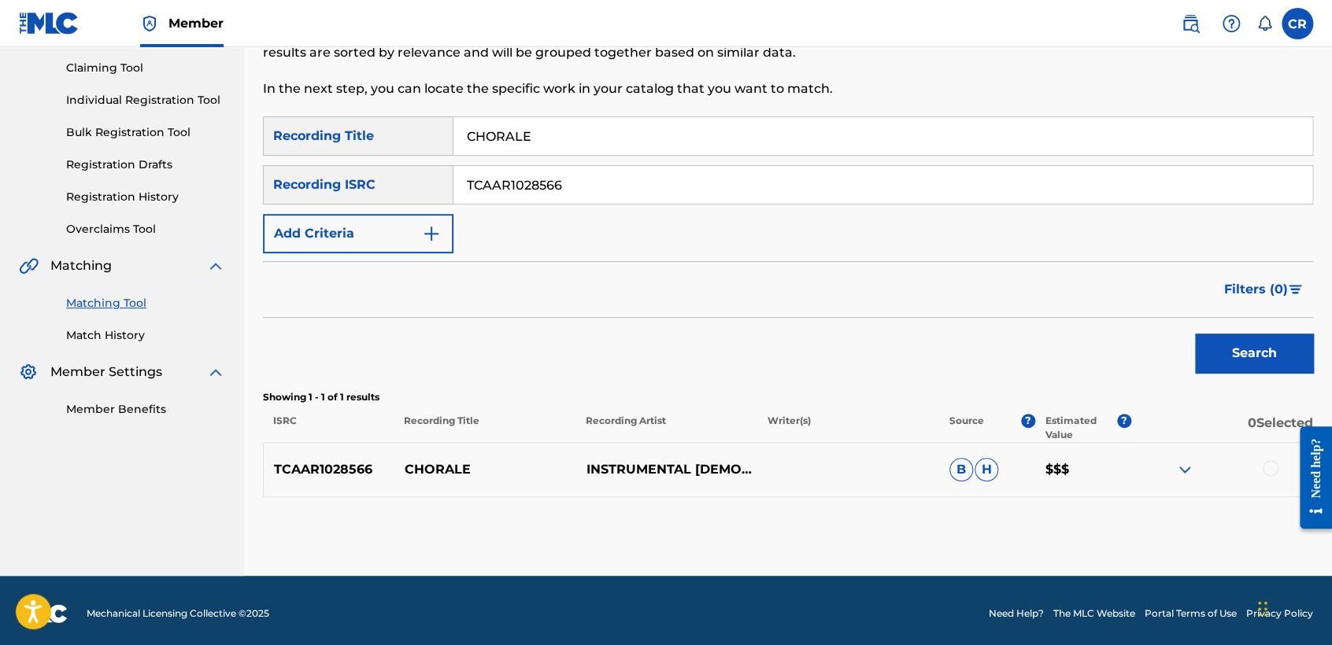
scroll to position [169, 0]
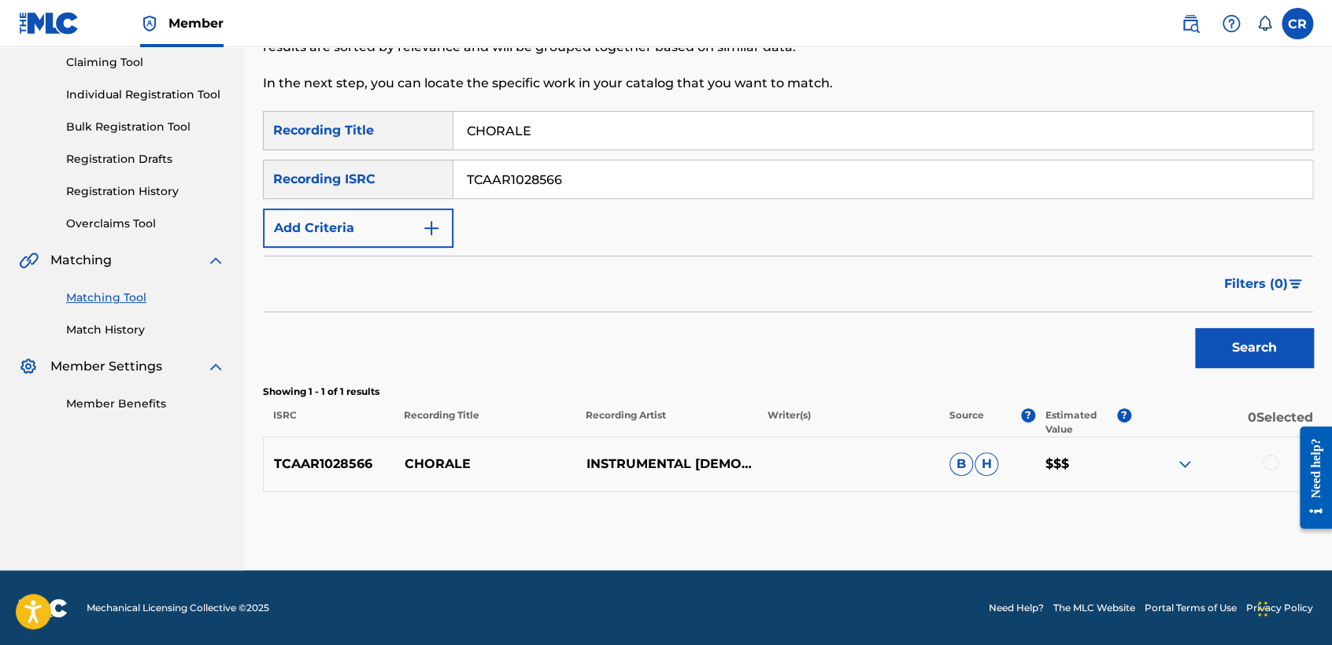
click at [665, 191] on input "TCAAR1028566" at bounding box center [882, 180] width 859 height 38
paste input "CY1709739"
type input "TCACY1709739"
click at [736, 137] on input "CHORALE" at bounding box center [882, 131] width 859 height 38
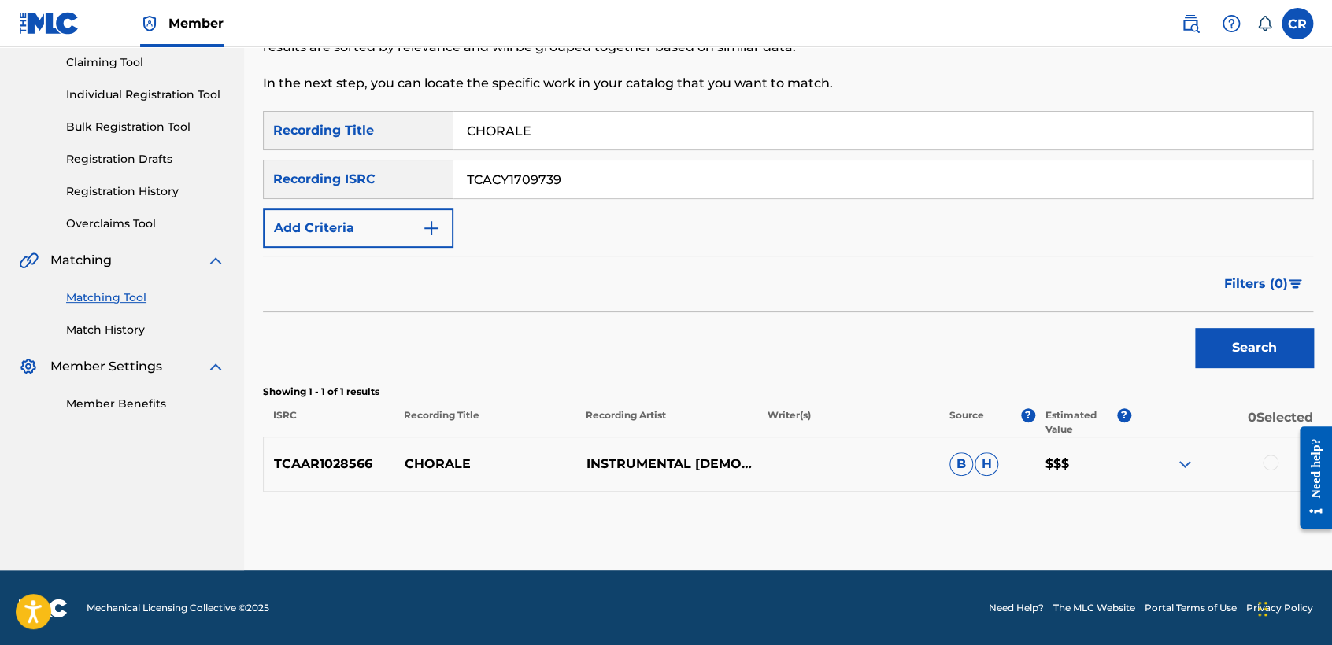
click at [736, 137] on input "CHORALE" at bounding box center [882, 131] width 859 height 38
paste input "FOR YOU"
type input "FOR YOU"
click at [1203, 337] on button "Search" at bounding box center [1254, 347] width 118 height 39
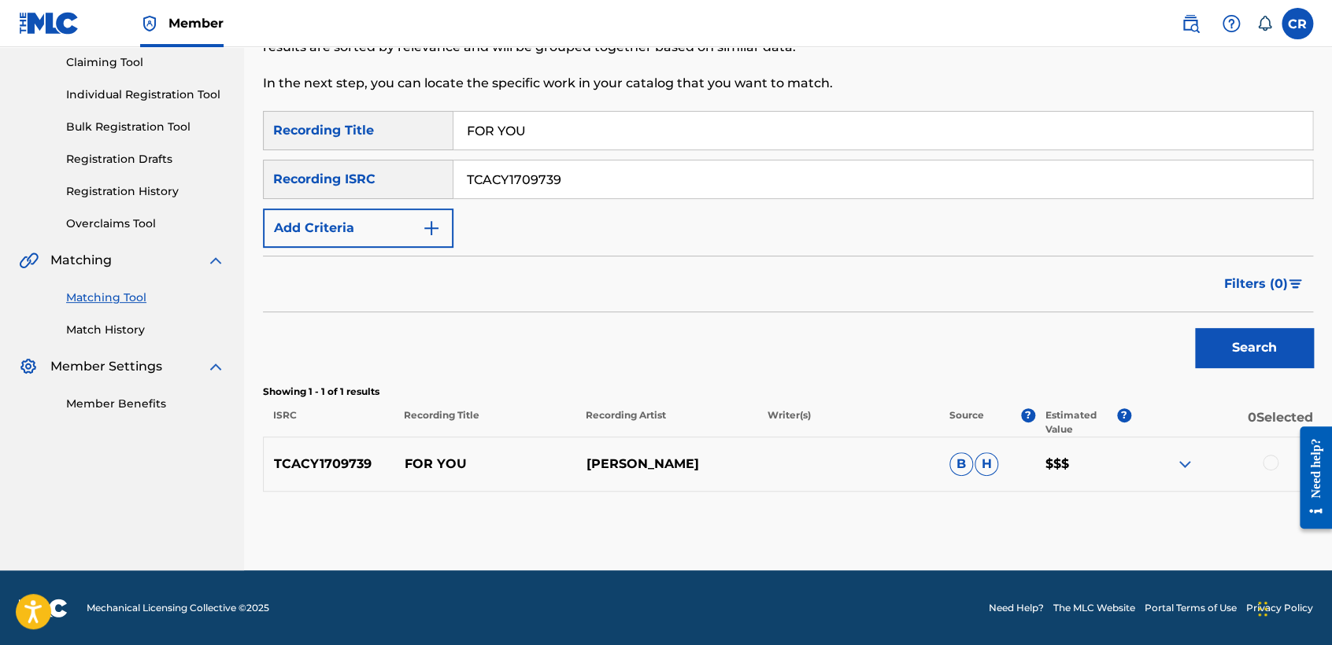
drag, startPoint x: 622, startPoint y: 210, endPoint x: 624, endPoint y: 197, distance: 13.6
click at [623, 199] on div "SearchWithCriteriaaead8755-d477-411e-9058-e49f915bd2ff Recording Title FOR YOU …" at bounding box center [788, 179] width 1050 height 137
click at [624, 197] on input "TCACY1709739" at bounding box center [882, 180] width 859 height 38
click at [627, 201] on div "SearchWithCriteriaaead8755-d477-411e-9058-e49f915bd2ff Recording Title FOR YOU …" at bounding box center [788, 179] width 1050 height 137
paste input "DU1832390"
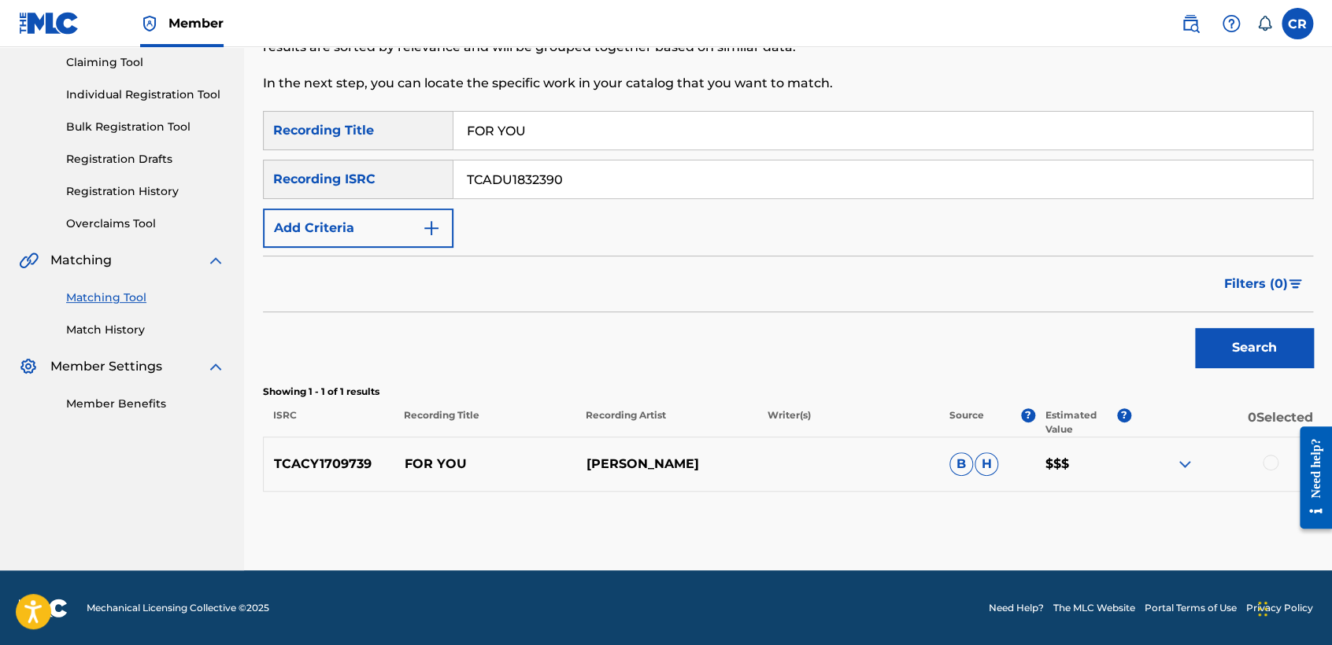
type input "TCADU1832390"
click at [723, 141] on input "FOR YOU" at bounding box center [882, 131] width 859 height 38
paste input "CHAPTER 2"
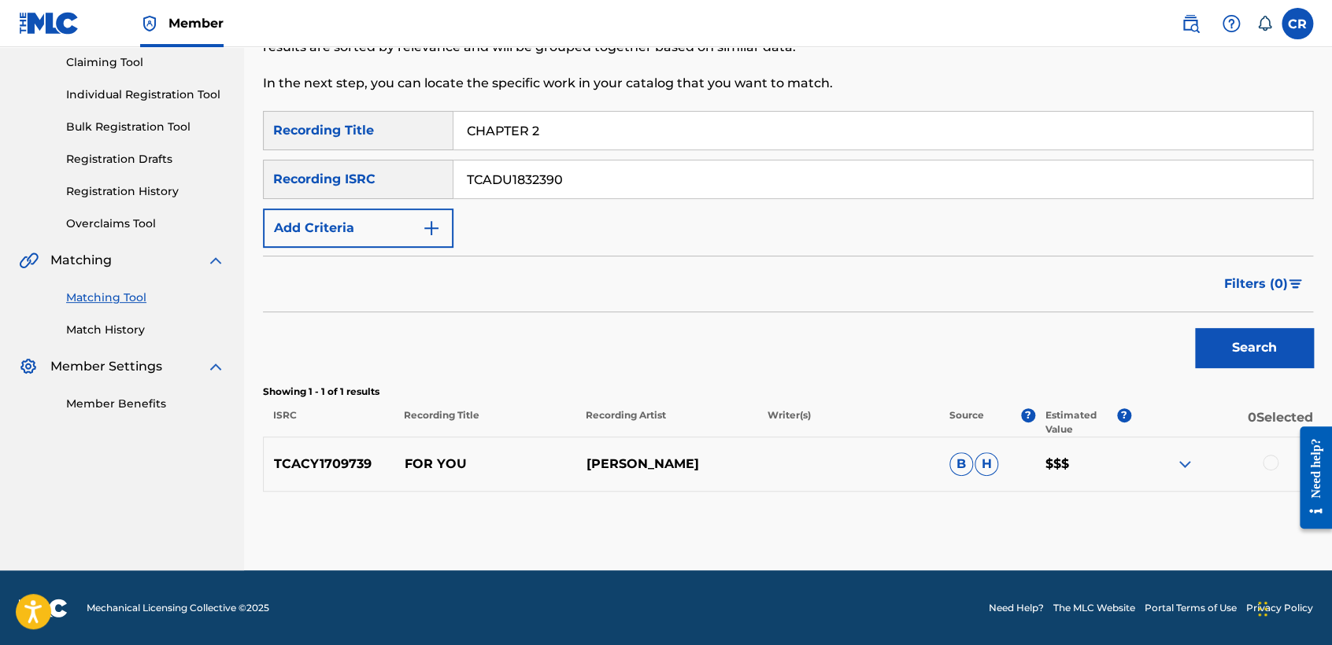
type input "CHAPTER 2"
click at [1278, 362] on button "Search" at bounding box center [1254, 347] width 118 height 39
click at [679, 188] on input "TCADU1832390" at bounding box center [882, 180] width 859 height 38
paste input "EJ1990315"
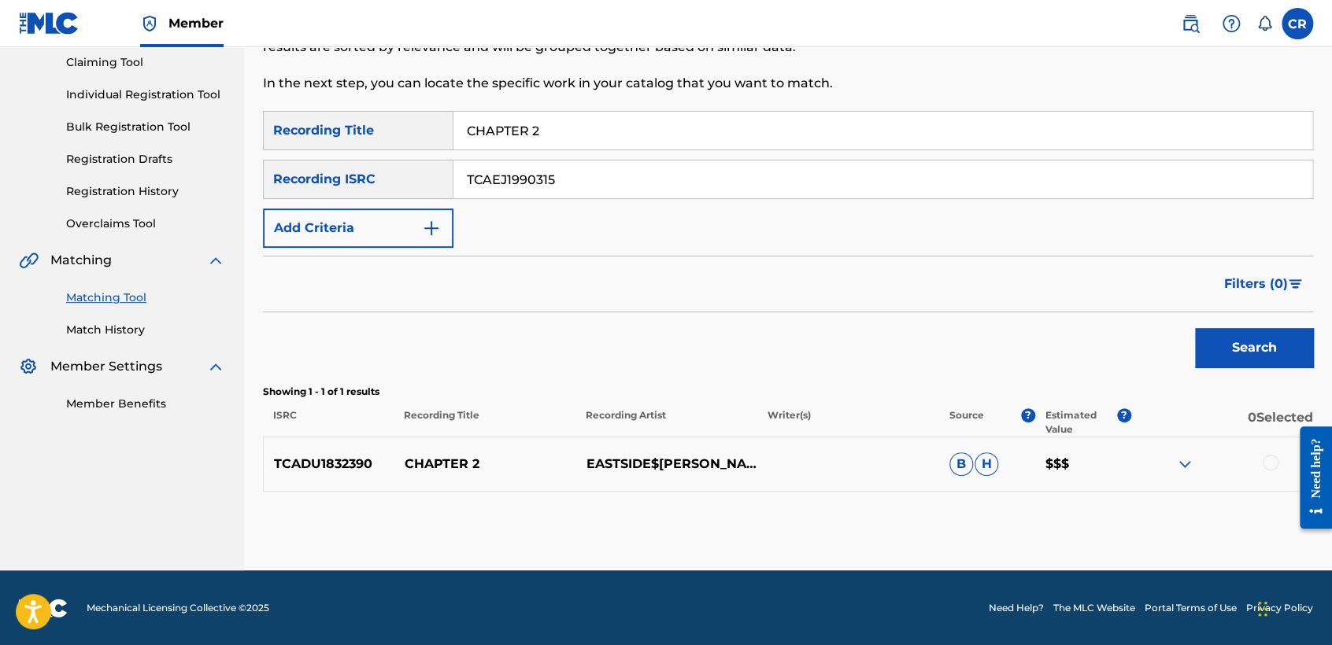
type input "TCAEJ1990315"
click at [760, 143] on input "CHAPTER 2" at bounding box center [882, 131] width 859 height 38
paste input "DREAMING OF YOU"
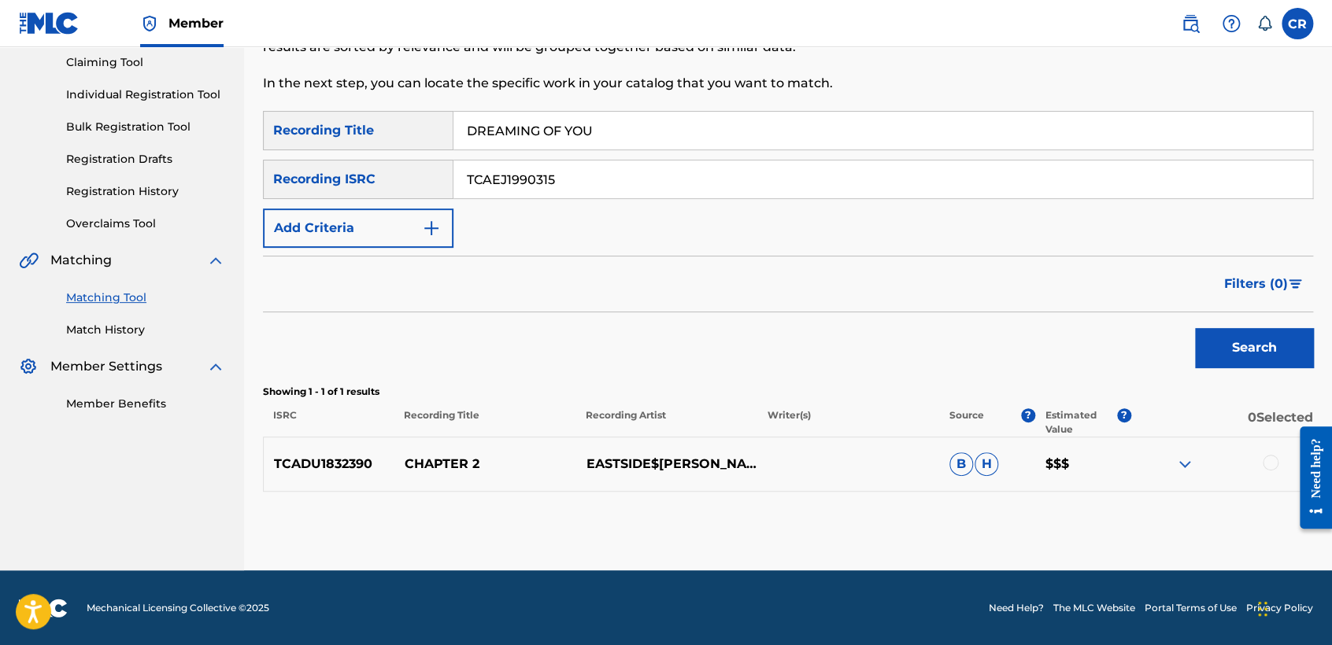
type input "DREAMING OF YOU"
click at [1227, 349] on button "Search" at bounding box center [1254, 347] width 118 height 39
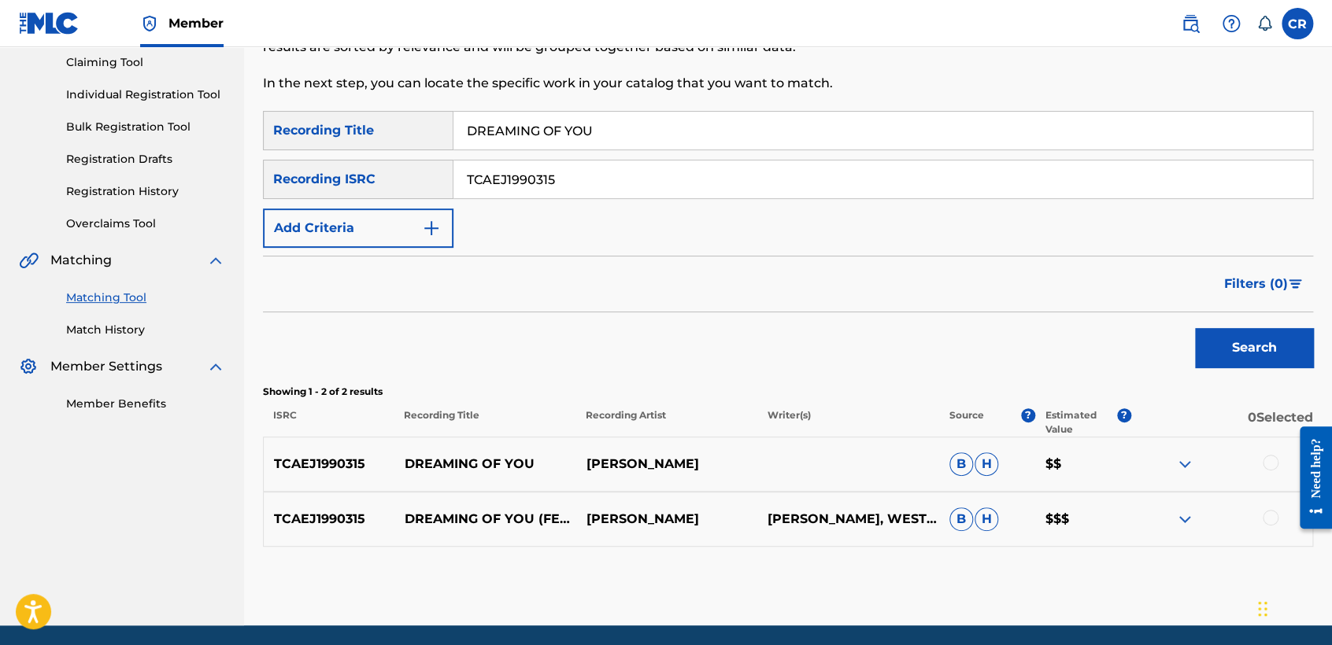
click at [819, 523] on p "FILOAHOLELEI VAIANGINA JR, WESTSONI LAPOTA" at bounding box center [848, 519] width 182 height 19
click at [879, 529] on p "FILOAHOLELEI VAIANGINA JR, WESTSONI LAPOTA" at bounding box center [848, 519] width 182 height 19
copy p "LAPOTA"
click at [1269, 461] on div at bounding box center [1271, 463] width 16 height 16
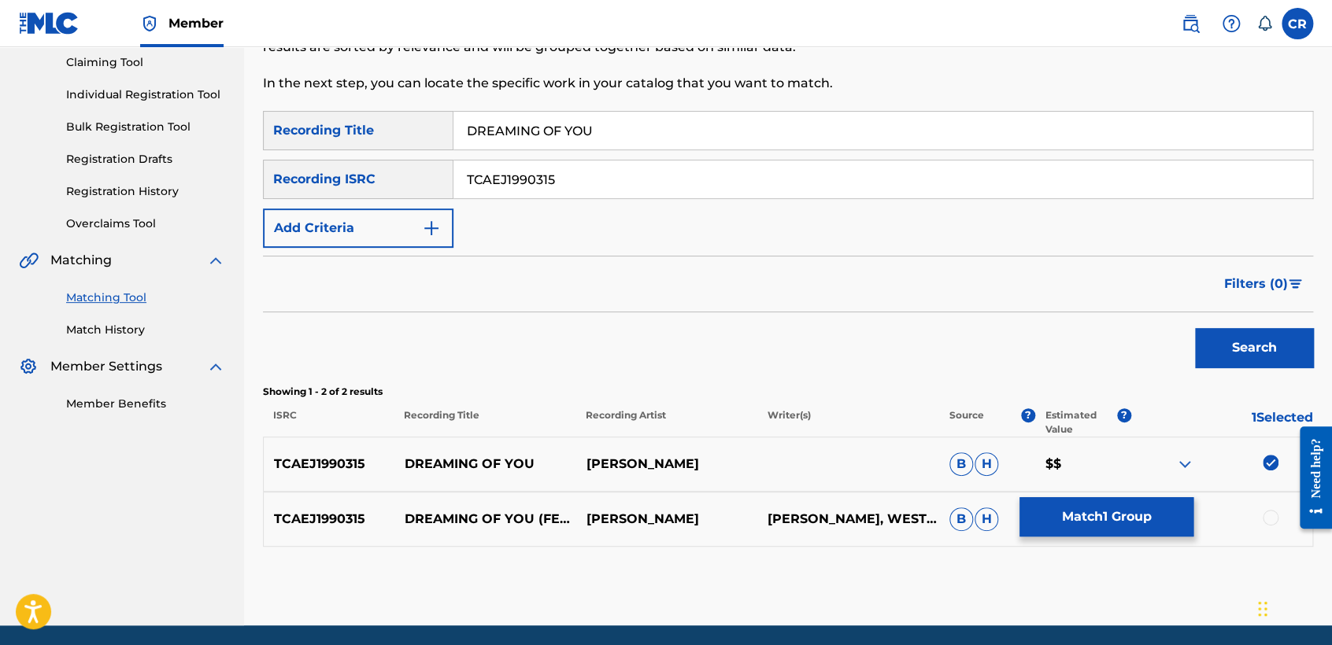
click at [1271, 515] on div at bounding box center [1271, 518] width 16 height 16
click at [1119, 509] on button "Match 2 Groups" at bounding box center [1106, 517] width 174 height 39
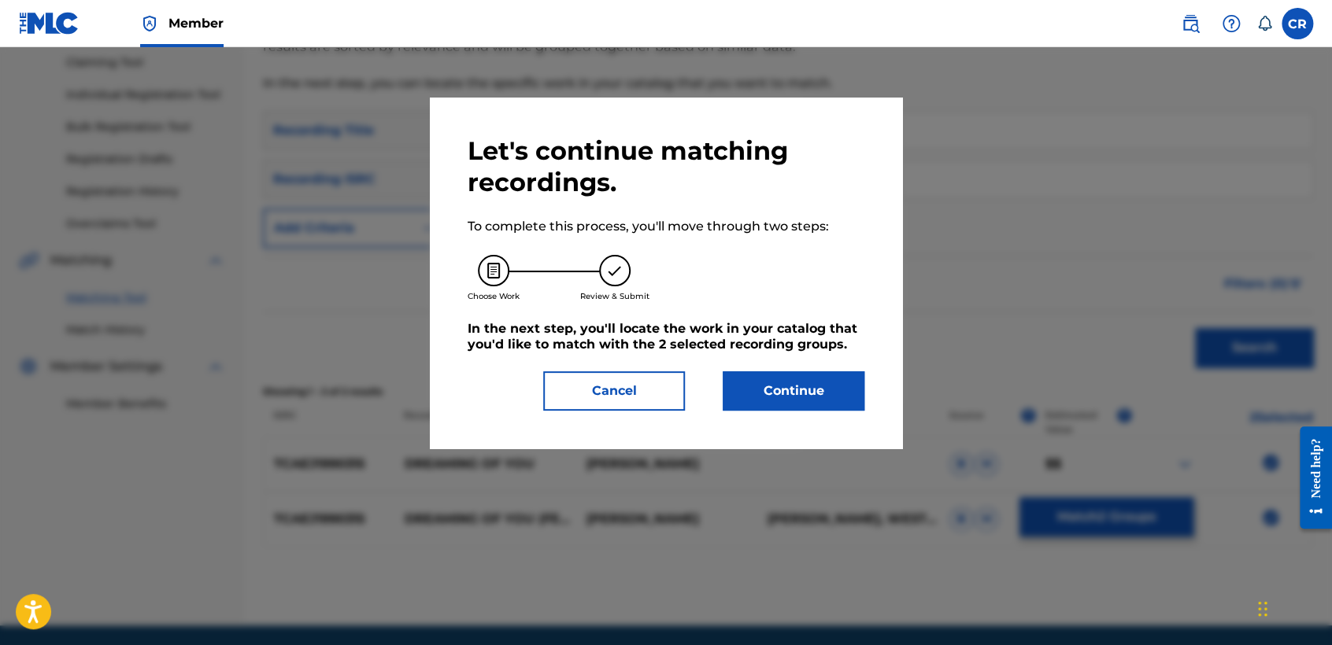
click at [804, 384] on button "Continue" at bounding box center [794, 391] width 142 height 39
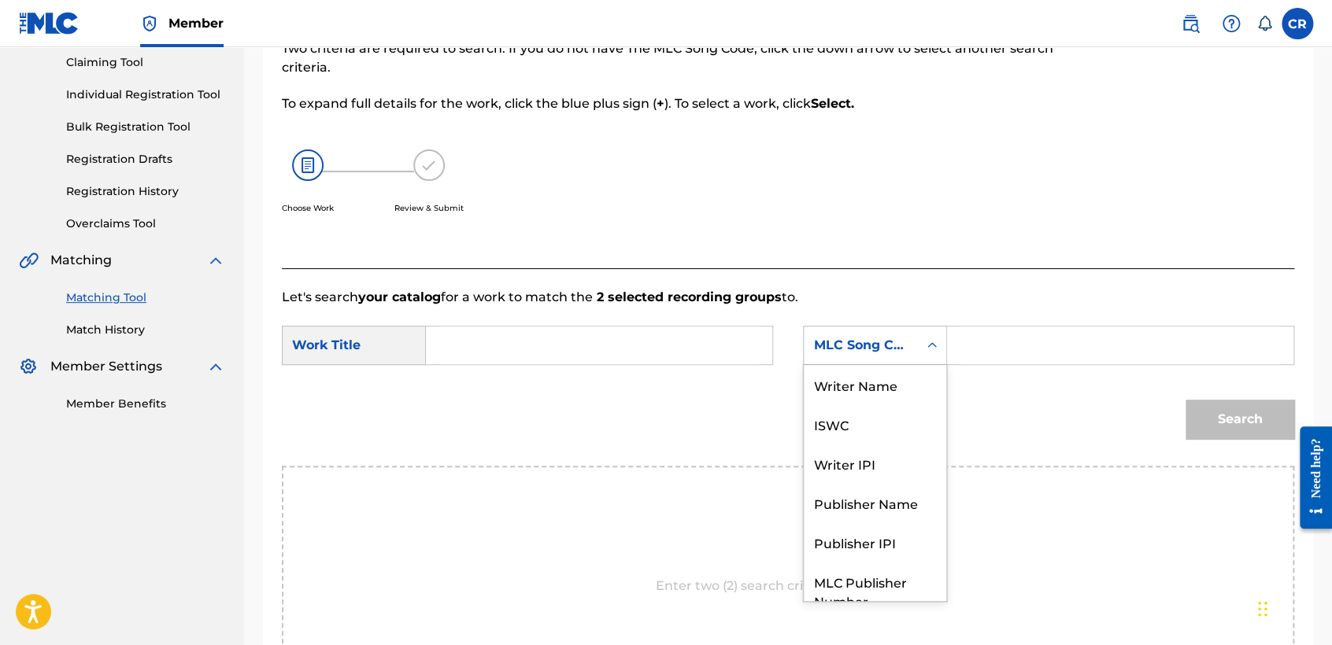
click at [877, 331] on div "MLC Song Code" at bounding box center [861, 346] width 114 height 30
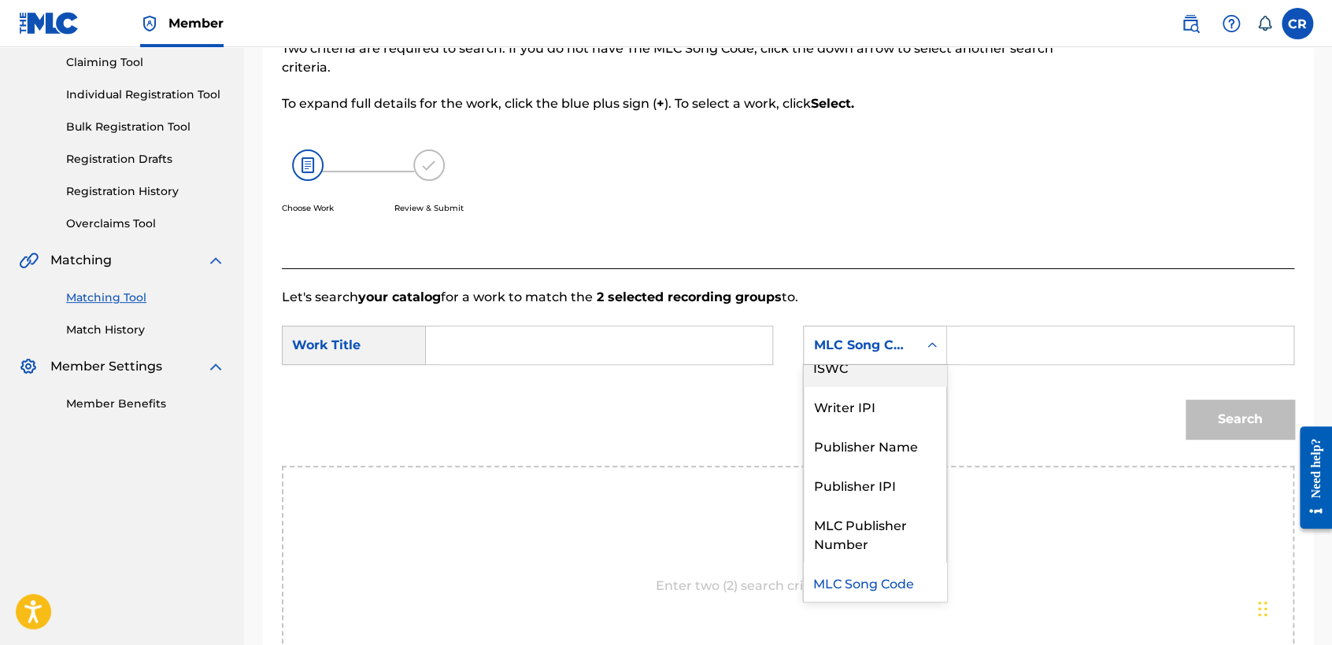
scroll to position [0, 0]
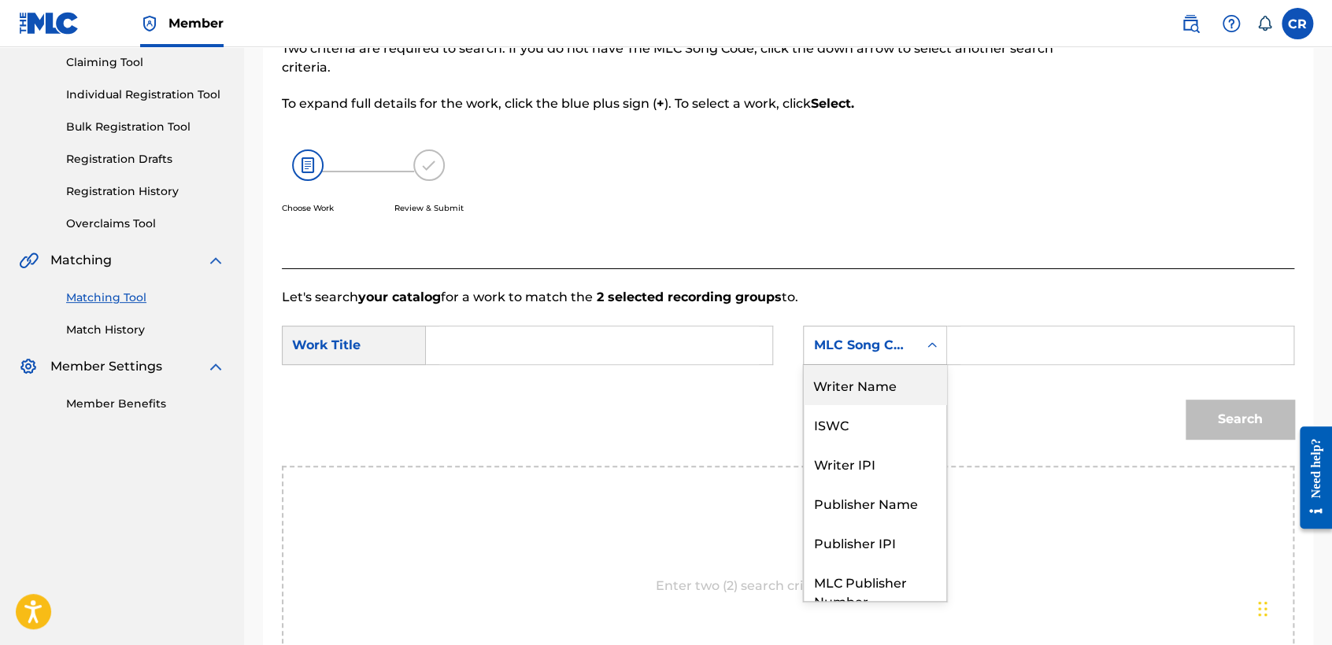
click at [875, 370] on div "Writer Name" at bounding box center [875, 384] width 142 height 39
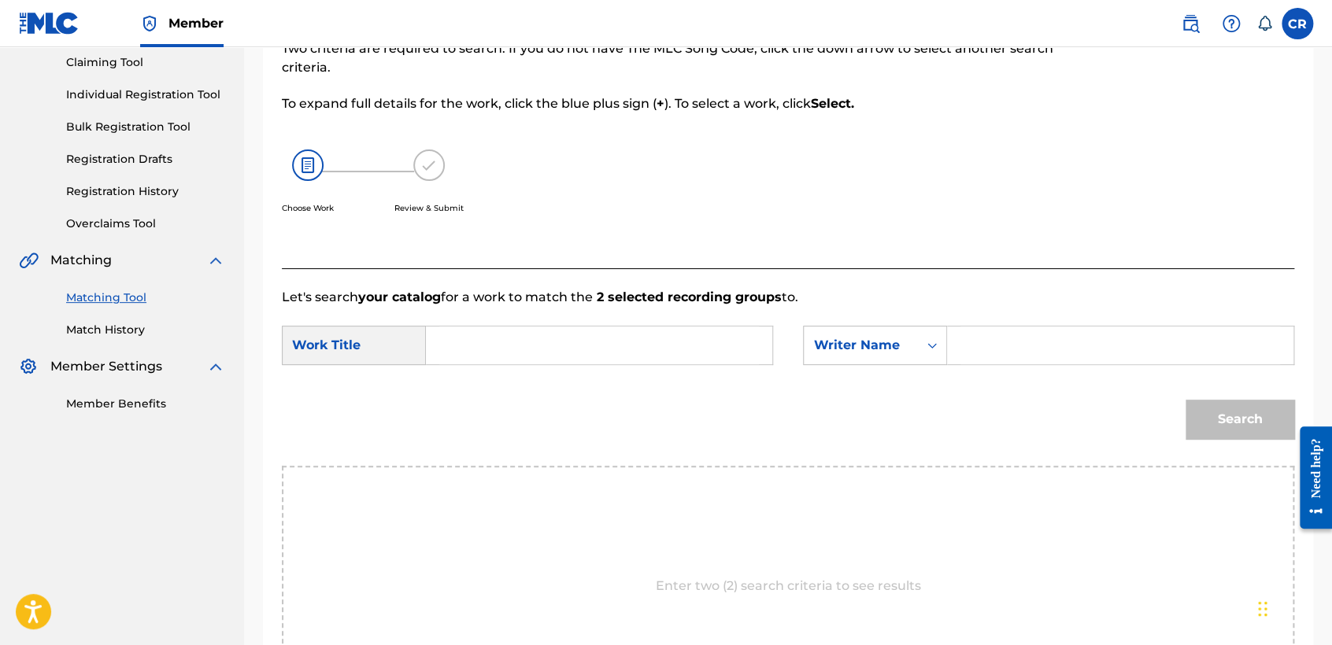
click at [1004, 355] on input "Search Form" at bounding box center [1120, 346] width 320 height 38
paste input "LAPOTA"
type input "LAPOTA"
click at [664, 377] on form "SearchWithCriteria9a7b8583-f453-4416-9cbc-06b9e28531a4 Work Title SearchWithCri…" at bounding box center [788, 386] width 1012 height 159
click at [675, 353] on input "Search Form" at bounding box center [599, 346] width 320 height 38
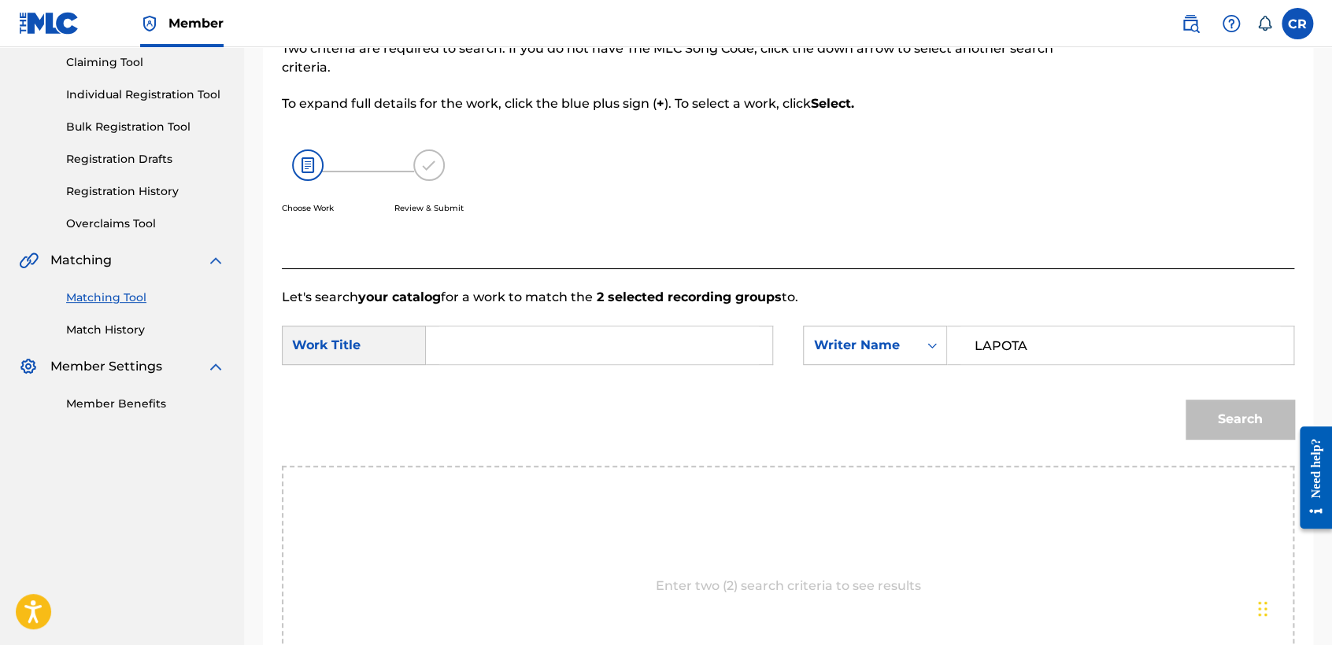
paste input "DREAMING OF YOU"
type input "DREAMING OF YOU"
click at [1240, 410] on button "Search" at bounding box center [1240, 419] width 109 height 39
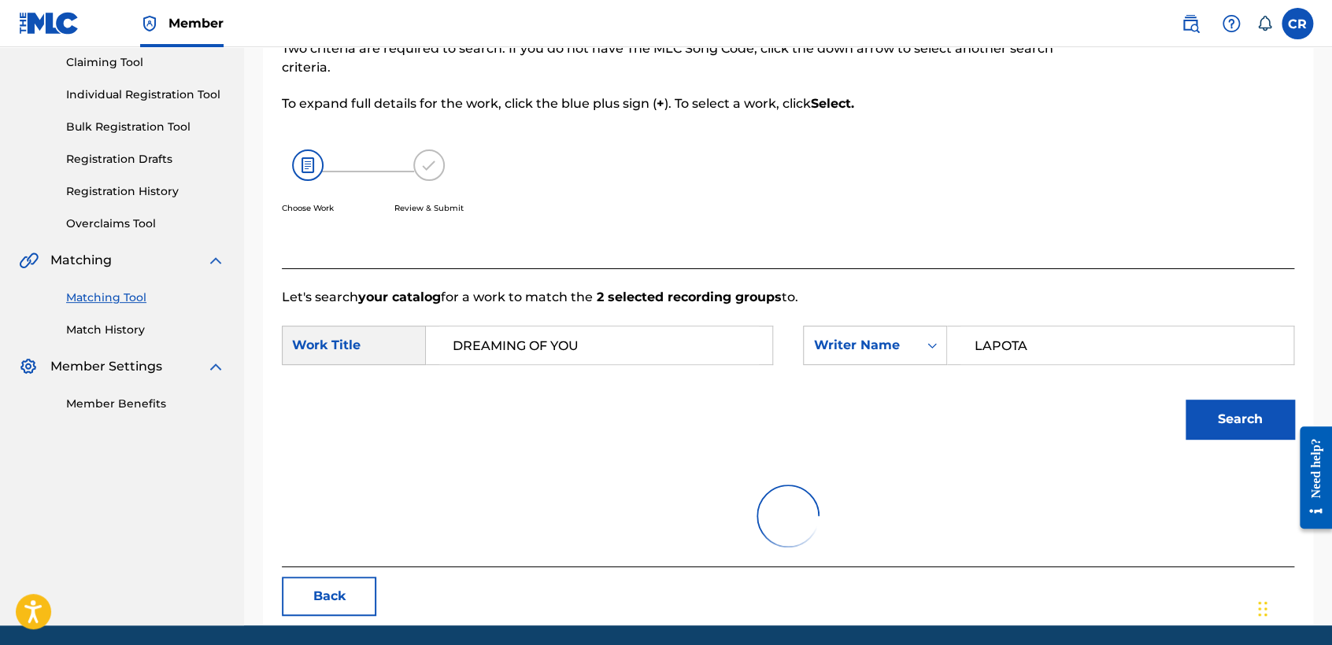
scroll to position [157, 0]
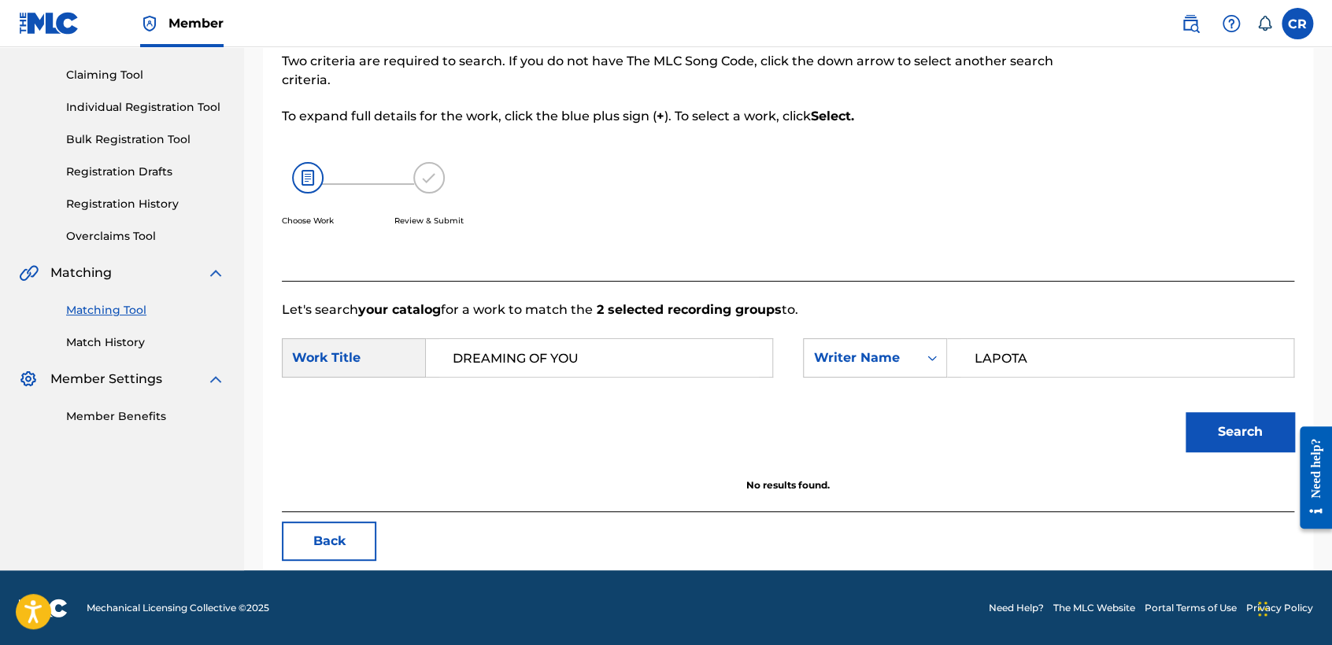
click at [360, 538] on button "Back" at bounding box center [329, 541] width 94 height 39
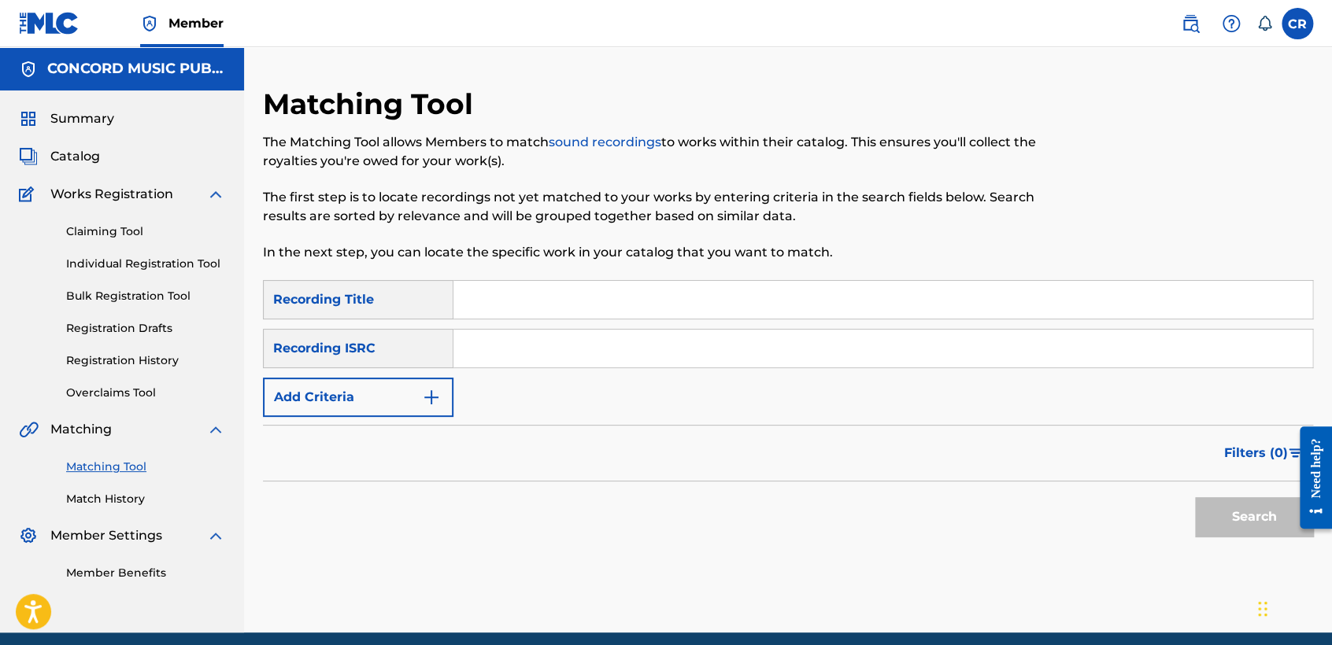
click at [656, 334] on input "Search Form" at bounding box center [882, 349] width 859 height 38
paste input "QMPKX1850342"
type input "QMPKX1850342"
click at [720, 298] on input "Search Form" at bounding box center [882, 300] width 859 height 38
paste input "NEW LOVE"
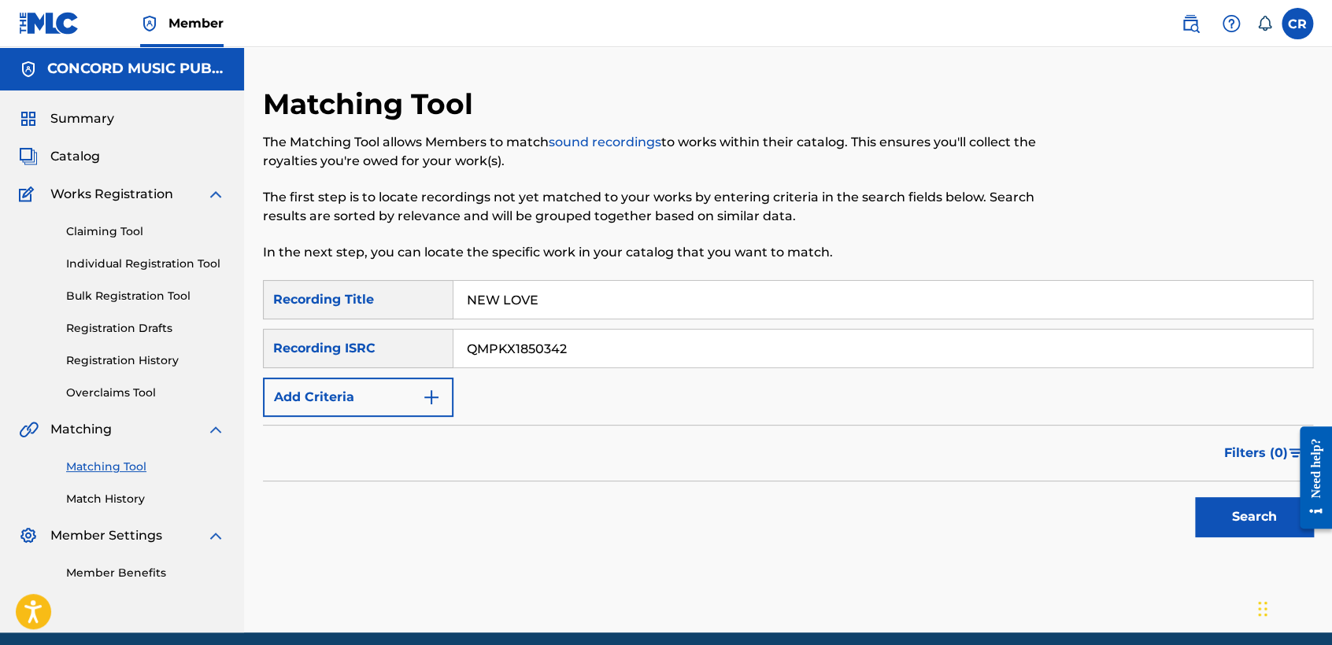
type input "NEW LOVE"
click at [1253, 514] on button "Search" at bounding box center [1254, 517] width 118 height 39
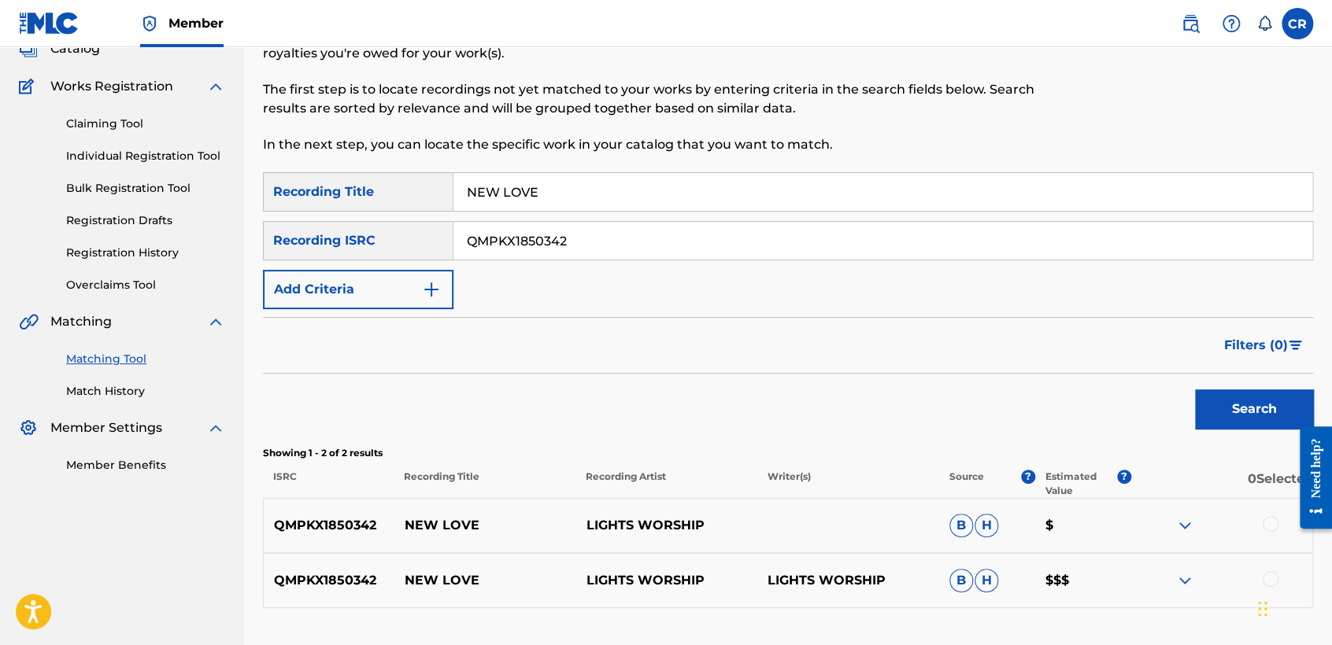
scroll to position [224, 0]
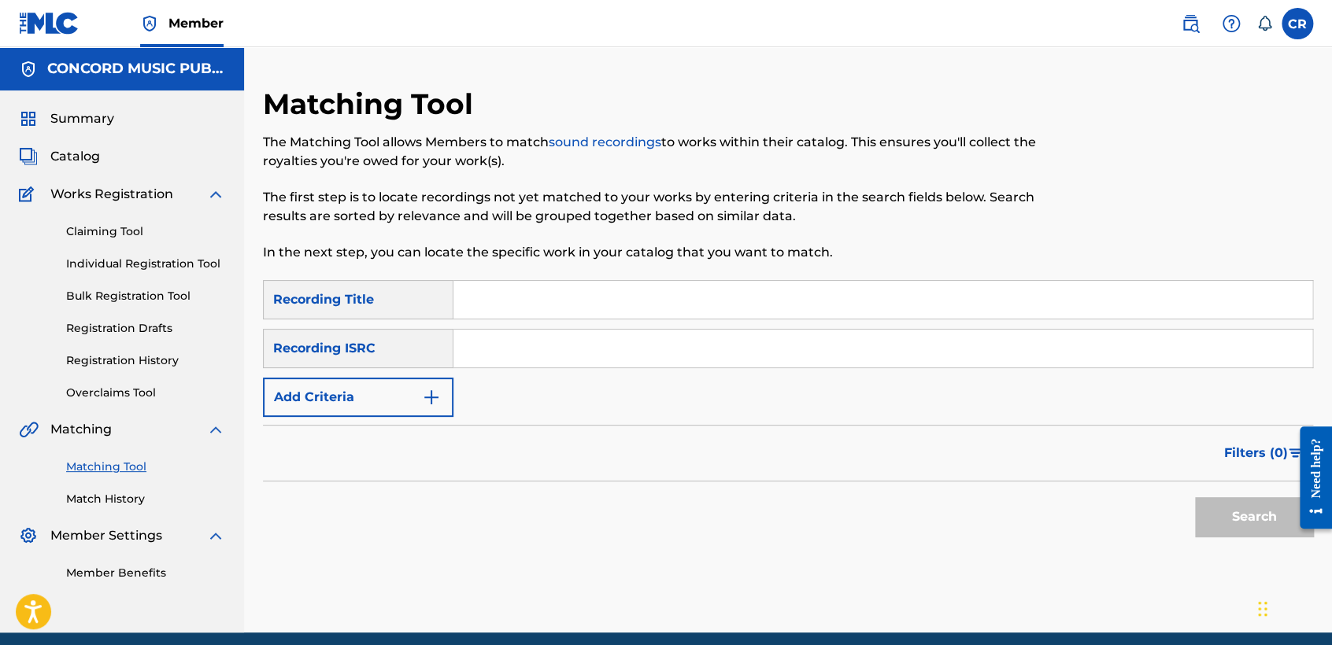
click at [617, 350] on input "Search Form" at bounding box center [882, 349] width 859 height 38
paste input "HKE670700130"
type input "HKE670700130"
drag, startPoint x: 727, startPoint y: 289, endPoint x: 777, endPoint y: 309, distance: 53.7
click at [727, 289] on input "Search Form" at bounding box center [882, 300] width 859 height 38
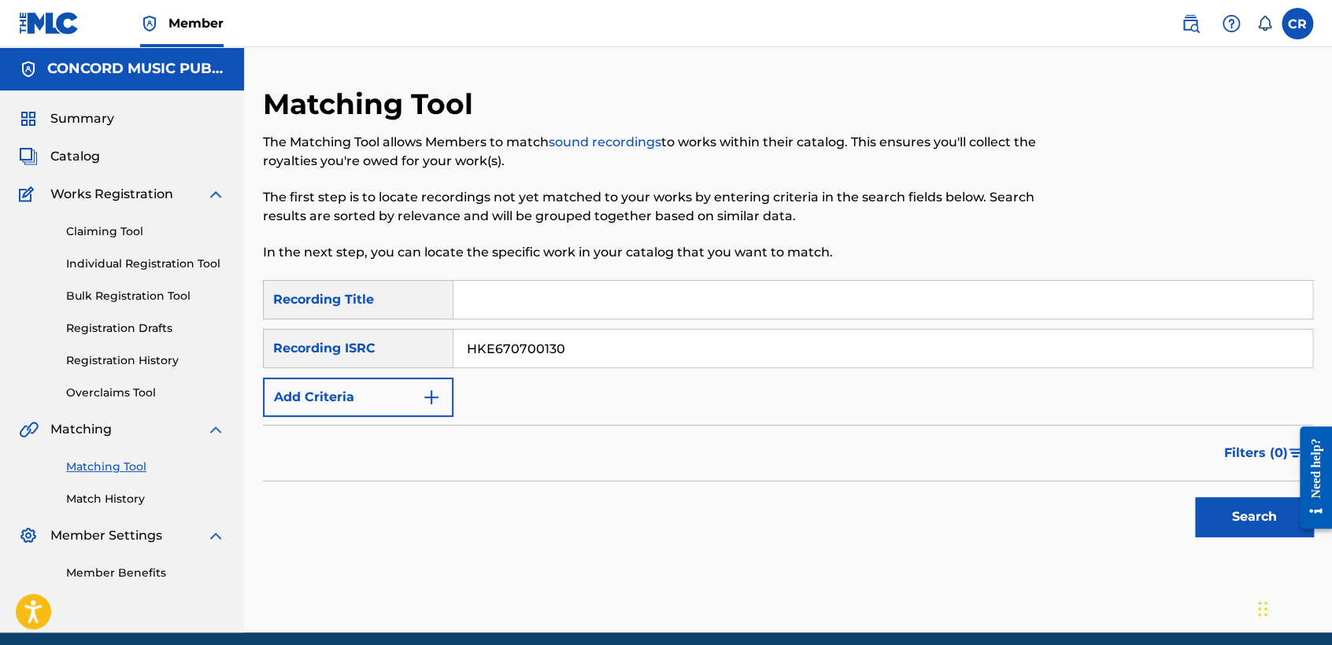
paste input "TUNNEL OF LOVE"
type input "TUNNEL OF LOVE"
click at [1248, 512] on button "Search" at bounding box center [1254, 517] width 118 height 39
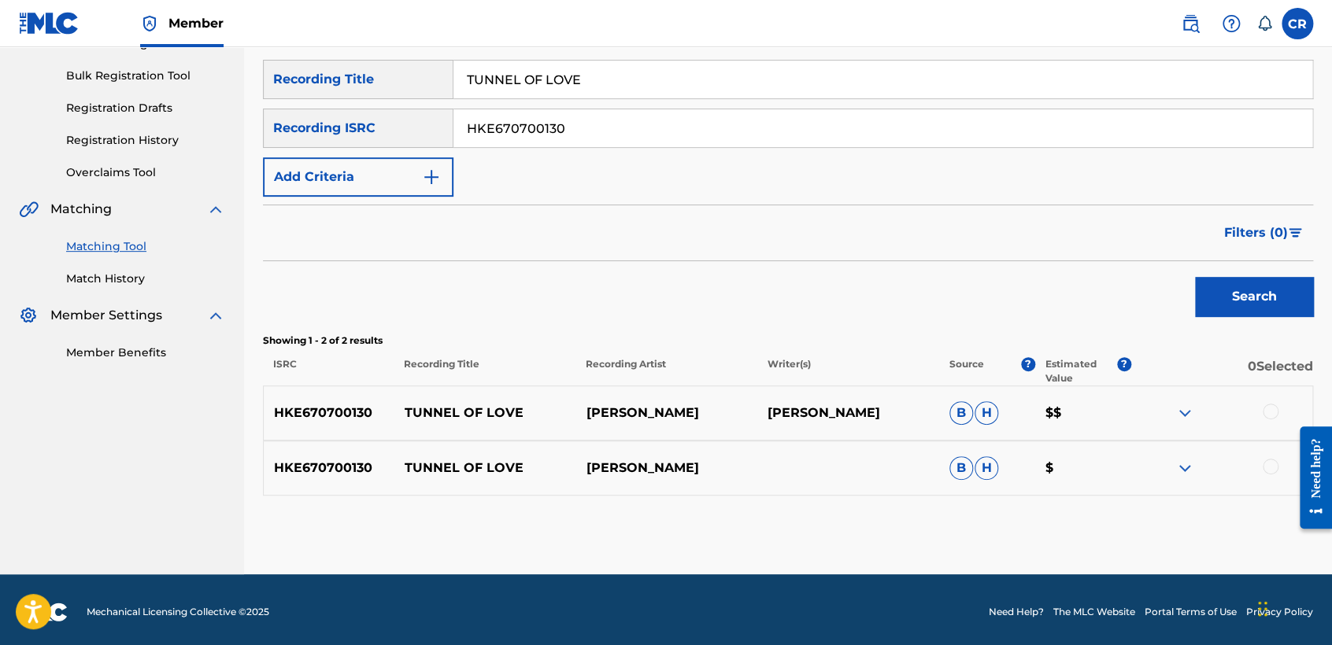
scroll to position [224, 0]
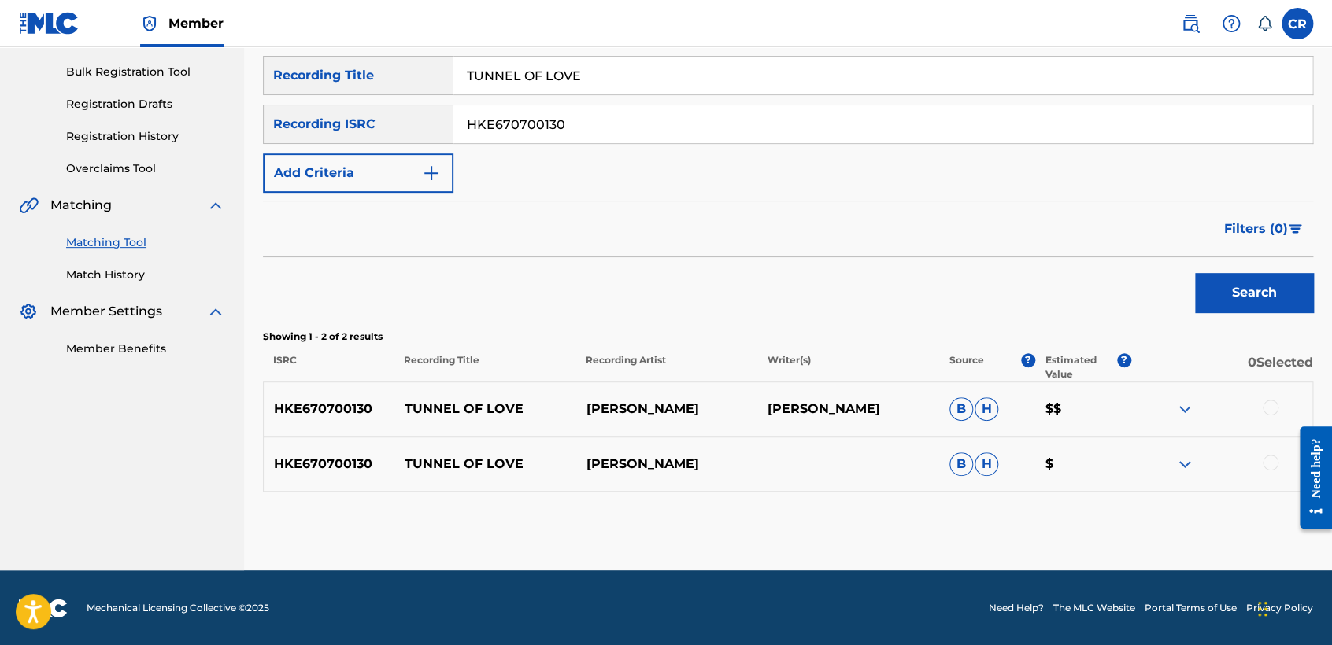
click at [834, 407] on p "WANG FENG" at bounding box center [848, 409] width 182 height 19
copy p "FENG"
click at [1269, 403] on div at bounding box center [1271, 408] width 16 height 16
click at [1271, 469] on div at bounding box center [1271, 463] width 16 height 16
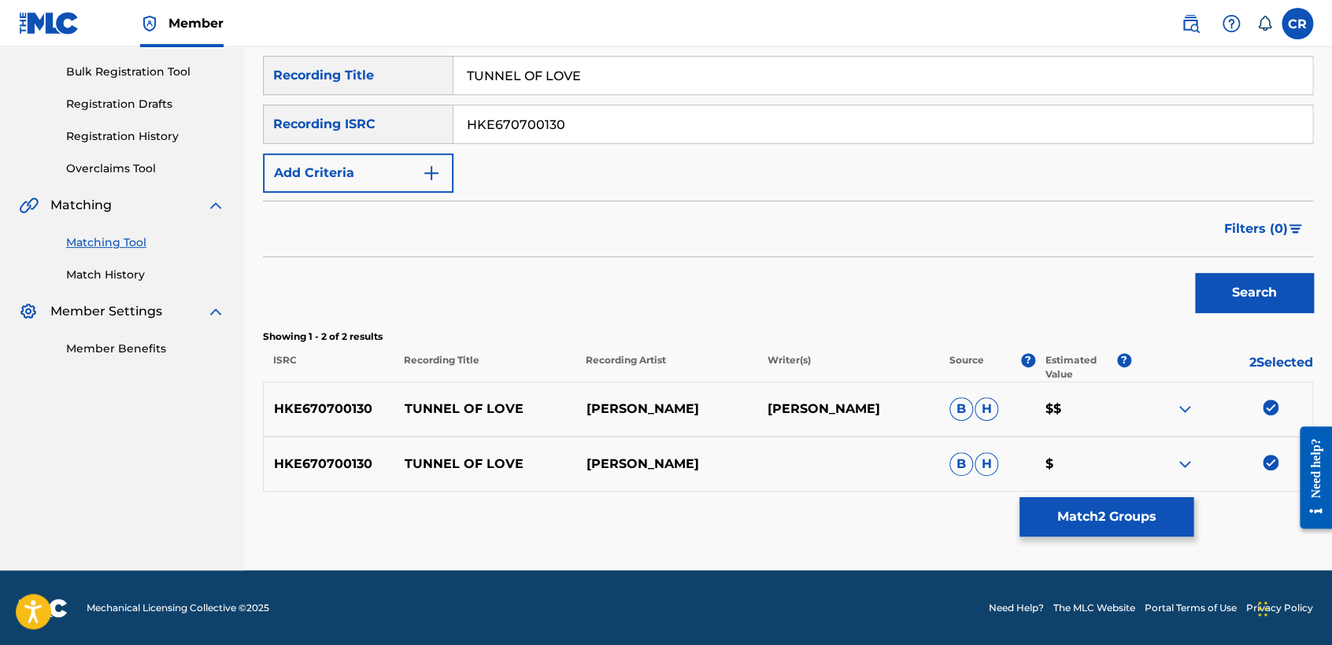
click at [1123, 492] on div "Matching Tool The Matching Tool allows Members to match sound recordings to wor…" at bounding box center [788, 216] width 1050 height 708
click at [1106, 510] on button "Match 2 Groups" at bounding box center [1106, 517] width 174 height 39
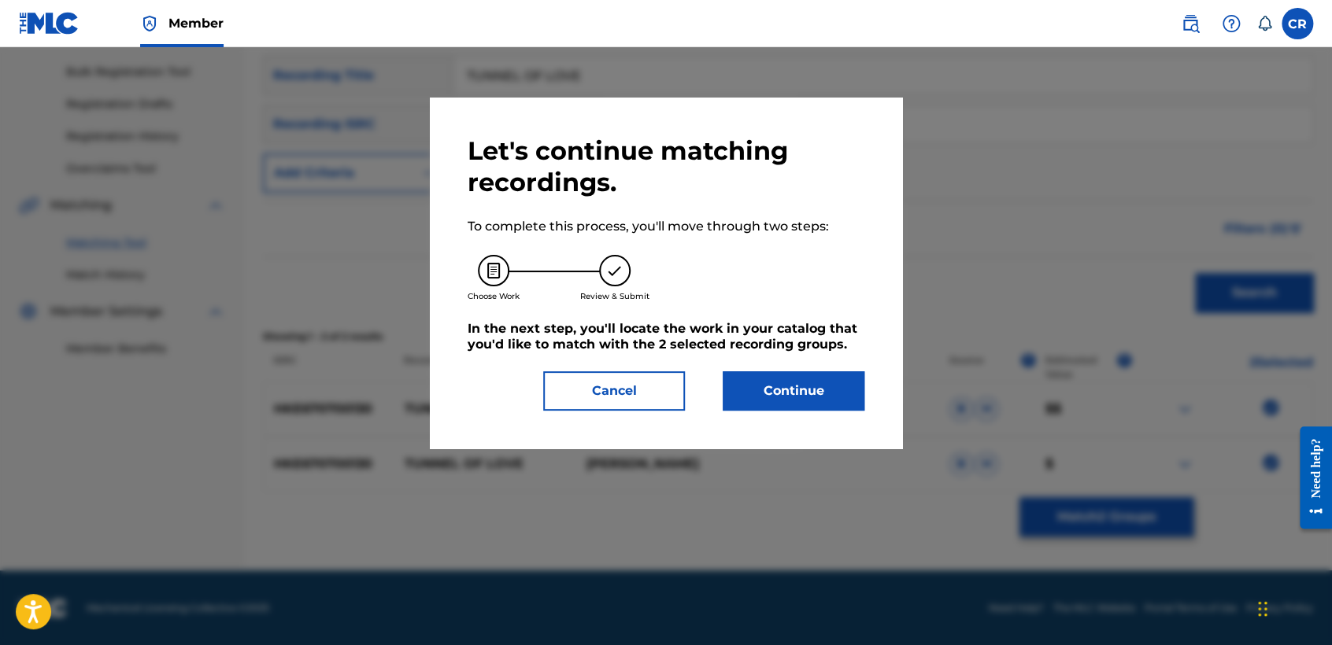
click at [832, 381] on button "Continue" at bounding box center [794, 391] width 142 height 39
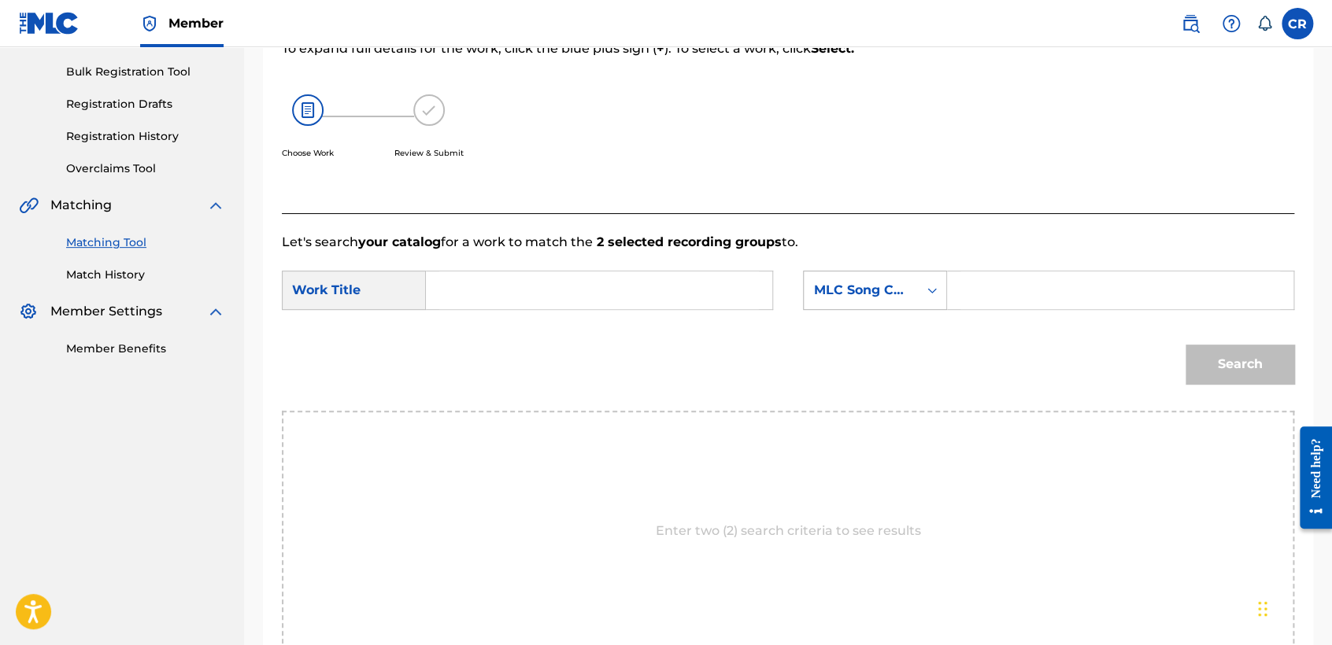
click at [864, 303] on div "MLC Song Code" at bounding box center [861, 291] width 114 height 30
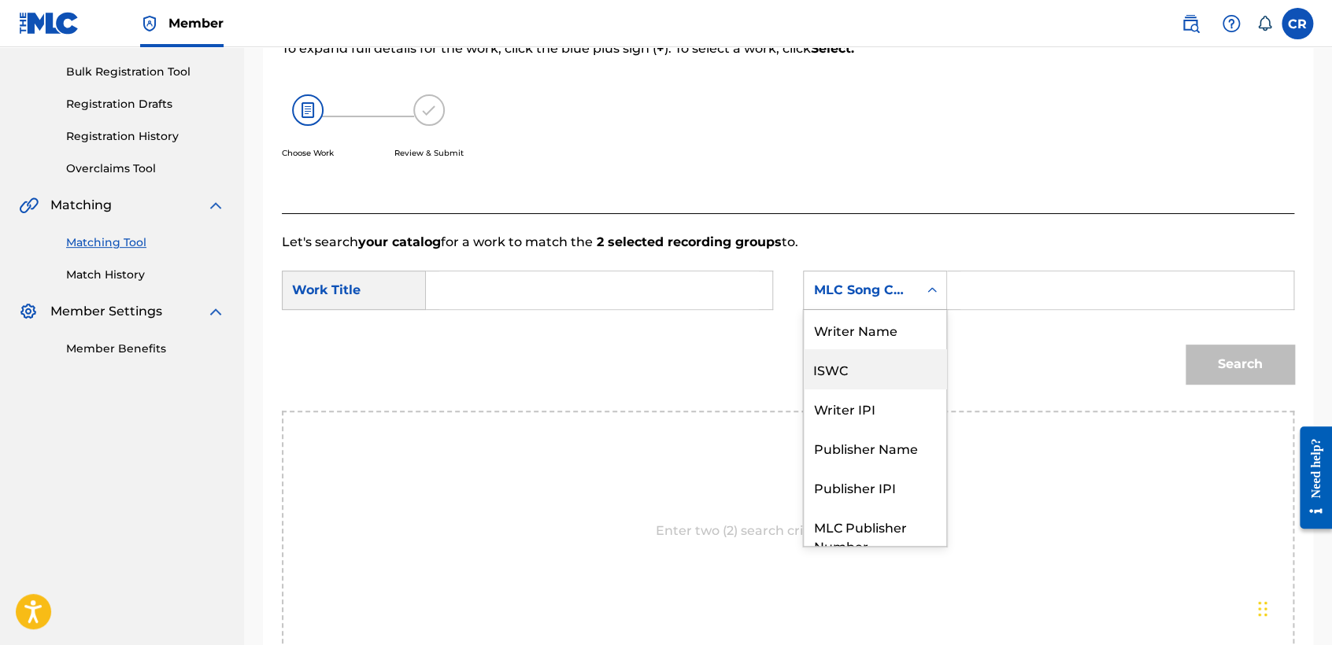
scroll to position [0, 0]
drag, startPoint x: 865, startPoint y: 336, endPoint x: 955, endPoint y: 312, distance: 93.0
click at [866, 335] on div "Writer Name" at bounding box center [875, 329] width 142 height 39
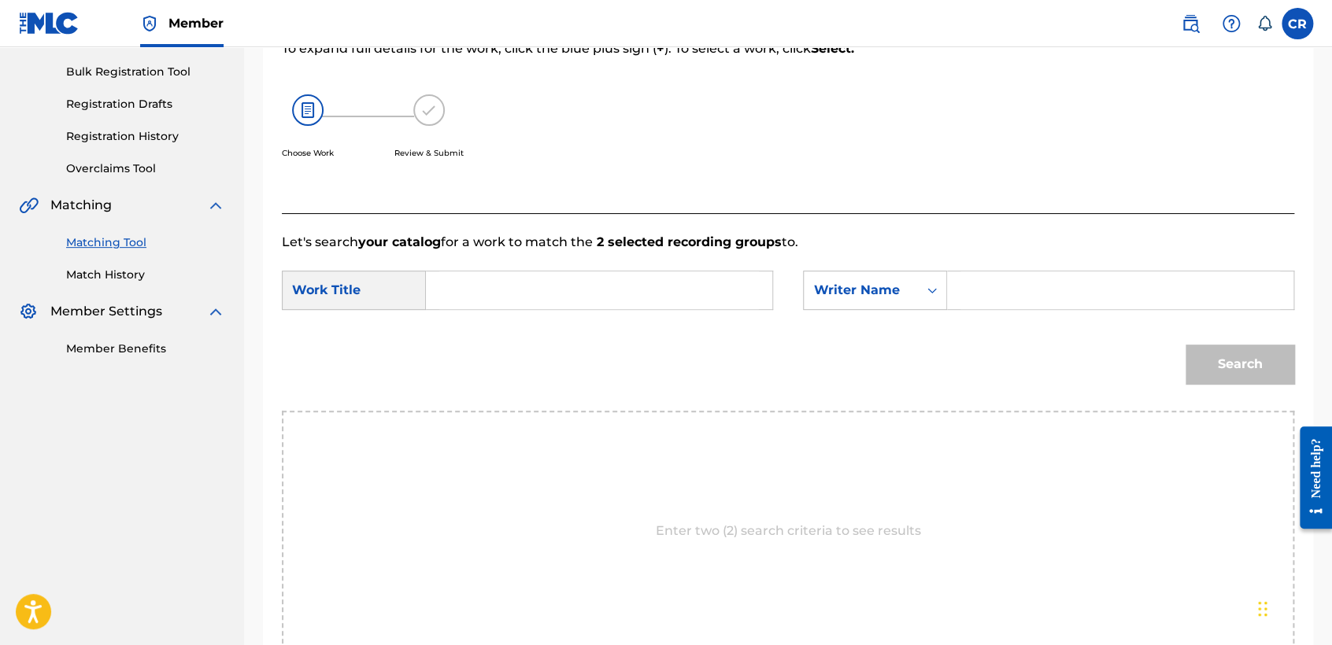
click at [1030, 292] on input "Search Form" at bounding box center [1120, 291] width 320 height 38
paste input "FENG"
type input "FENG"
click at [659, 304] on input "Search Form" at bounding box center [599, 291] width 320 height 38
paste input "TUNNEL OF LOVE"
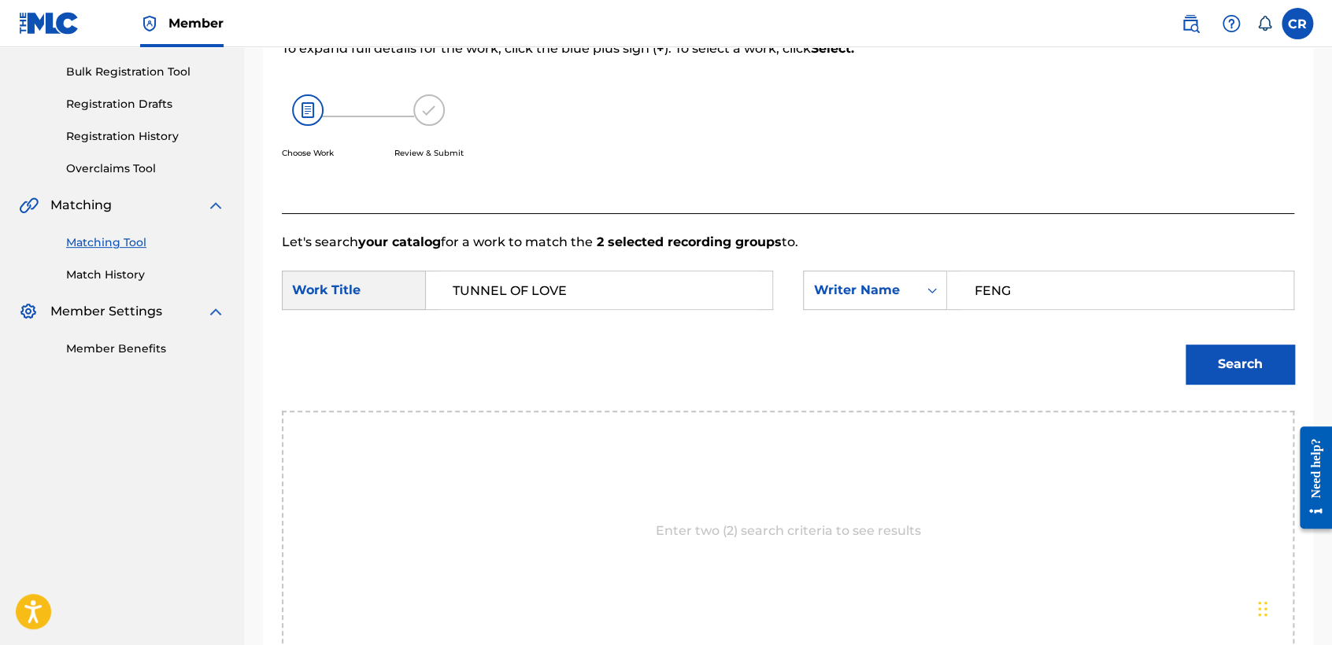
type input "TUNNEL OF LOVE"
click at [1283, 373] on button "Search" at bounding box center [1240, 364] width 109 height 39
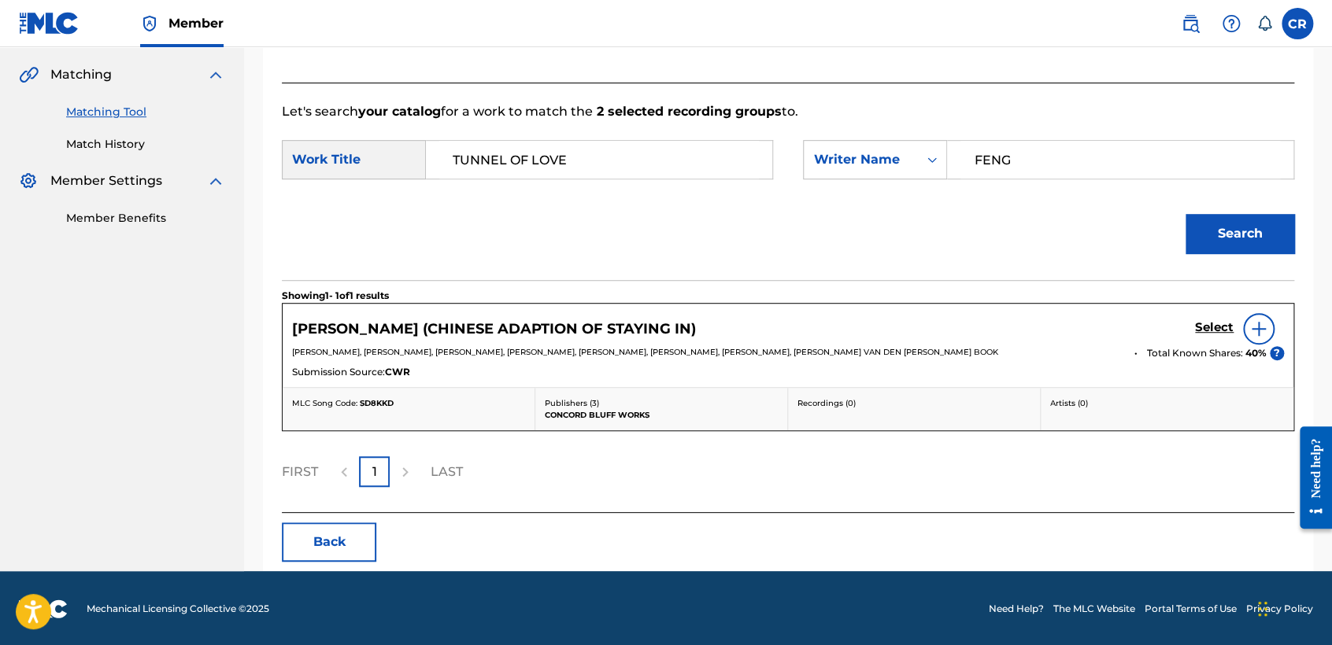
click at [348, 528] on button "Back" at bounding box center [329, 542] width 94 height 39
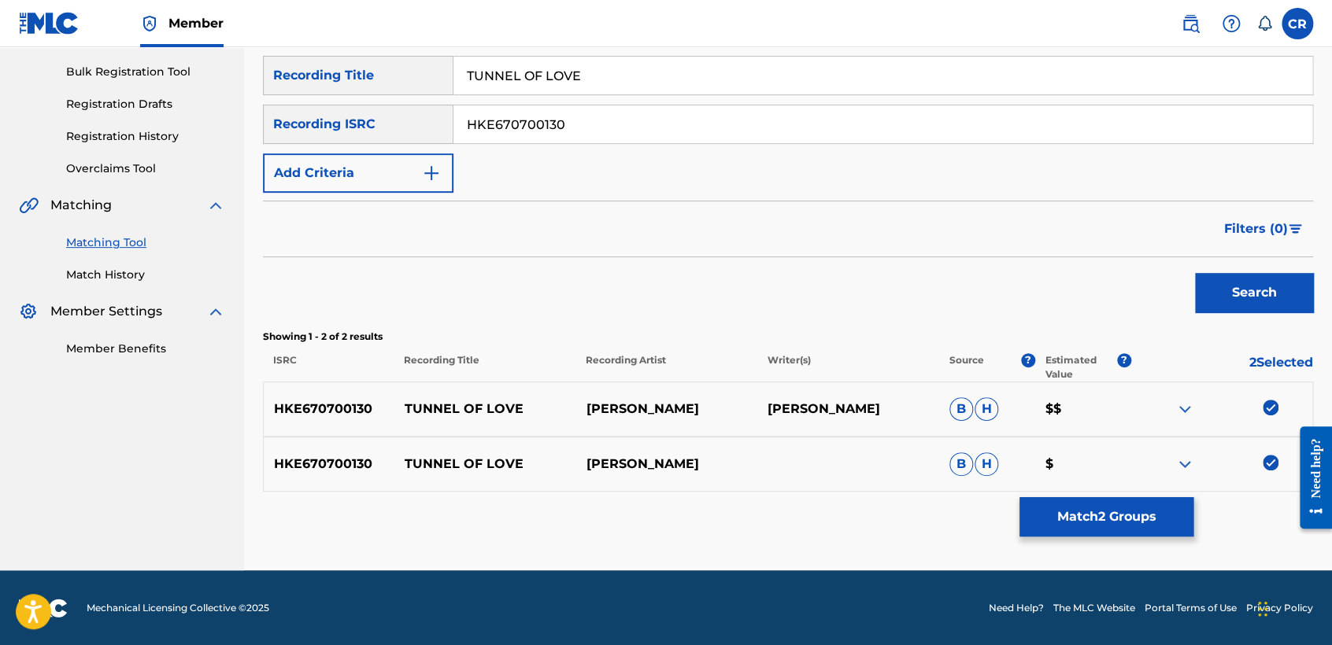
click at [1271, 407] on img at bounding box center [1271, 408] width 16 height 16
click at [1272, 464] on img at bounding box center [1271, 463] width 16 height 16
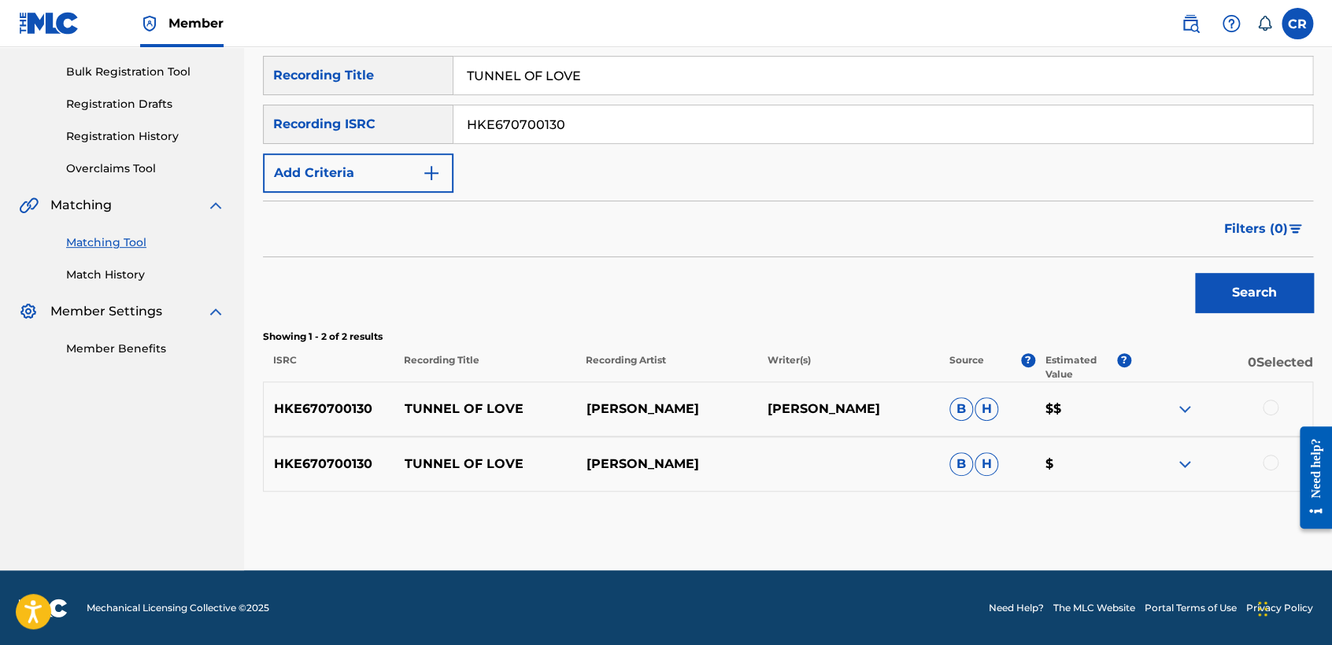
click at [614, 134] on input "HKE670700130" at bounding box center [882, 124] width 859 height 38
paste input "TR2081502682"
type input "TR2081502682"
click at [767, 85] on input "TUNNEL OF LOVE" at bounding box center [882, 76] width 859 height 38
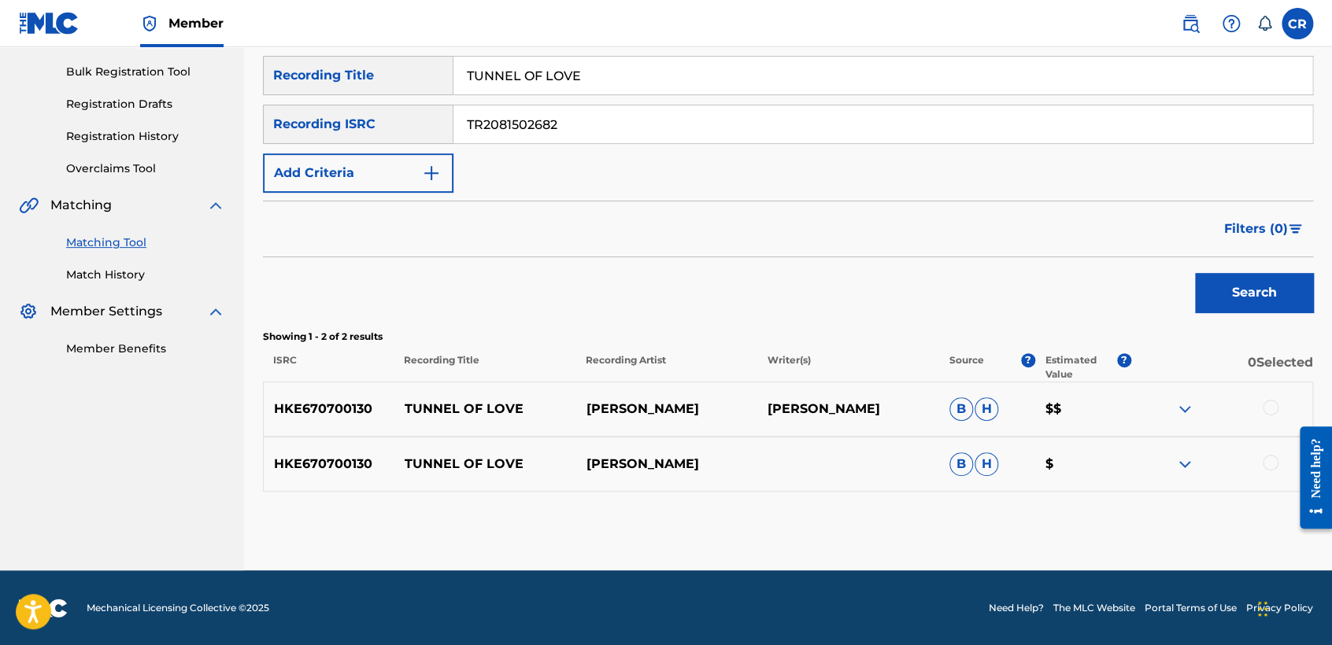
click at [767, 85] on input "TUNNEL OF LOVE" at bounding box center [882, 76] width 859 height 38
paste input "DÃŽNG DÃŽNG"
type input "DÃŽNG DÃŽNG"
click at [1253, 277] on button "Search" at bounding box center [1254, 292] width 118 height 39
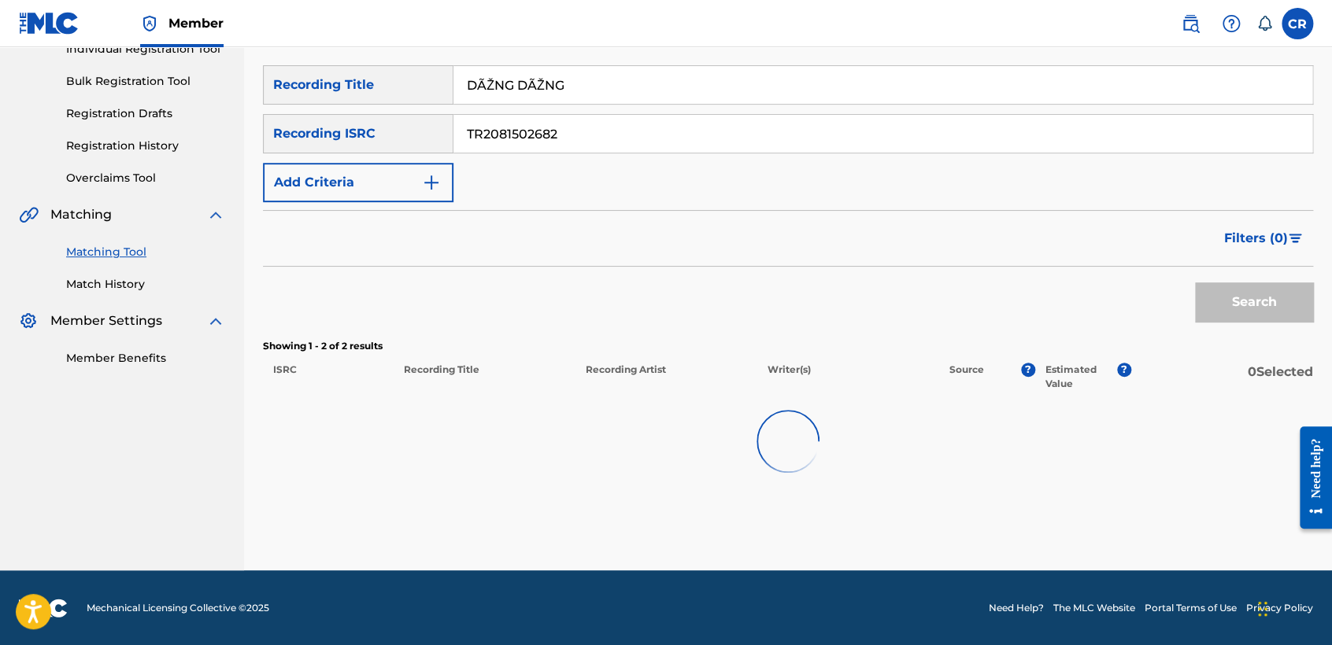
scroll to position [213, 0]
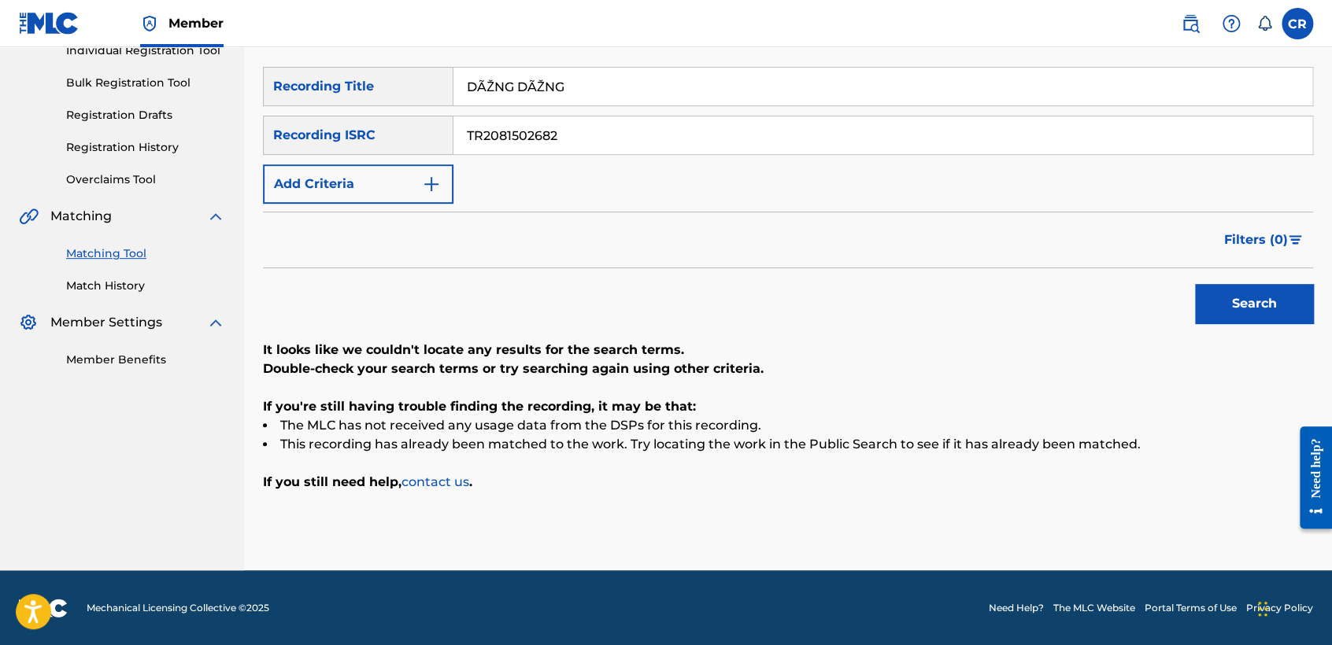
click at [636, 140] on input "TR2081502682" at bounding box center [882, 136] width 859 height 38
paste input "QMDA61547510"
type input "QMDA61547510"
click at [705, 97] on input "DÃŽNG DÃŽNG" at bounding box center [882, 87] width 859 height 38
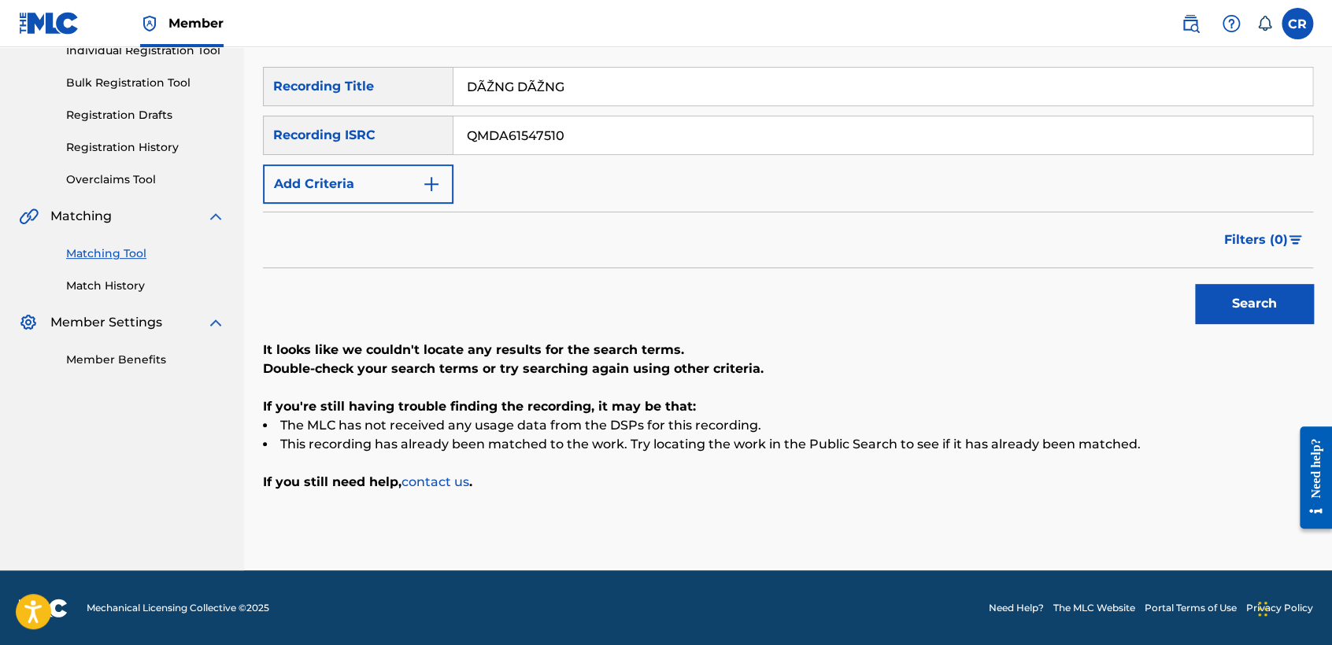
click at [705, 97] on input "DÃŽNG DÃŽNG" at bounding box center [882, 87] width 859 height 38
paste input "SHH"
type input "SHH"
click at [1237, 284] on button "Search" at bounding box center [1254, 303] width 118 height 39
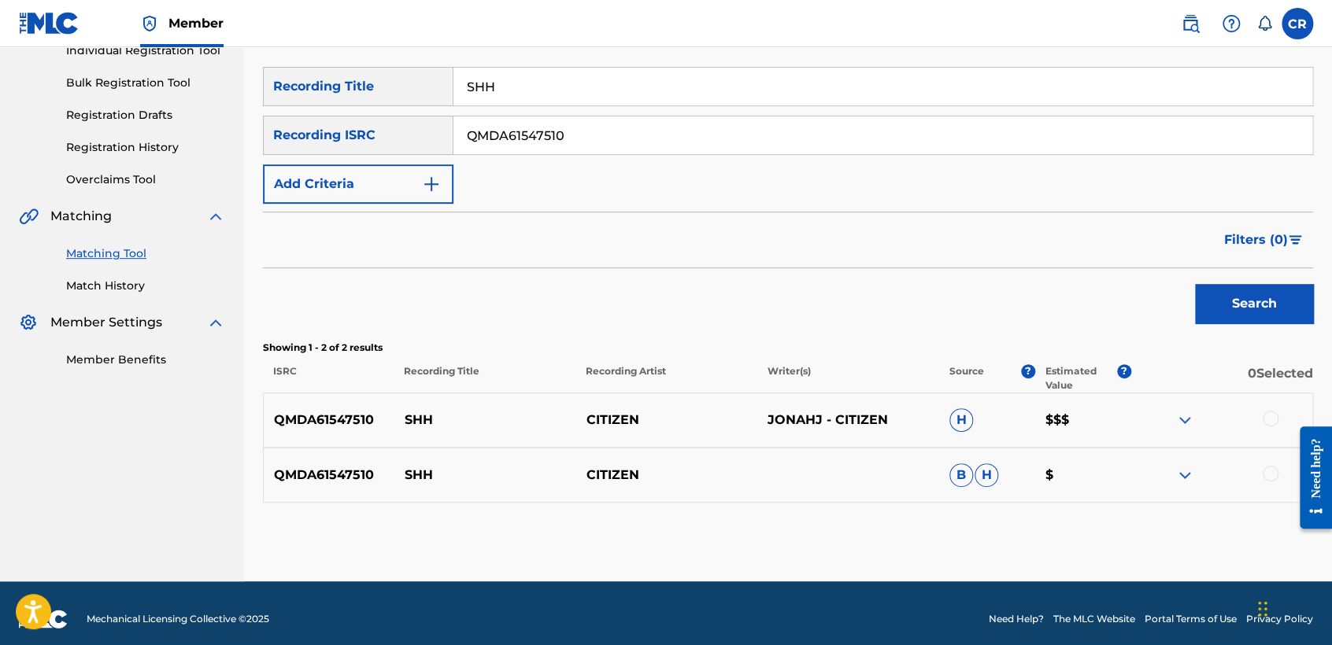
click at [602, 135] on input "QMDA61547510" at bounding box center [882, 136] width 859 height 38
paste input "USB4U0814701"
type input "USB4U0814701"
click at [731, 87] on input "SHH" at bounding box center [882, 87] width 859 height 38
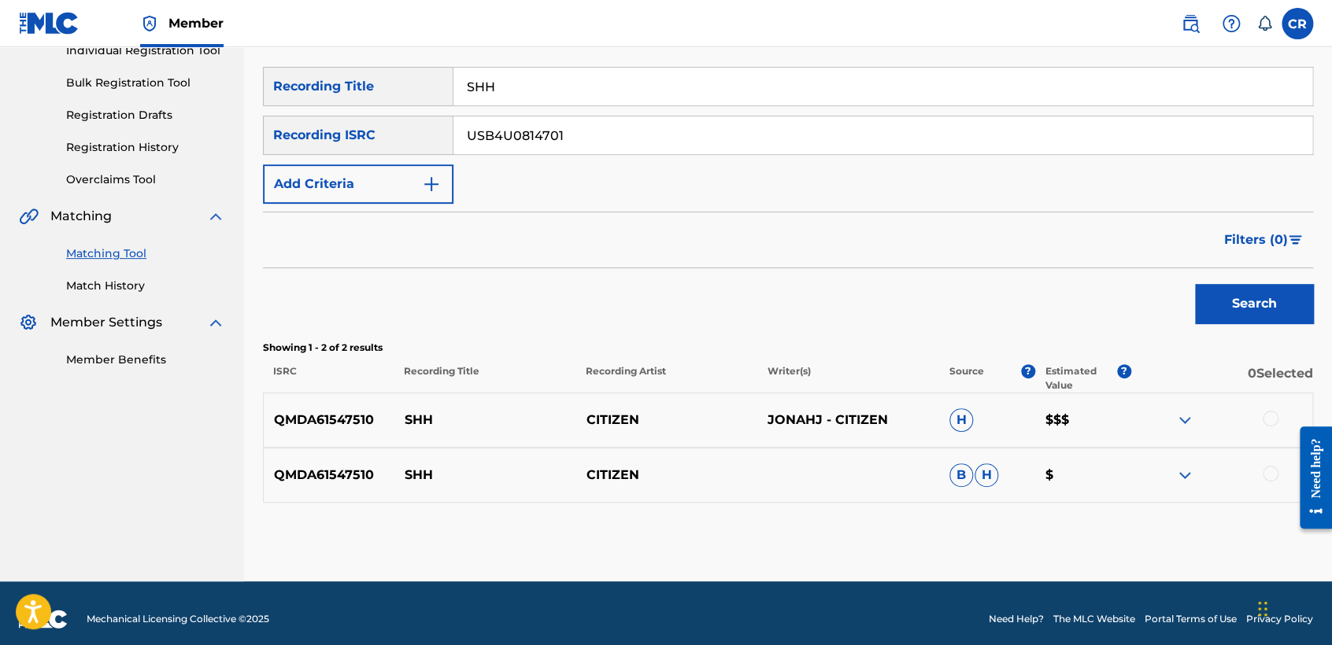
click at [731, 87] on input "SHH" at bounding box center [882, 87] width 859 height 38
paste input "TO THE SIDE"
type input "TO THE SIDE"
click at [1249, 311] on button "Search" at bounding box center [1254, 303] width 118 height 39
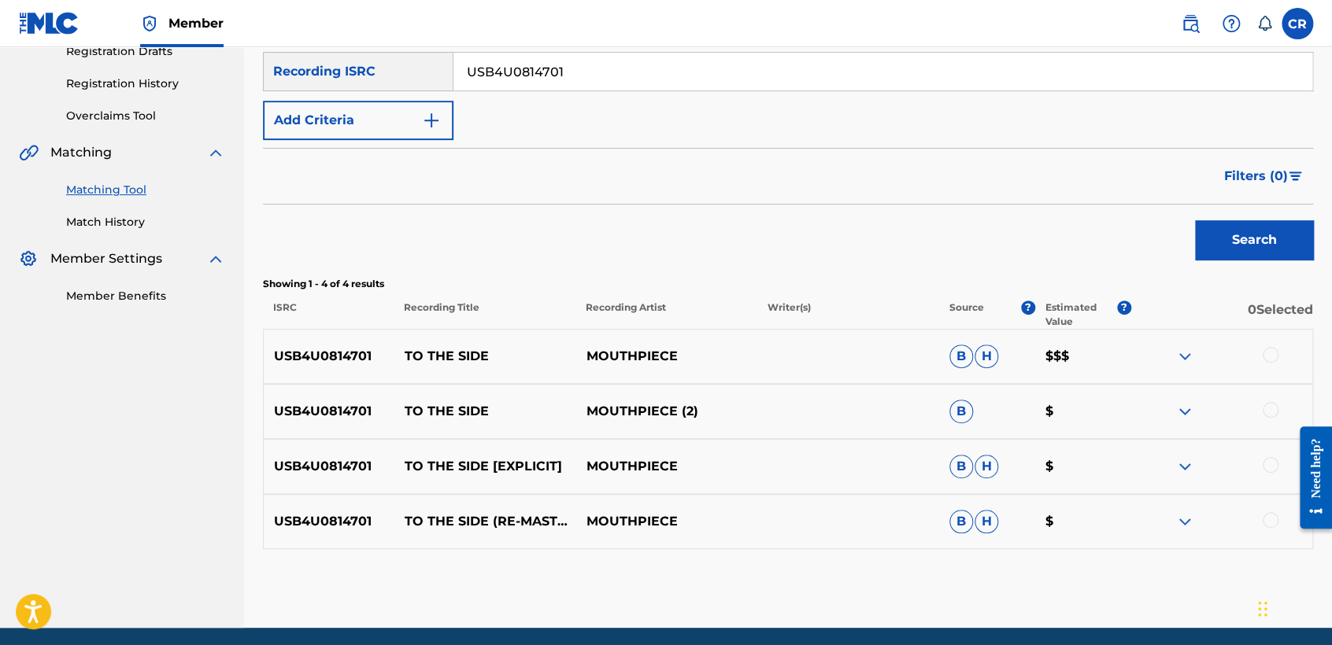
scroll to position [247, 0]
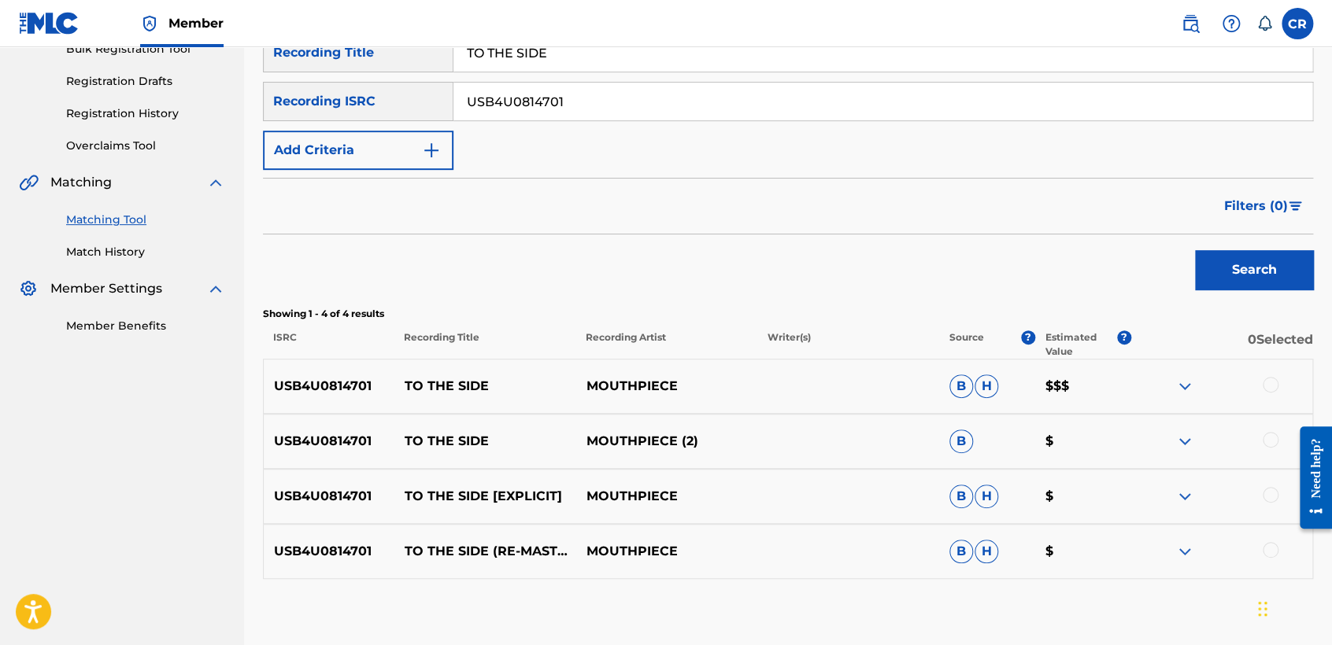
click at [590, 117] on input "USB4U0814701" at bounding box center [882, 102] width 859 height 38
paste input "HKI190571416"
click at [664, 119] on input "HKI190571416" at bounding box center [882, 102] width 859 height 38
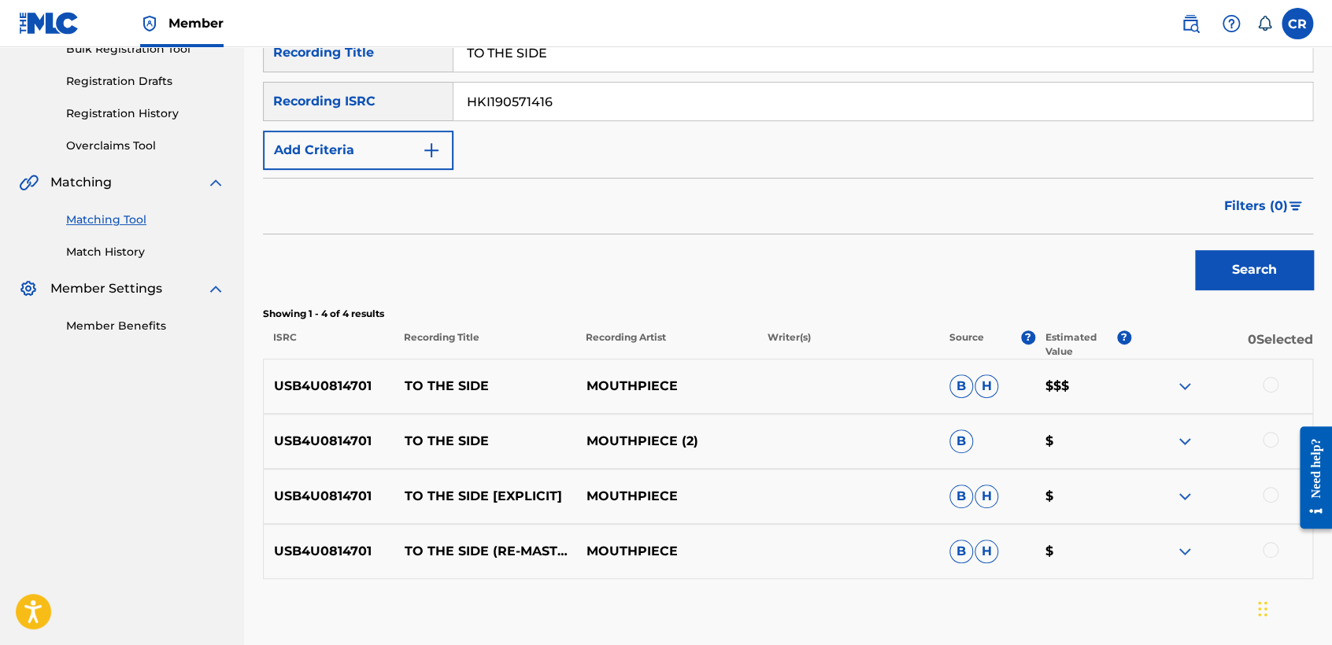
paste input "QM4DW1889092"
type input "QM4DW1889092"
click at [655, 60] on input "TO THE SIDE" at bounding box center [882, 53] width 859 height 38
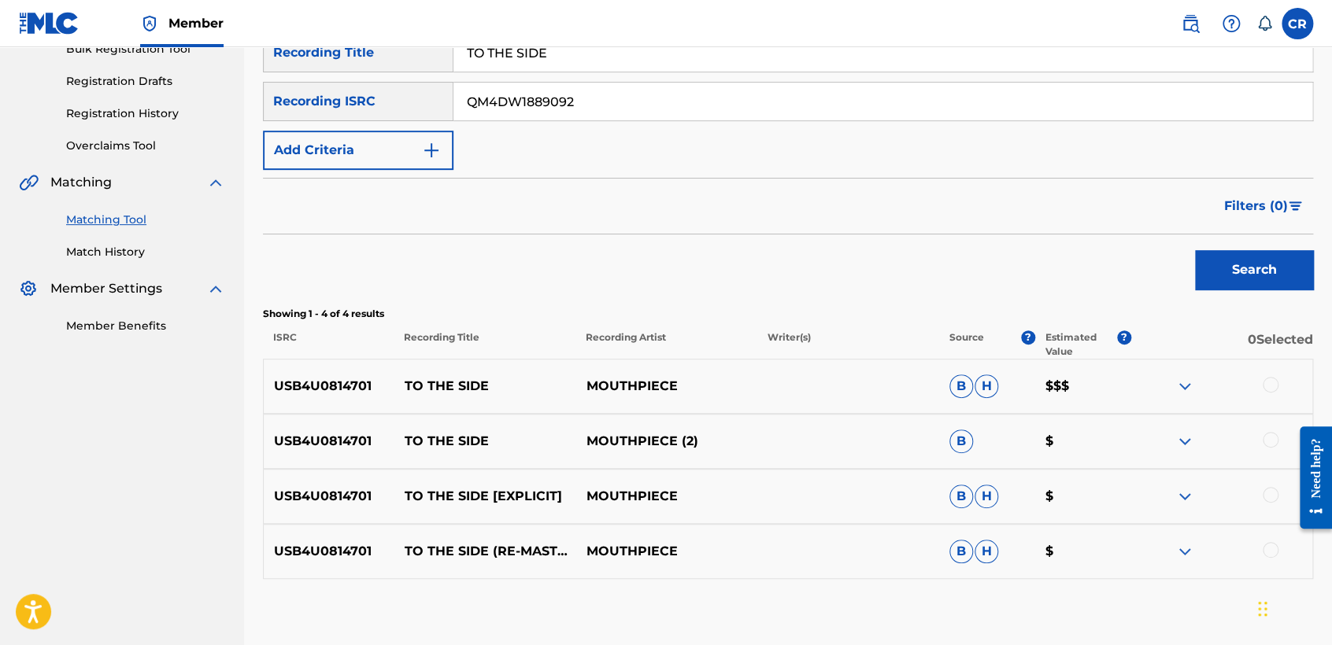
paste input "HE LIF"
type input "THE LIFE"
click at [1275, 257] on button "Search" at bounding box center [1254, 269] width 118 height 39
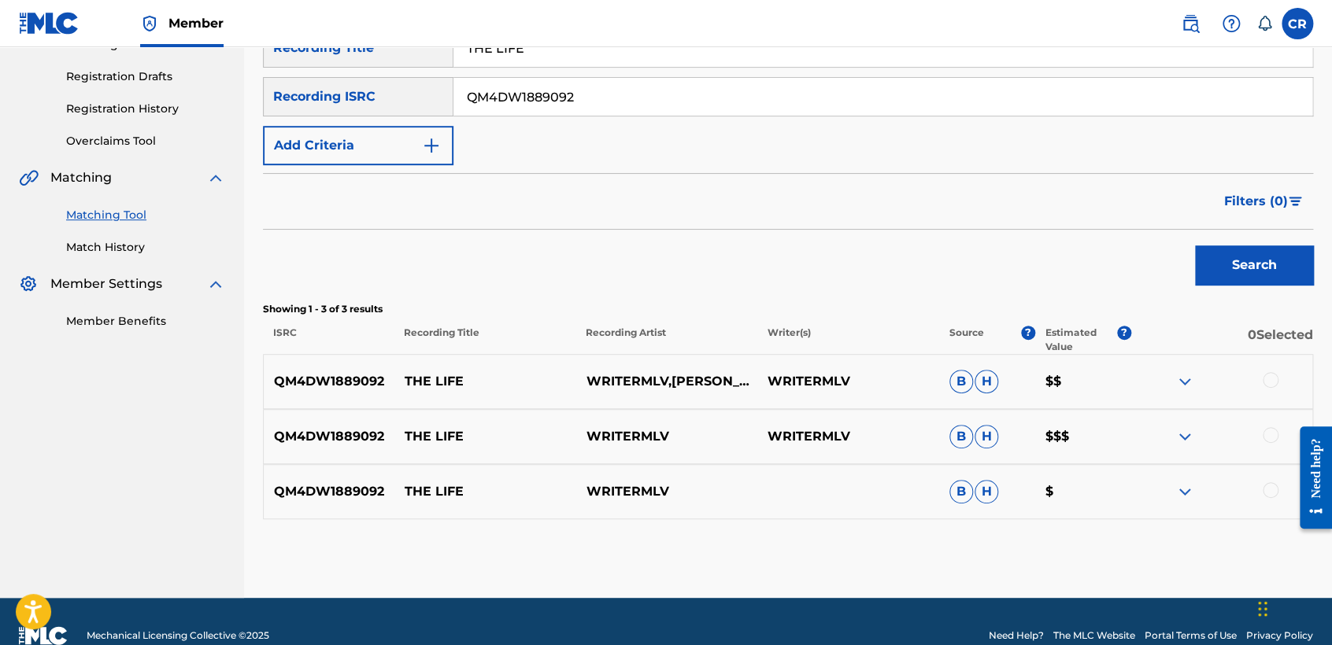
scroll to position [279, 0]
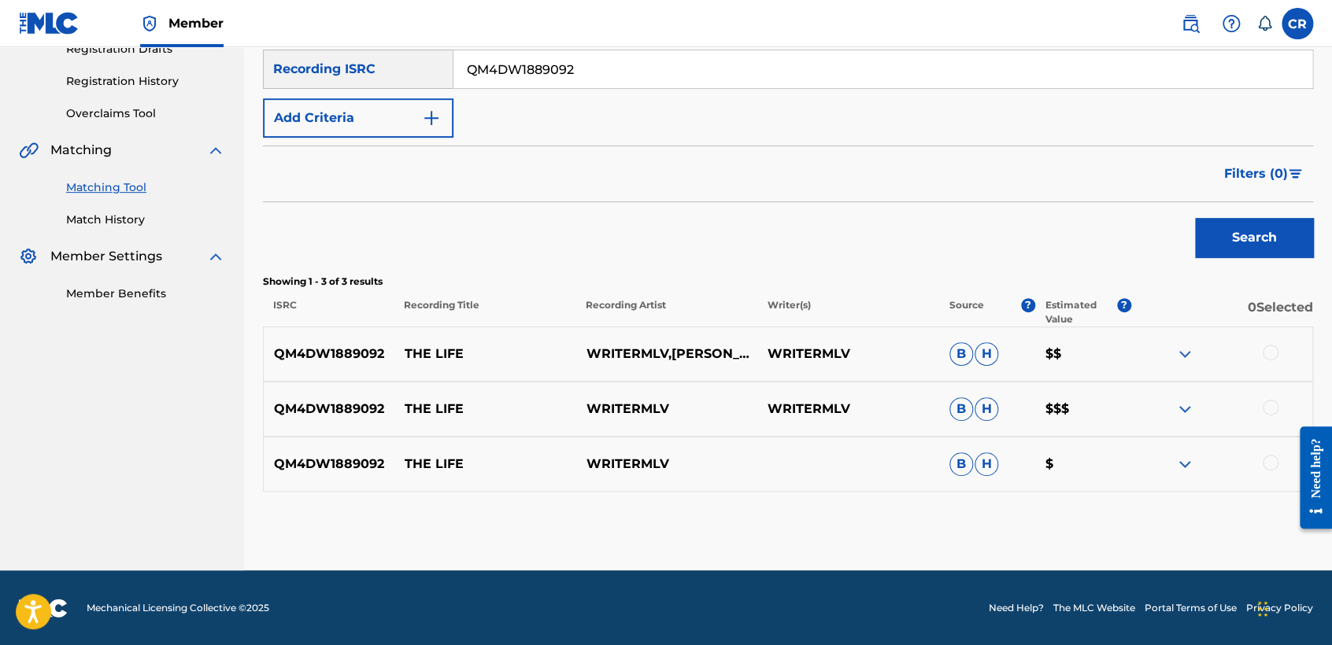
click at [605, 83] on input "QM4DW1889092" at bounding box center [882, 69] width 859 height 38
paste input "ZDA51881983"
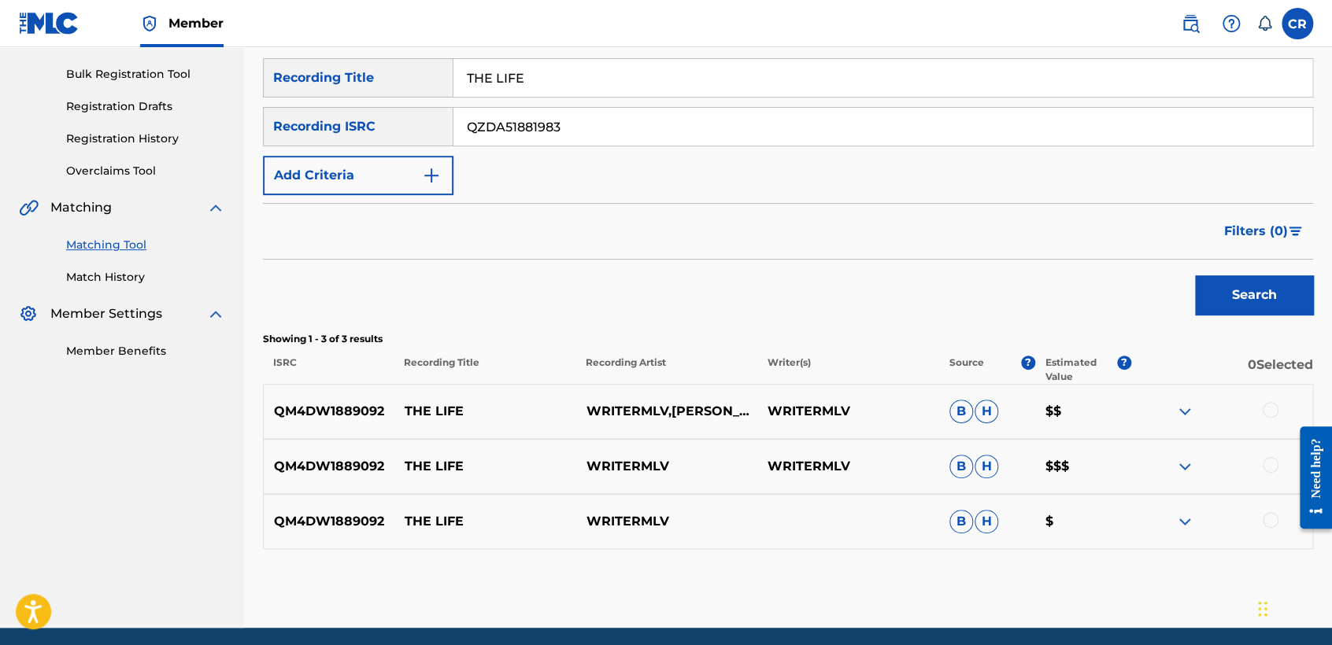
scroll to position [192, 0]
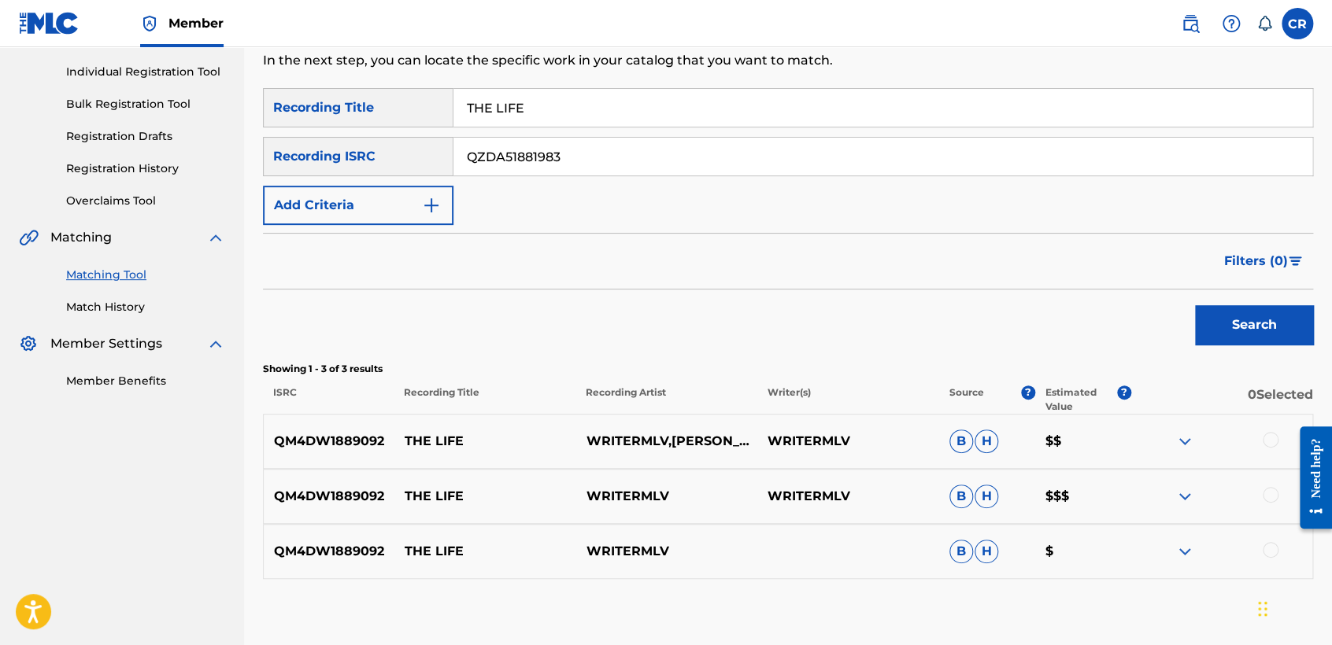
type input "QZDA51881983"
click at [670, 102] on input "THE LIFE" at bounding box center [882, 108] width 859 height 38
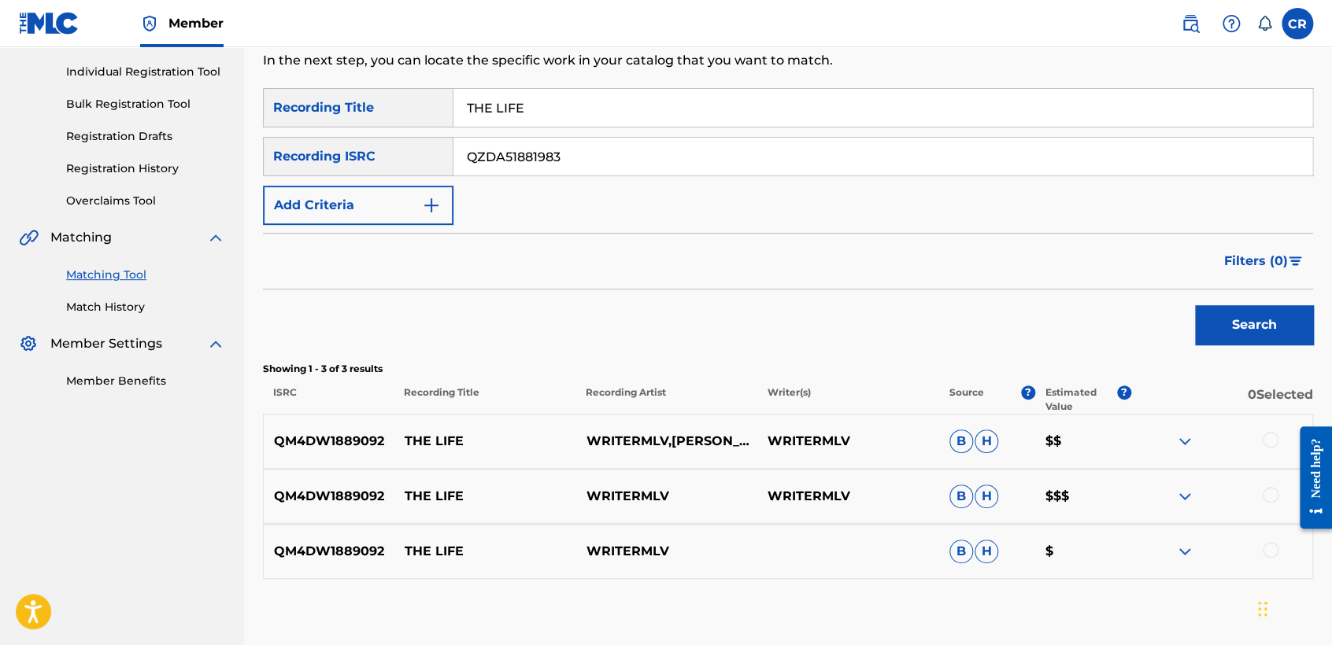
paste input "ESTIFY"
type input "TESTIFY"
drag, startPoint x: 1253, startPoint y: 327, endPoint x: 1247, endPoint y: 332, distance: 8.4
click at [1253, 327] on button "Search" at bounding box center [1254, 324] width 118 height 39
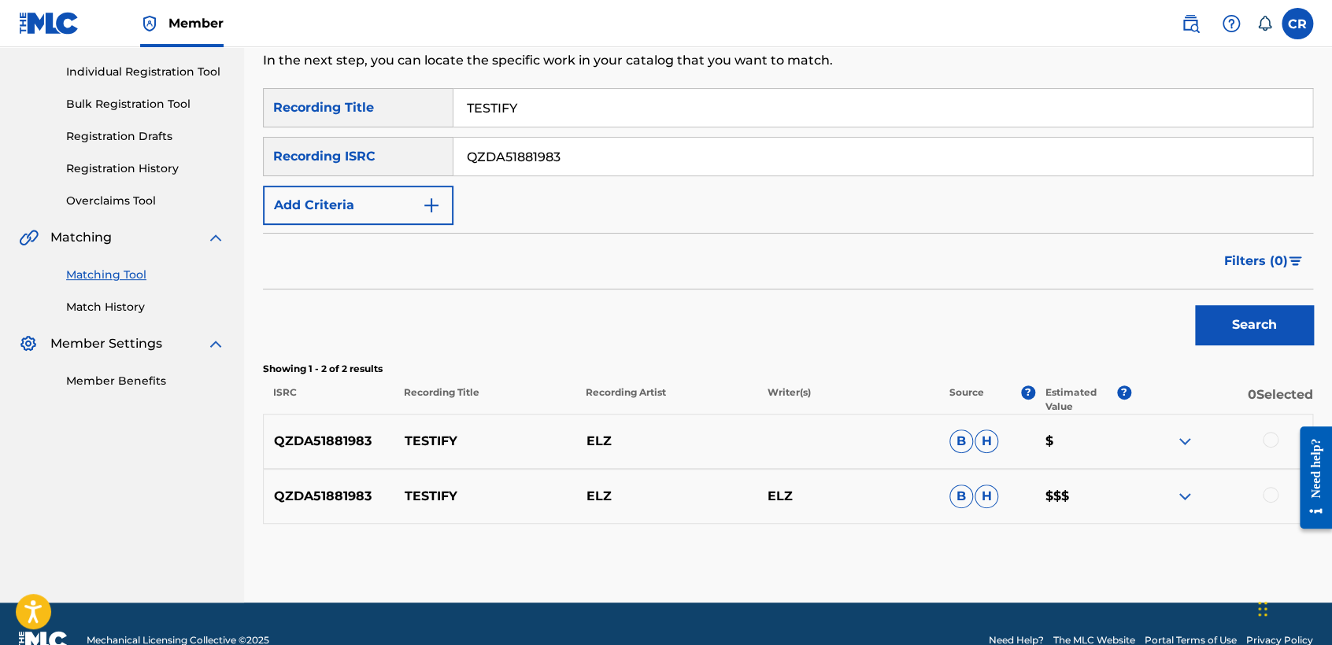
click at [665, 171] on input "QZDA51881983" at bounding box center [882, 157] width 859 height 38
paste input "HN61956426"
type input "QZHN61956426"
click at [775, 123] on input "TESTIFY" at bounding box center [882, 108] width 859 height 38
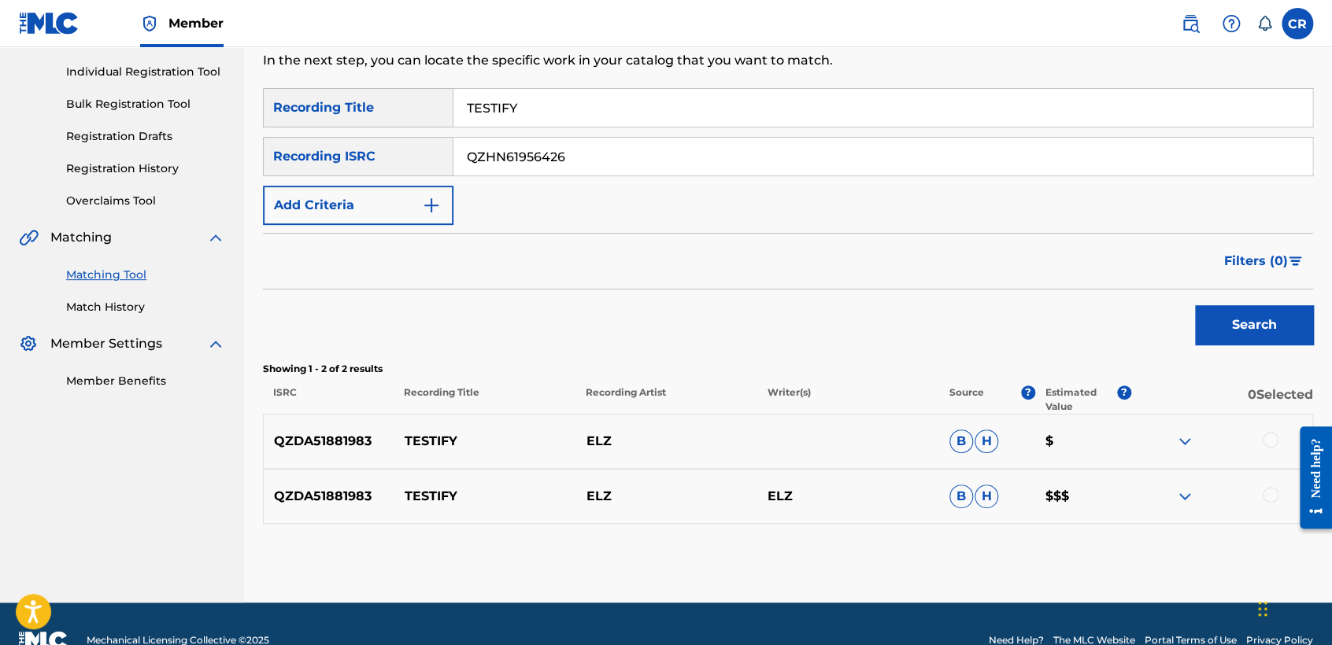
click at [775, 123] on input "TESTIFY" at bounding box center [882, 108] width 859 height 38
paste input "BLOOM"
type input "BLOOM"
click at [1254, 318] on button "Search" at bounding box center [1254, 324] width 118 height 39
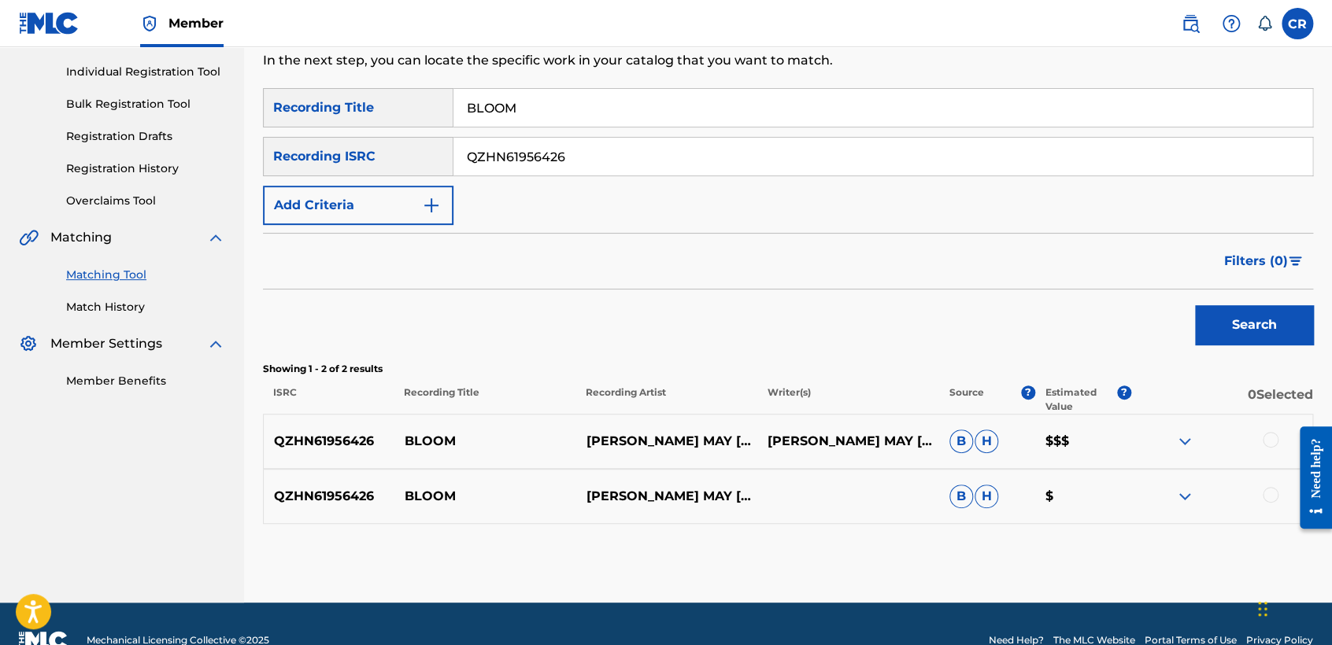
click at [871, 442] on p "JILLIAN MAY STRAUSS" at bounding box center [848, 441] width 182 height 19
copy p "STRAUSS"
click at [1261, 439] on div at bounding box center [1221, 441] width 182 height 19
click at [1270, 444] on div at bounding box center [1271, 440] width 16 height 16
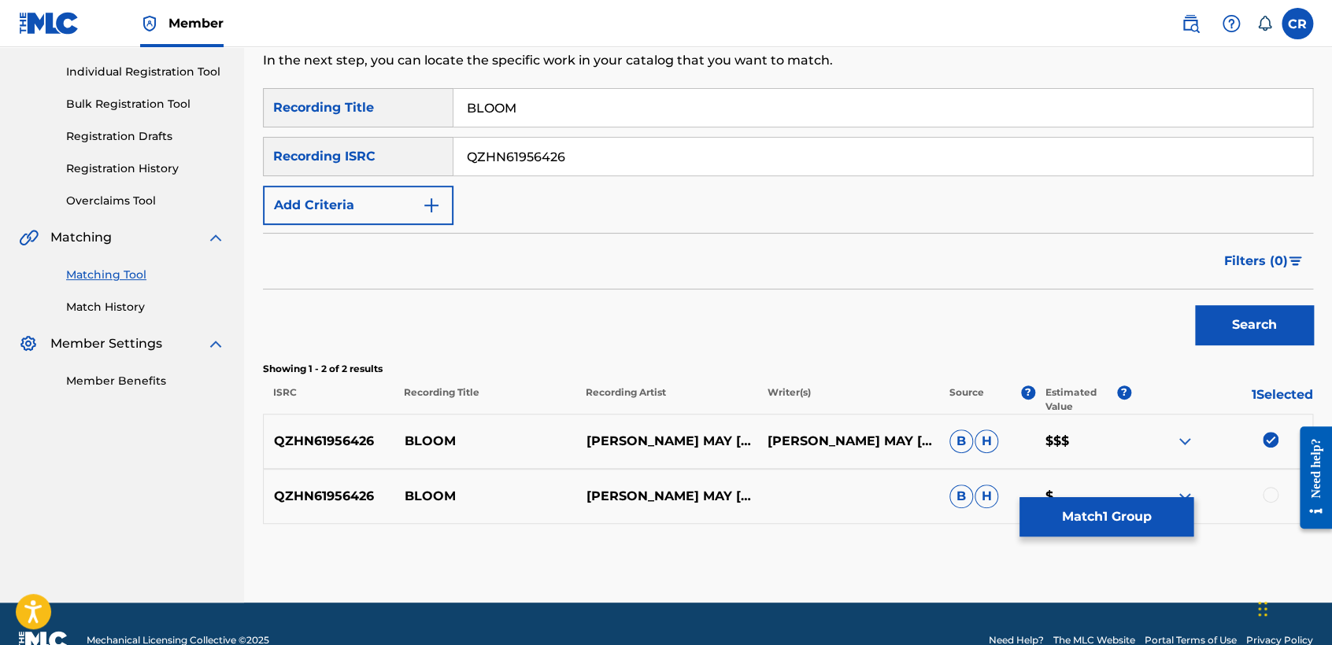
click at [1270, 488] on div at bounding box center [1271, 495] width 16 height 16
click at [1163, 505] on button "Match 2 Groups" at bounding box center [1106, 517] width 174 height 39
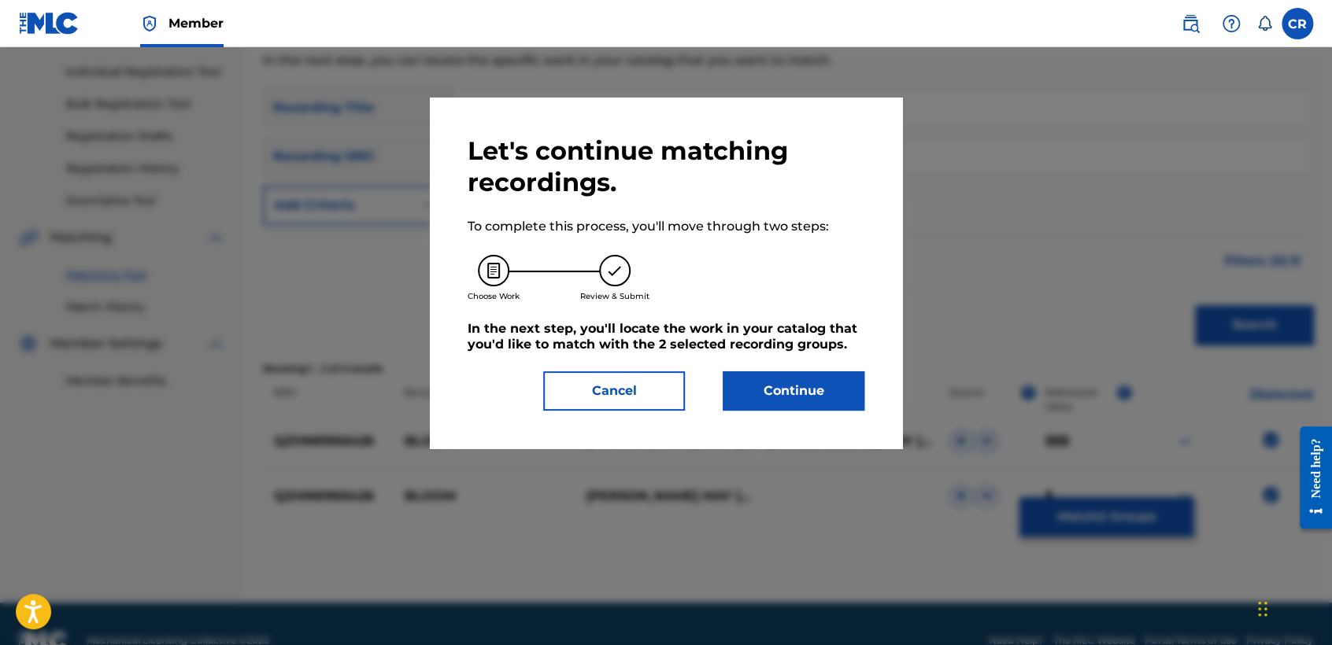
click at [812, 384] on button "Continue" at bounding box center [794, 391] width 142 height 39
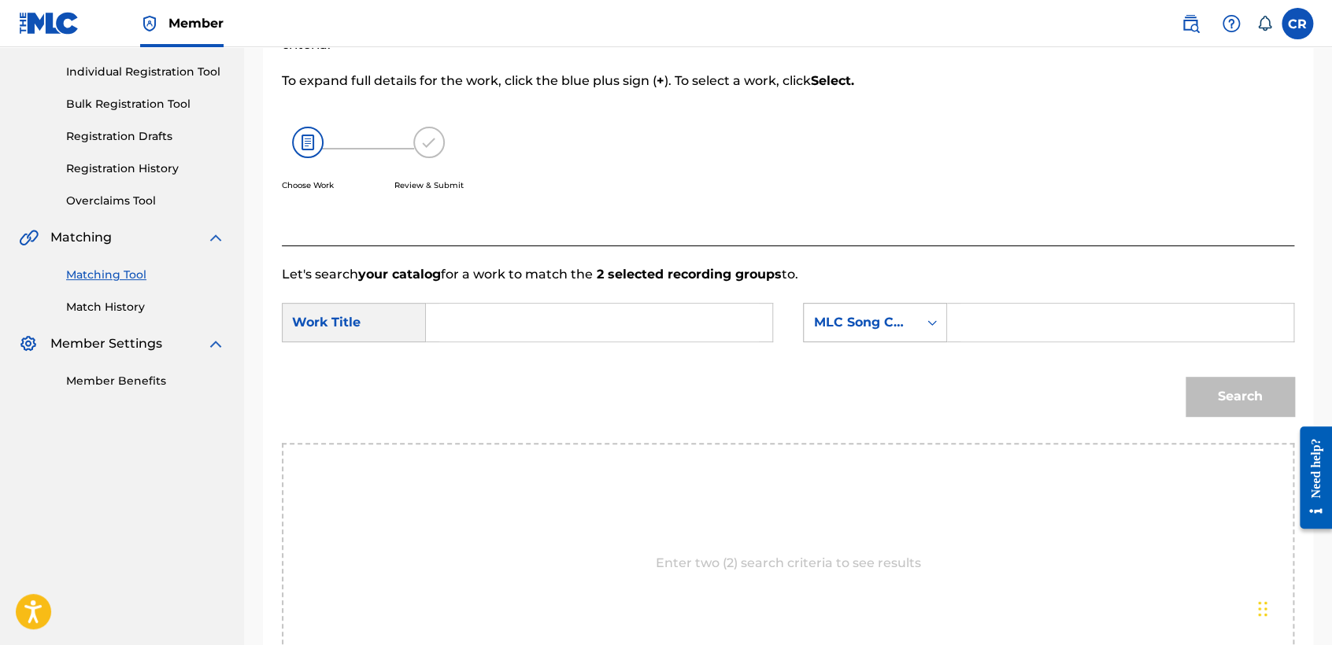
click at [894, 309] on div "MLC Song Code" at bounding box center [861, 323] width 114 height 30
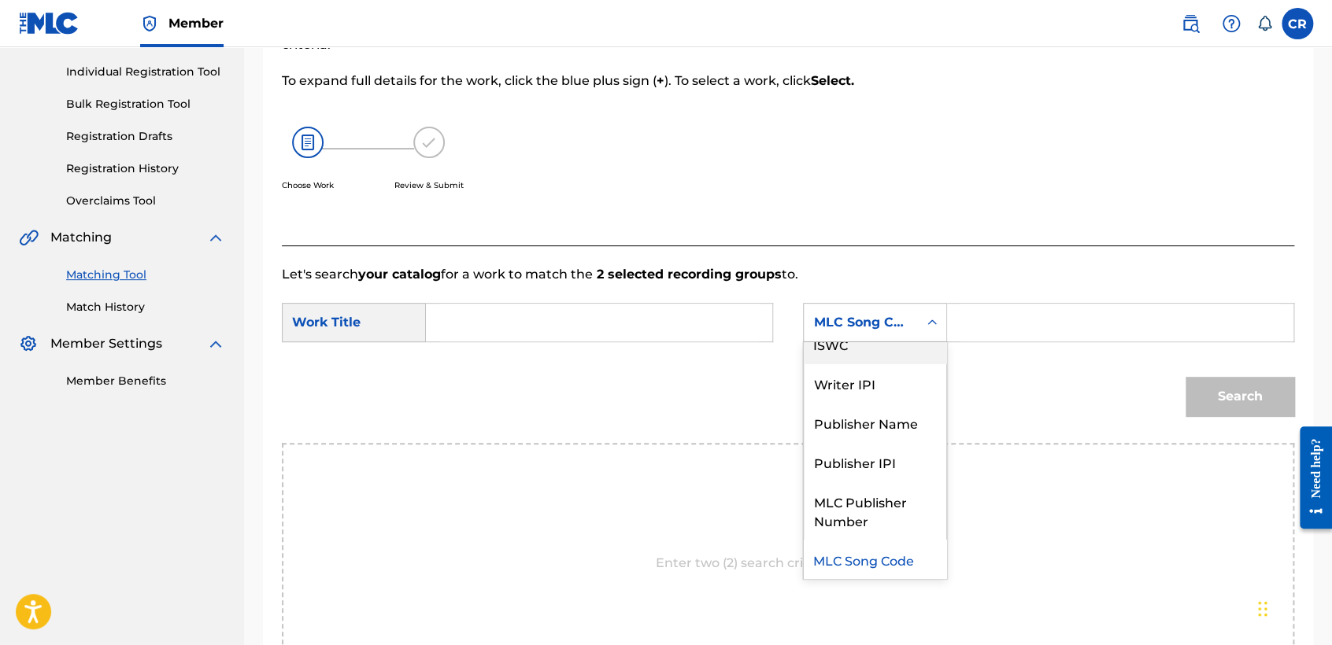
scroll to position [0, 0]
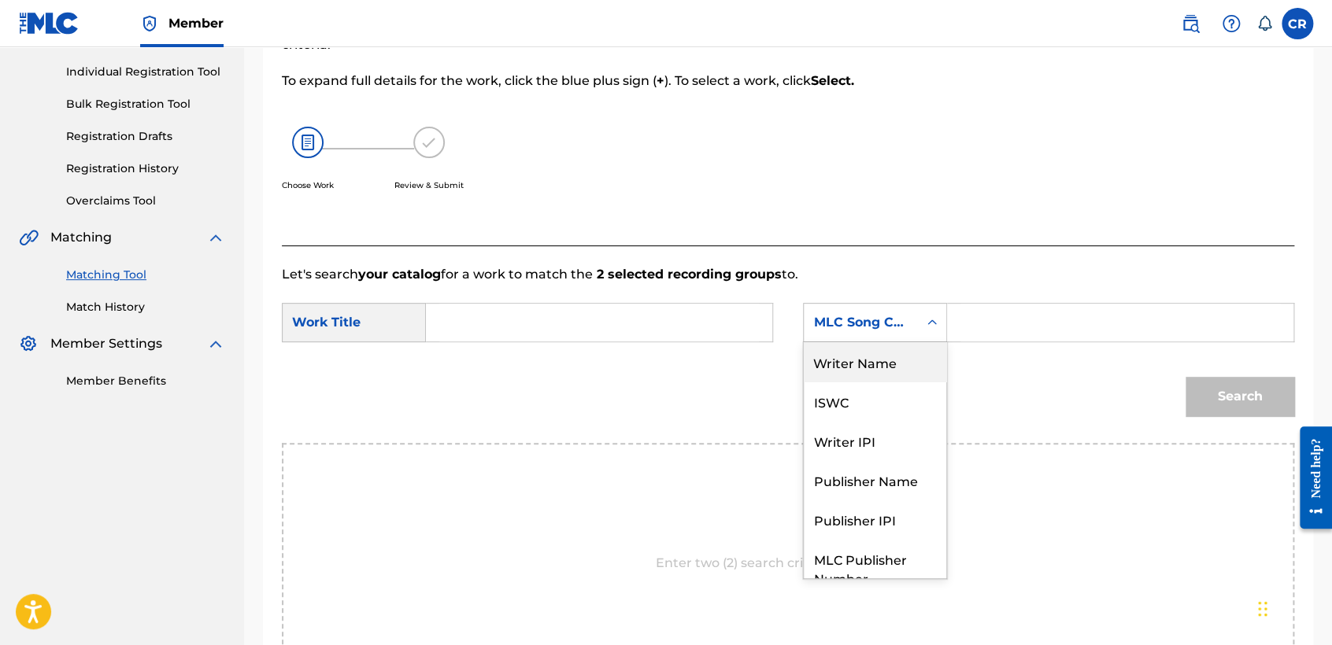
drag, startPoint x: 882, startPoint y: 362, endPoint x: 891, endPoint y: 357, distance: 9.9
click at [886, 359] on div "Writer Name" at bounding box center [875, 361] width 142 height 39
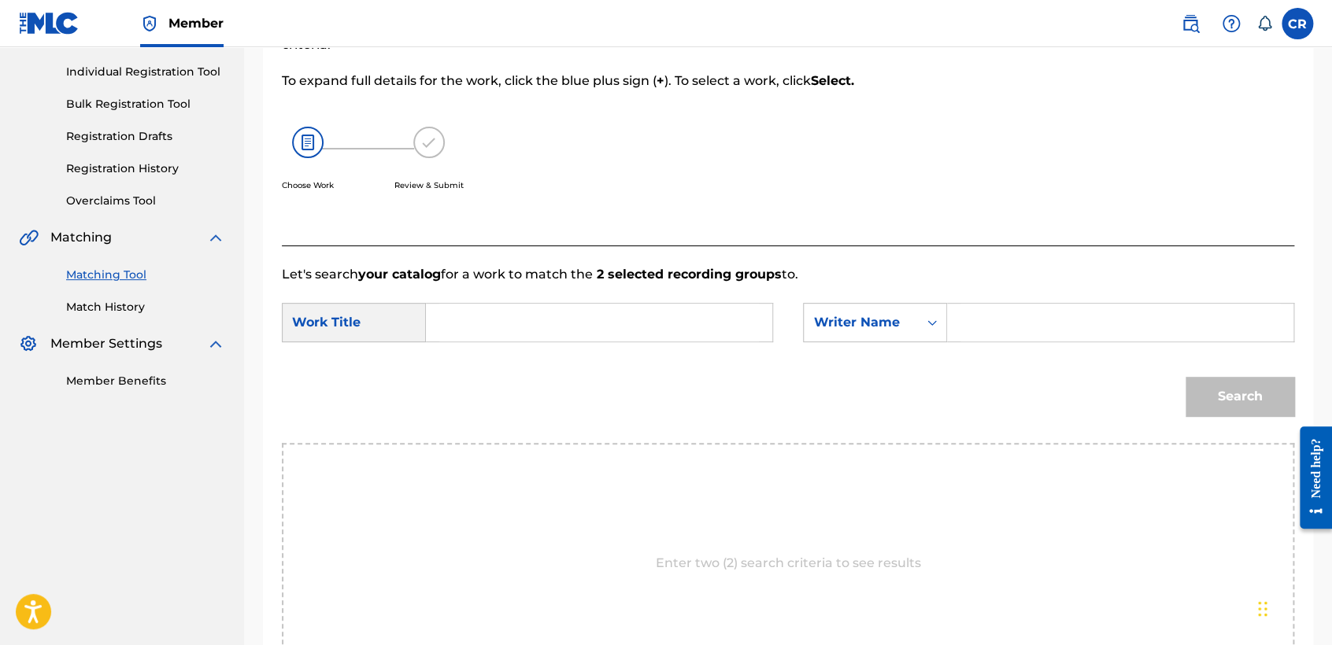
click at [1012, 331] on input "Search Form" at bounding box center [1120, 323] width 320 height 38
paste input "STRAUSS"
type input "STRAUSS"
click at [690, 309] on input "Search Form" at bounding box center [599, 323] width 320 height 38
paste input "BLOOM"
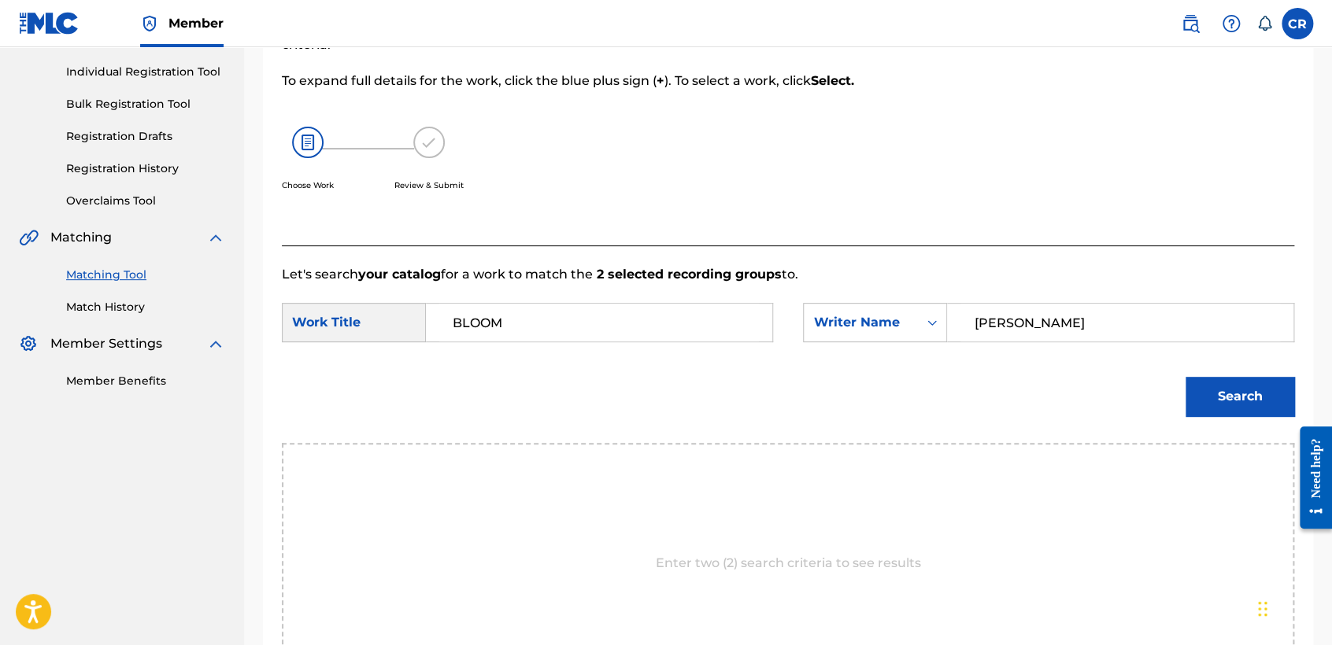
type input "BLOOM"
click at [1253, 383] on button "Search" at bounding box center [1240, 396] width 109 height 39
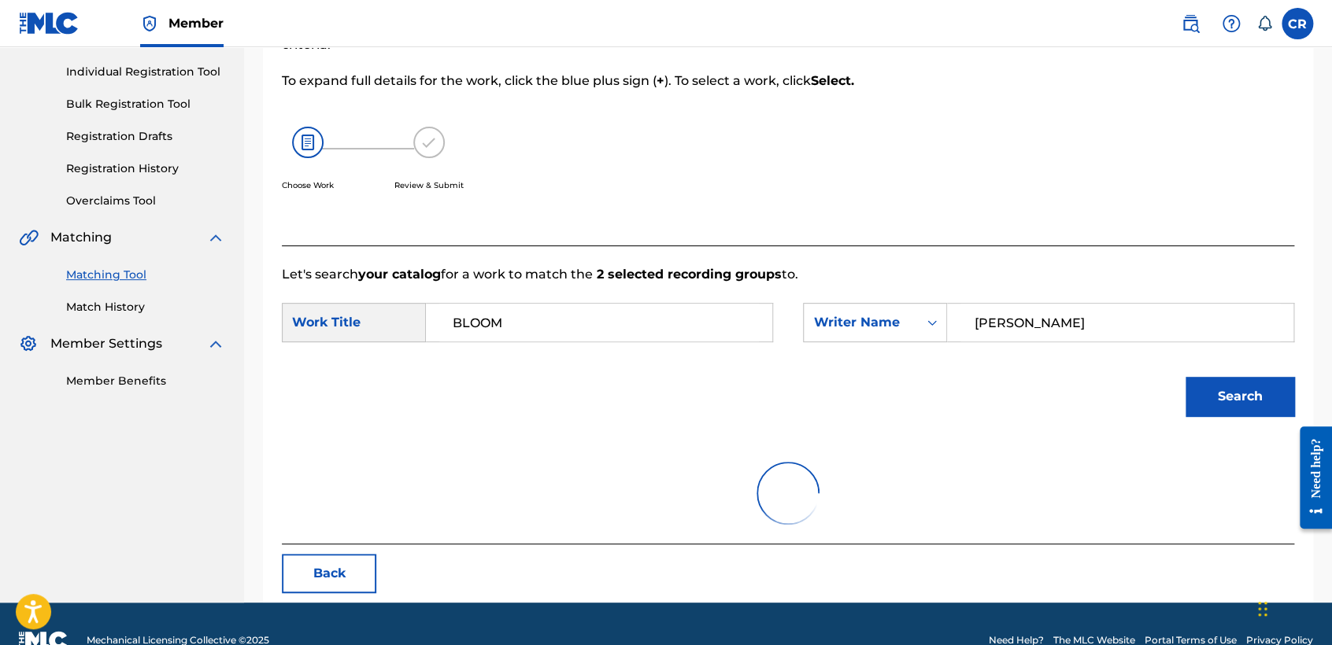
scroll to position [157, 0]
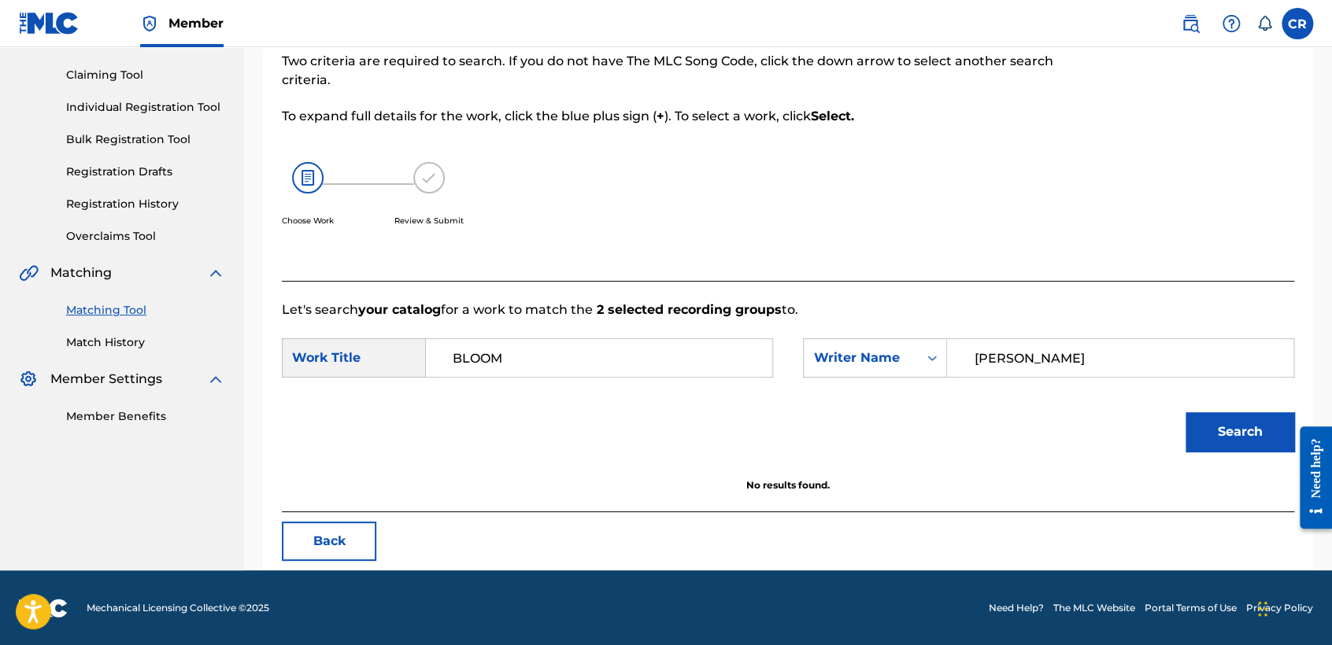
click at [349, 558] on button "Back" at bounding box center [329, 541] width 94 height 39
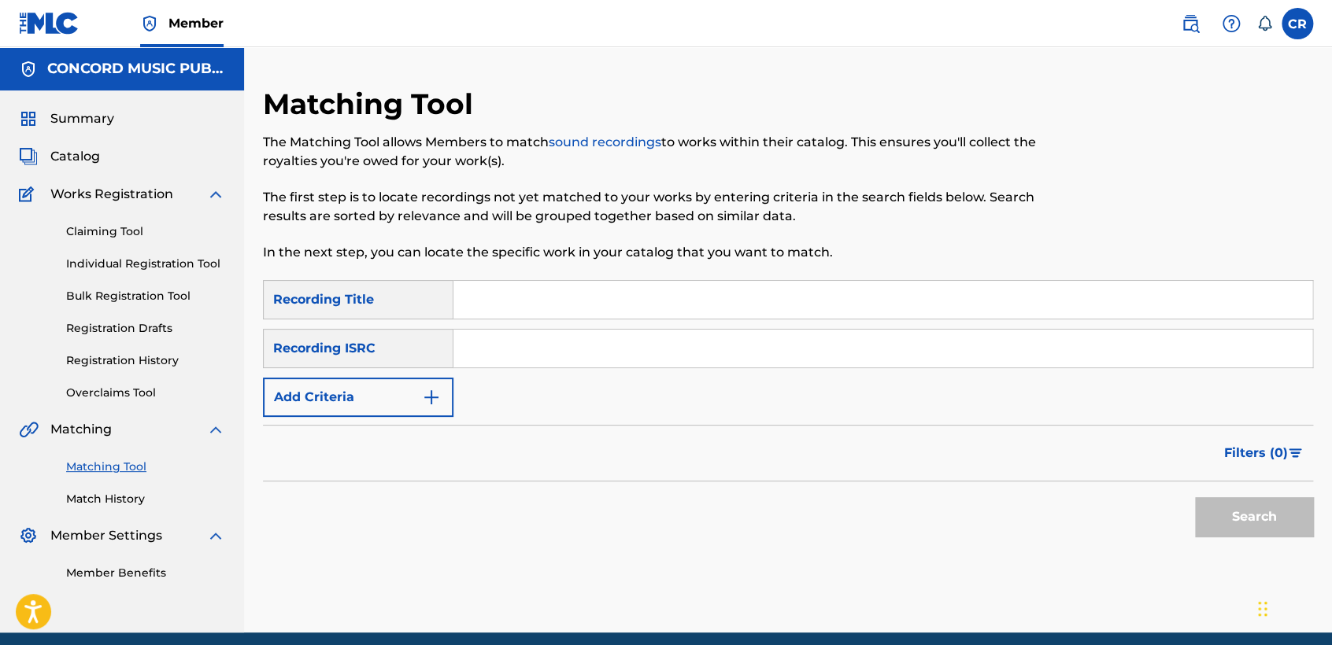
click at [577, 346] on input "Search Form" at bounding box center [882, 349] width 859 height 38
paste input "DEF057503082"
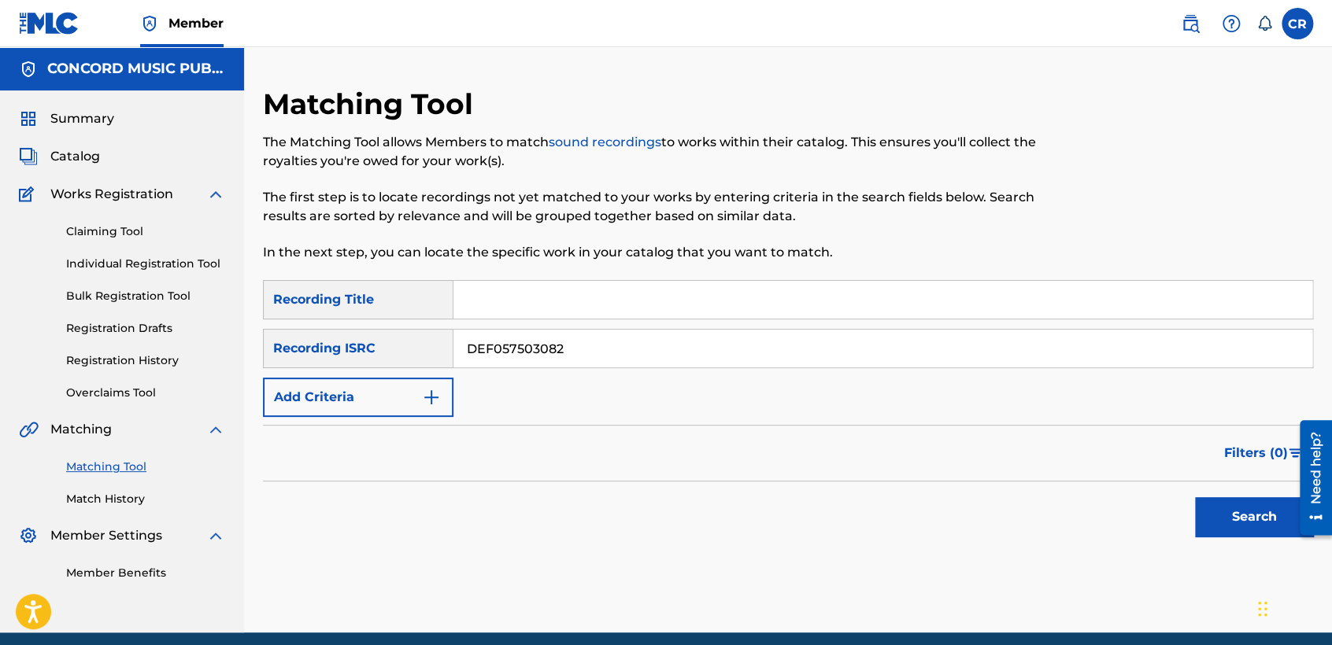
click at [654, 353] on input "DEF057503082" at bounding box center [882, 349] width 859 height 38
paste input "QZMEQ2322250"
type input "QZMEQ2322250"
click at [736, 323] on div "SearchWithCriteria1a3905fa-43c6-47ea-b443-cf4b62db0fe5 Recording Title SearchWi…" at bounding box center [788, 348] width 1050 height 137
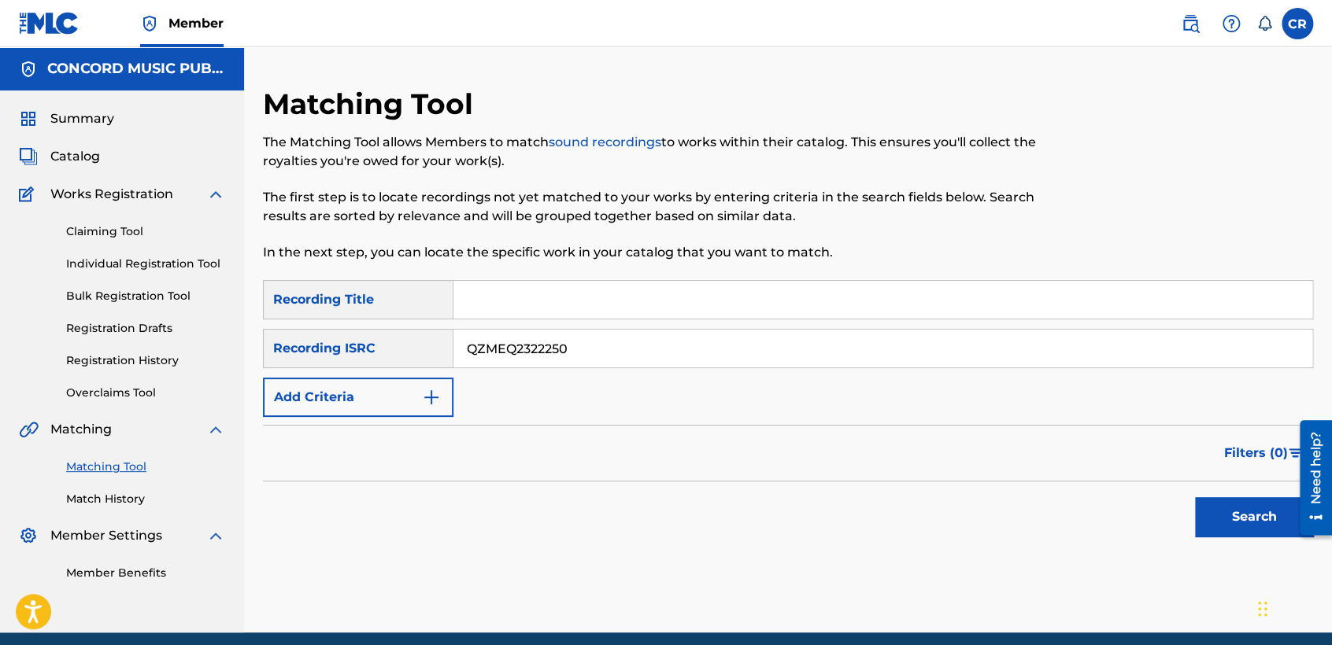
click at [750, 305] on input "Search Form" at bounding box center [882, 300] width 859 height 38
paste input "FLOWERS (PIANO VERSION)"
type input "FLOWERS (PIANO VERSION)"
click at [1234, 507] on button "Search" at bounding box center [1254, 517] width 118 height 39
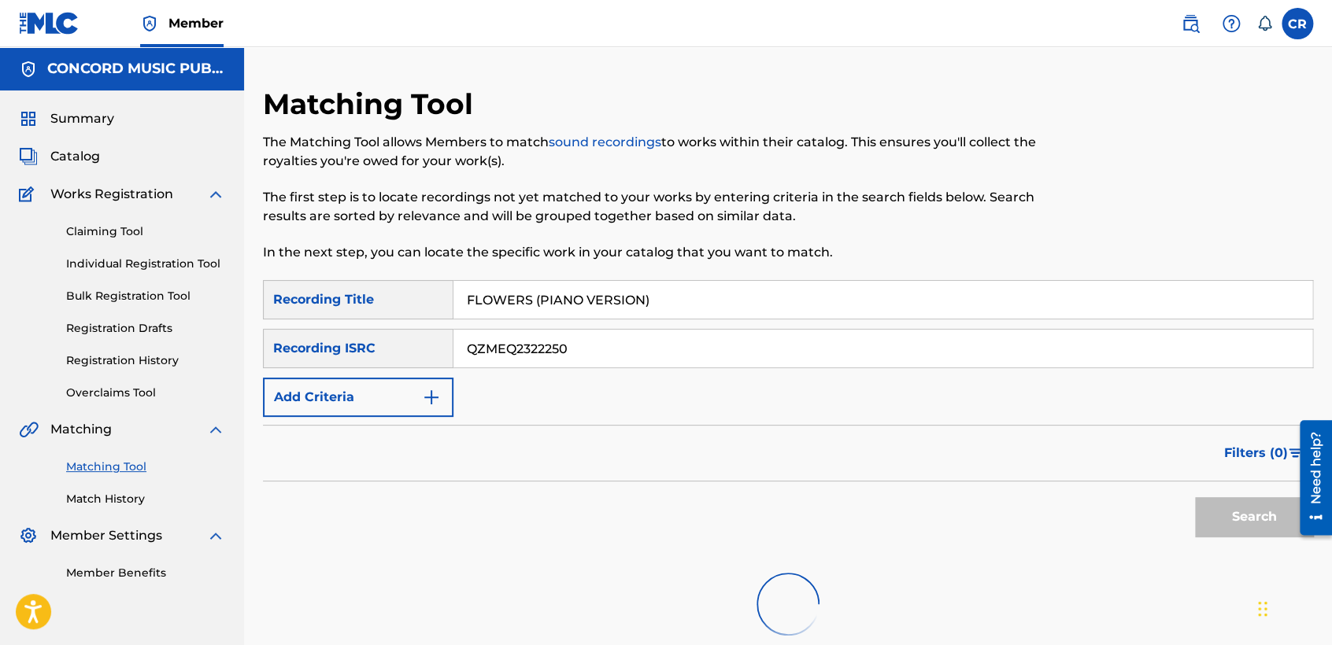
scroll to position [163, 0]
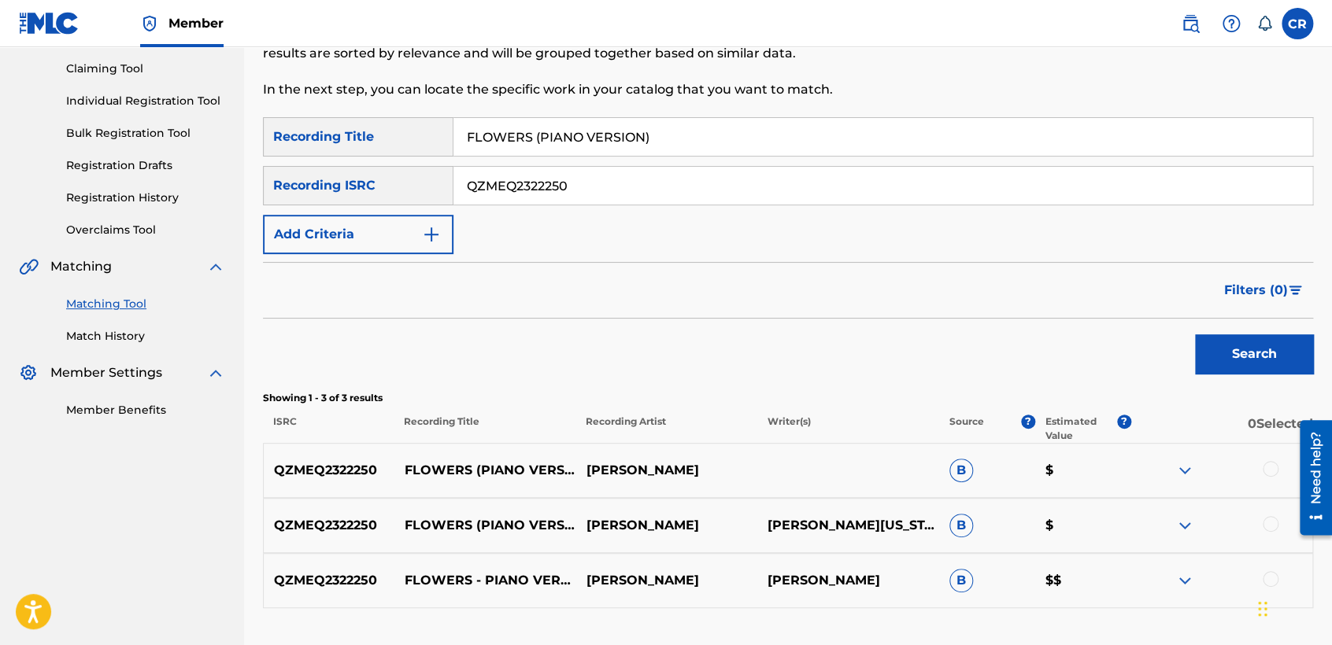
click at [838, 520] on p "[PERSON_NAME][US_STATE] ([PERSON_NAME])" at bounding box center [848, 525] width 182 height 19
copy p "[US_STATE]"
click at [831, 589] on p "[PERSON_NAME]" at bounding box center [848, 581] width 182 height 19
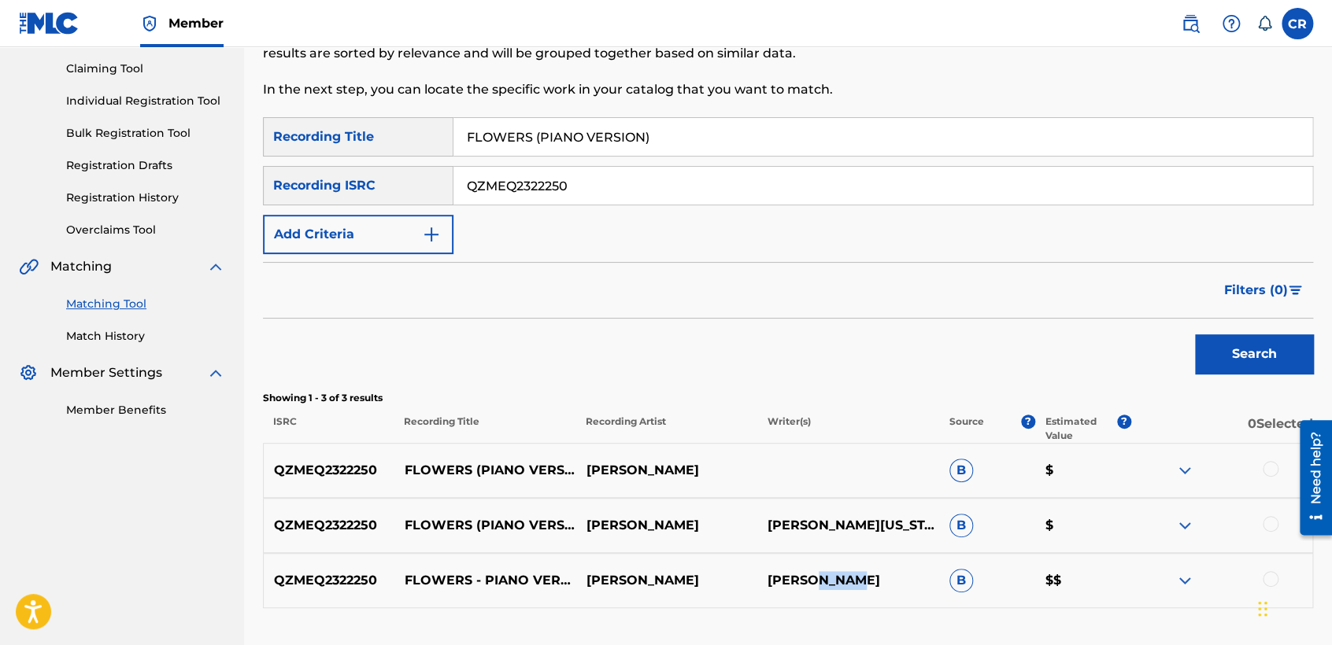
copy p "[PERSON_NAME]"
click at [1274, 469] on div at bounding box center [1271, 469] width 16 height 16
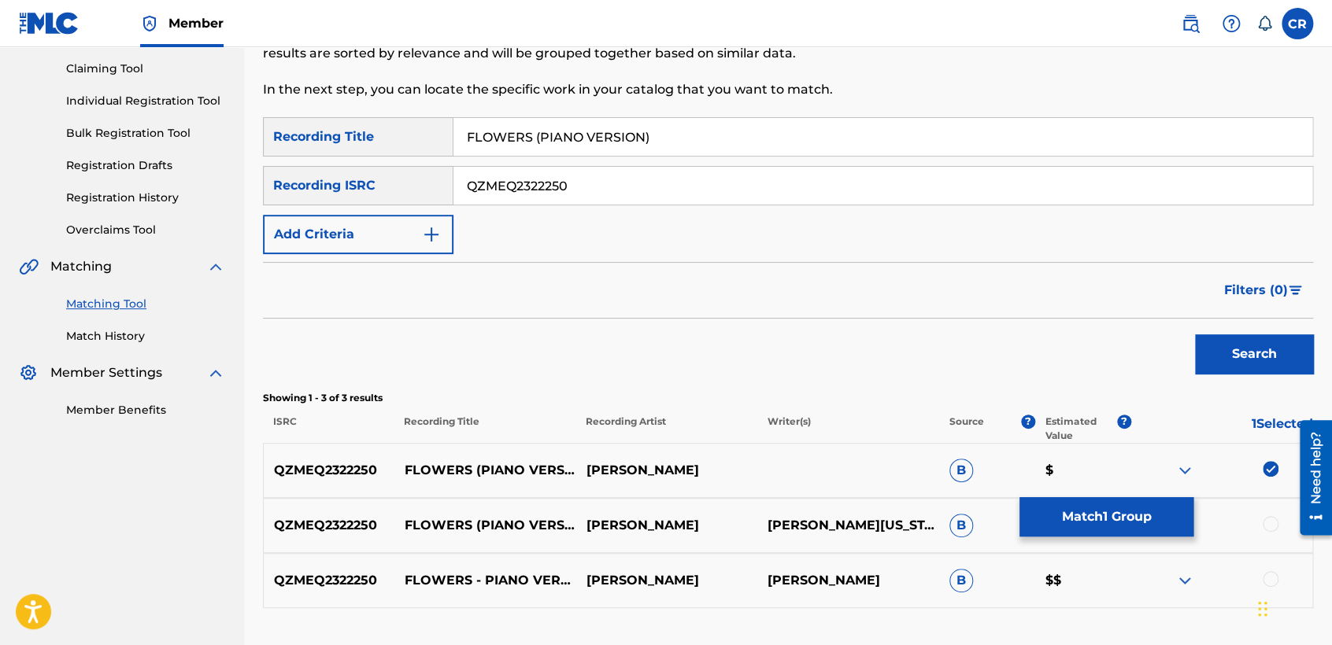
click at [1263, 519] on div at bounding box center [1271, 524] width 16 height 16
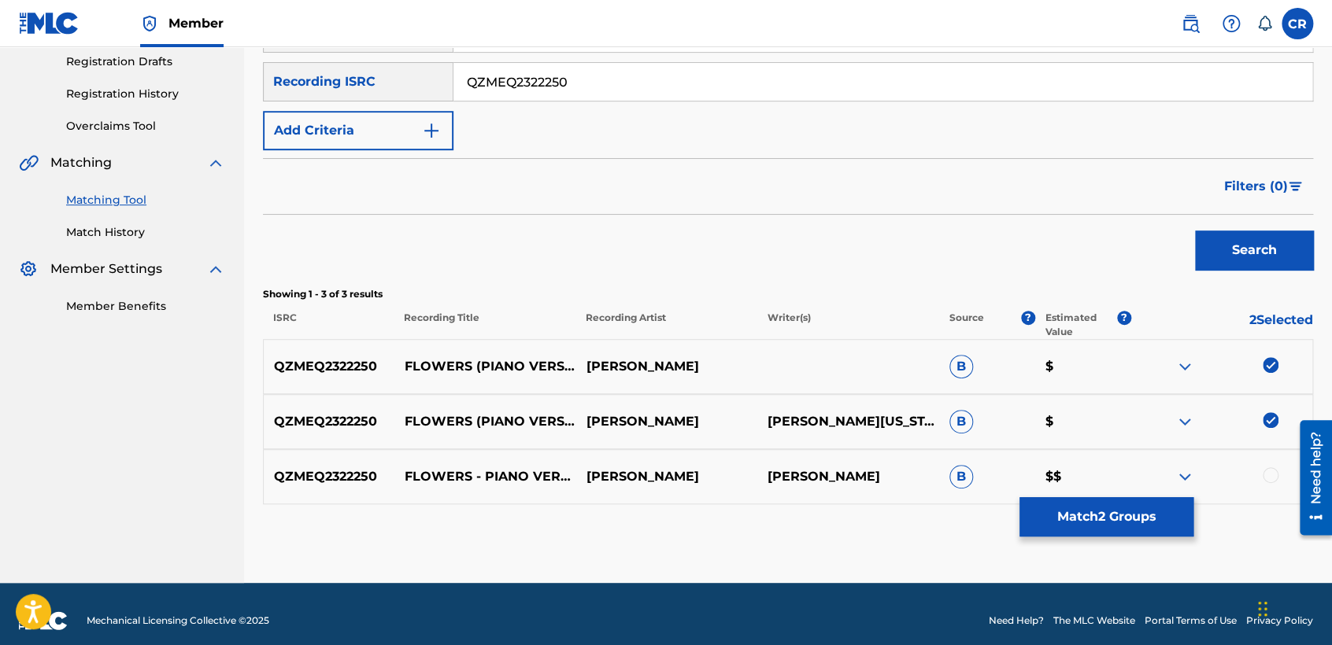
scroll to position [279, 0]
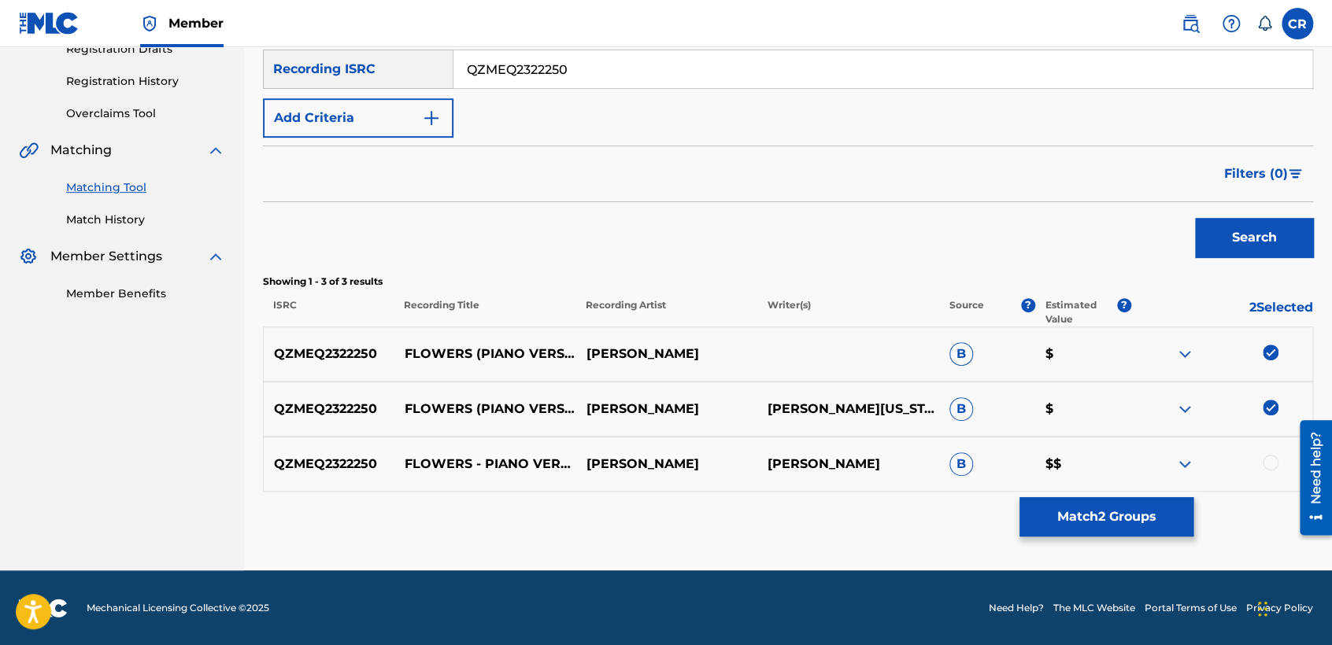
click at [1263, 473] on div "QZMEQ2322250 FLOWERS - PIANO VERSION [PERSON_NAME] [PERSON_NAME] B $$" at bounding box center [788, 464] width 1050 height 55
click at [1263, 464] on div at bounding box center [1271, 463] width 16 height 16
click at [1134, 509] on button "Match 3 Groups" at bounding box center [1106, 517] width 174 height 39
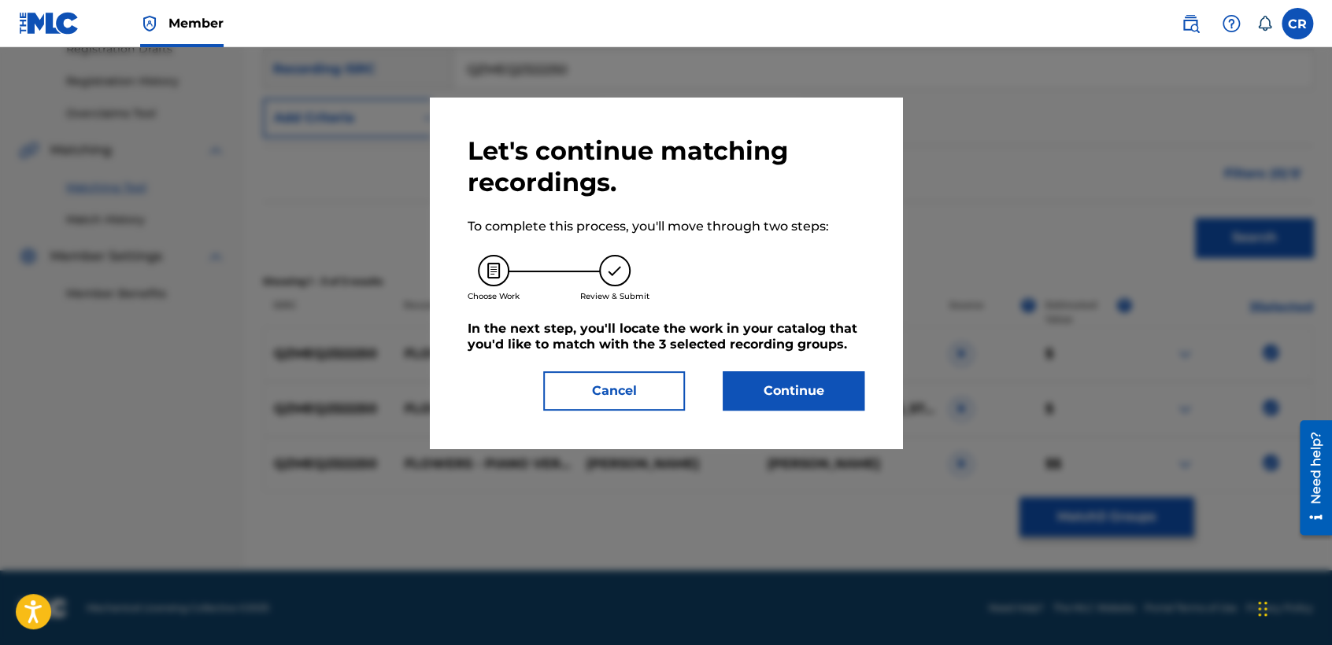
click at [839, 410] on div "Let's continue matching recordings. To complete this process, you'll move throu…" at bounding box center [666, 273] width 472 height 351
click at [838, 395] on button "Continue" at bounding box center [794, 391] width 142 height 39
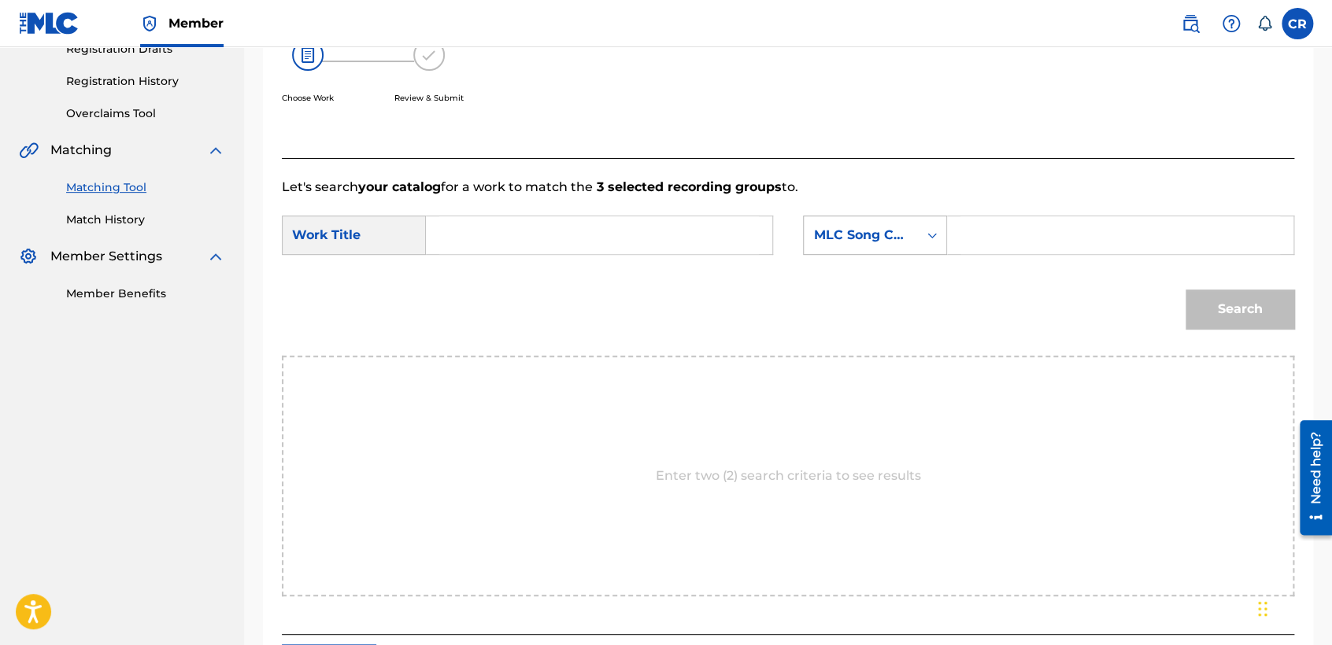
click at [866, 242] on div "MLC Song Code" at bounding box center [860, 235] width 95 height 19
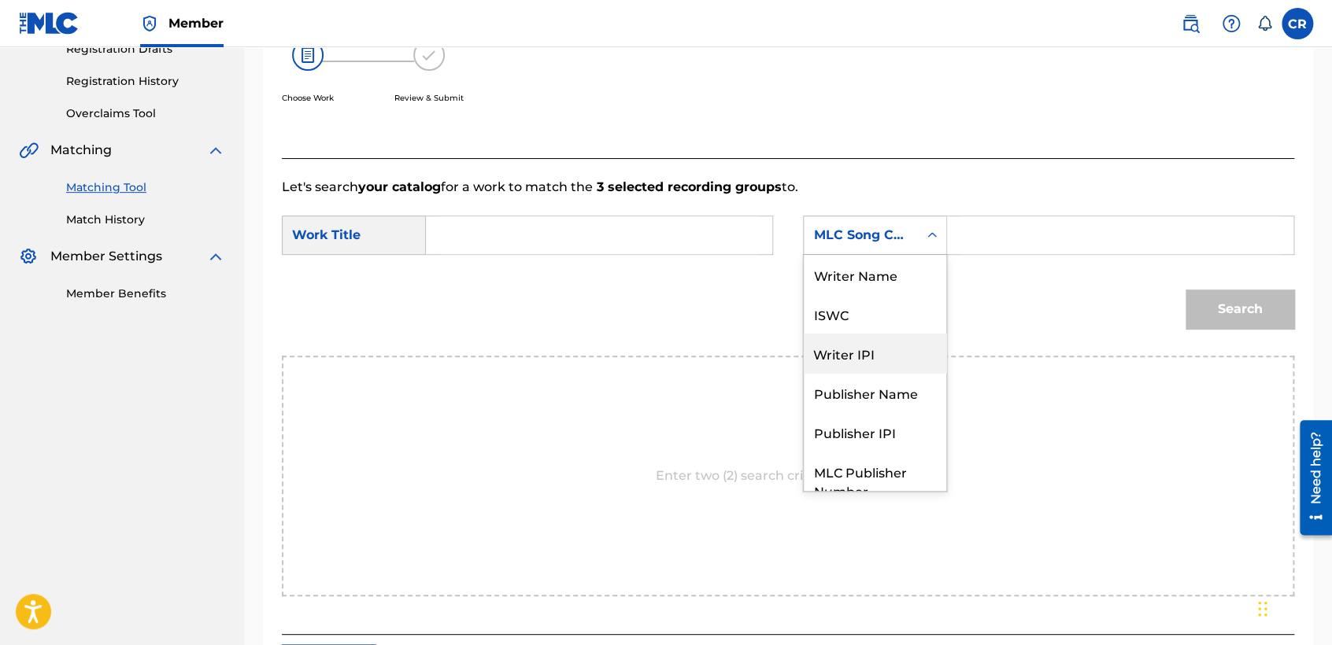
scroll to position [0, 0]
drag, startPoint x: 864, startPoint y: 296, endPoint x: 886, endPoint y: 278, distance: 29.1
click at [864, 295] on div "ISWC" at bounding box center [875, 313] width 142 height 39
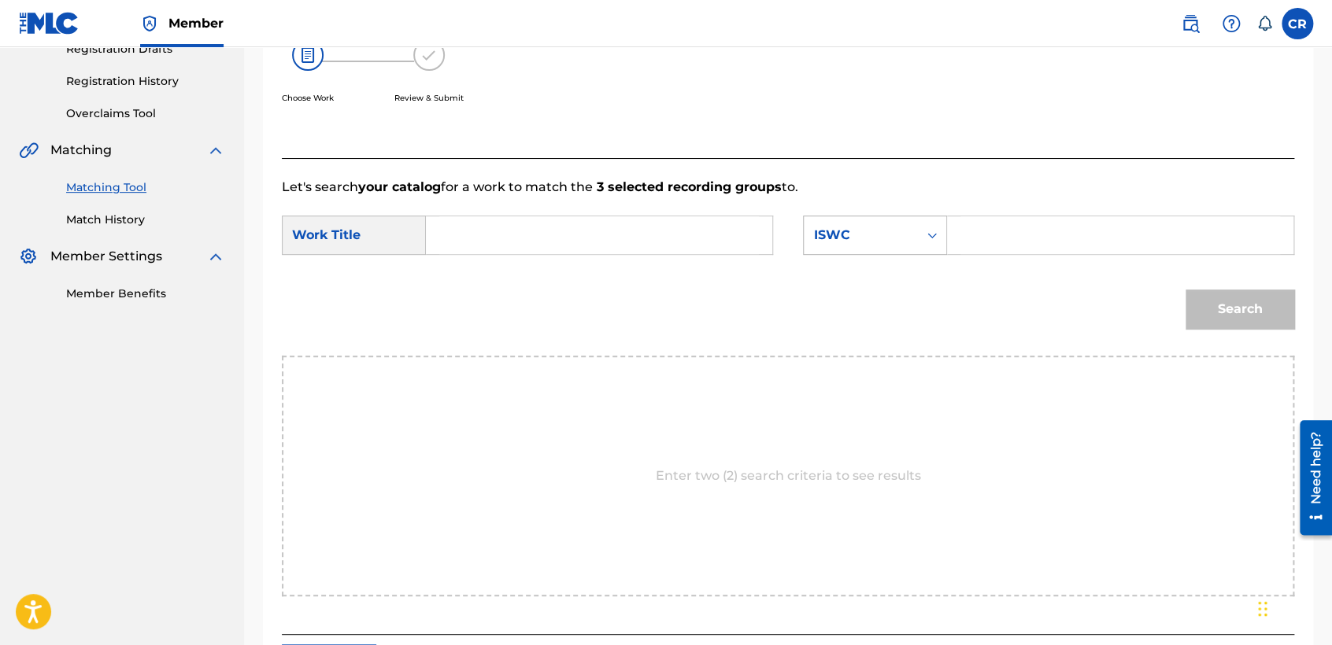
click at [913, 240] on div "ISWC" at bounding box center [861, 235] width 114 height 30
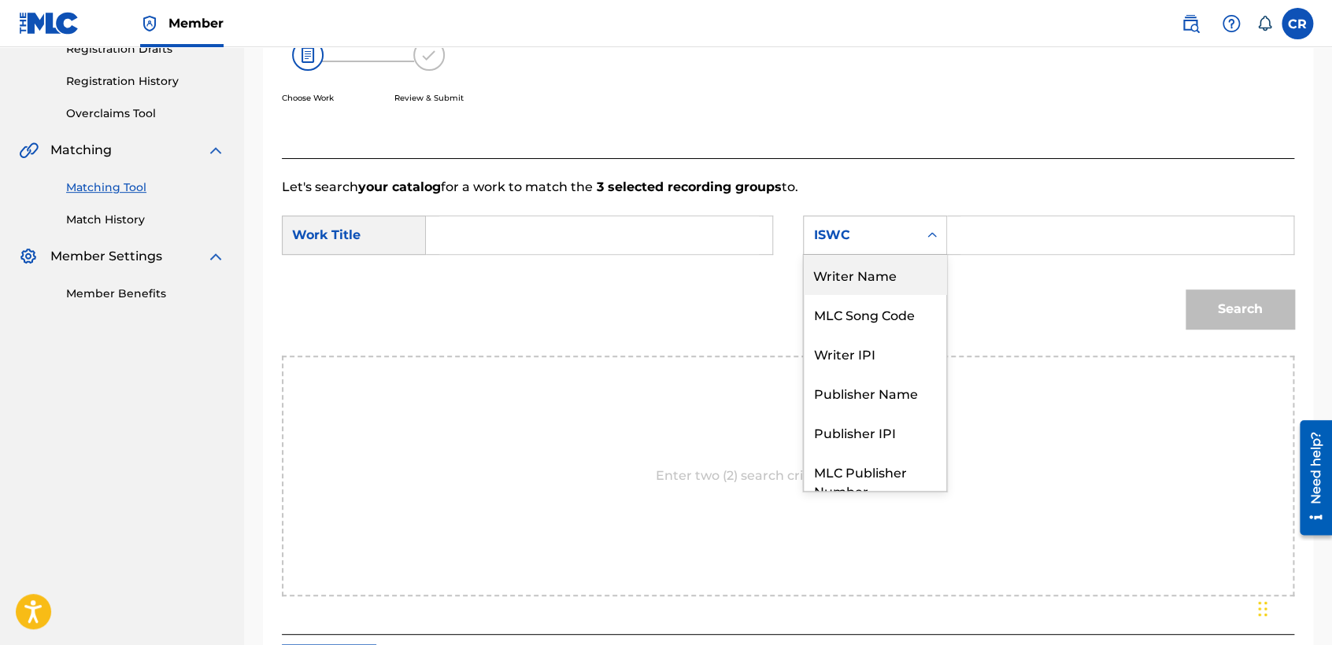
drag, startPoint x: 879, startPoint y: 273, endPoint x: 887, endPoint y: 269, distance: 8.8
click at [882, 271] on div "Writer Name" at bounding box center [875, 274] width 142 height 39
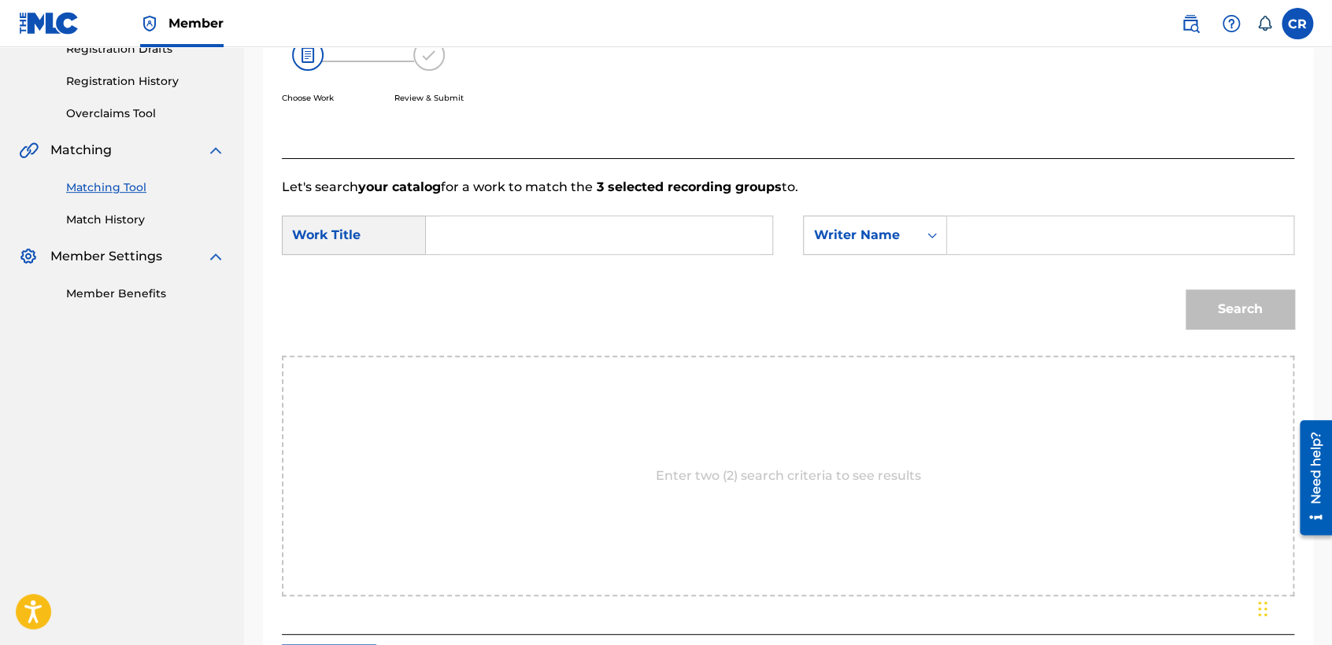
click at [995, 242] on input "Search Form" at bounding box center [1120, 235] width 320 height 38
type input "[PERSON_NAME]"
click at [700, 242] on input "Search Form" at bounding box center [599, 235] width 320 height 38
paste input "FLOWERS (PIANO VERSION)"
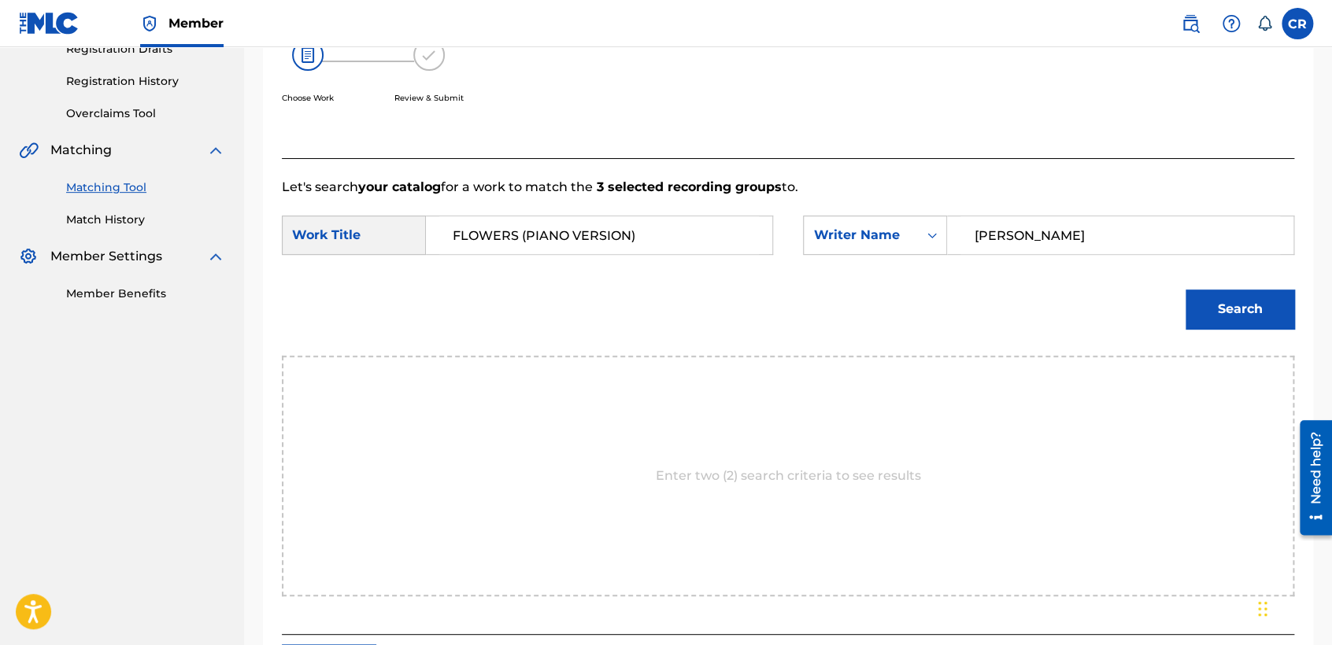
type input "FLOWERS (PIANO VERSION)"
click at [1209, 324] on button "Search" at bounding box center [1240, 309] width 109 height 39
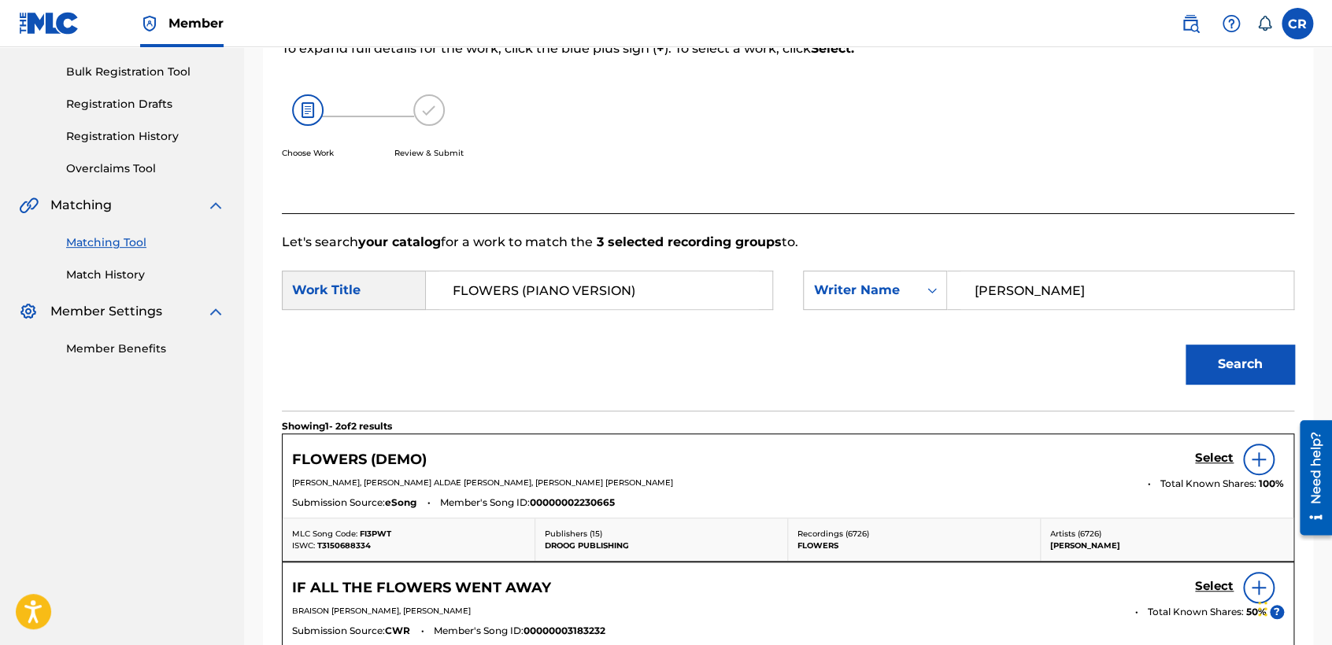
scroll to position [279, 0]
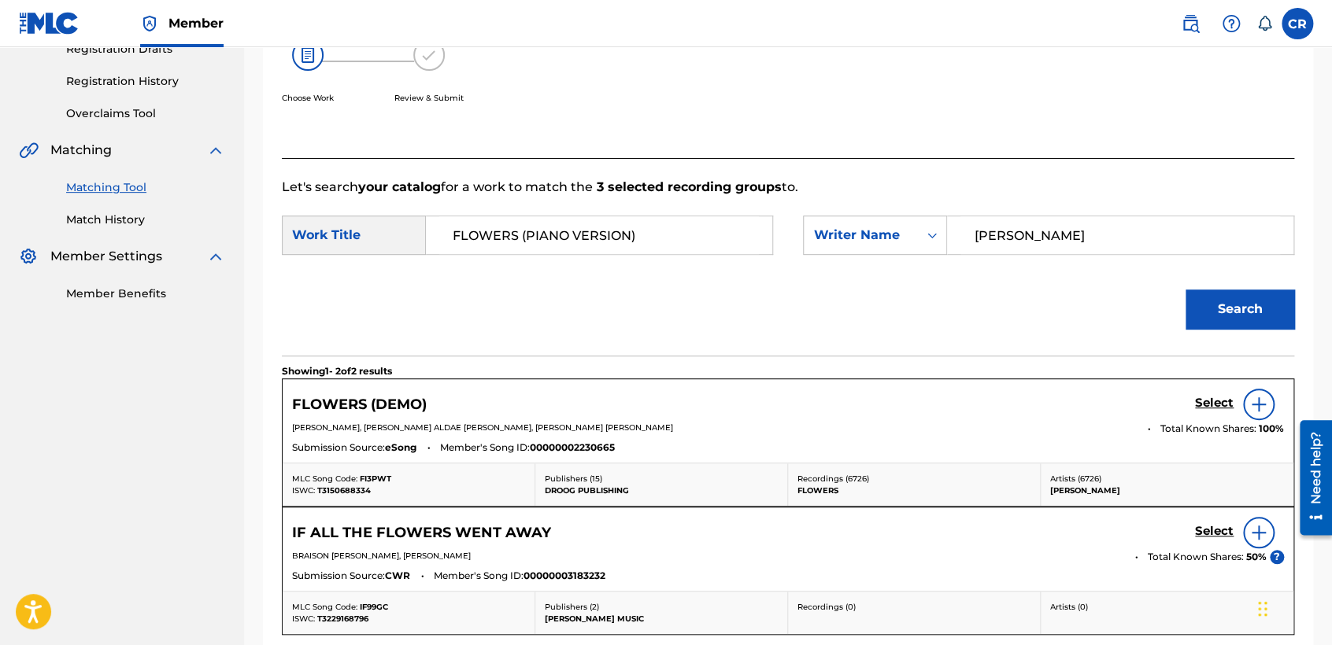
click at [1207, 409] on h5 "Select" at bounding box center [1214, 403] width 39 height 15
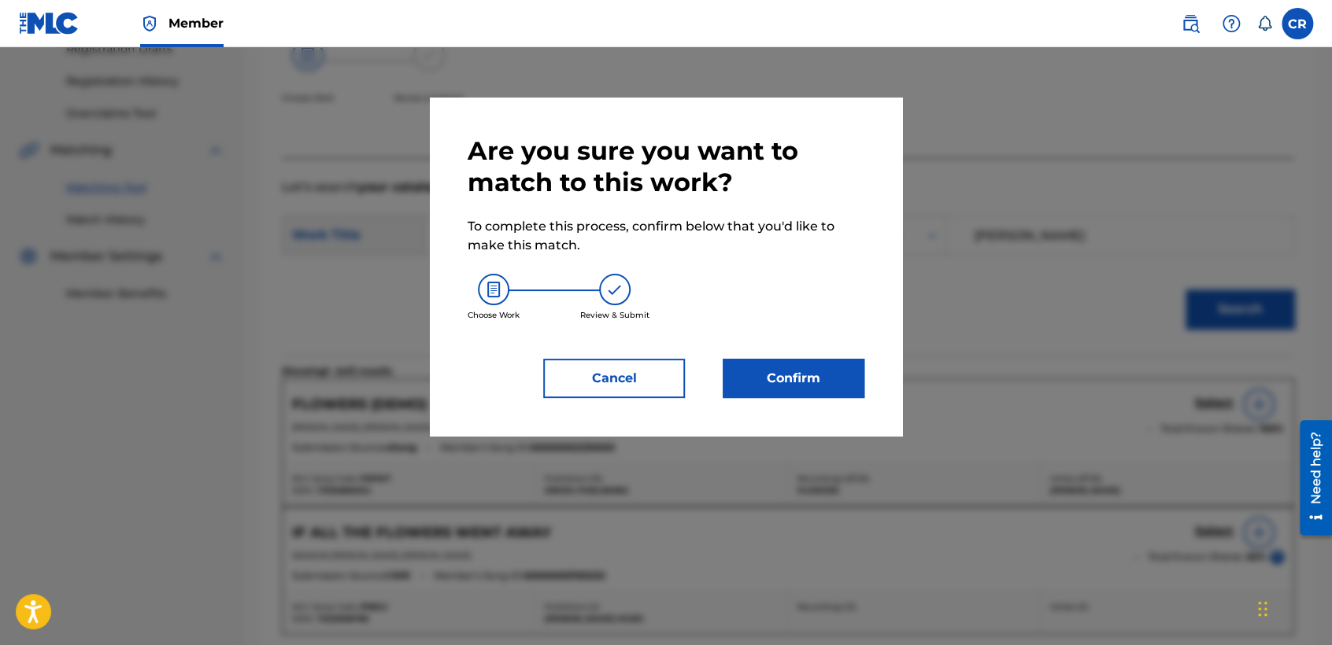
click at [762, 375] on button "Confirm" at bounding box center [794, 378] width 142 height 39
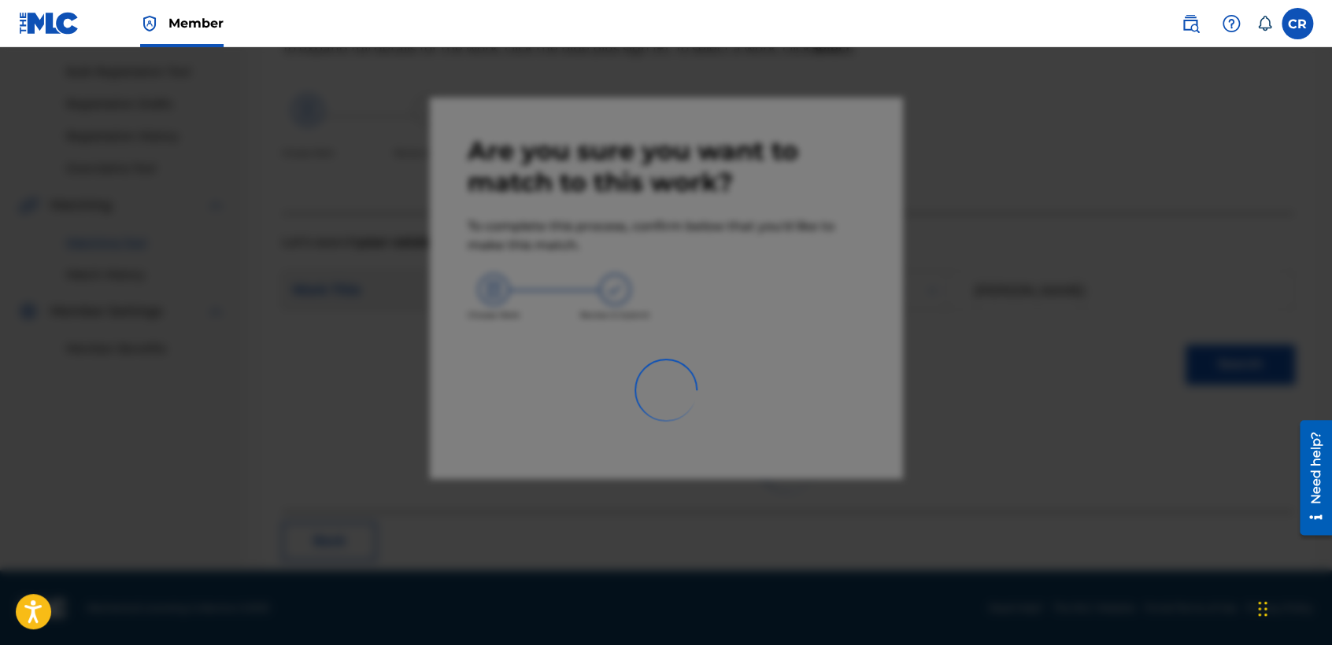
scroll to position [59, 0]
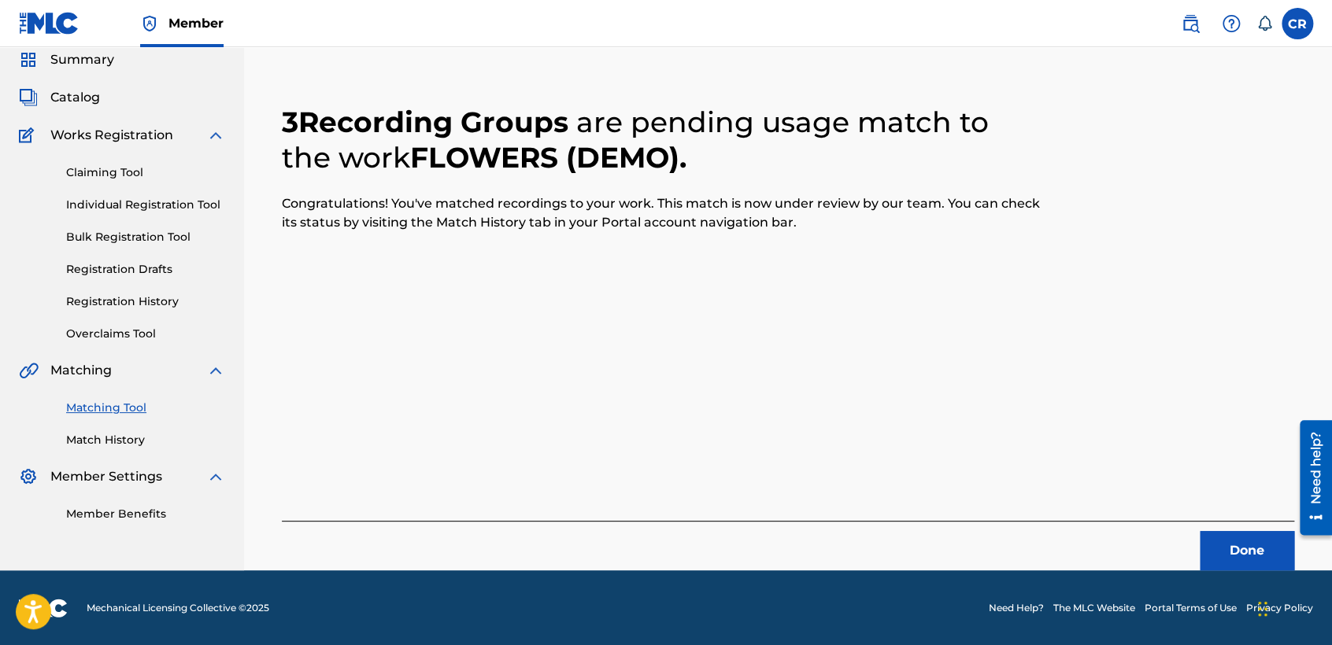
click at [1213, 545] on button "Done" at bounding box center [1247, 550] width 94 height 39
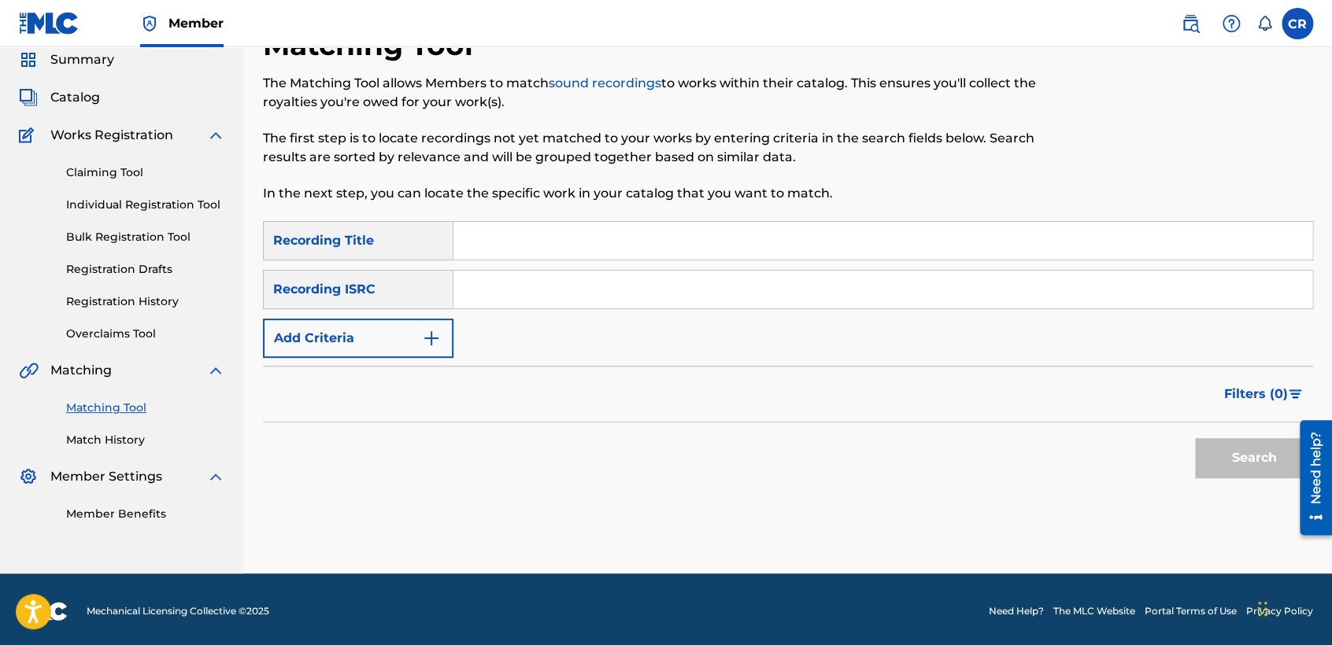
click at [710, 279] on input "Search Form" at bounding box center [882, 290] width 859 height 38
paste input "TCADK1758486"
type input "TCADK1758486"
drag, startPoint x: 759, startPoint y: 226, endPoint x: 782, endPoint y: 245, distance: 30.2
click at [759, 226] on input "Search Form" at bounding box center [882, 241] width 859 height 38
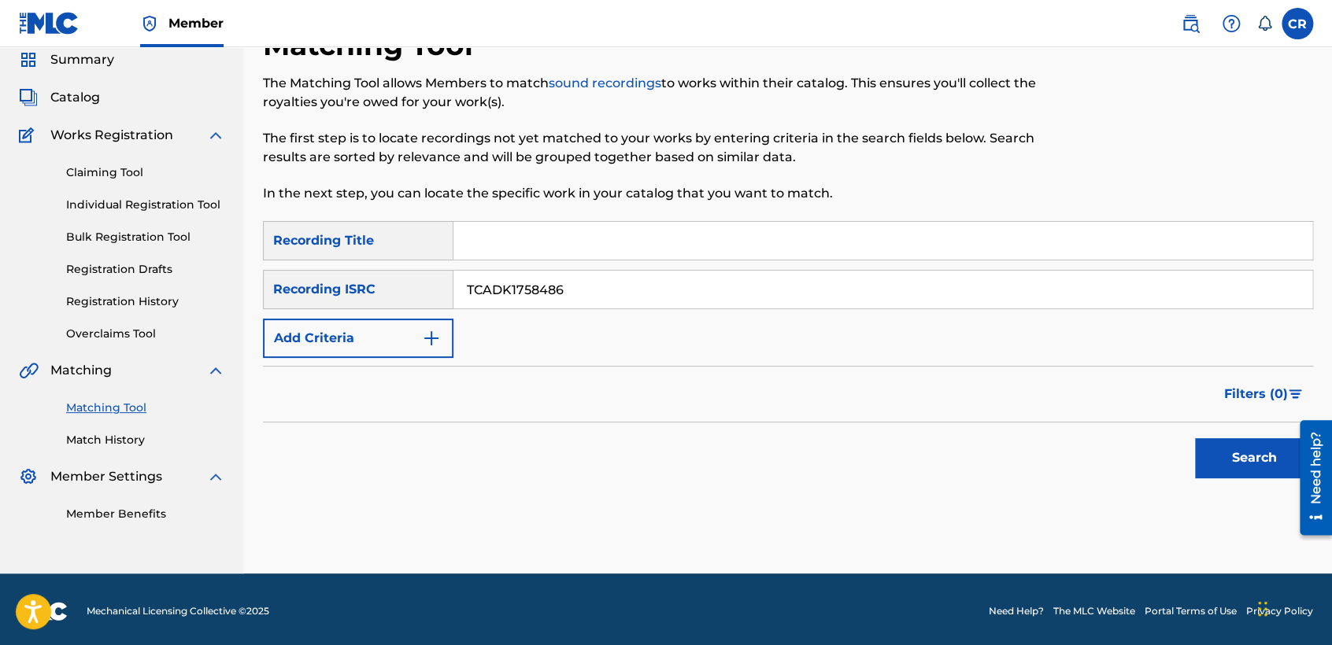
paste input "HOLD ON ME"
type input "HOLD ON ME"
click at [1222, 464] on button "Search" at bounding box center [1254, 457] width 118 height 39
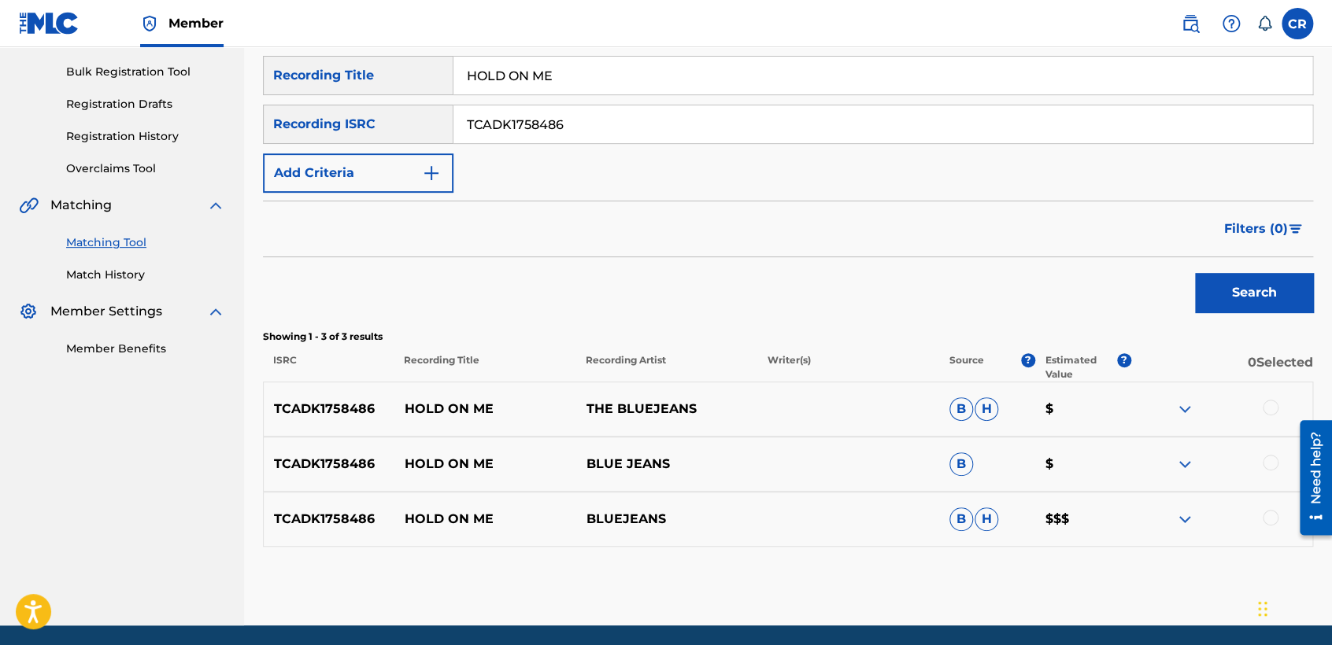
scroll to position [279, 0]
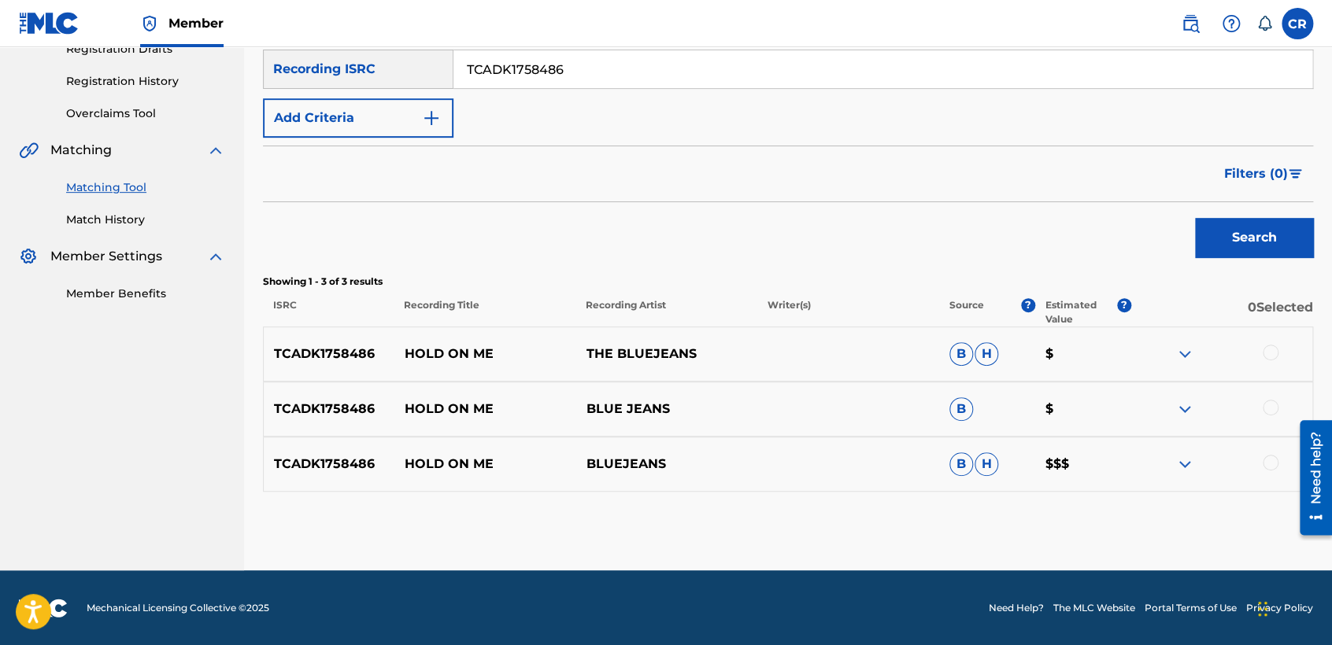
click at [579, 72] on input "TCADK1758486" at bounding box center [882, 69] width 859 height 38
paste input "QZES718331"
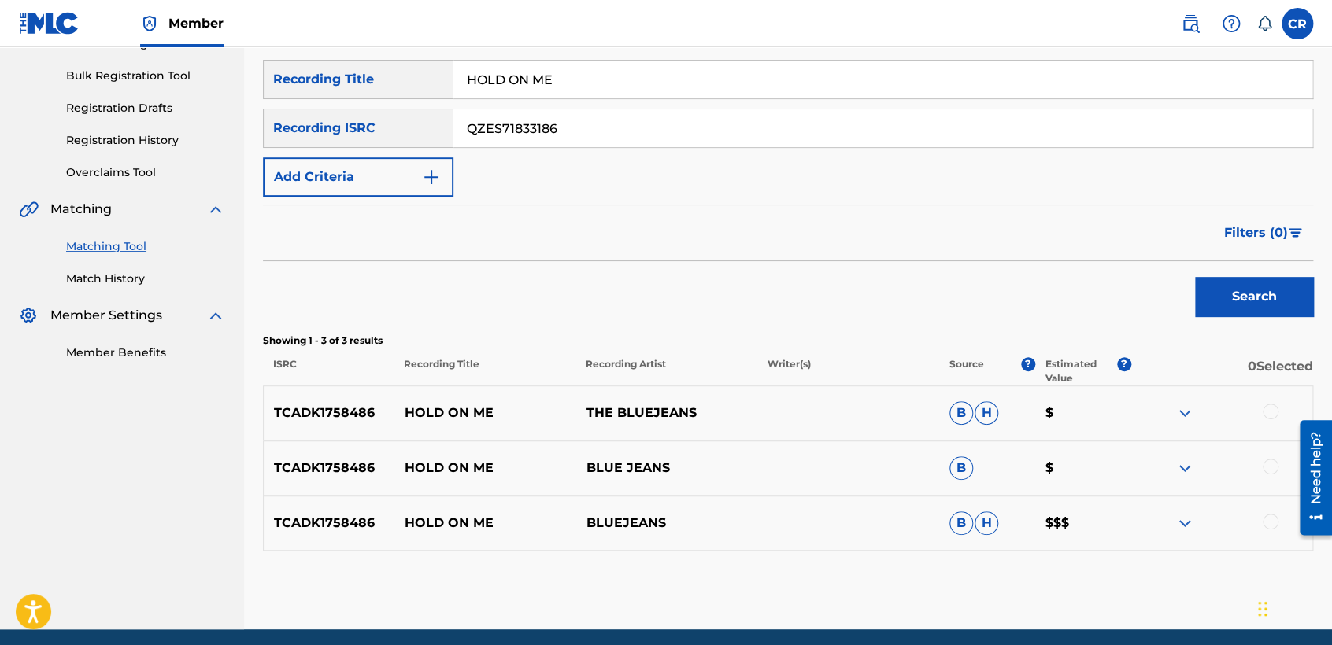
scroll to position [105, 0]
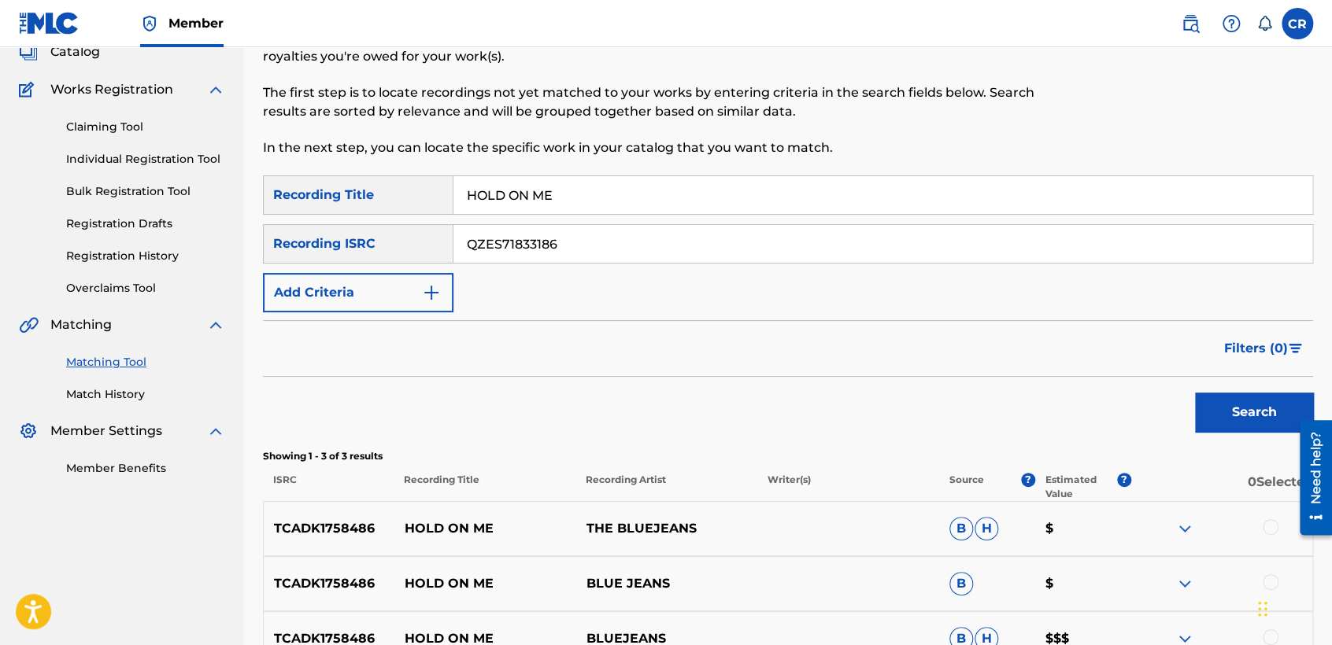
type input "QZES71833186"
click at [718, 189] on input "HOLD ON ME" at bounding box center [882, 195] width 859 height 38
paste input "LUST"
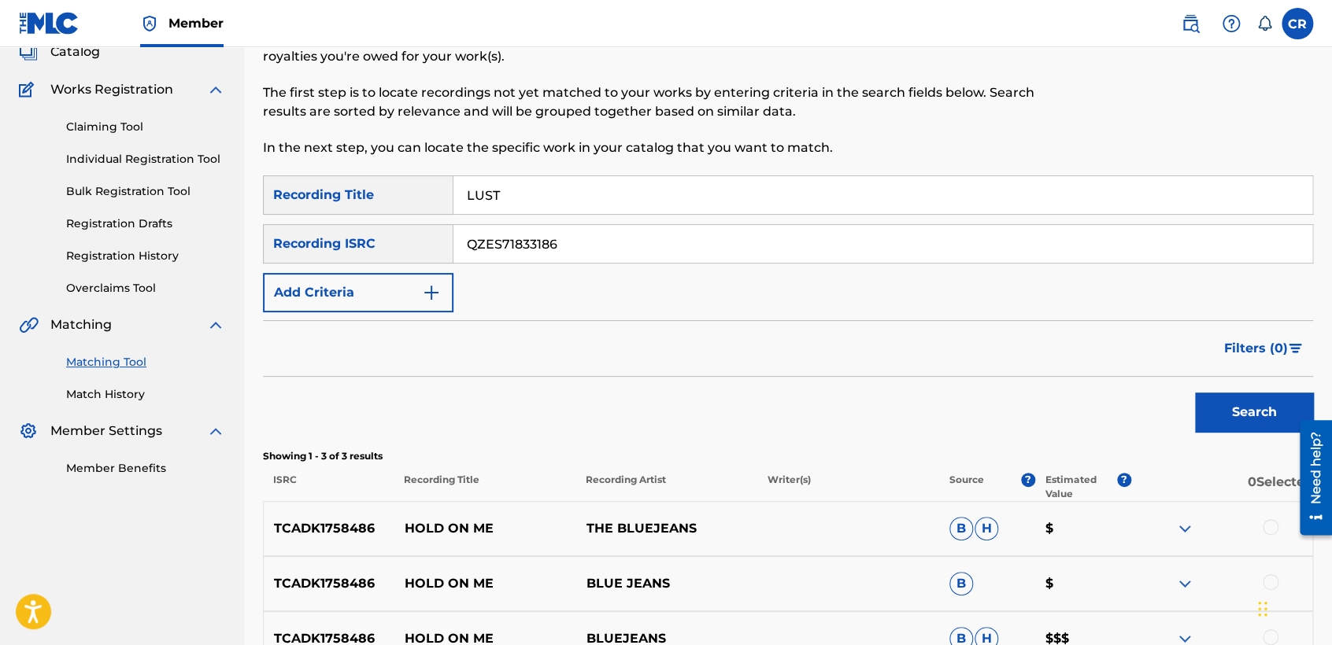
type input "LUST"
click at [1245, 394] on button "Search" at bounding box center [1254, 412] width 118 height 39
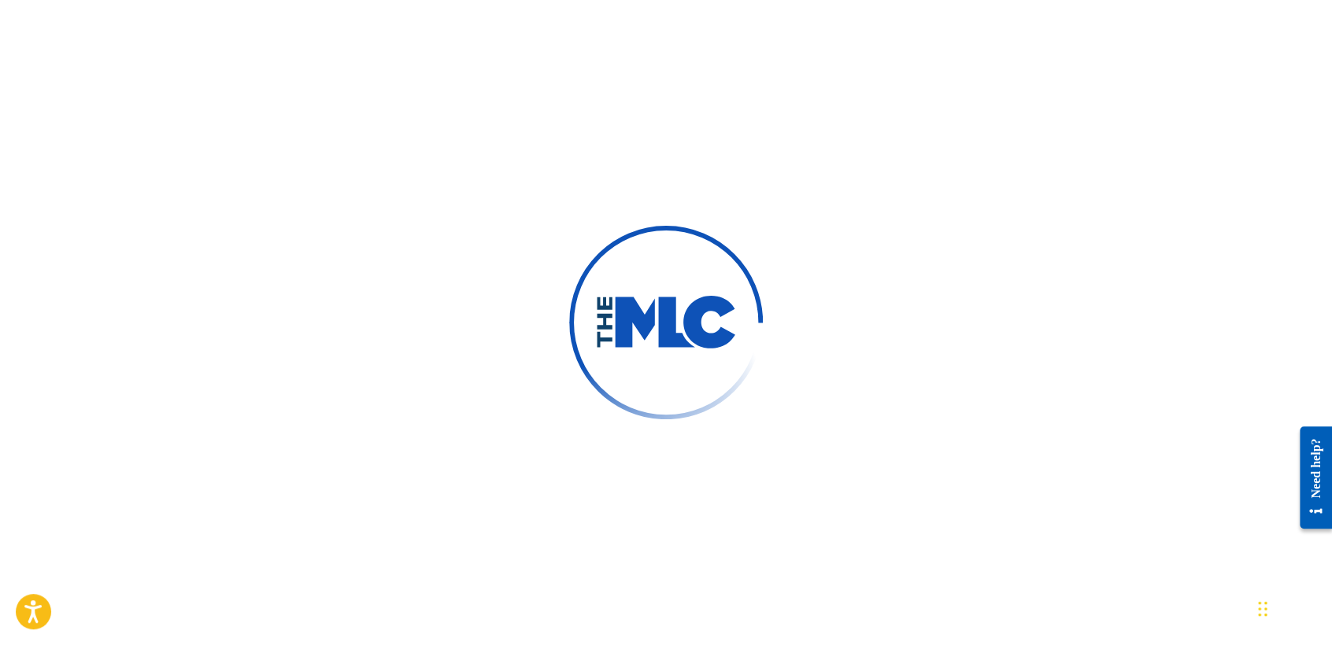
drag, startPoint x: 359, startPoint y: 191, endPoint x: 332, endPoint y: 174, distance: 31.5
click at [353, 187] on div at bounding box center [666, 322] width 1332 height 645
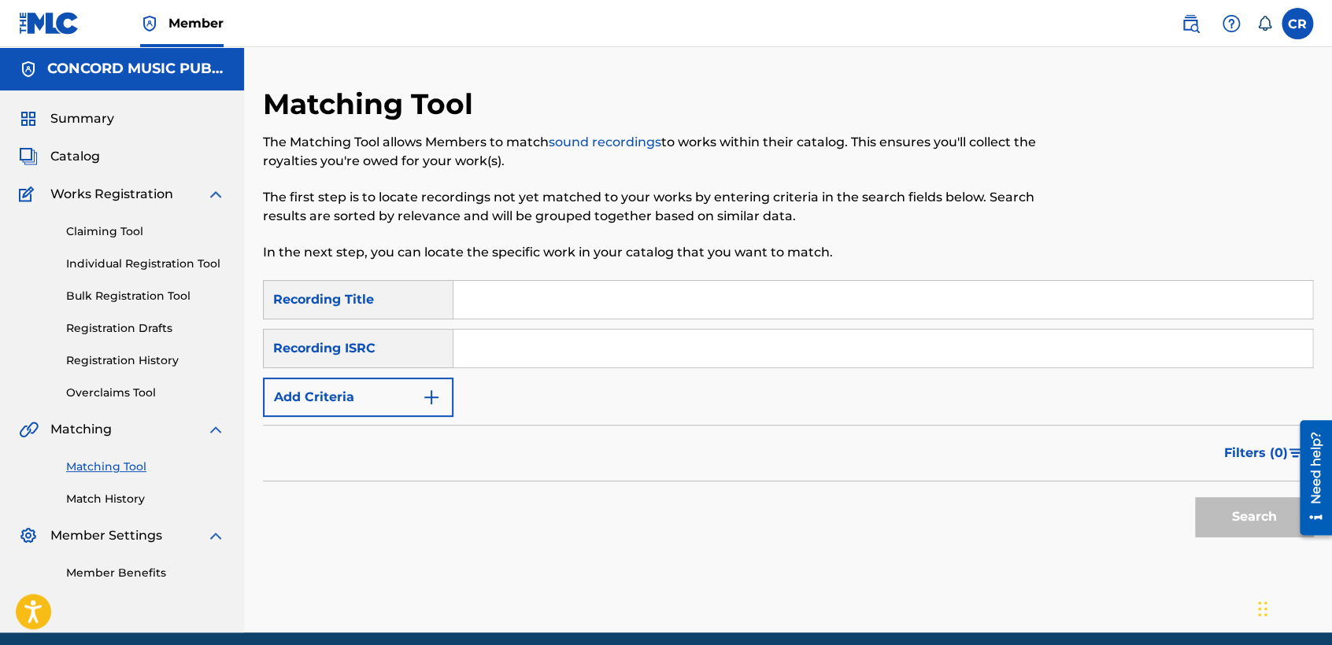
click at [654, 346] on input "Search Form" at bounding box center [882, 349] width 859 height 38
paste input "TCADK1730962"
type input "TCADK1730962"
drag, startPoint x: 718, startPoint y: 294, endPoint x: 913, endPoint y: 406, distance: 225.0
click at [718, 294] on input "Search Form" at bounding box center [882, 300] width 859 height 38
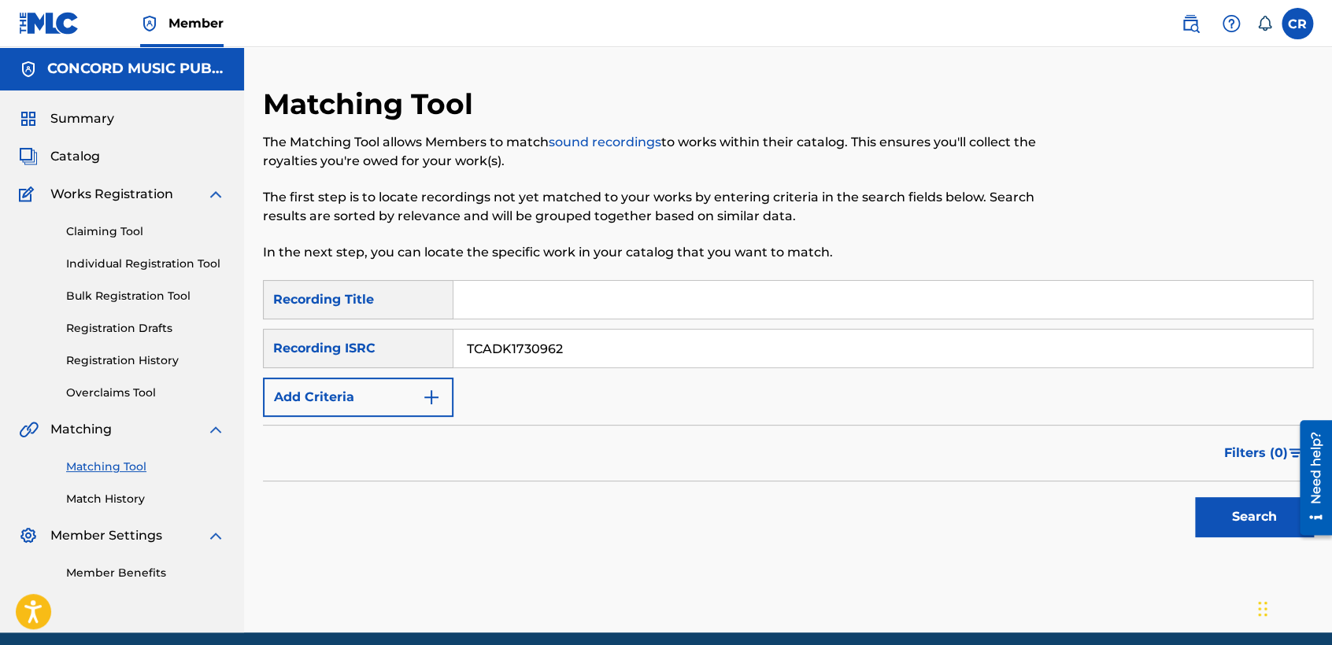
paste input "ELLE"
type input "ELLE"
click at [1216, 513] on button "Search" at bounding box center [1254, 517] width 118 height 39
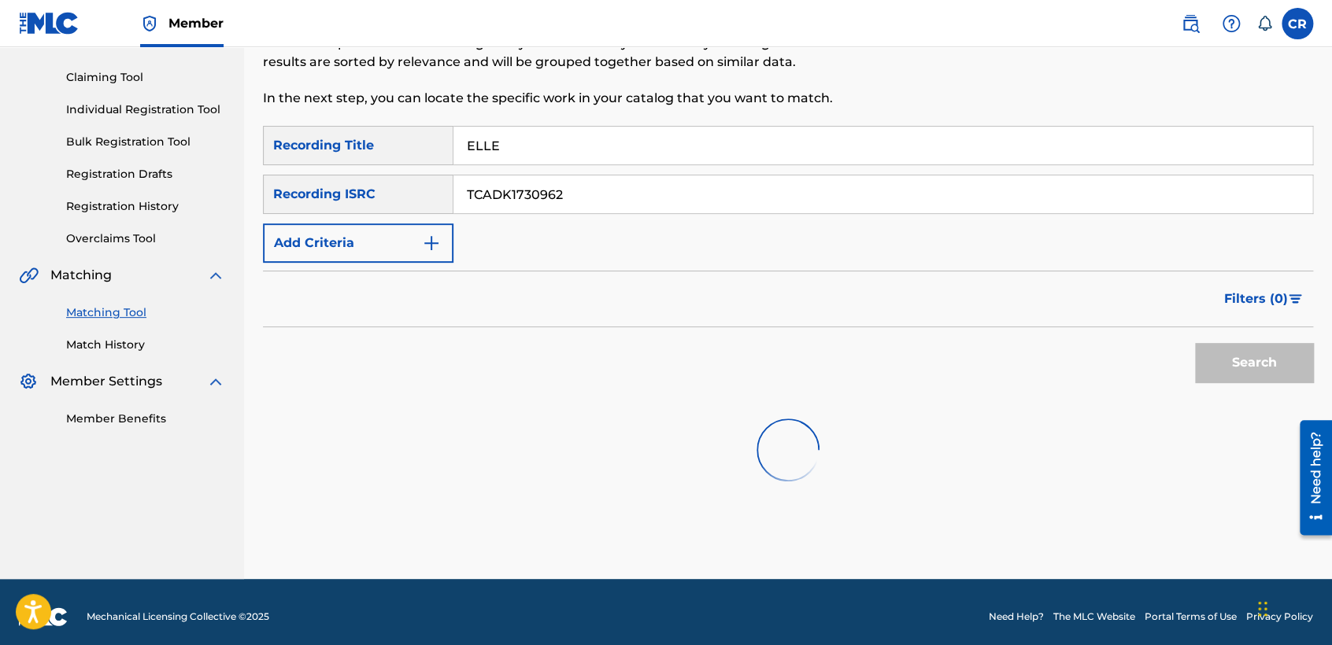
scroll to position [163, 0]
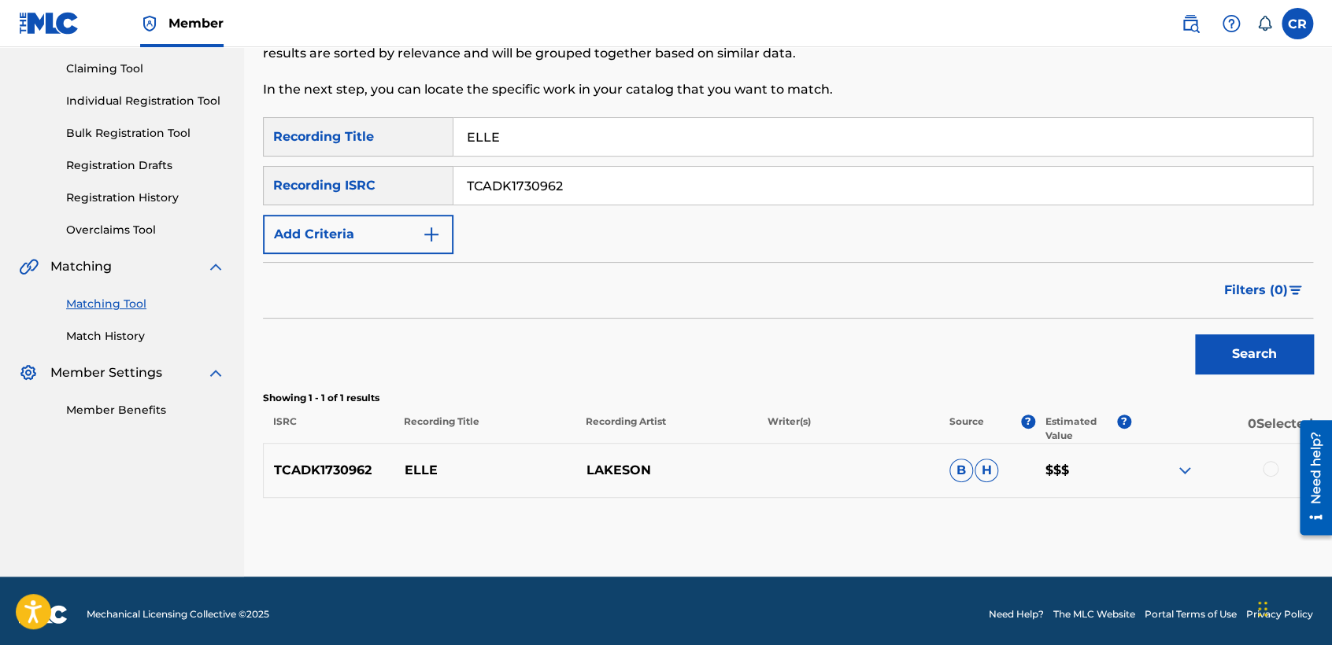
click at [601, 187] on input "TCADK1730962" at bounding box center [882, 186] width 859 height 38
paste input "CQ1629488"
type input "TCACQ1629488"
click at [728, 132] on input "ELLE" at bounding box center [882, 137] width 859 height 38
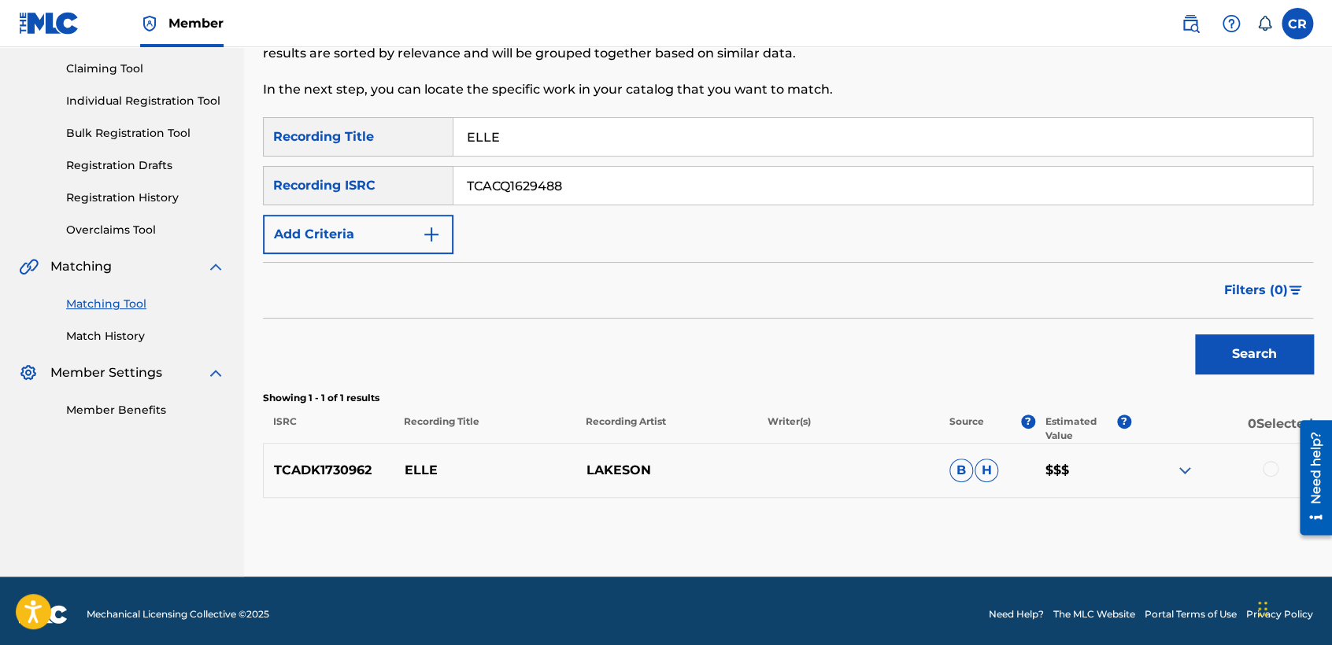
click at [728, 132] on input "ELLE" at bounding box center [882, 137] width 859 height 38
paste input "FLEX"
type input "FLEX"
click at [1260, 378] on div "Search" at bounding box center [1250, 350] width 126 height 63
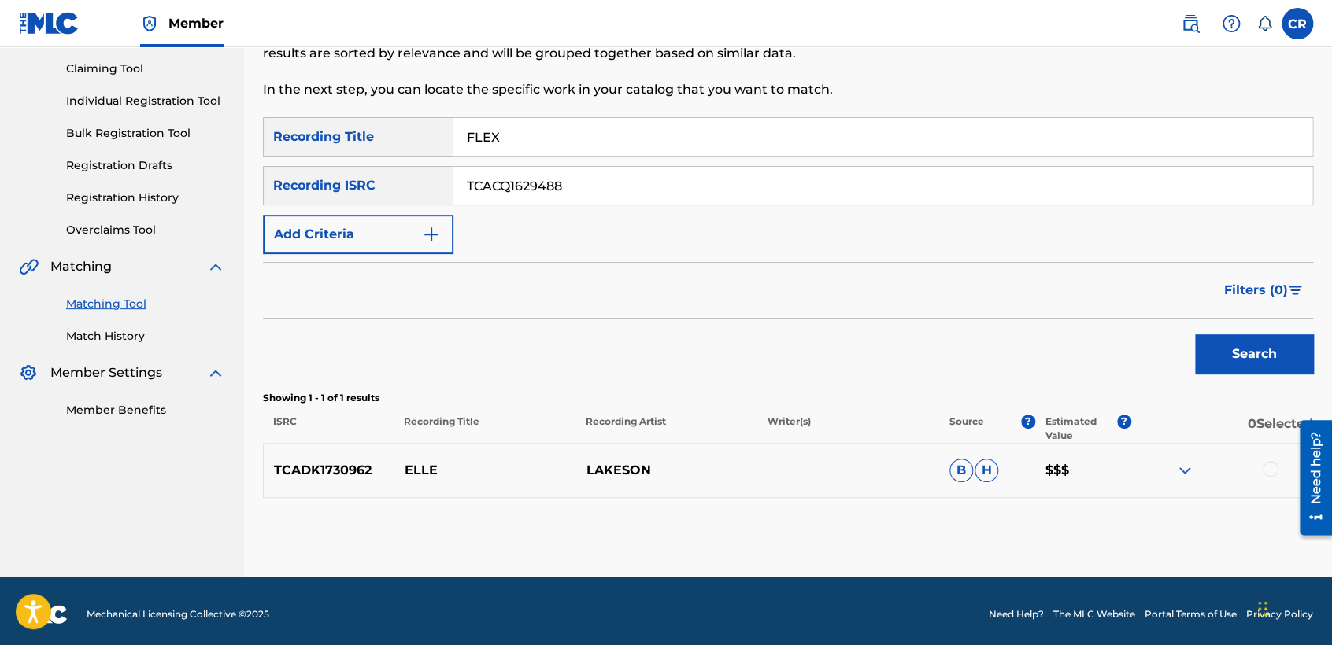
click at [1256, 370] on button "Search" at bounding box center [1254, 354] width 118 height 39
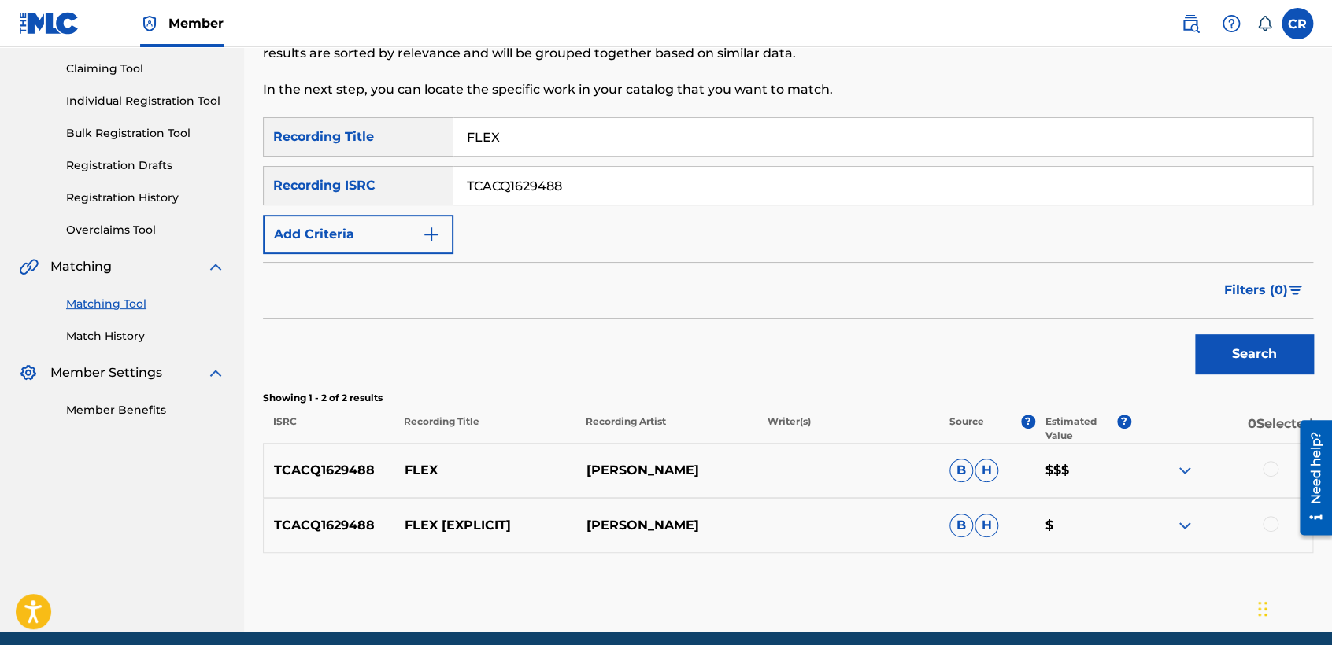
click at [596, 208] on div "SearchWithCriteria95e9a5f2-5533-442a-b493-faa6619910f2 Recording Title FLEX Sea…" at bounding box center [788, 185] width 1050 height 137
click at [595, 198] on input "TCACQ1629488" at bounding box center [882, 186] width 859 height 38
paste input "SE37J1400765"
type input "SE37J1400765"
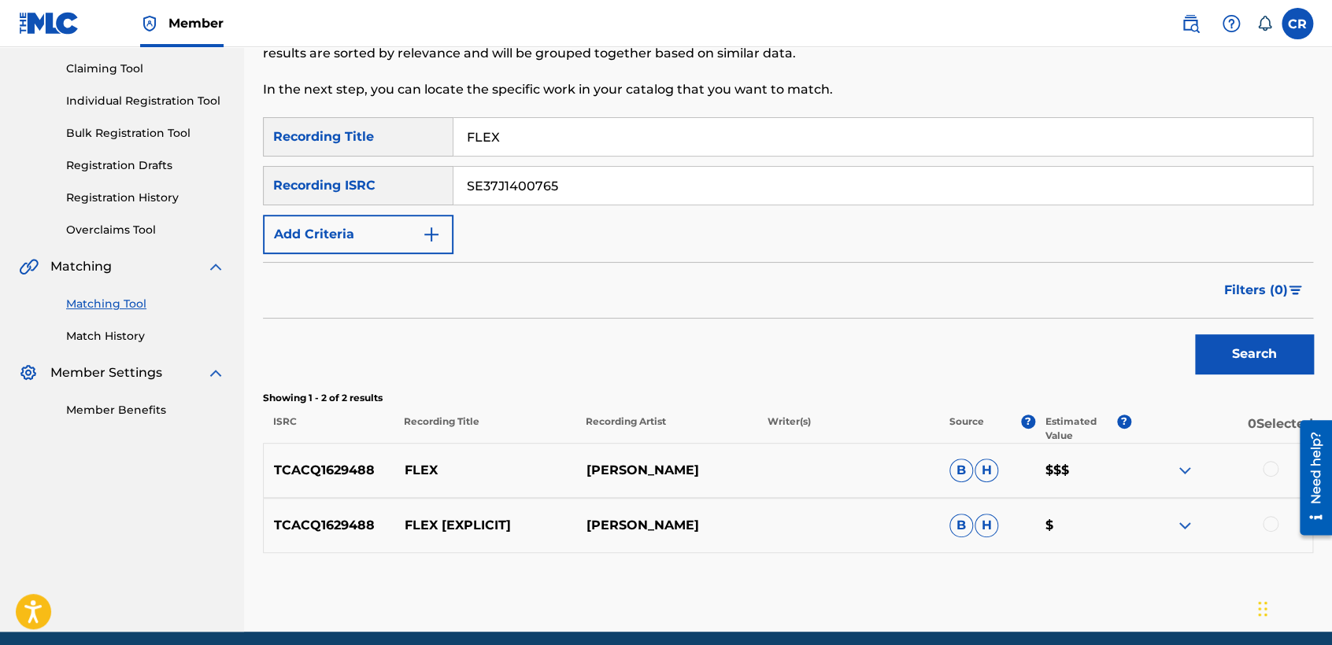
click at [679, 142] on input "FLEX" at bounding box center [882, 137] width 859 height 38
paste input "SONAR"
type input "SONAR"
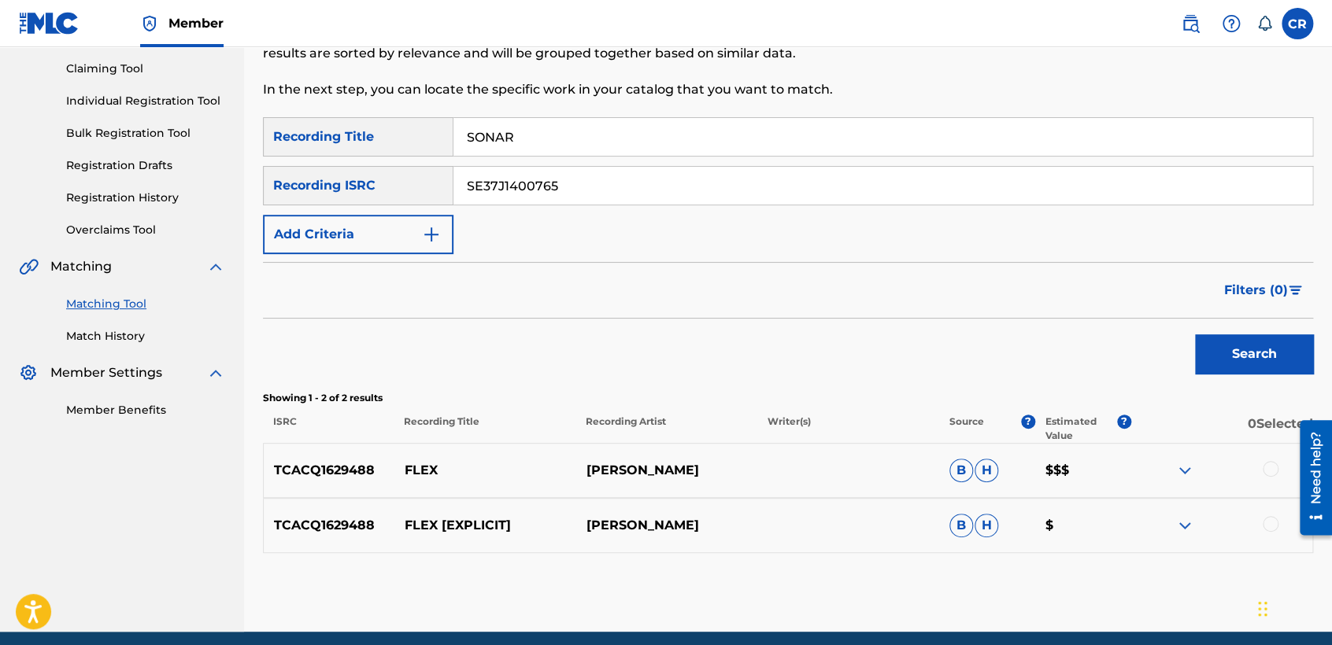
click at [1206, 341] on button "Search" at bounding box center [1254, 354] width 118 height 39
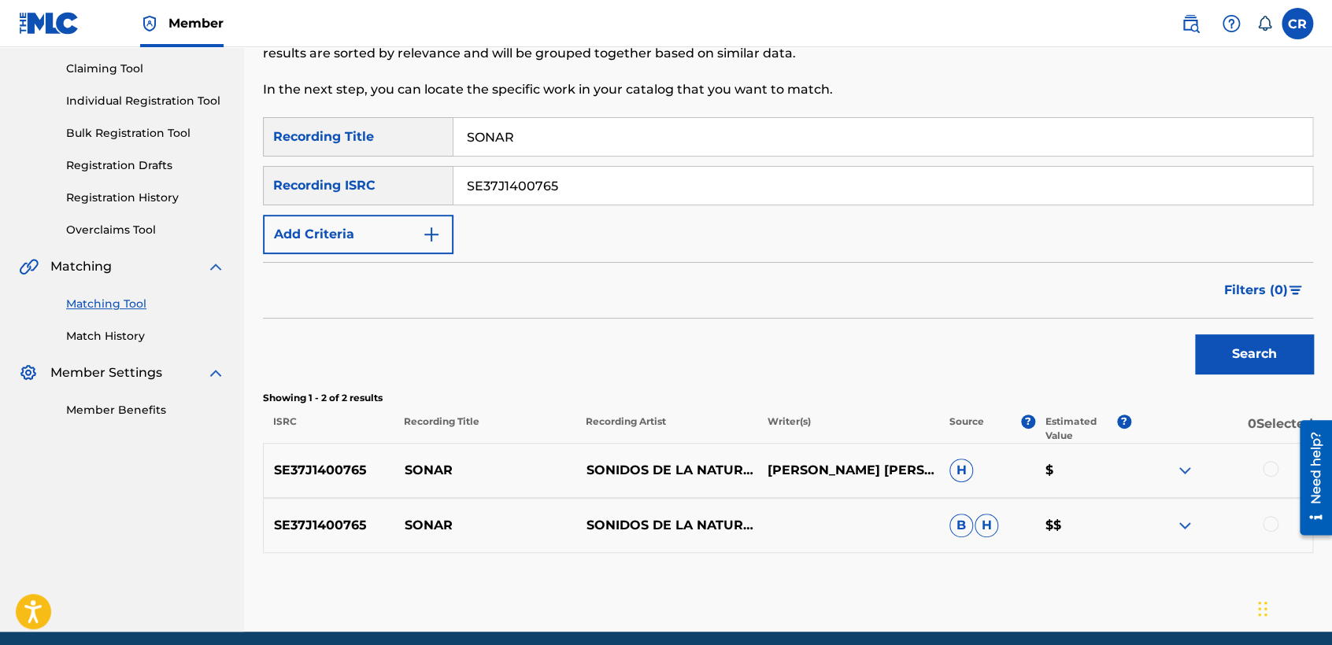
click at [857, 471] on p "LEE WAI CHEN" at bounding box center [848, 470] width 182 height 19
click at [856, 471] on p "LEE WAI CHEN" at bounding box center [848, 470] width 182 height 19
copy p "CHEN"
click at [1266, 474] on div at bounding box center [1271, 469] width 16 height 16
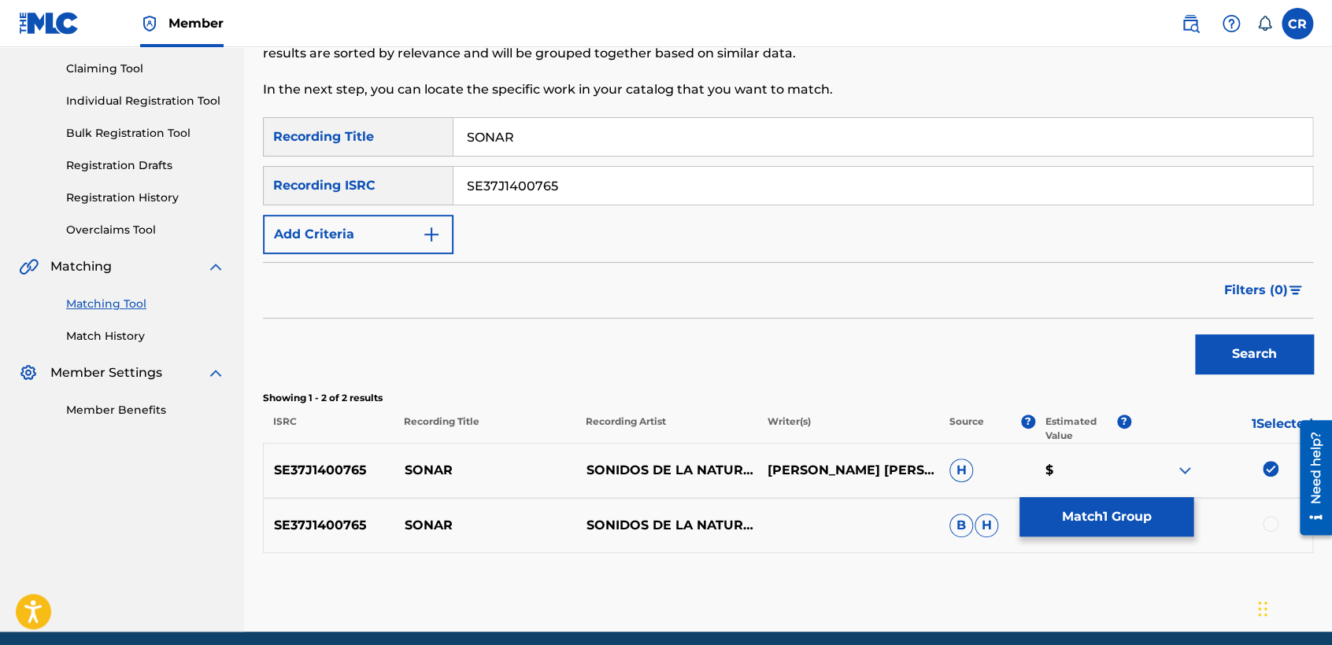
click at [1267, 520] on div at bounding box center [1271, 524] width 16 height 16
click at [1151, 516] on button "Match 2 Groups" at bounding box center [1106, 517] width 174 height 39
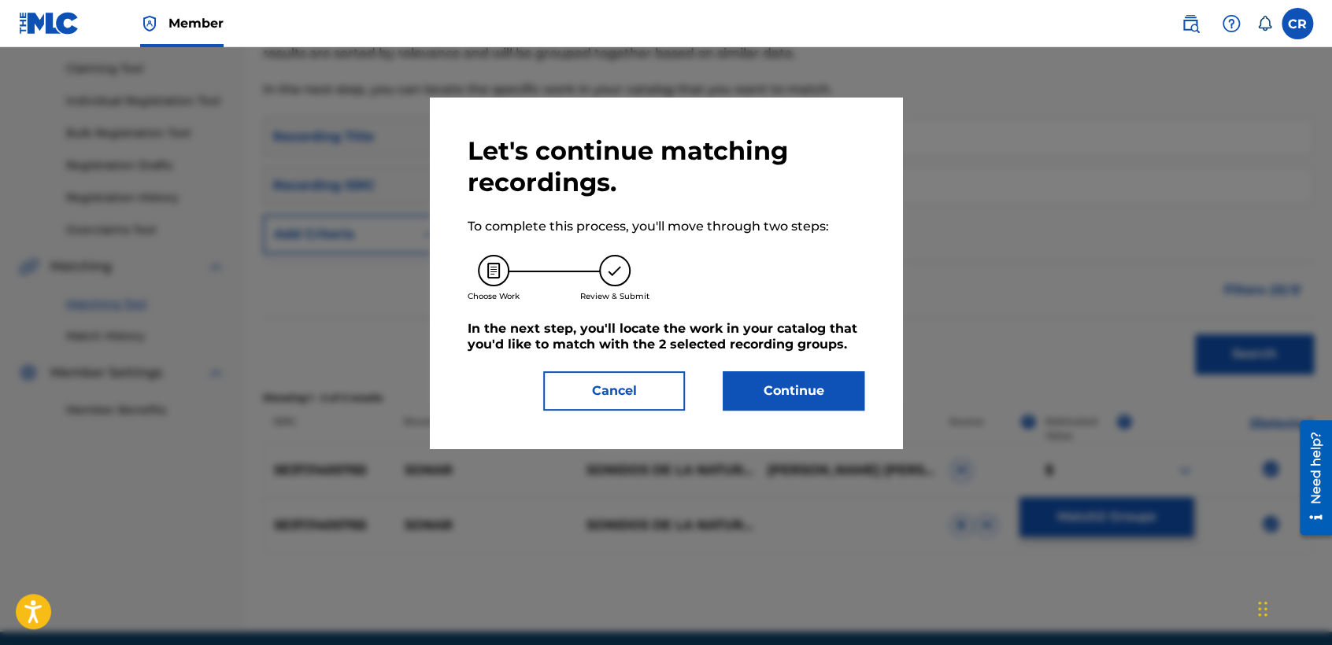
click at [811, 405] on button "Continue" at bounding box center [794, 391] width 142 height 39
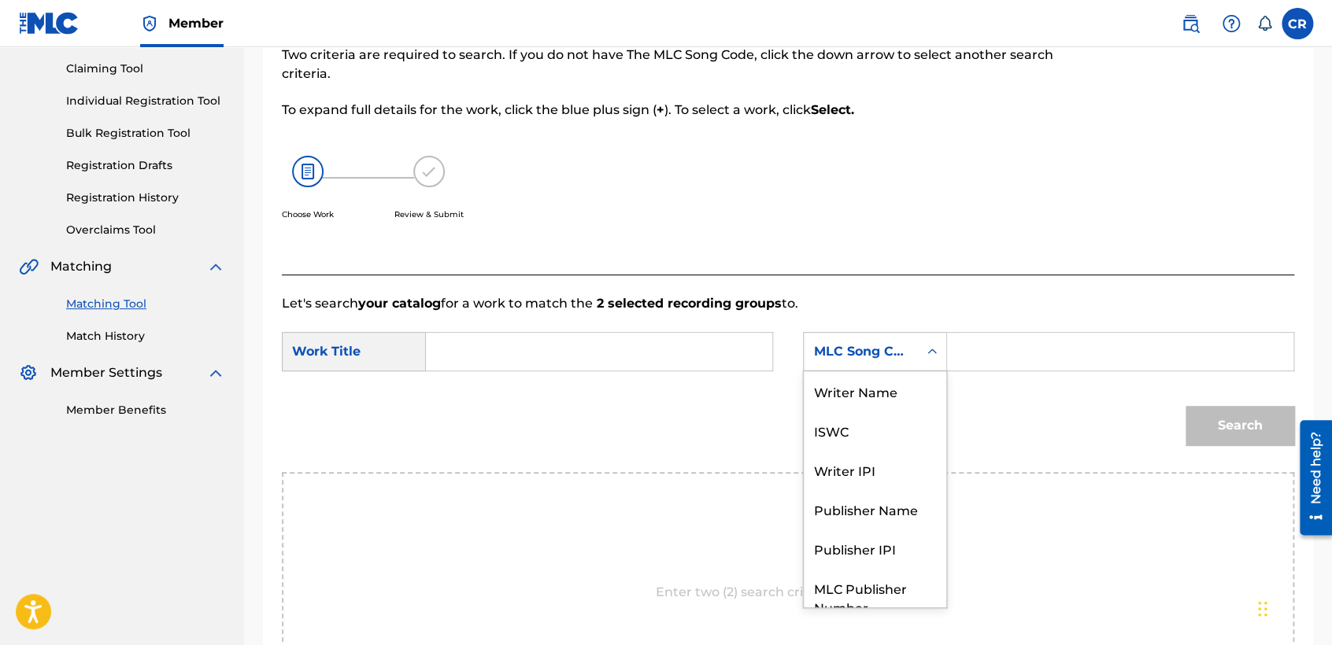
click at [849, 348] on div "MLC Song Code" at bounding box center [860, 351] width 95 height 19
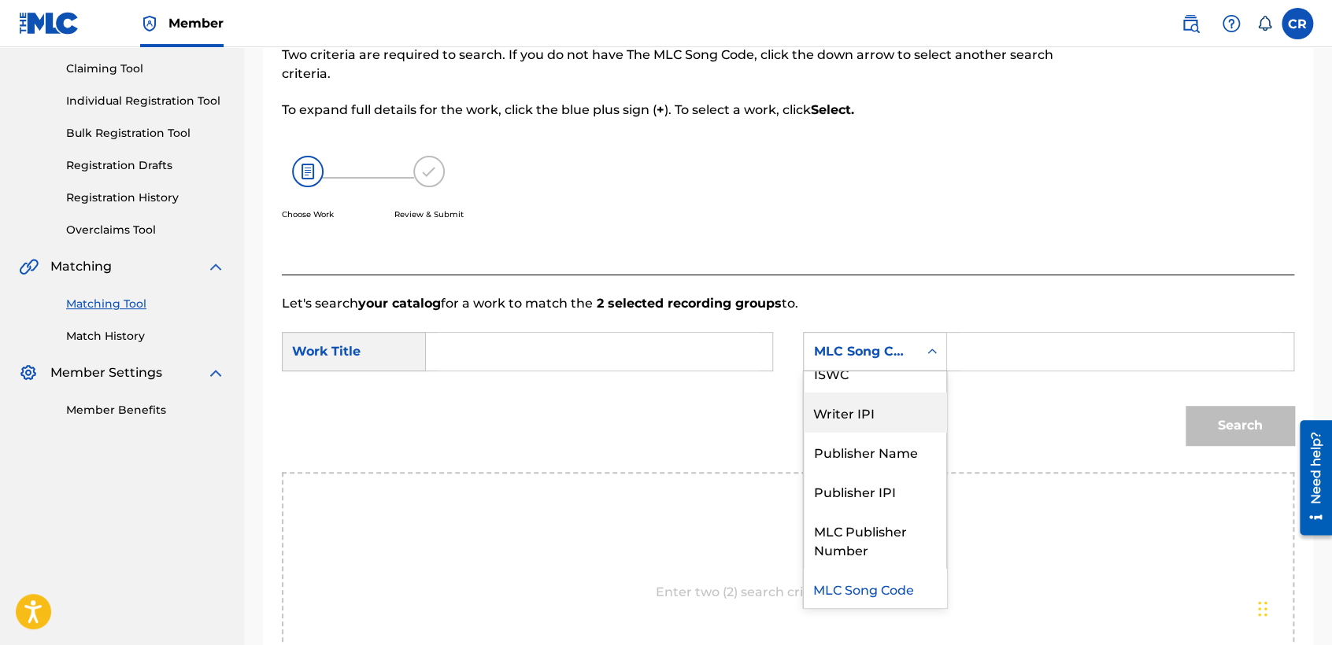
scroll to position [0, 0]
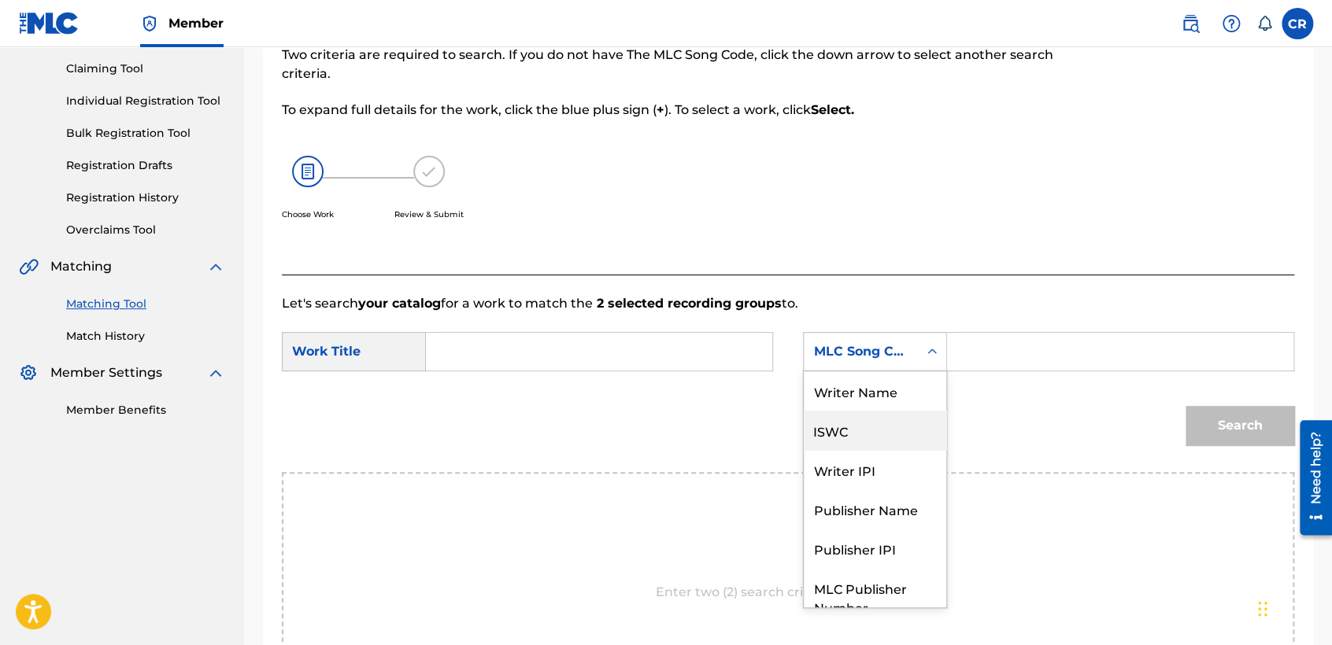
drag, startPoint x: 861, startPoint y: 418, endPoint x: 869, endPoint y: 398, distance: 21.2
click at [869, 400] on div "Writer Name ISWC Writer IPI Publisher Name Publisher IPI MLC Publisher Number M…" at bounding box center [875, 490] width 142 height 236
drag, startPoint x: 870, startPoint y: 398, endPoint x: 908, endPoint y: 387, distance: 39.6
click at [873, 396] on div "Writer Name" at bounding box center [875, 391] width 142 height 39
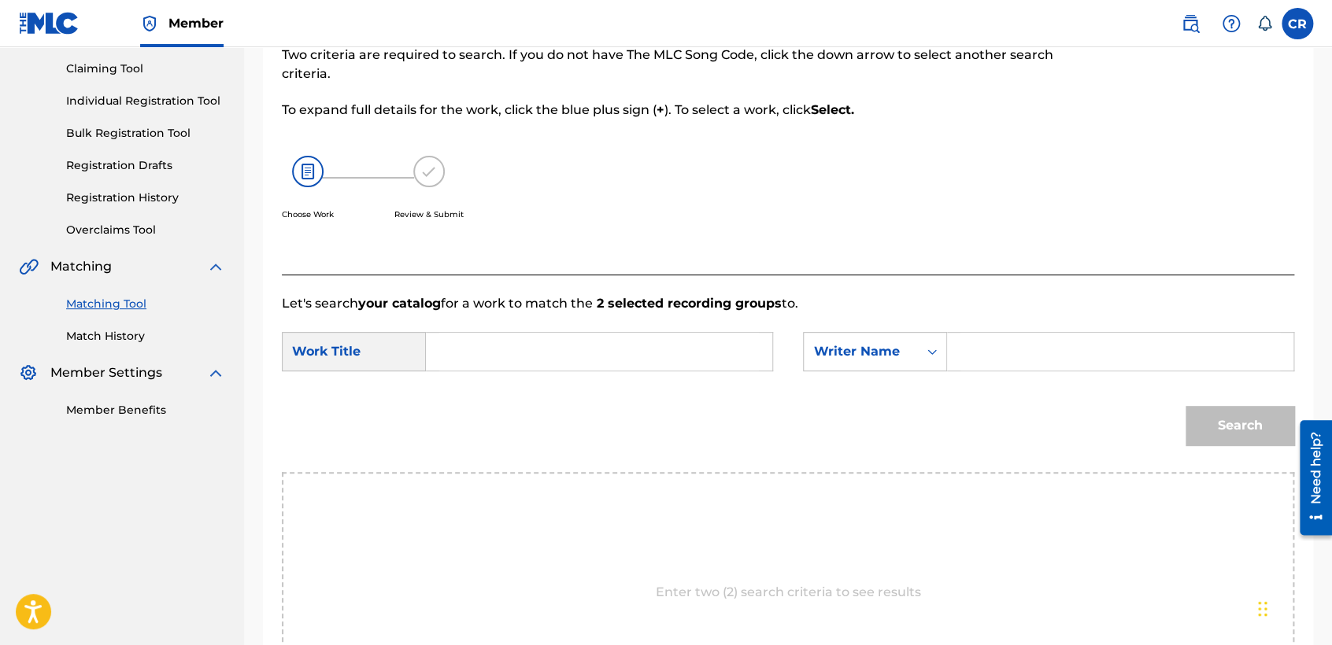
click at [1013, 360] on input "Search Form" at bounding box center [1120, 352] width 320 height 38
paste input "CHEN"
type input "CHEN"
click at [666, 351] on input "Search Form" at bounding box center [599, 352] width 320 height 38
paste input "SONAR"
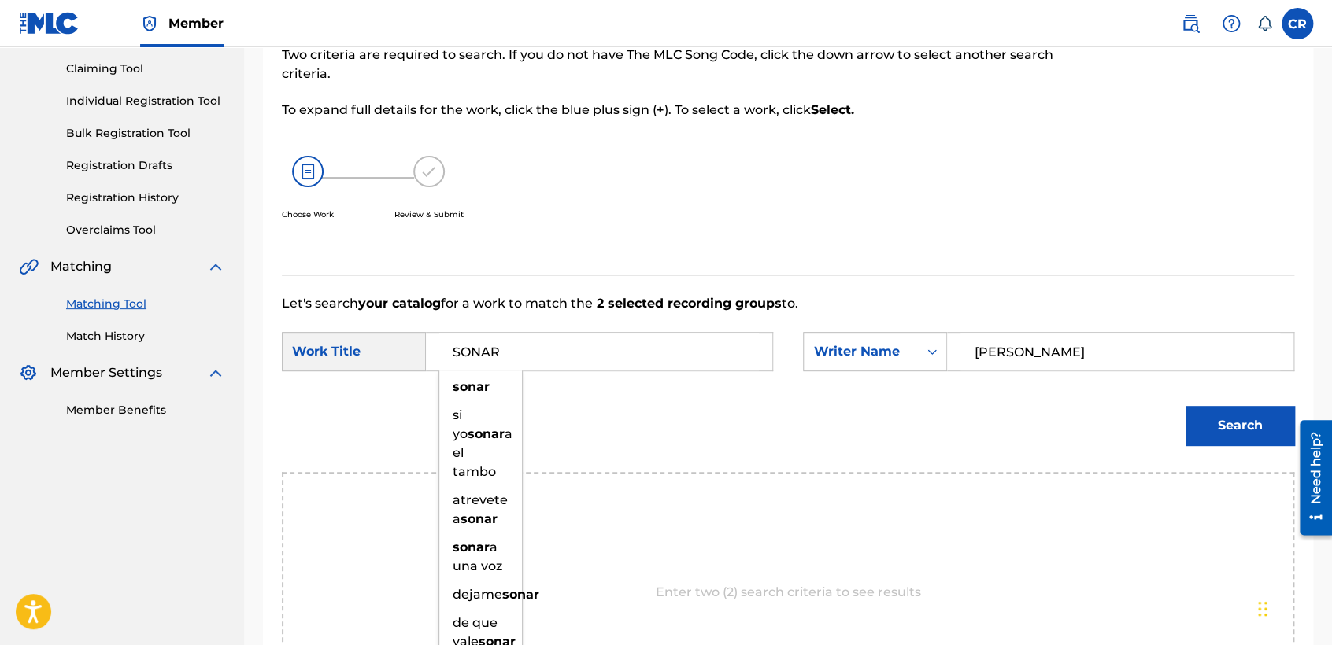
type input "SONAR"
drag, startPoint x: 1214, startPoint y: 454, endPoint x: 1219, endPoint y: 437, distance: 18.2
click at [1219, 447] on div "Search" at bounding box center [788, 431] width 1012 height 82
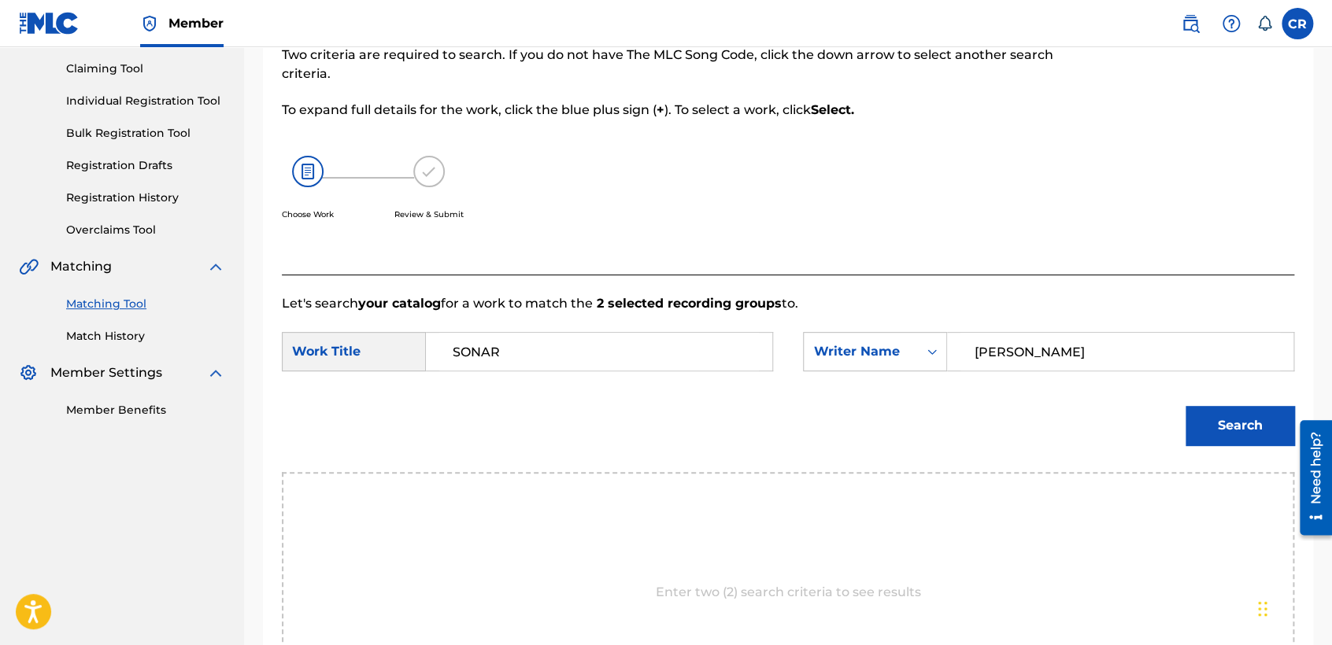
click at [1219, 436] on button "Search" at bounding box center [1240, 425] width 109 height 39
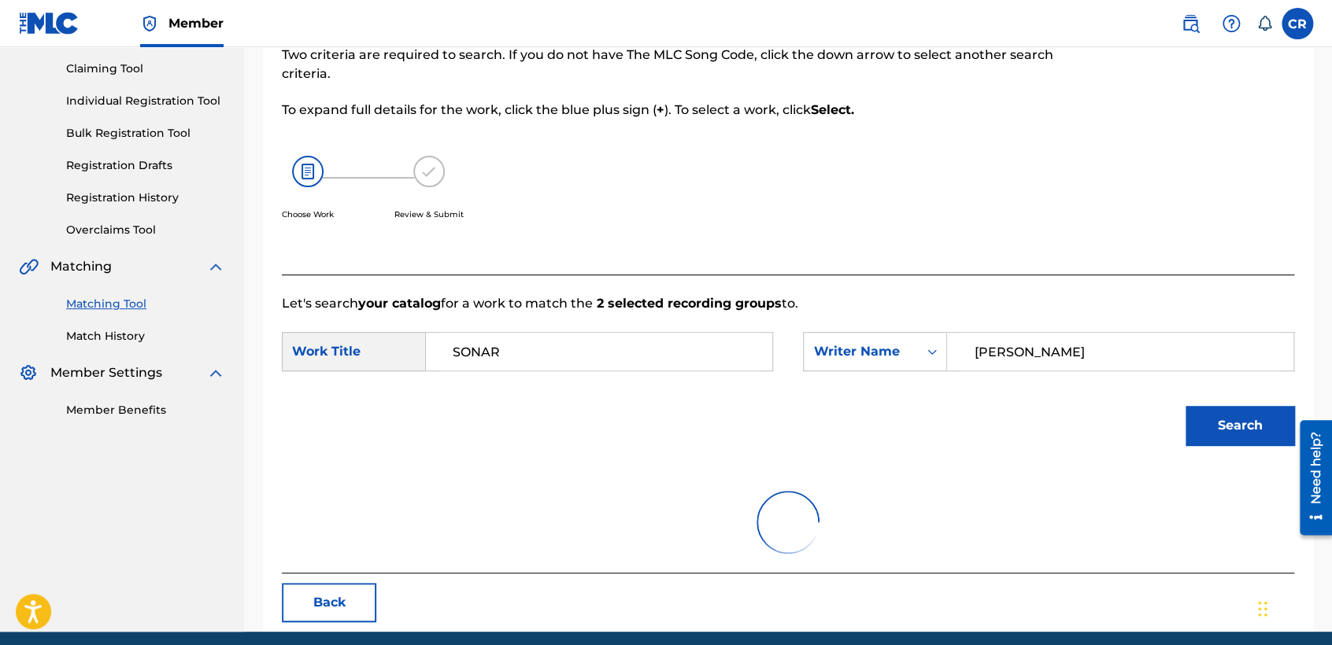
scroll to position [157, 0]
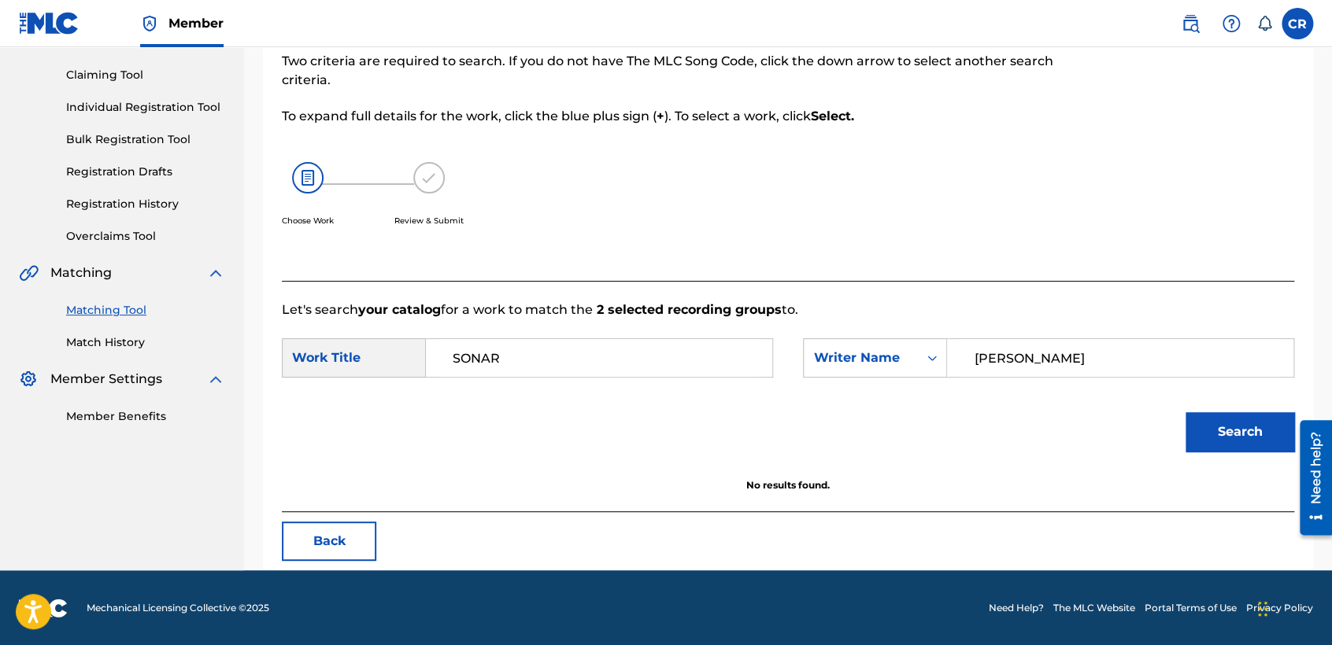
drag, startPoint x: 353, startPoint y: 538, endPoint x: 144, endPoint y: 186, distance: 410.1
click at [352, 538] on button "Back" at bounding box center [329, 541] width 94 height 39
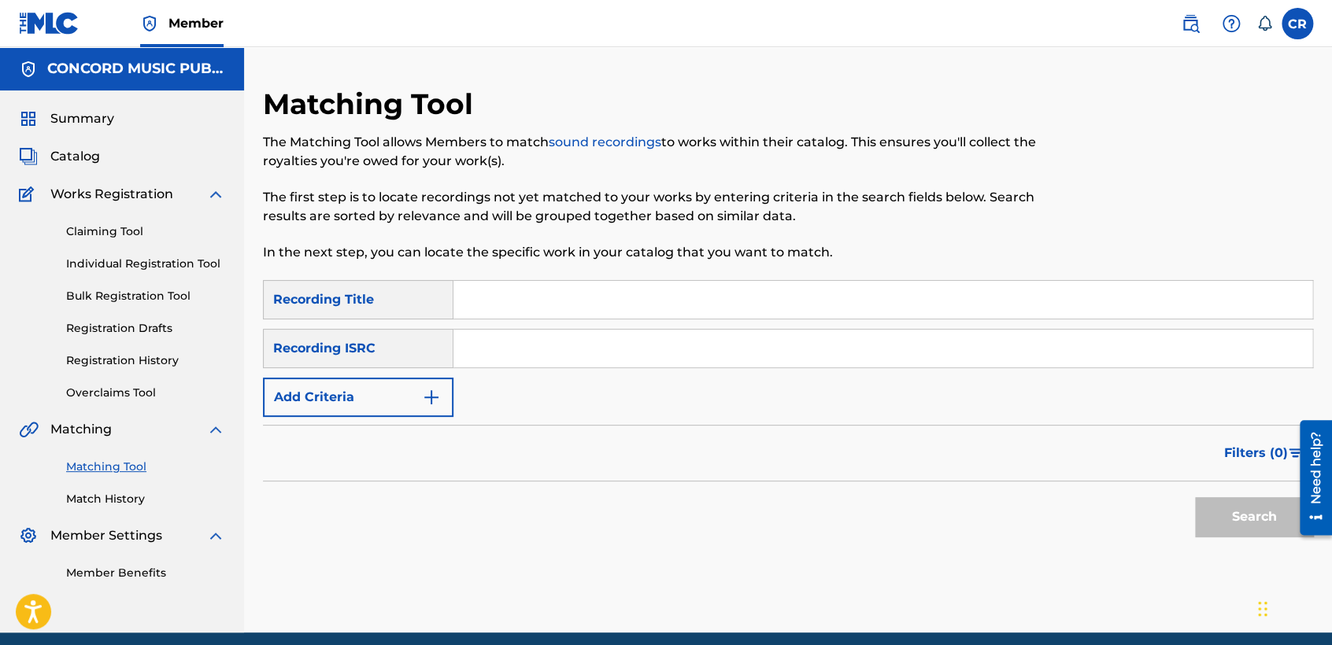
click at [638, 357] on input "Search Form" at bounding box center [882, 349] width 859 height 38
paste input "TCADT1870289"
type input "TCADT1870289"
drag, startPoint x: 766, startPoint y: 305, endPoint x: 857, endPoint y: 350, distance: 101.7
click at [766, 305] on input "Search Form" at bounding box center [882, 300] width 859 height 38
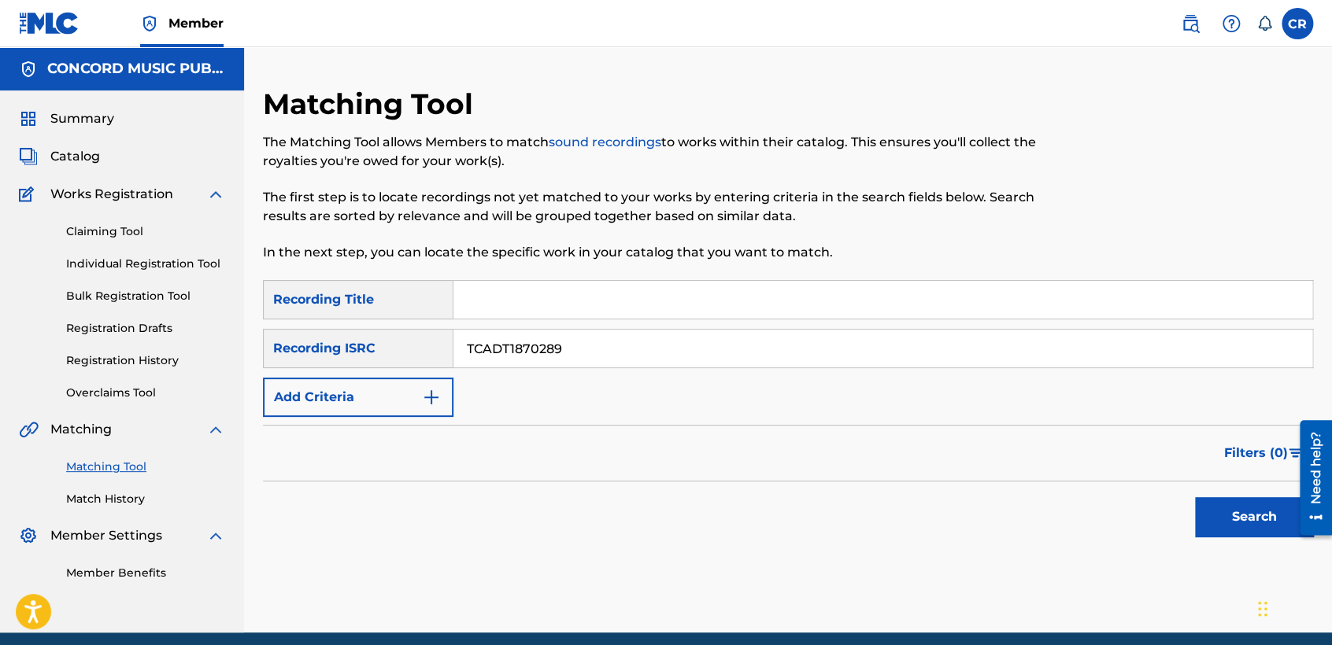
paste input "[DATE]"
type input "[DATE]"
click at [1252, 525] on button "Search" at bounding box center [1254, 517] width 118 height 39
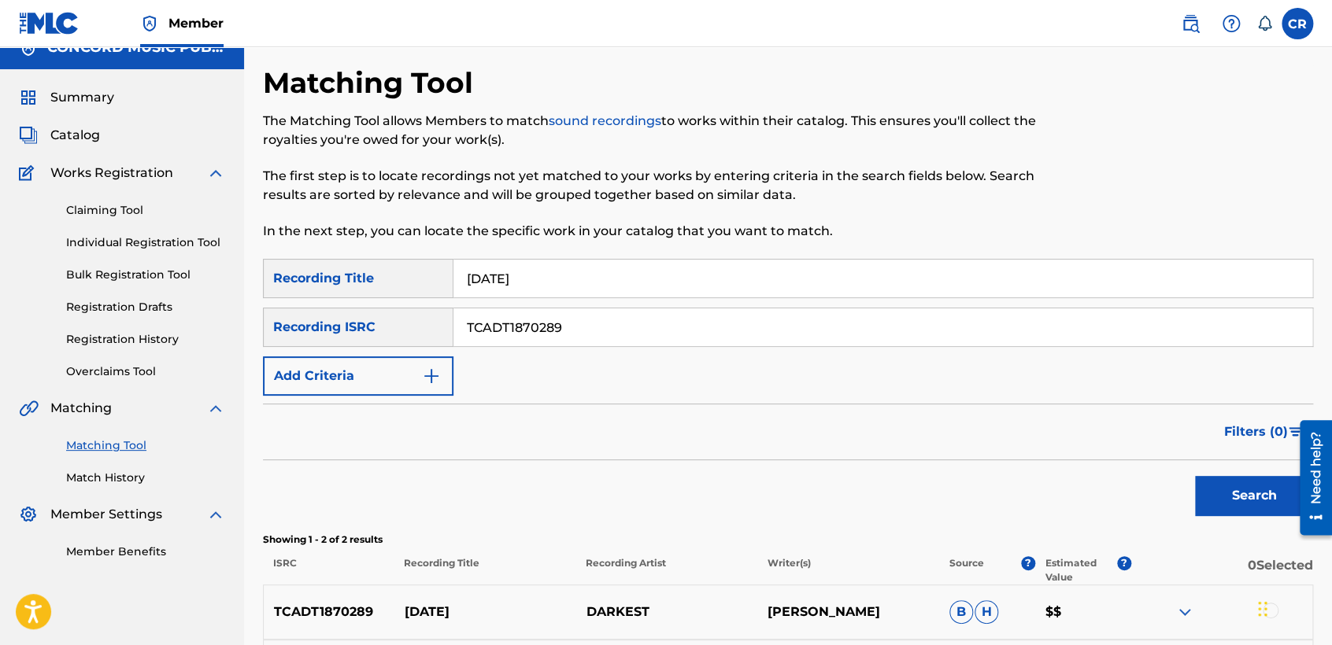
scroll to position [175, 0]
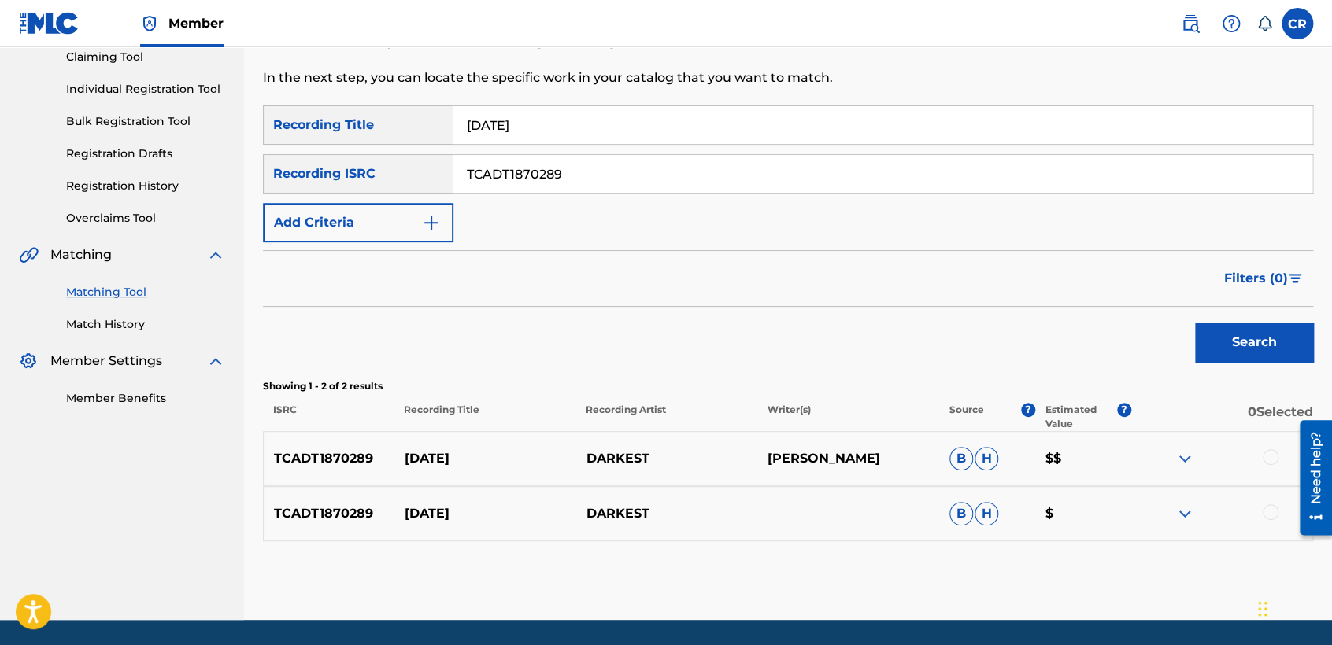
click at [886, 459] on p "[PERSON_NAME]" at bounding box center [848, 458] width 182 height 19
copy p "XIRAKIS"
click at [1271, 455] on div at bounding box center [1271, 457] width 16 height 16
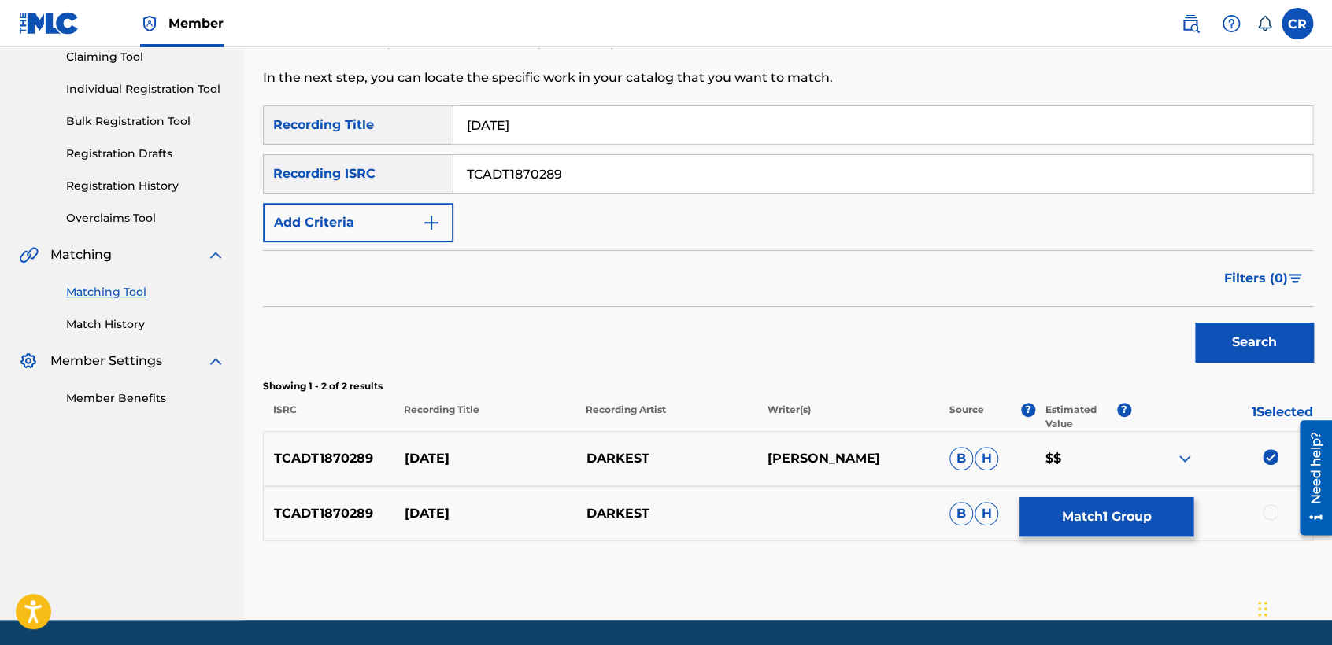
click at [1267, 511] on div at bounding box center [1271, 513] width 16 height 16
click at [1154, 514] on button "Match 2 Groups" at bounding box center [1106, 517] width 174 height 39
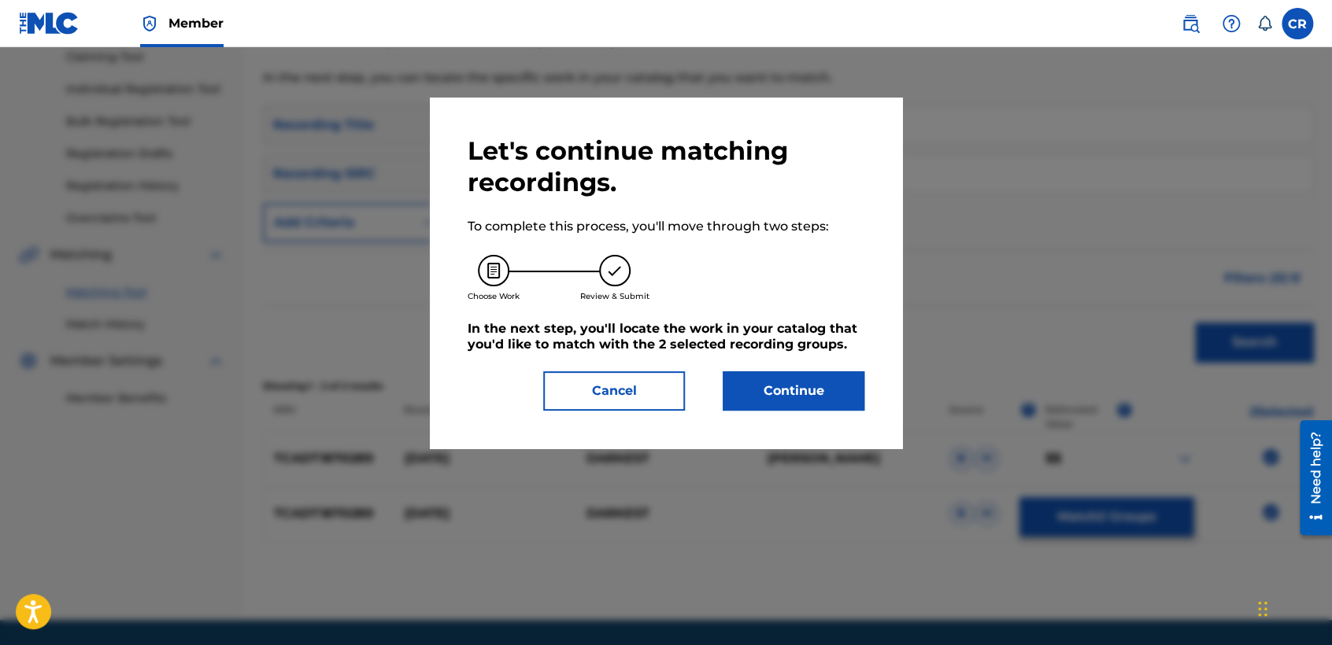
click at [825, 382] on button "Continue" at bounding box center [794, 391] width 142 height 39
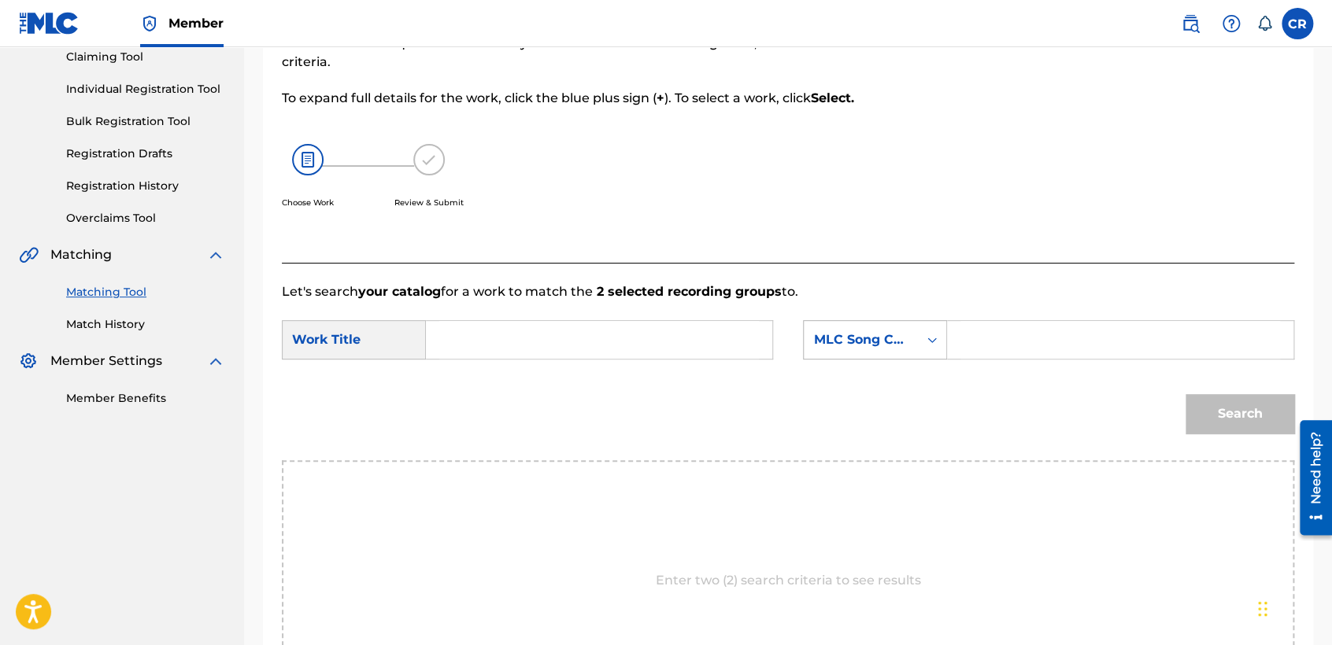
click at [878, 338] on div "MLC Song Code" at bounding box center [860, 340] width 95 height 19
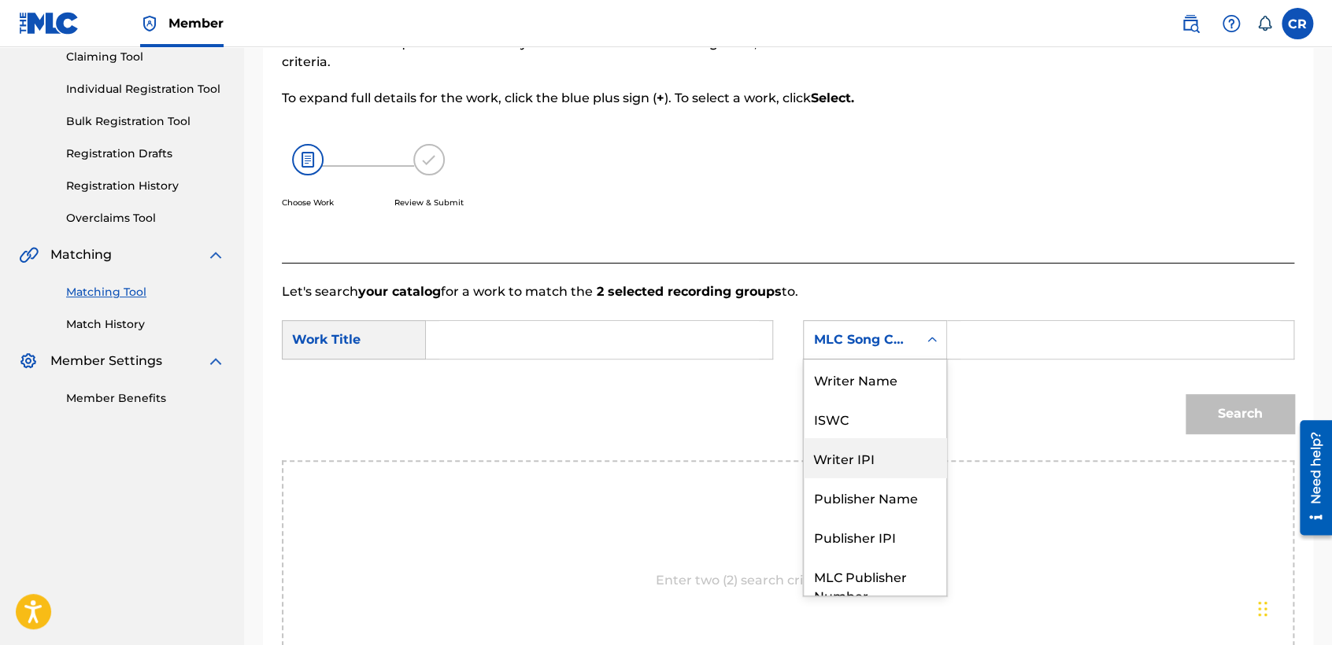
scroll to position [0, 0]
drag, startPoint x: 900, startPoint y: 362, endPoint x: 912, endPoint y: 360, distance: 12.8
click at [906, 361] on div "Writer Name" at bounding box center [875, 379] width 142 height 39
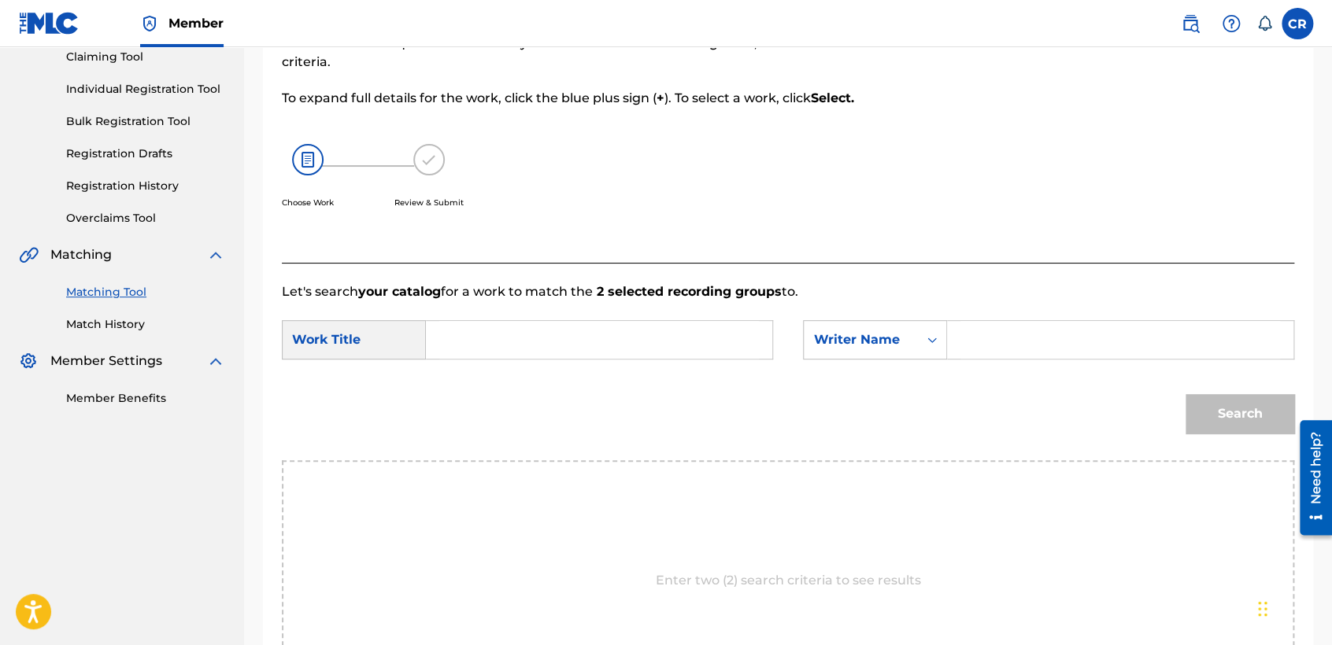
click at [1069, 318] on form "SearchWithCriteria1f8959d4-def6-4aa9-a77f-920313a08dd2 Work Title SearchWithCri…" at bounding box center [788, 380] width 1012 height 159
click at [1020, 353] on input "Search Form" at bounding box center [1120, 340] width 320 height 38
paste input "XIRAKIS"
type input "XIRAKIS"
click at [689, 356] on input "Search Form" at bounding box center [599, 340] width 320 height 38
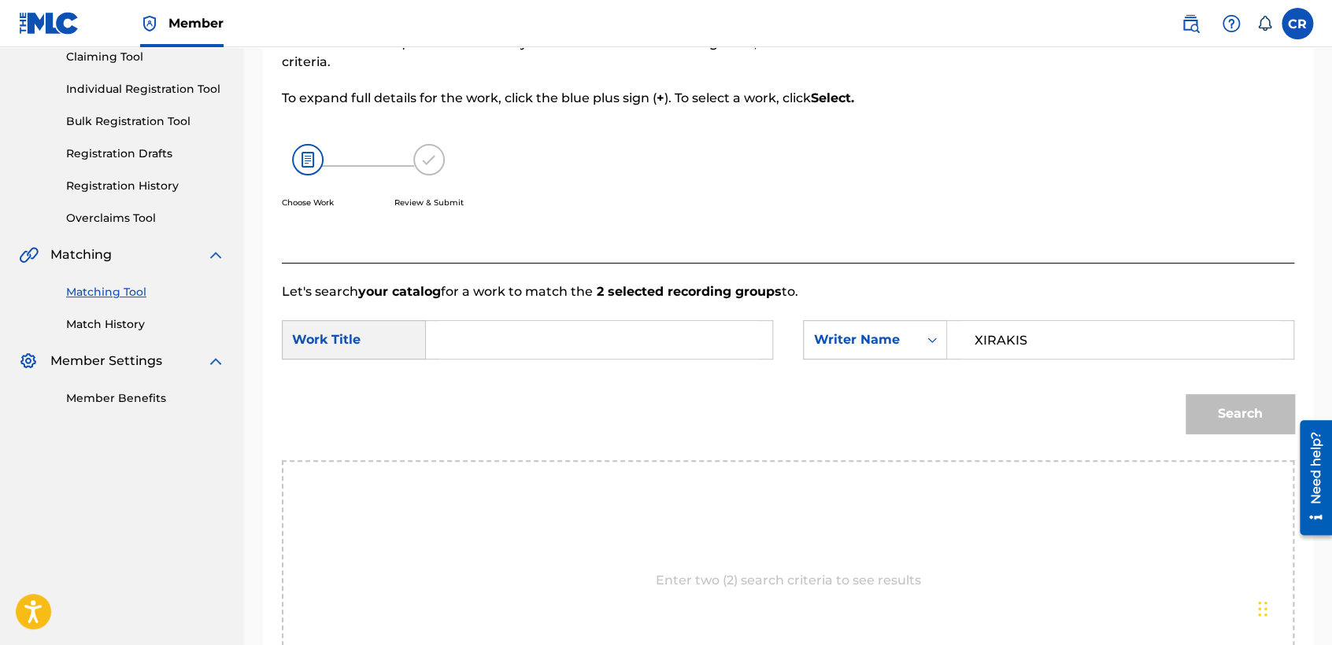
paste input "ASCENSION"
type input "ASCENSION"
click at [1248, 404] on button "Search" at bounding box center [1240, 413] width 109 height 39
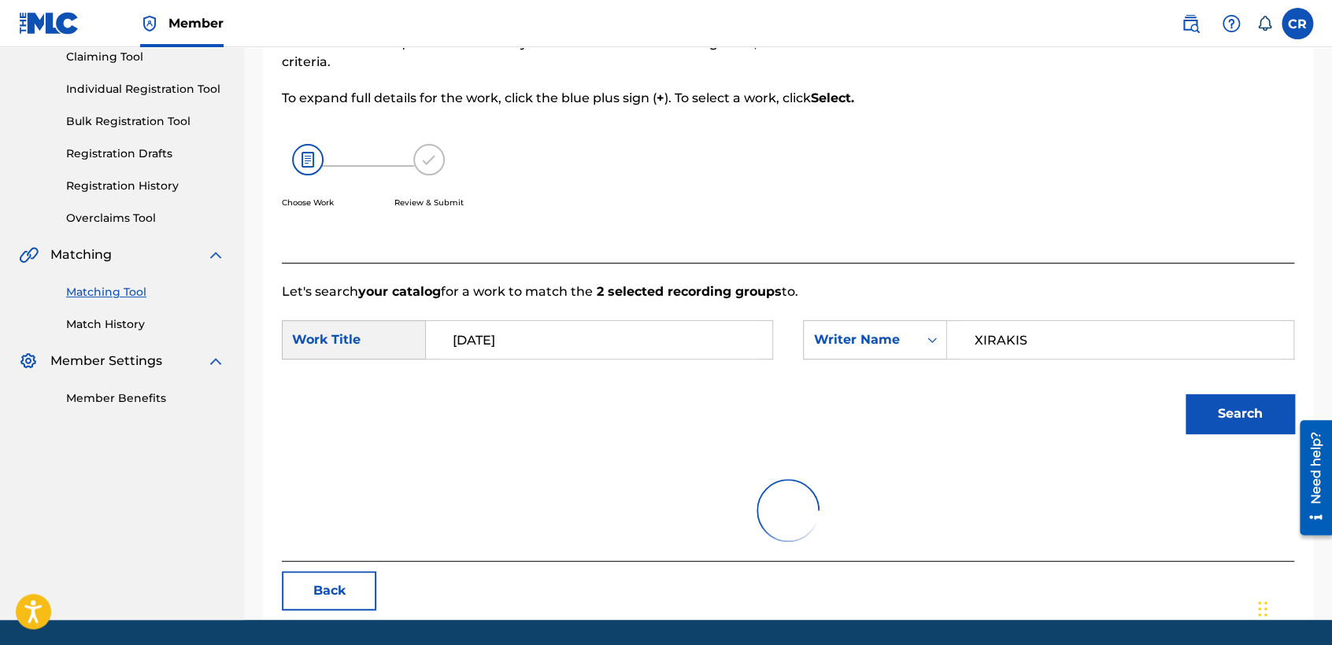
scroll to position [157, 0]
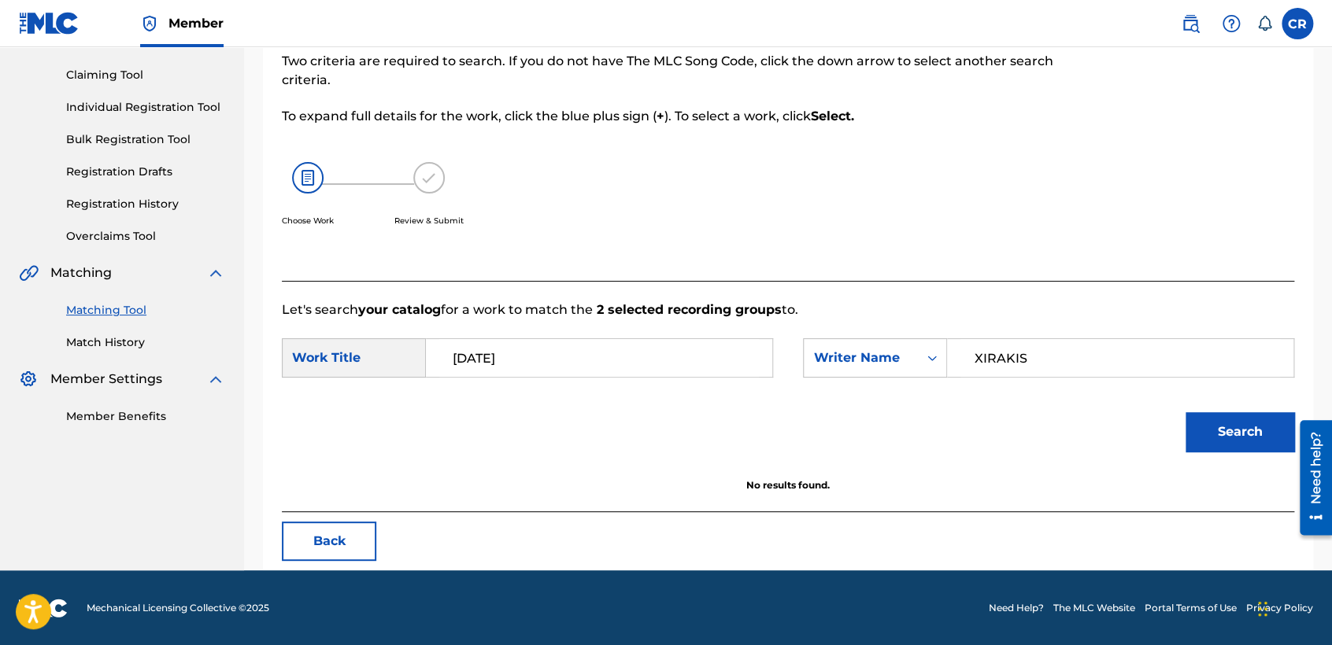
click at [28, 501] on nav "CONCORD MUSIC PUBLISHING LLC Summary Catalog Works Registration Claiming Tool I…" at bounding box center [122, 231] width 244 height 680
drag, startPoint x: 276, startPoint y: 550, endPoint x: 302, endPoint y: 545, distance: 27.3
click at [281, 549] on div "Match Usage - Select Work In this step, you will locate the work you'd like to …" at bounding box center [788, 269] width 1050 height 601
click at [302, 545] on button "Back" at bounding box center [329, 541] width 94 height 39
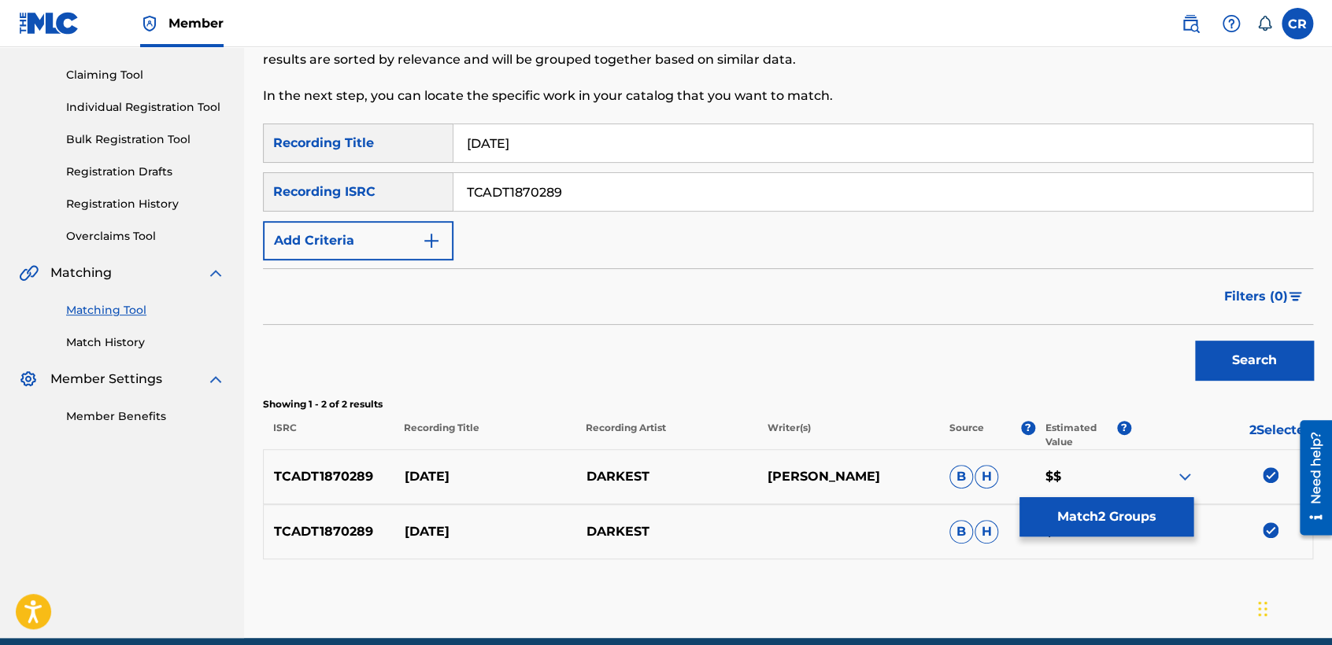
click at [117, 9] on div "Member" at bounding box center [121, 23] width 205 height 46
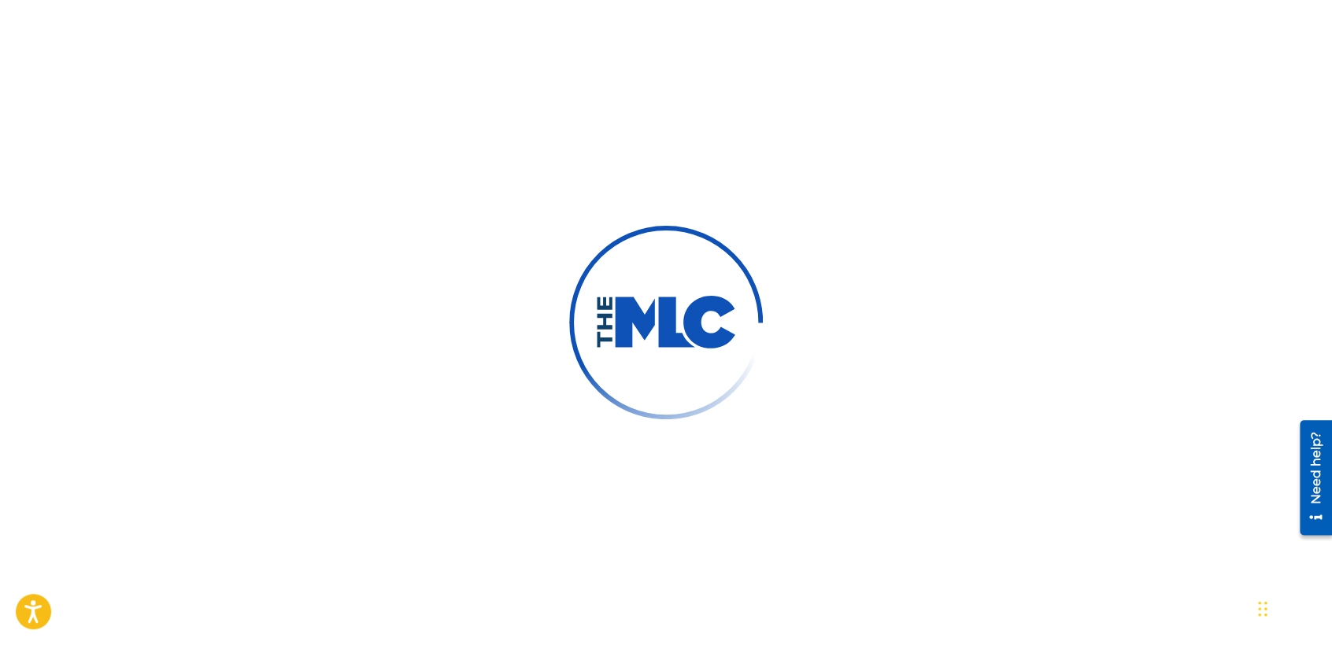
click at [353, 140] on div at bounding box center [666, 322] width 1332 height 645
